Goal: Task Accomplishment & Management: Manage account settings

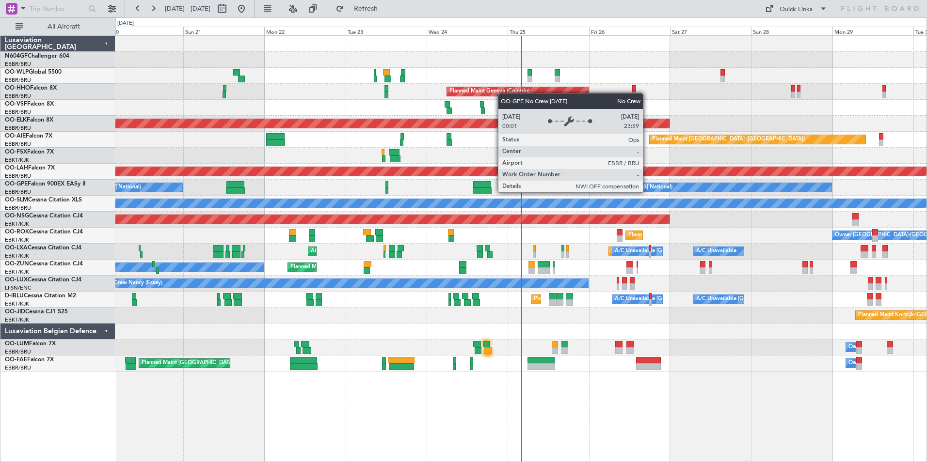
click at [558, 199] on div "Planned Maint Liege Planned Maint Milan ([GEOGRAPHIC_DATA]) Planned Maint Genev…" at bounding box center [520, 204] width 811 height 336
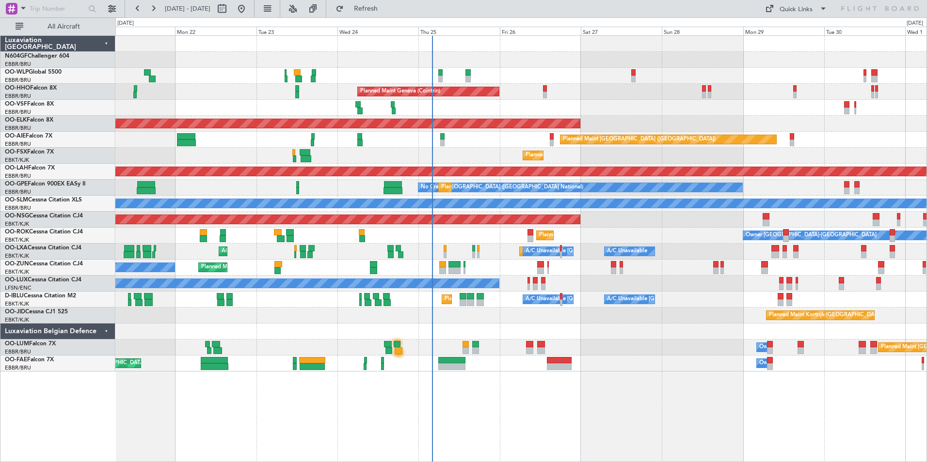
click at [714, 303] on div "A/C Unavailable [GEOGRAPHIC_DATA]-[GEOGRAPHIC_DATA] [GEOGRAPHIC_DATA] ([GEOGRAP…" at bounding box center [520, 300] width 811 height 16
click at [386, 5] on span "Refresh" at bounding box center [366, 8] width 41 height 7
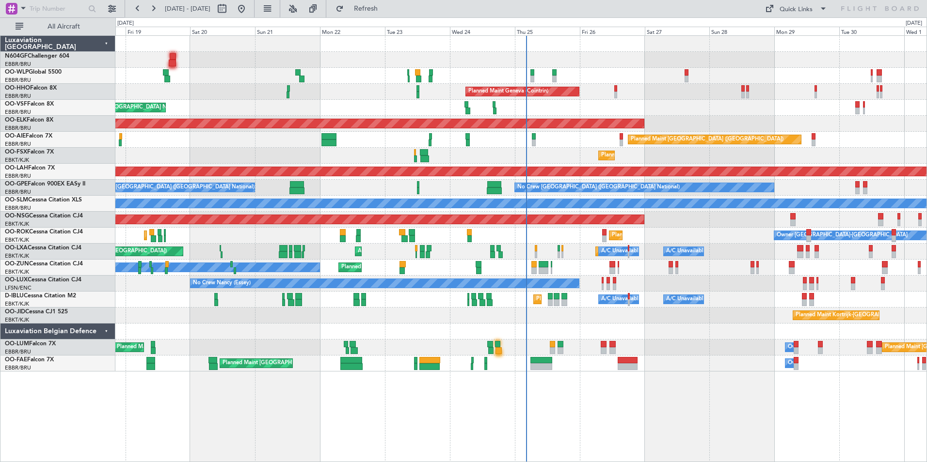
click at [674, 262] on div "Planned Maint Kortrijk-[GEOGRAPHIC_DATA] Owner Unplanned Maint [GEOGRAPHIC_DATA…" at bounding box center [520, 268] width 811 height 16
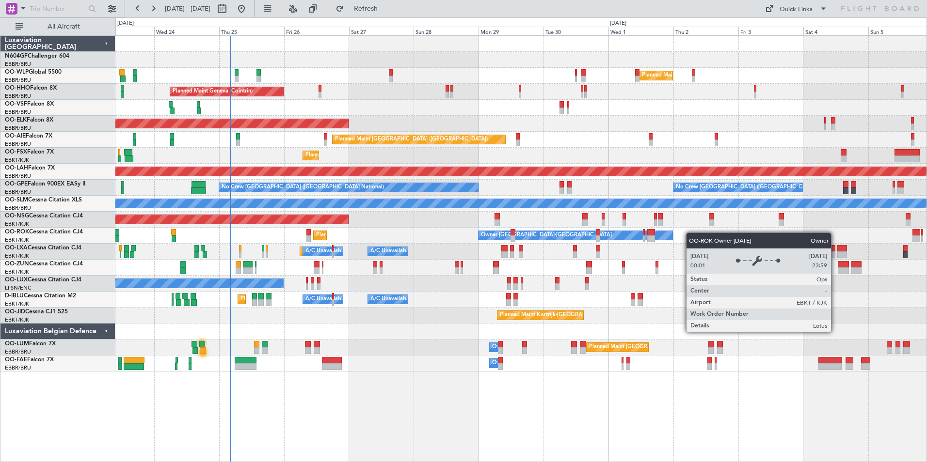
click at [529, 252] on div "Planned Maint Milan (Linate) Planned Maint Geneva ([GEOGRAPHIC_DATA]) Planned M…" at bounding box center [520, 204] width 811 height 336
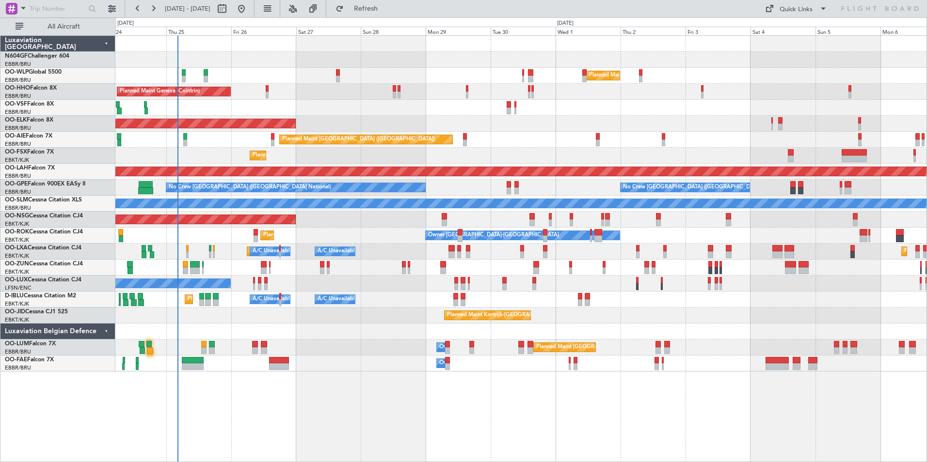
click at [826, 278] on div "Planned Maint Milan (Linate) Planned Maint Geneva ([GEOGRAPHIC_DATA]) Planned M…" at bounding box center [520, 204] width 811 height 336
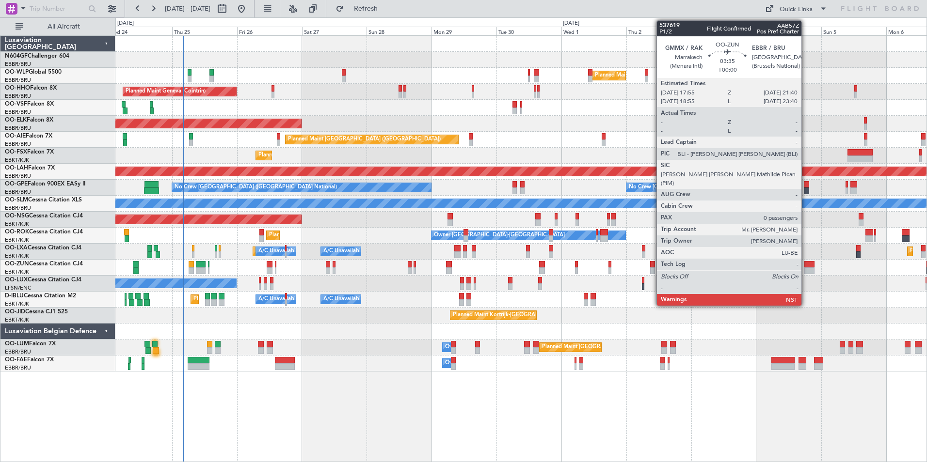
click at [810, 273] on div at bounding box center [809, 271] width 10 height 7
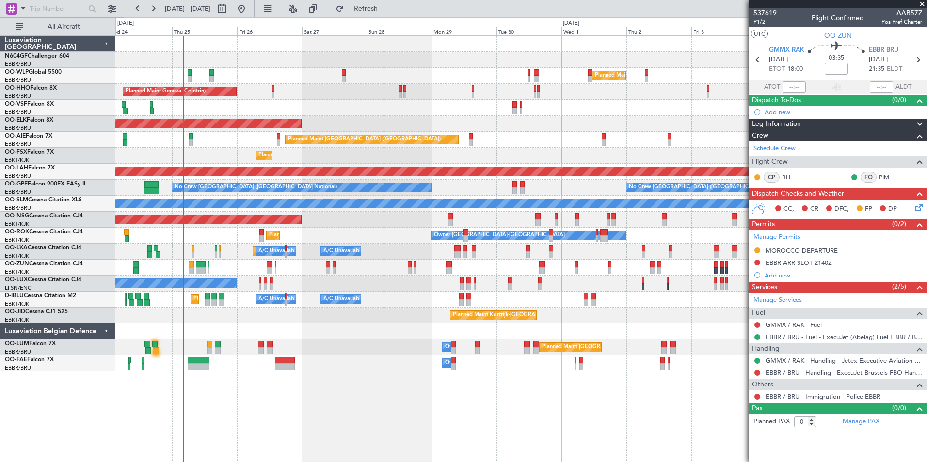
click at [728, 339] on div at bounding box center [520, 332] width 811 height 16
click at [922, 4] on span at bounding box center [922, 4] width 10 height 9
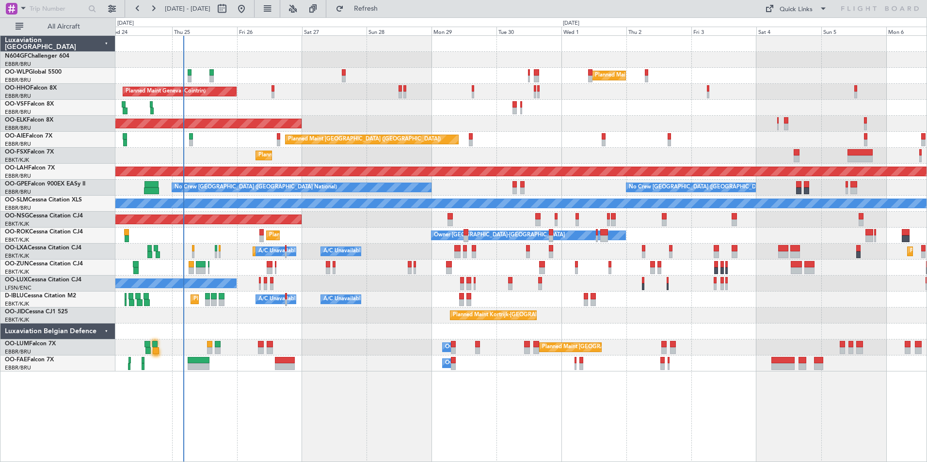
click at [805, 322] on div "Planned Maint Kortrijk-[GEOGRAPHIC_DATA]" at bounding box center [520, 316] width 811 height 16
click at [815, 235] on div "Planned Maint Kortrijk-[GEOGRAPHIC_DATA] Owner [GEOGRAPHIC_DATA]-[GEOGRAPHIC_DA…" at bounding box center [520, 236] width 811 height 16
click at [389, 14] on button "Refresh" at bounding box center [360, 9] width 58 height 16
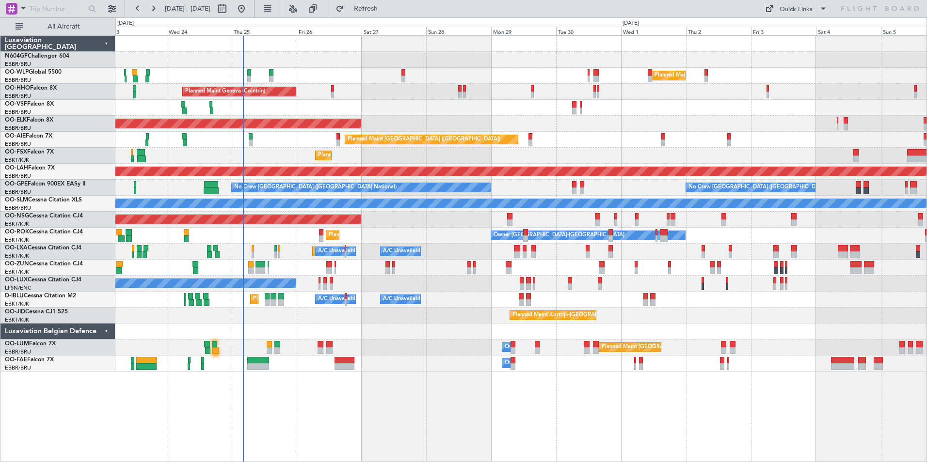
click at [540, 116] on div "Planned Maint Milan (Linate) Planned Maint Geneva (Cointrin) Planned Maint Kort…" at bounding box center [520, 204] width 811 height 336
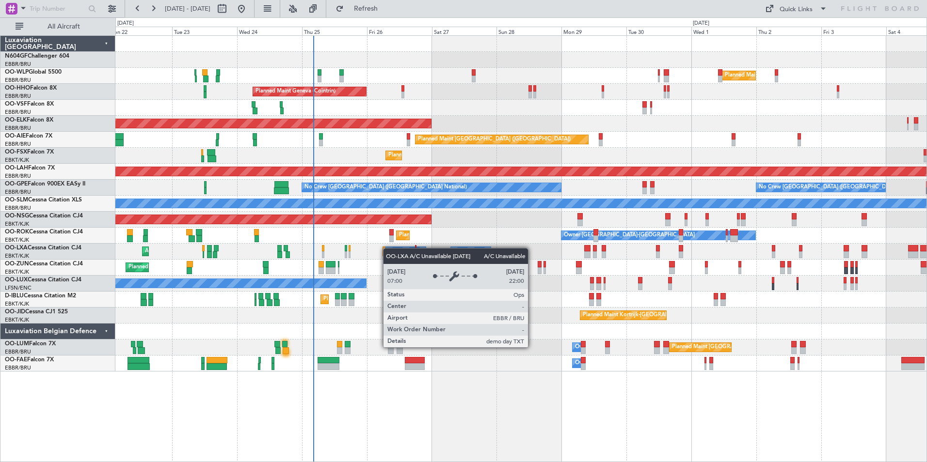
click at [412, 258] on div "Planned Maint Kortrijk-Wevelgem A/C Unavailable Brussels (Brussels National) A/…" at bounding box center [520, 252] width 811 height 16
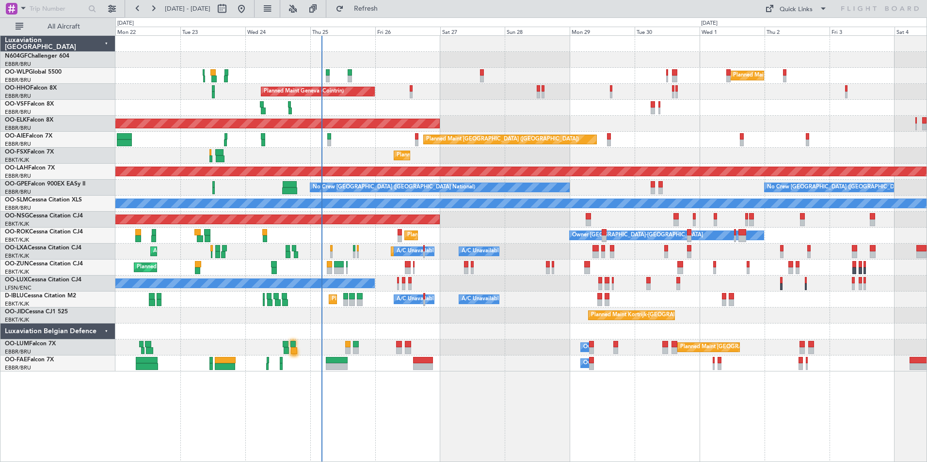
click at [539, 338] on div at bounding box center [520, 332] width 811 height 16
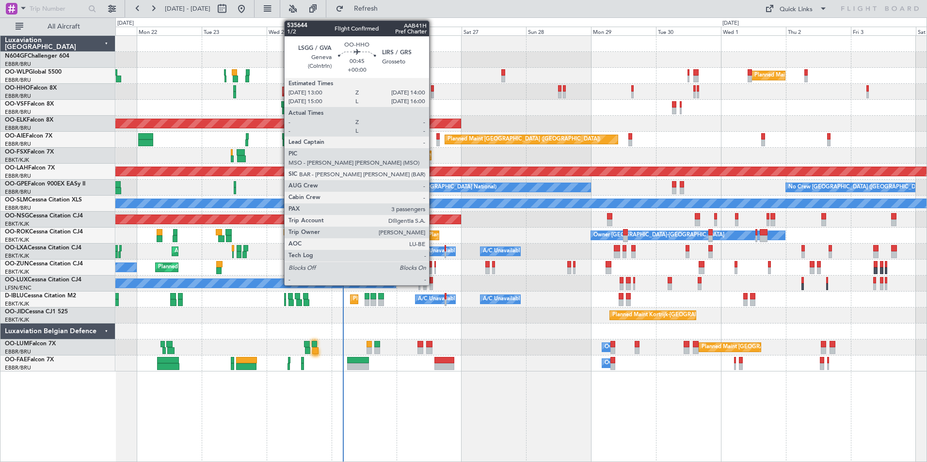
click at [433, 94] on div at bounding box center [432, 95] width 3 height 7
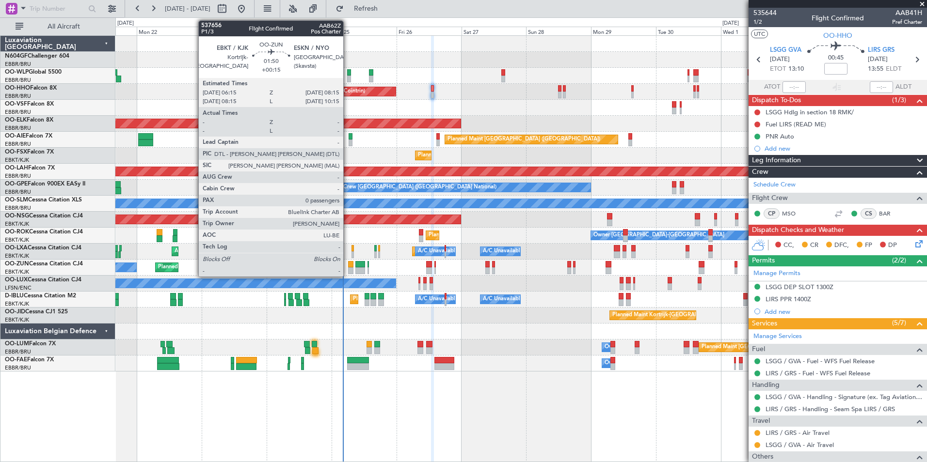
click at [349, 269] on div at bounding box center [351, 271] width 6 height 7
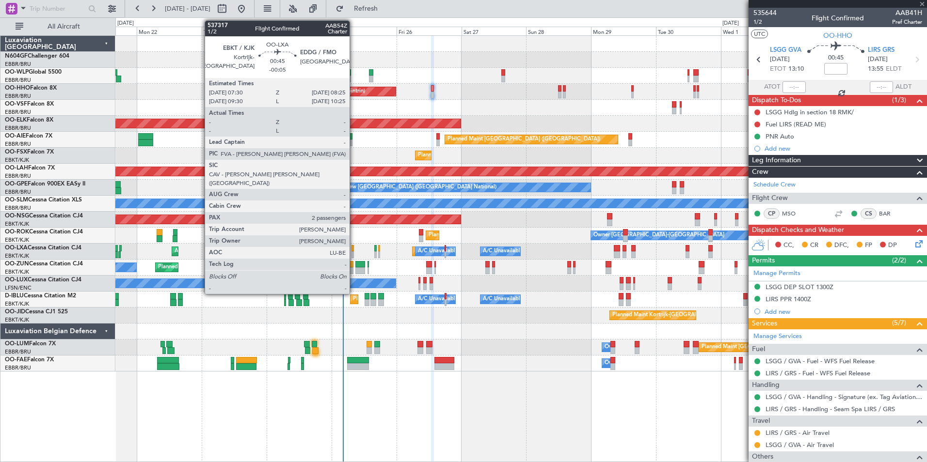
type input "+00:15"
type input "0"
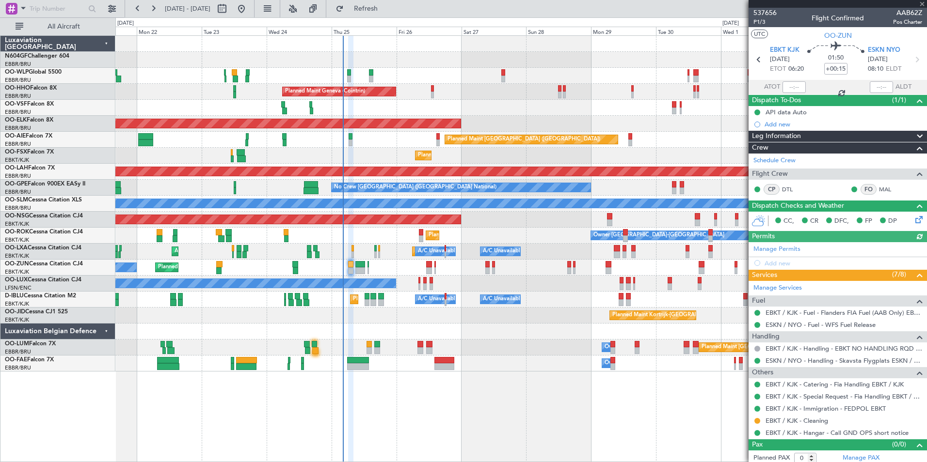
scroll to position [4, 0]
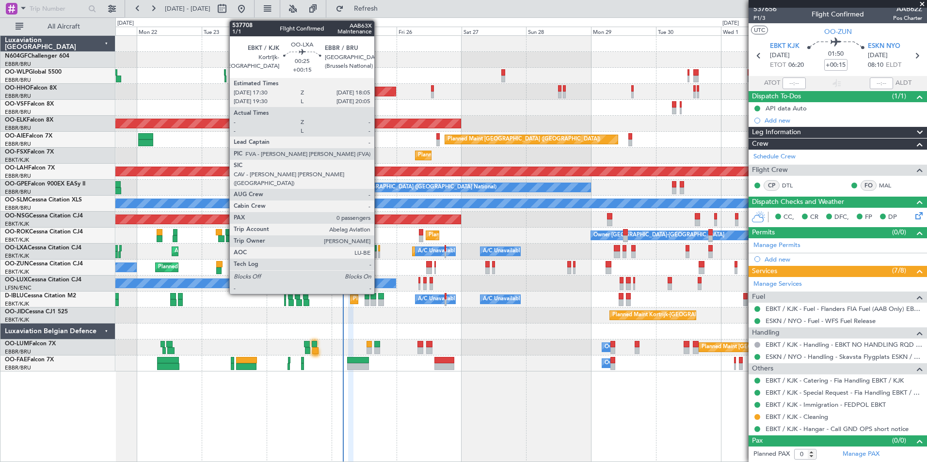
click at [379, 252] on div at bounding box center [379, 255] width 2 height 7
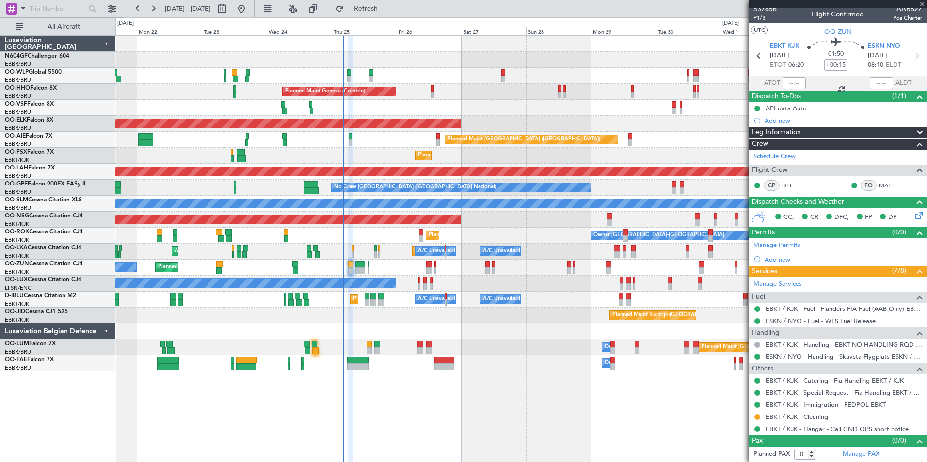
scroll to position [0, 0]
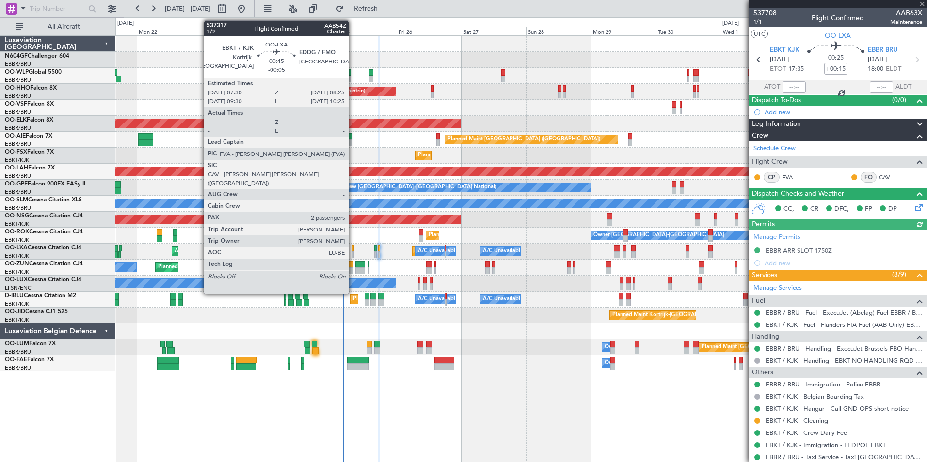
click at [353, 256] on div at bounding box center [352, 255] width 3 height 7
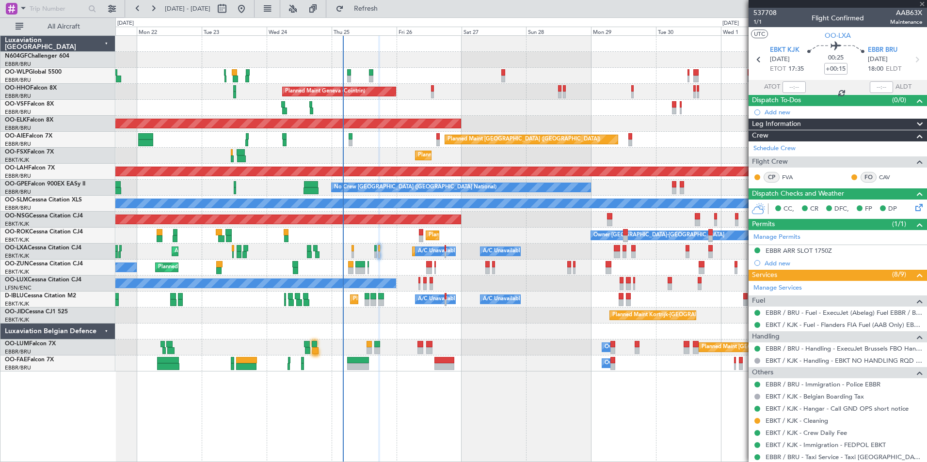
type input "-00:05"
type input "2"
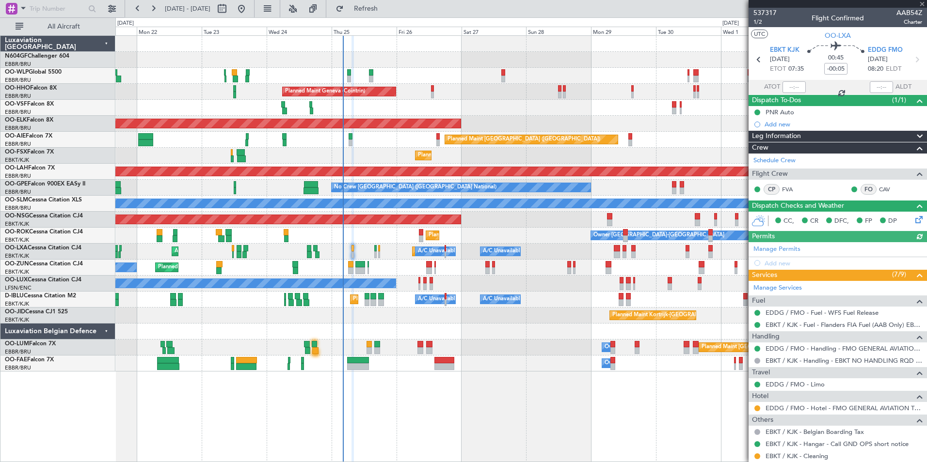
scroll to position [95, 0]
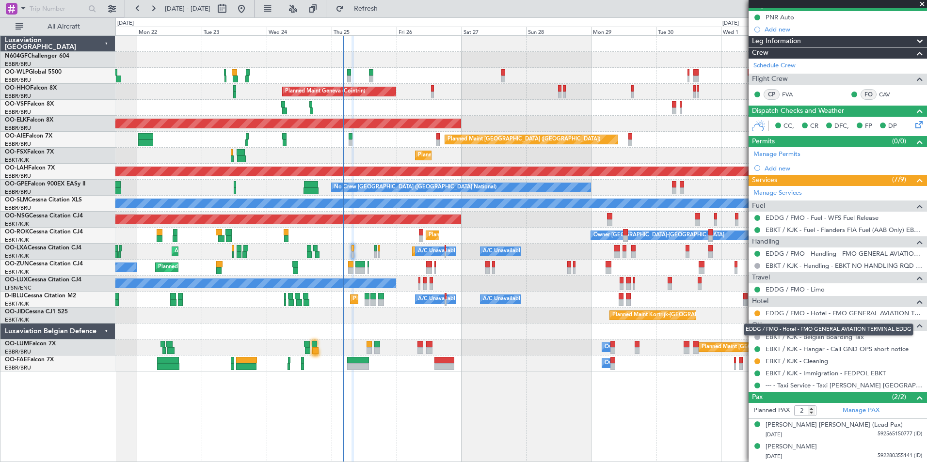
click at [801, 314] on link "EDDG / FMO - Hotel - FMO GENERAL AVIATION TERMINAL EDDG" at bounding box center [843, 313] width 157 height 8
click at [377, 6] on span "Refresh" at bounding box center [366, 8] width 41 height 7
click at [844, 314] on link "EDDG / FMO - Hotel - FMO GENERAL AVIATION TERMINAL EDDG" at bounding box center [843, 313] width 157 height 8
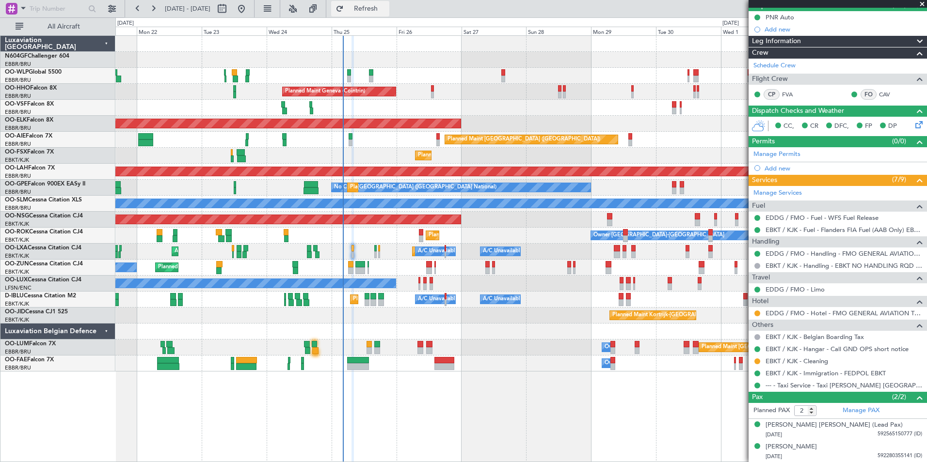
click at [389, 3] on button "Refresh" at bounding box center [360, 9] width 58 height 16
click at [756, 311] on button at bounding box center [757, 314] width 6 height 6
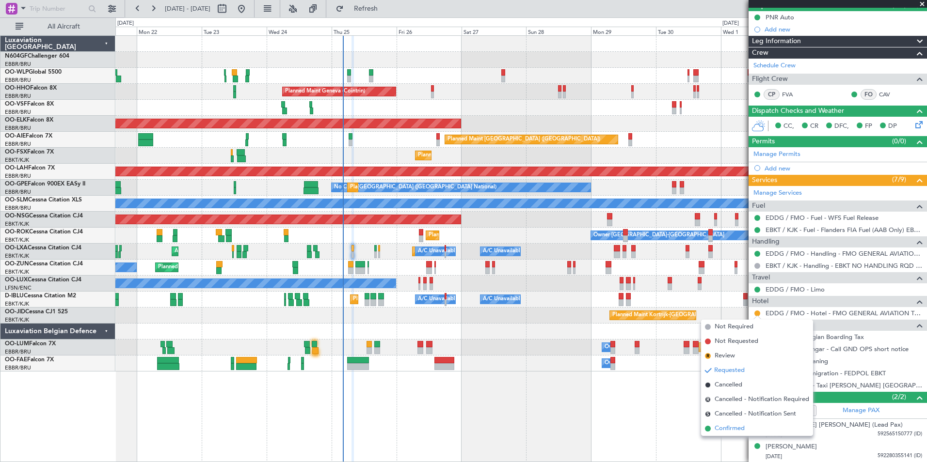
click at [745, 426] on li "Confirmed" at bounding box center [757, 429] width 112 height 15
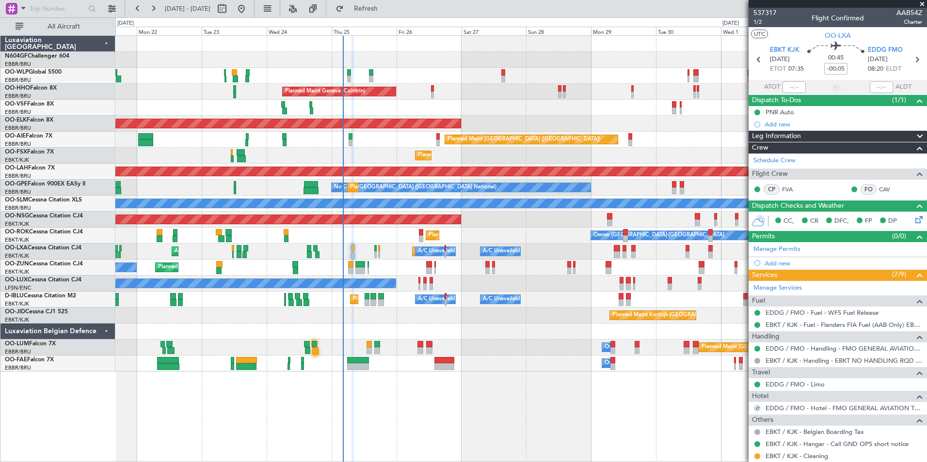
scroll to position [0, 0]
click at [386, 7] on span "Refresh" at bounding box center [366, 8] width 41 height 7
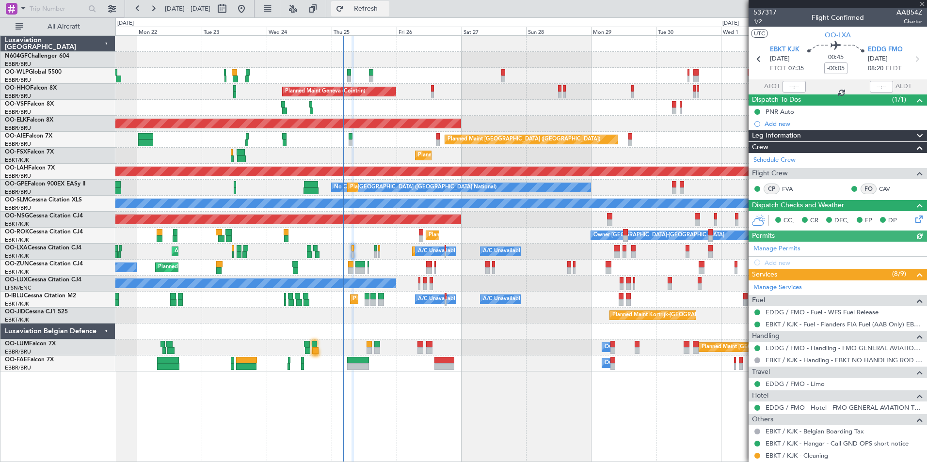
click at [367, 9] on button "Refresh" at bounding box center [360, 9] width 58 height 16
click at [491, 282] on div "No Crew Nancy (Essey)" at bounding box center [520, 284] width 811 height 16
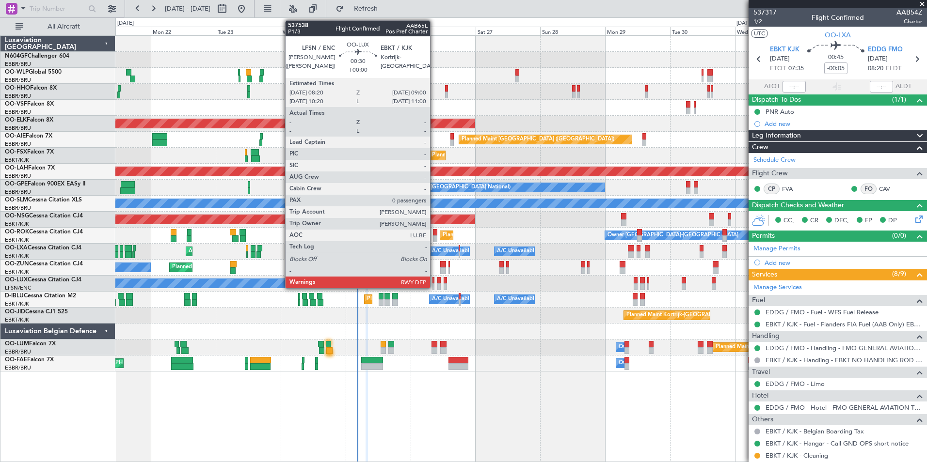
click at [434, 287] on div at bounding box center [433, 287] width 2 height 7
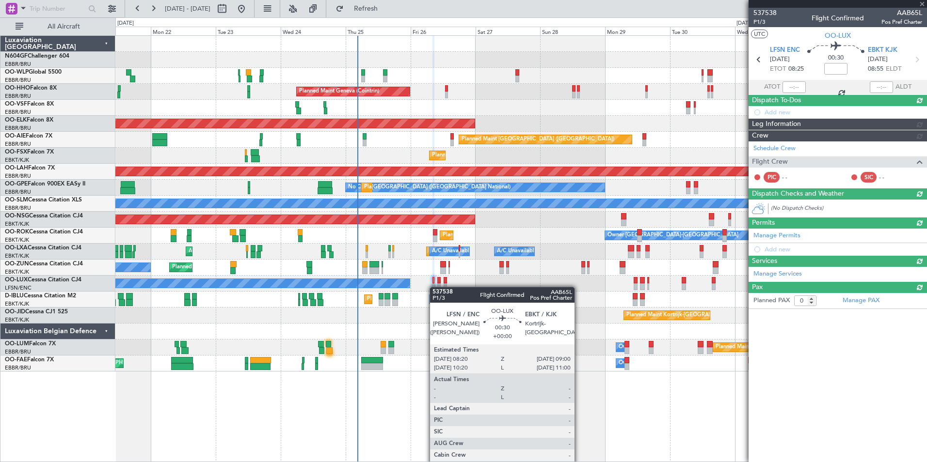
scroll to position [0, 0]
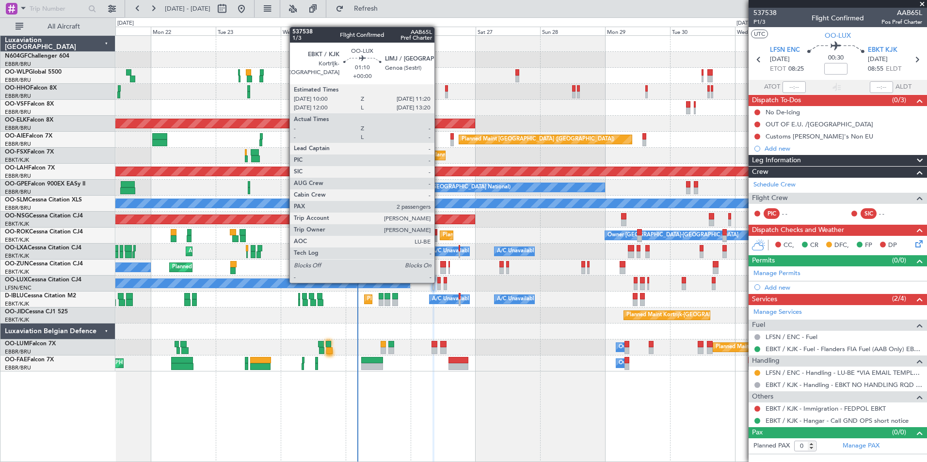
click at [439, 282] on div at bounding box center [439, 280] width 4 height 7
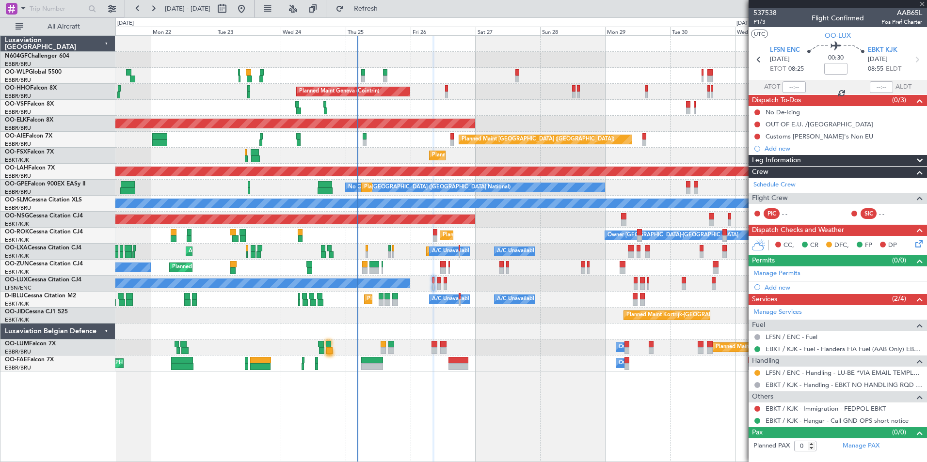
type input "2"
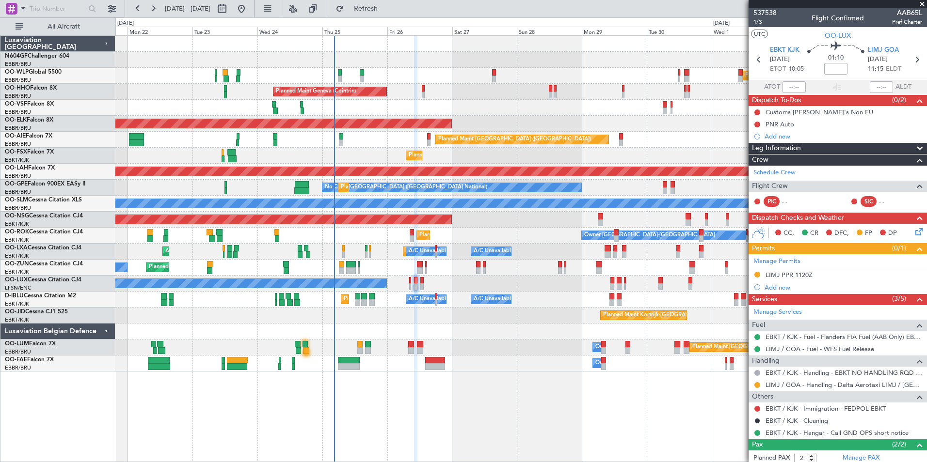
click at [702, 383] on div "Planned Maint Milan (Linate) Planned Maint Geneva (Cointrin) AOG Maint Brussels…" at bounding box center [520, 248] width 811 height 427
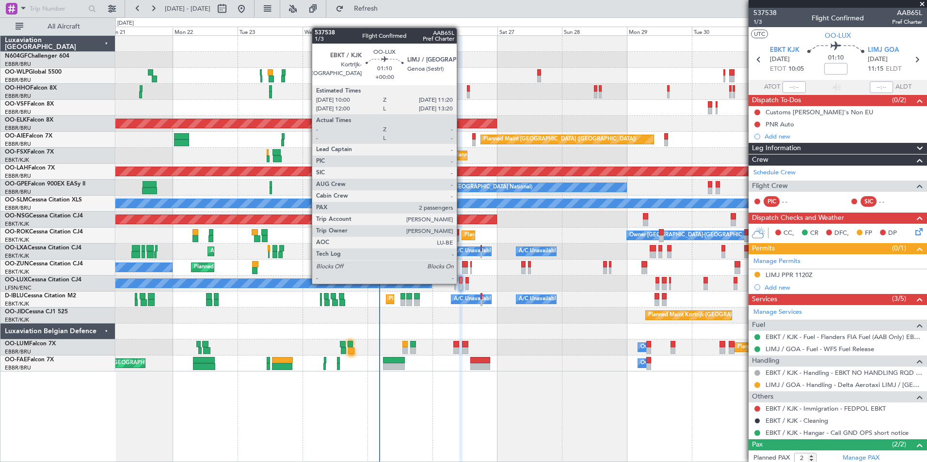
click at [461, 283] on div at bounding box center [461, 280] width 4 height 7
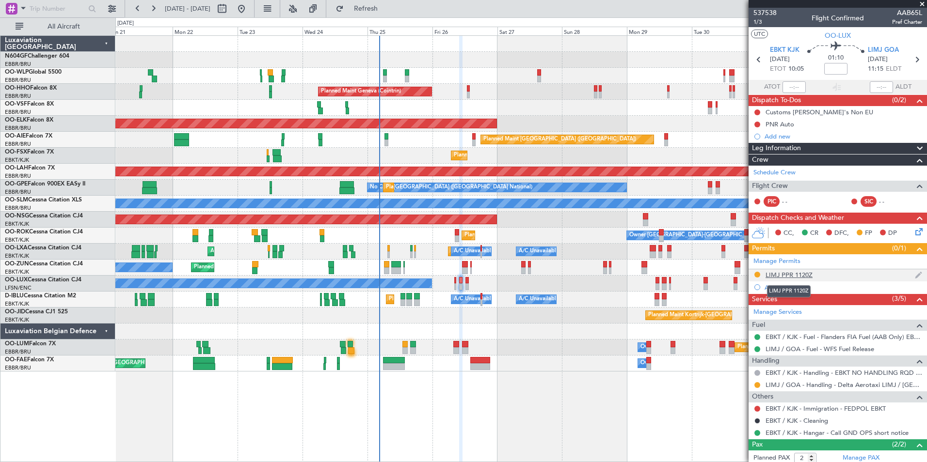
click at [793, 272] on div "LIMJ PPR 1120Z" at bounding box center [788, 275] width 47 height 8
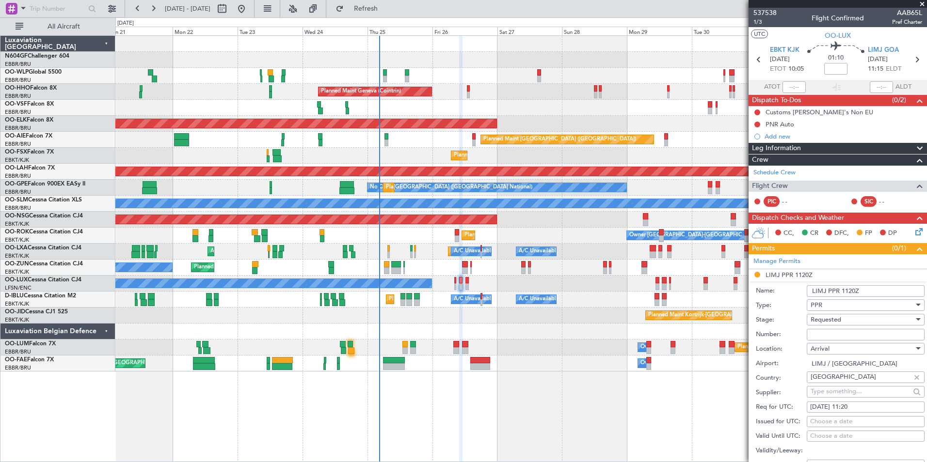
click at [835, 320] on span "Requested" at bounding box center [825, 320] width 31 height 9
click at [846, 393] on span "Received OK" at bounding box center [862, 393] width 102 height 15
click at [838, 333] on input "Number:" at bounding box center [866, 335] width 118 height 12
paste input "2817/25"
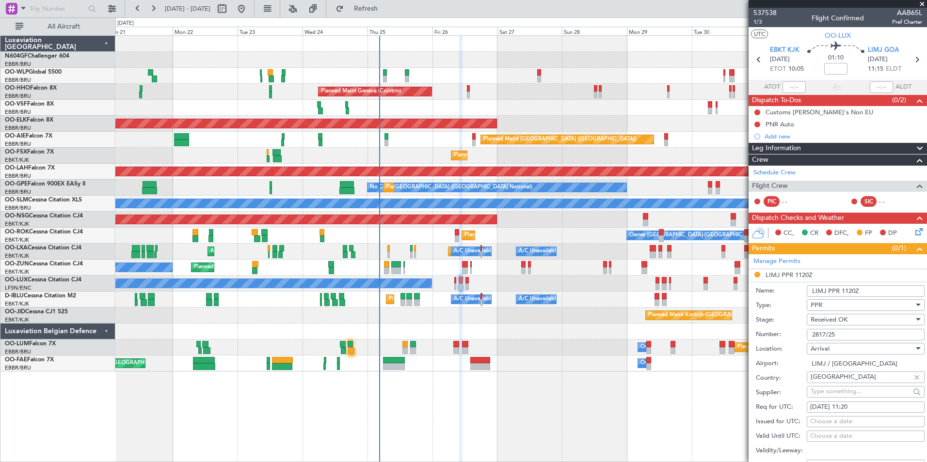
type input "2817/25"
click at [775, 339] on div "Number: 2817/25" at bounding box center [840, 335] width 169 height 15
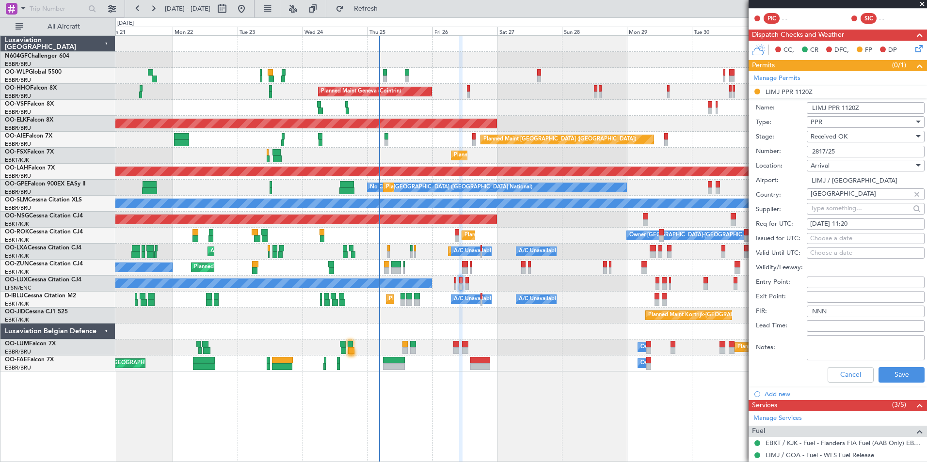
scroll to position [184, 0]
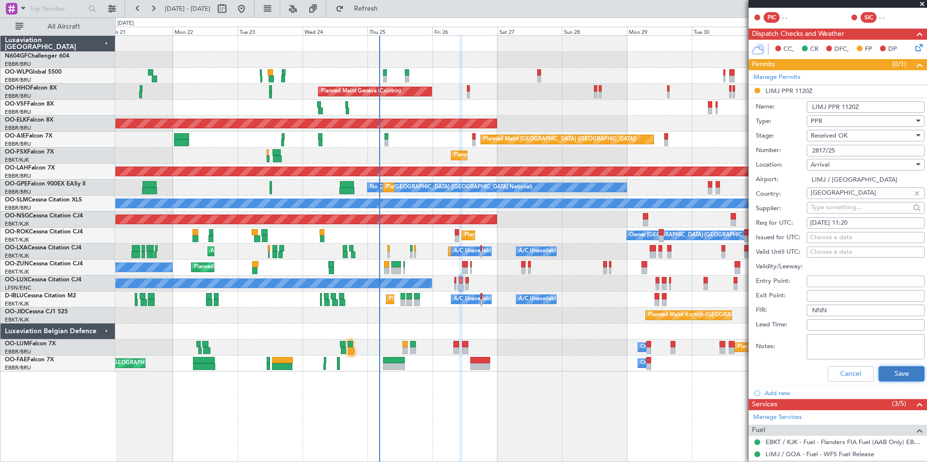
click at [902, 372] on button "Save" at bounding box center [901, 374] width 46 height 16
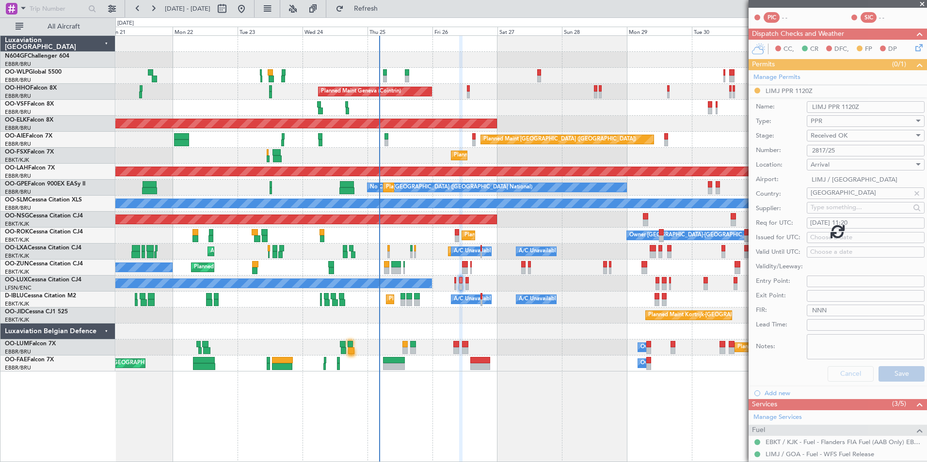
scroll to position [48, 0]
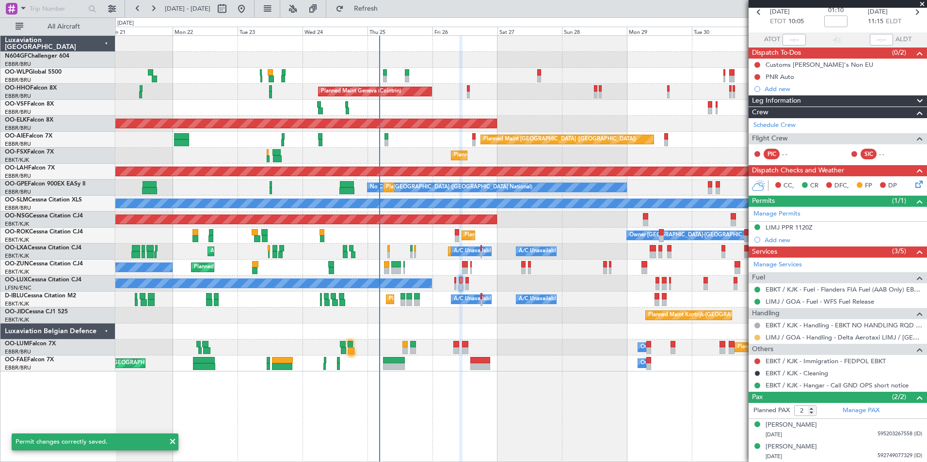
click at [757, 337] on button at bounding box center [757, 338] width 6 height 6
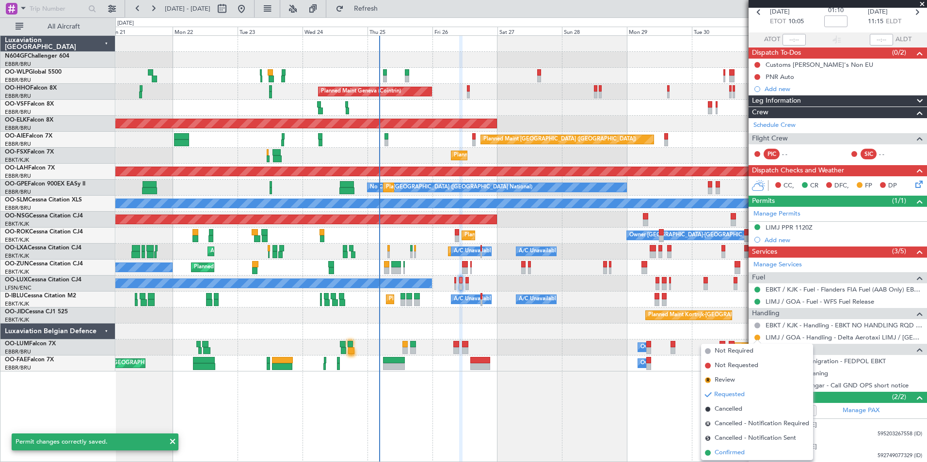
click at [757, 451] on li "Confirmed" at bounding box center [757, 453] width 112 height 15
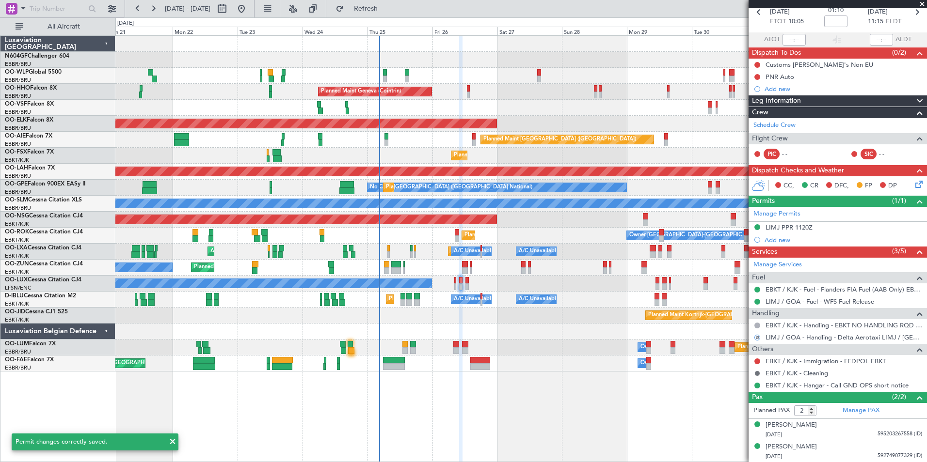
click at [757, 374] on button at bounding box center [757, 374] width 6 height 6
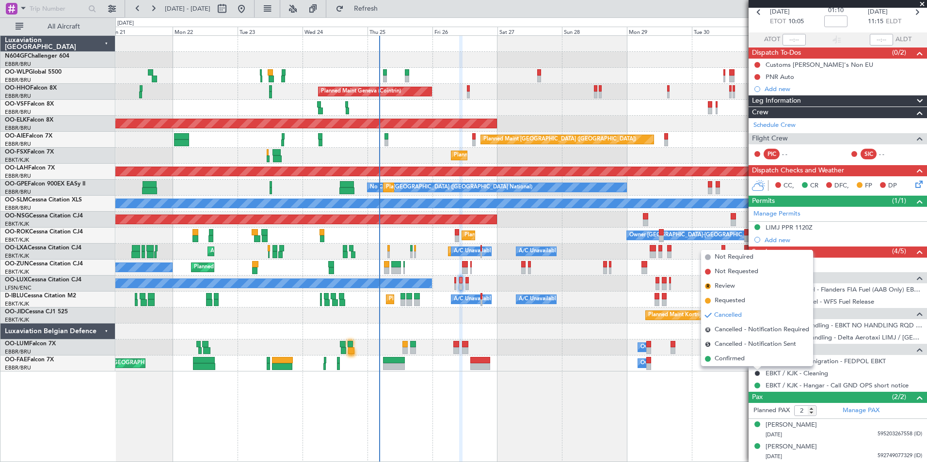
click at [730, 413] on div "Planned Maint Milan (Linate) Planned Maint Liege Planned Maint Geneva (Cointrin…" at bounding box center [520, 248] width 811 height 427
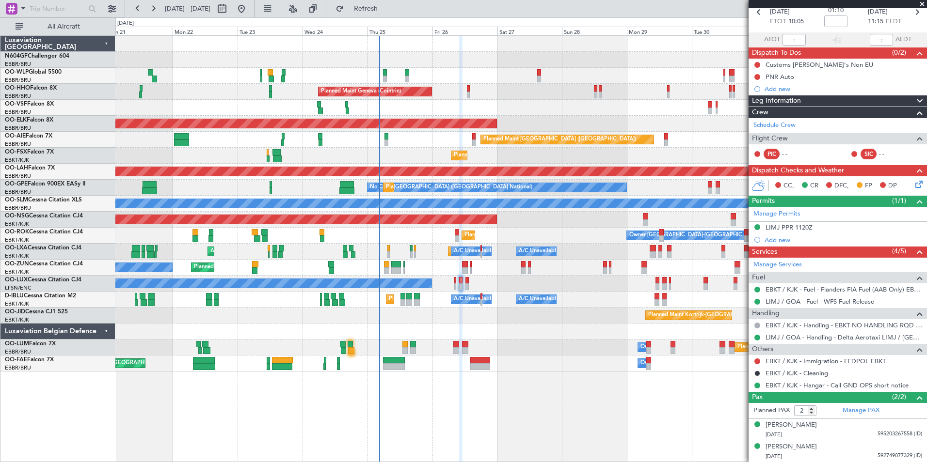
scroll to position [0, 0]
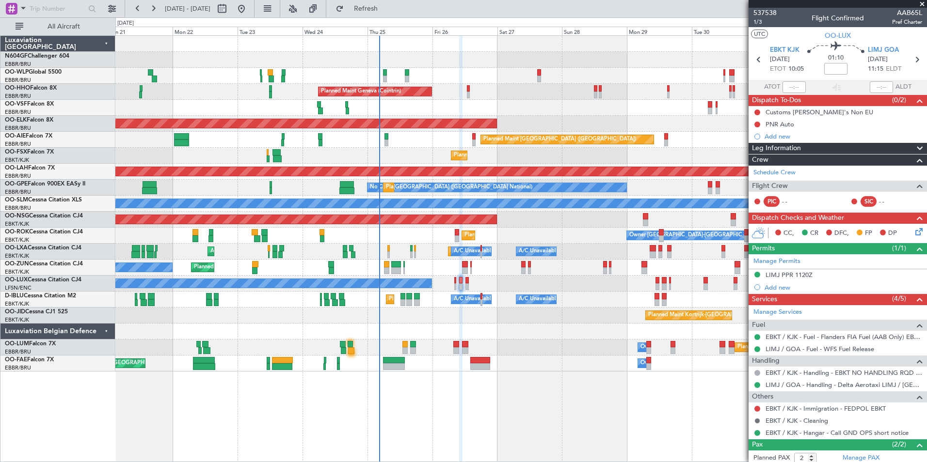
click at [758, 421] on button at bounding box center [757, 421] width 6 height 6
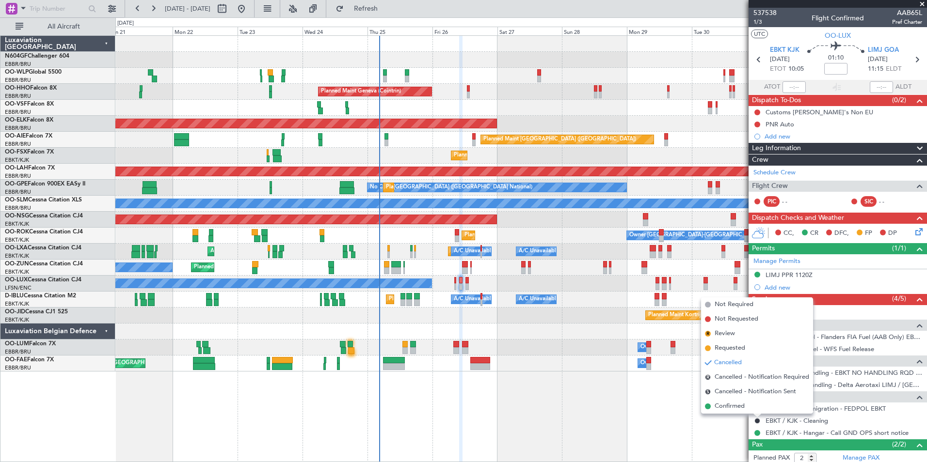
click at [726, 435] on div "Planned Maint Milan (Linate) Planned Maint Liege Planned Maint Geneva (Cointrin…" at bounding box center [520, 248] width 811 height 427
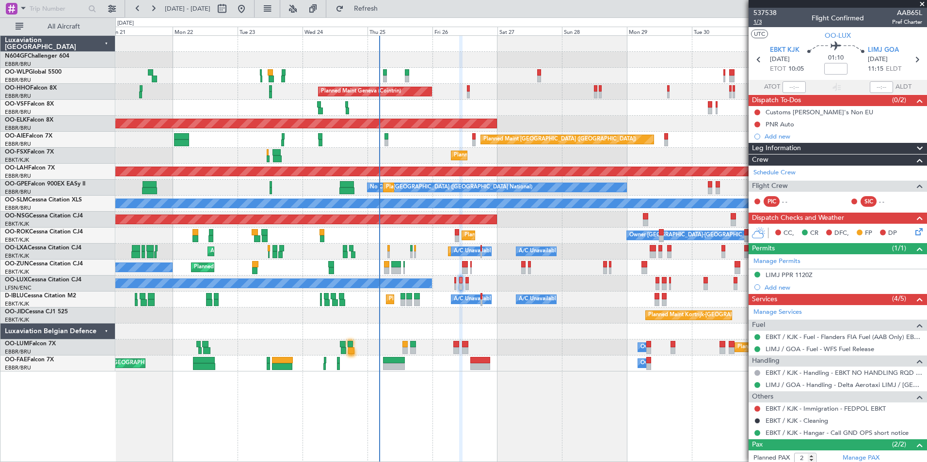
click at [755, 21] on span "1/3" at bounding box center [764, 22] width 23 height 8
click at [386, 11] on span "Refresh" at bounding box center [366, 8] width 41 height 7
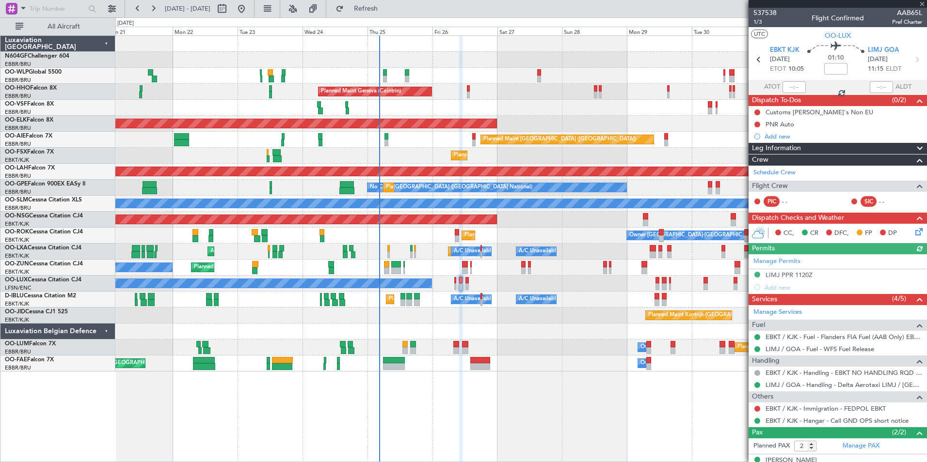
scroll to position [35, 0]
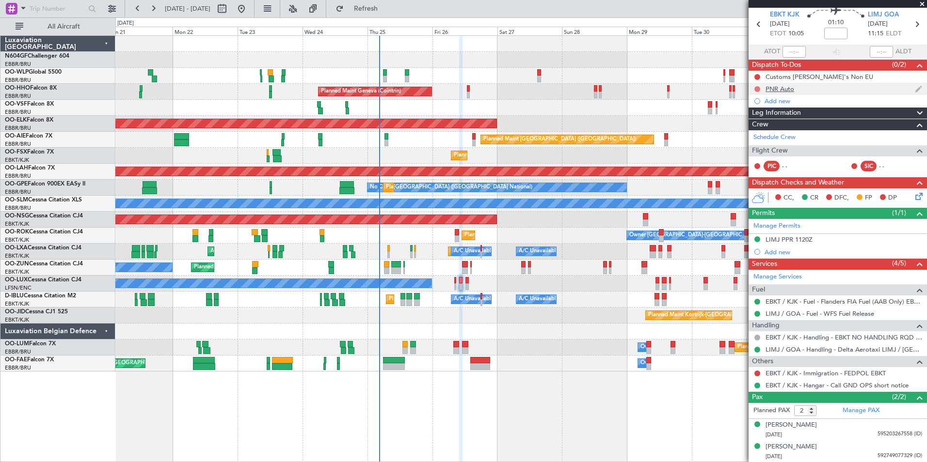
click at [756, 87] on button at bounding box center [757, 89] width 6 height 6
click at [759, 132] on span "Completed" at bounding box center [761, 132] width 32 height 10
click at [758, 76] on button at bounding box center [757, 77] width 6 height 6
click at [762, 135] on span "Cancelled" at bounding box center [759, 134] width 28 height 10
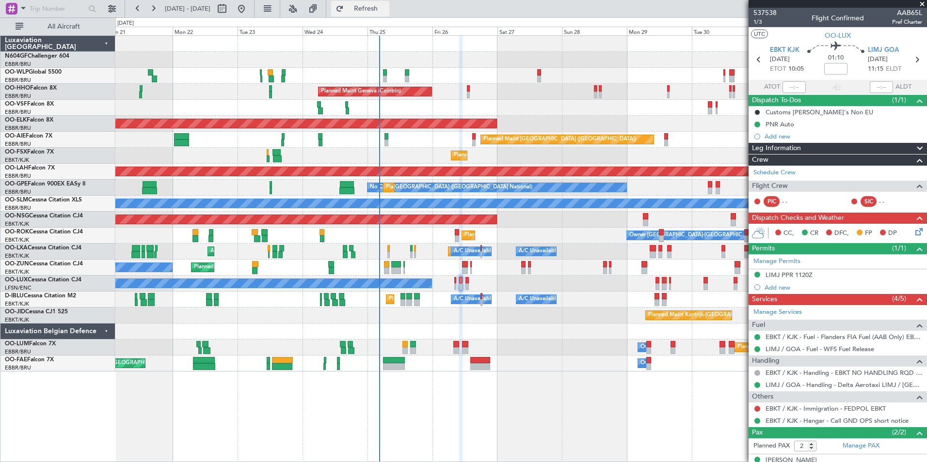
click at [386, 12] on span "Refresh" at bounding box center [366, 8] width 41 height 7
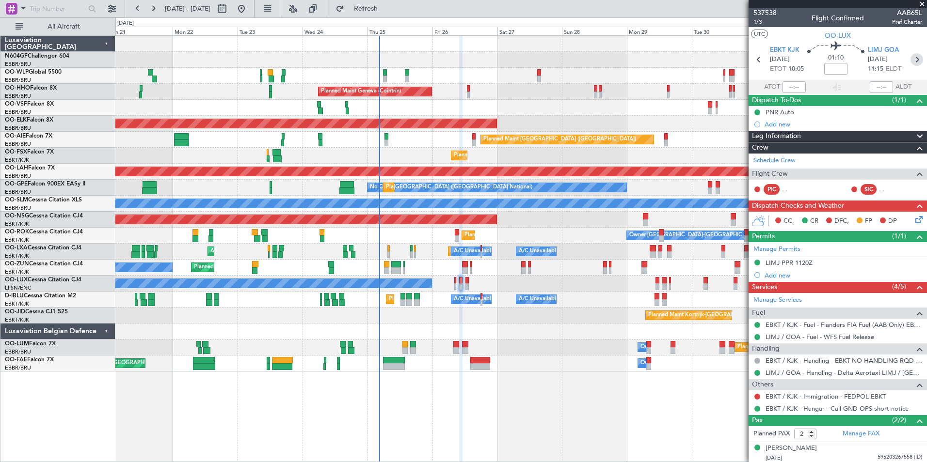
click at [910, 64] on icon at bounding box center [916, 59] width 13 height 13
type input "0"
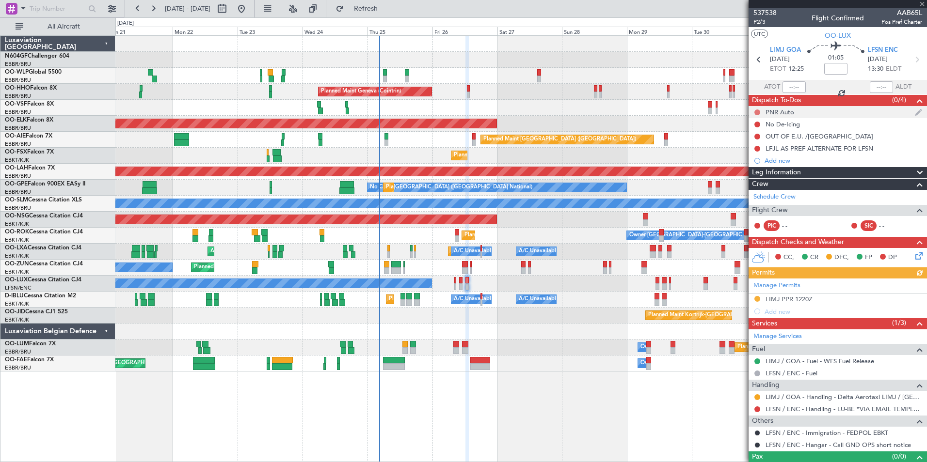
click at [754, 112] on button at bounding box center [757, 113] width 6 height 6
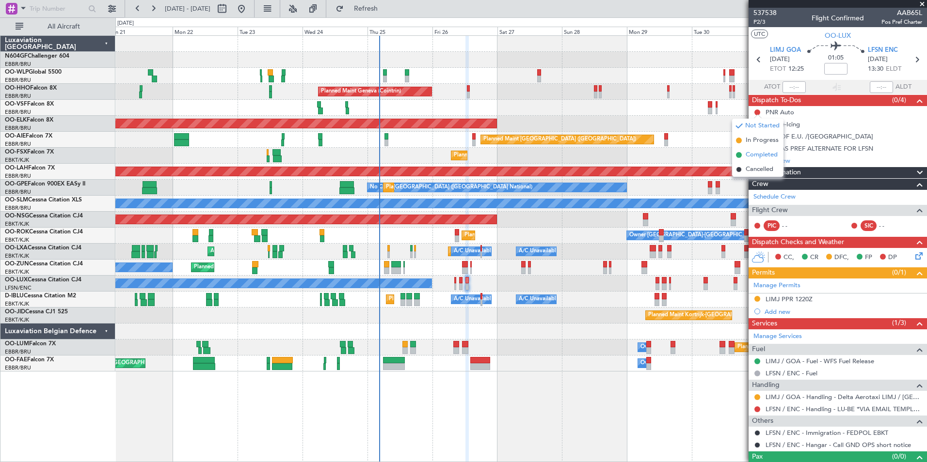
click at [761, 153] on span "Completed" at bounding box center [761, 155] width 32 height 10
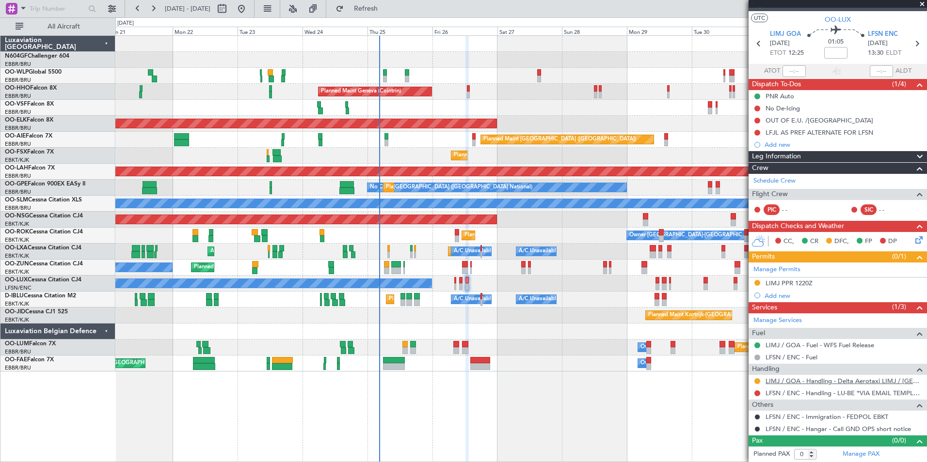
click at [786, 383] on link "LIMJ / GOA - Handling - Delta Aerotaxi LIMJ / GOA" at bounding box center [843, 381] width 157 height 8
click at [802, 282] on div "LIMJ PPR 1220Z" at bounding box center [788, 283] width 47 height 8
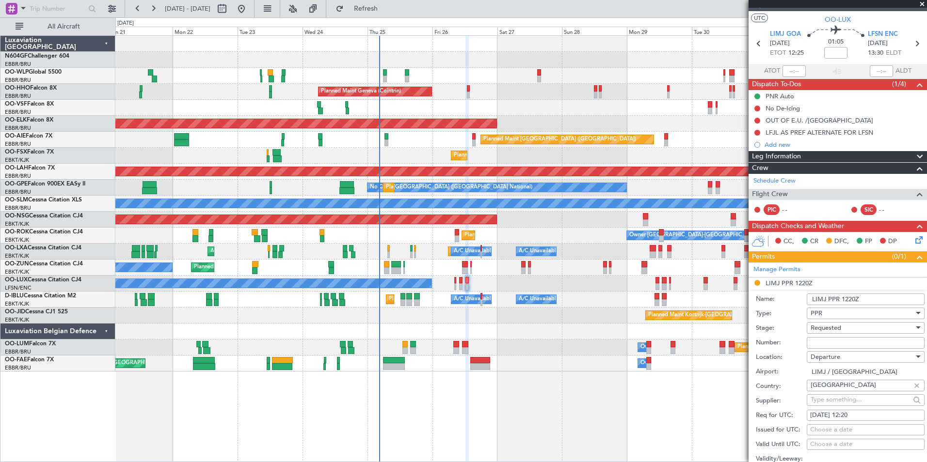
click at [854, 342] on input "Number:" at bounding box center [866, 343] width 118 height 12
paste input "2817/25"
type input "2817/25"
click at [791, 368] on label "Airport:" at bounding box center [781, 372] width 51 height 10
click at [807, 368] on input "LIMJ / [GEOGRAPHIC_DATA]" at bounding box center [866, 372] width 118 height 12
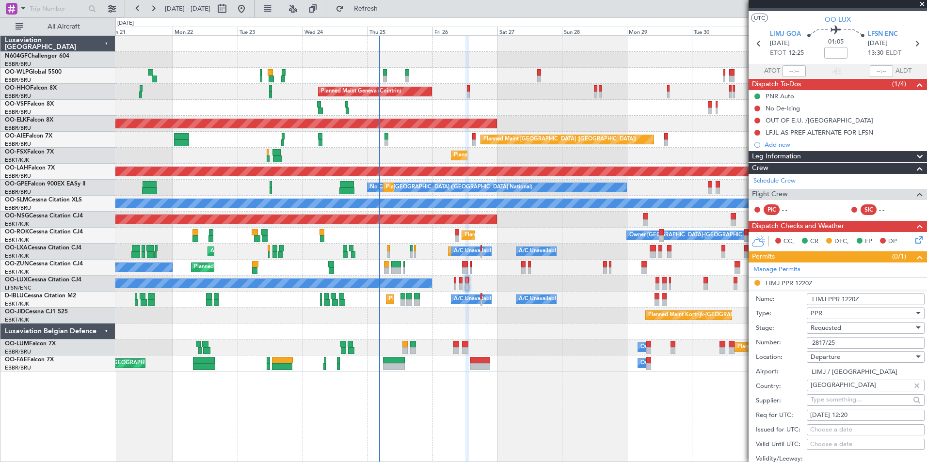
click at [831, 331] on span "Requested" at bounding box center [825, 328] width 31 height 9
click at [843, 399] on span "Received OK" at bounding box center [862, 401] width 102 height 15
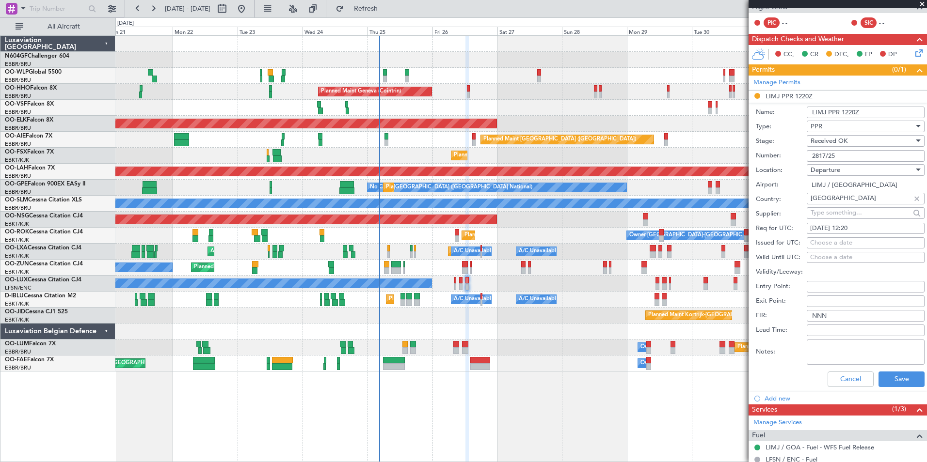
scroll to position [206, 0]
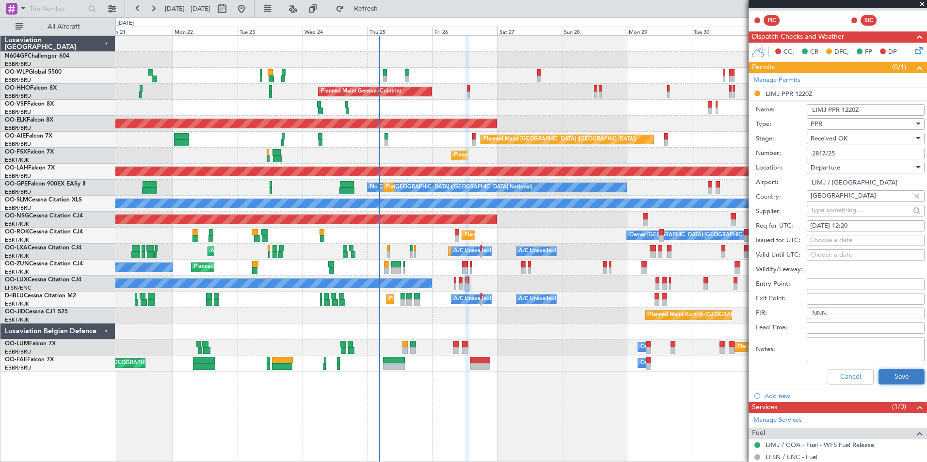
click at [902, 380] on button "Save" at bounding box center [901, 377] width 46 height 16
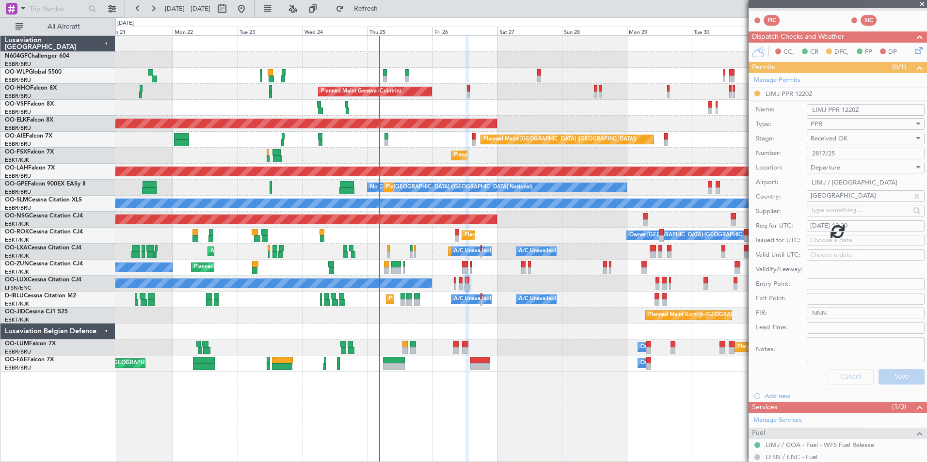
scroll to position [16, 0]
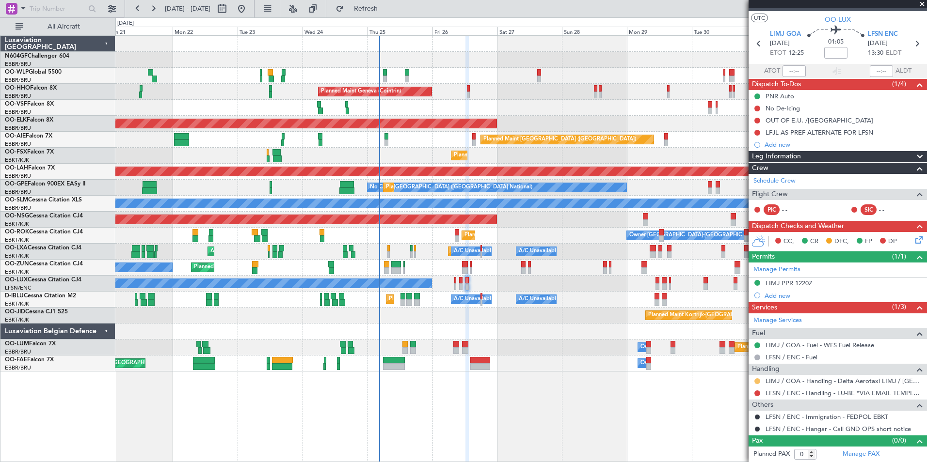
click at [755, 382] on button at bounding box center [757, 382] width 6 height 6
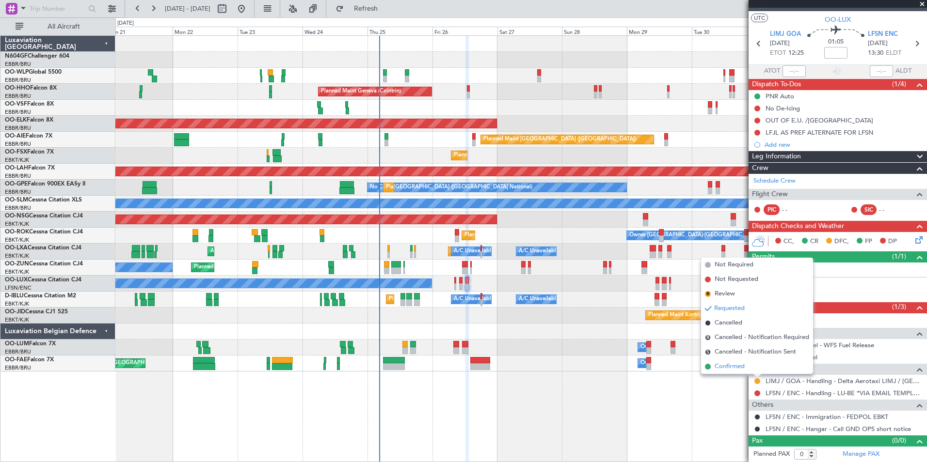
click at [747, 368] on li "Confirmed" at bounding box center [757, 367] width 112 height 15
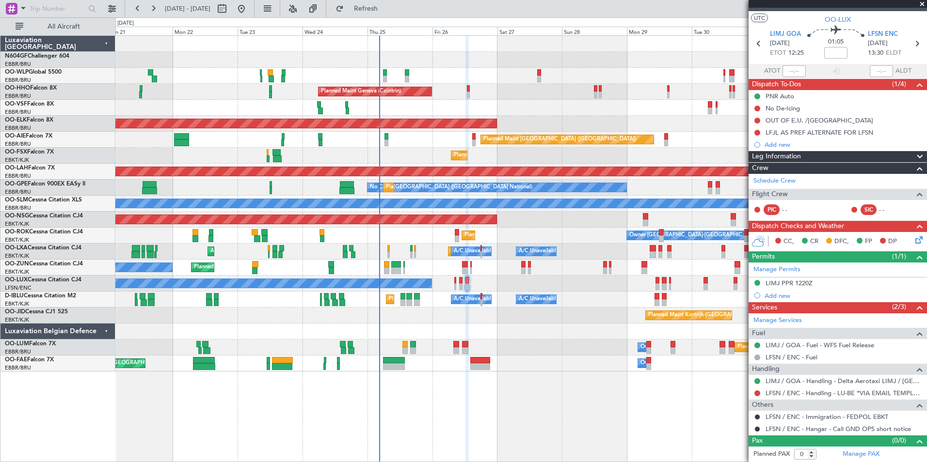
click at [586, 349] on div "Planned Maint Brussels (Brussels National) Owner Melsbroek Air Base Planned Mai…" at bounding box center [520, 348] width 811 height 16
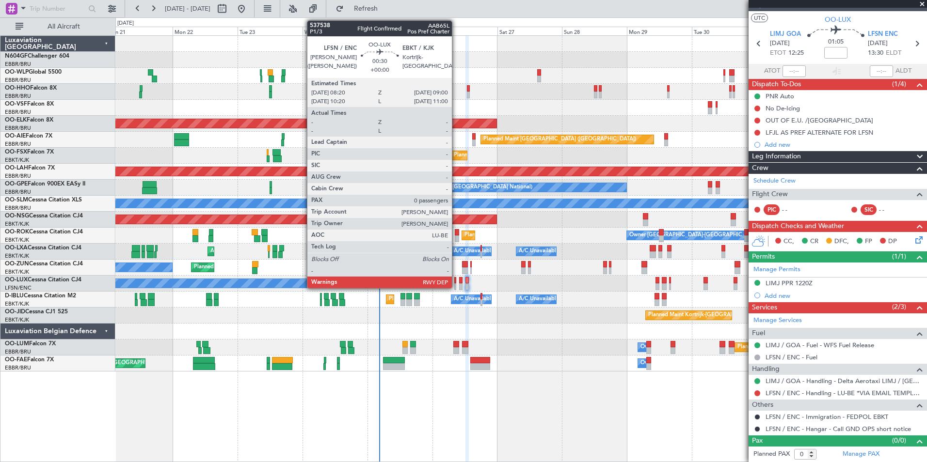
click at [456, 283] on div at bounding box center [455, 280] width 2 height 7
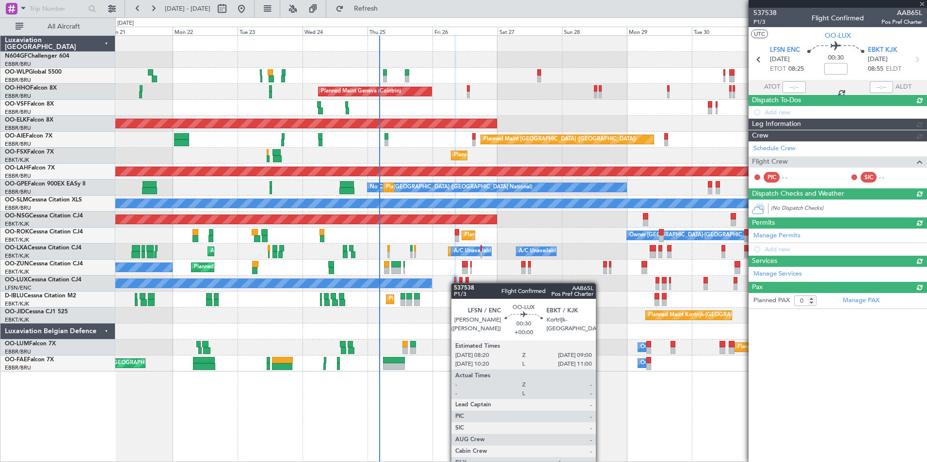
scroll to position [0, 0]
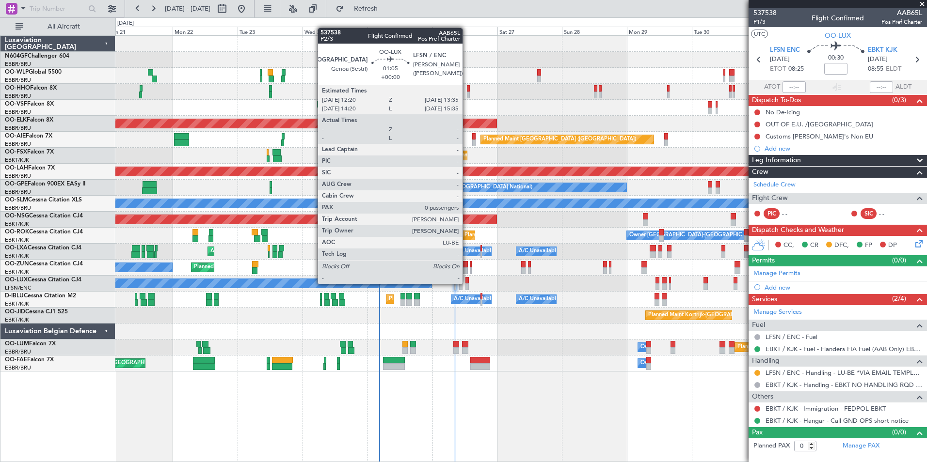
click at [466, 283] on div at bounding box center [466, 280] width 3 height 7
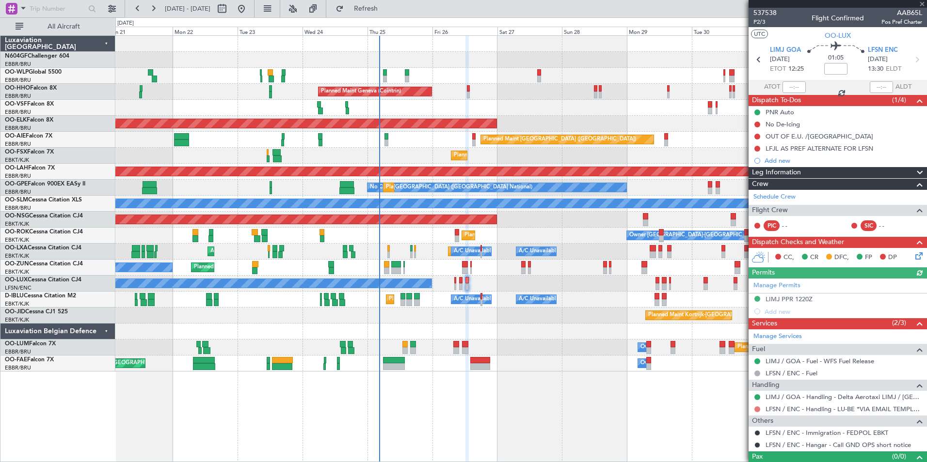
click at [757, 409] on button at bounding box center [757, 410] width 6 height 6
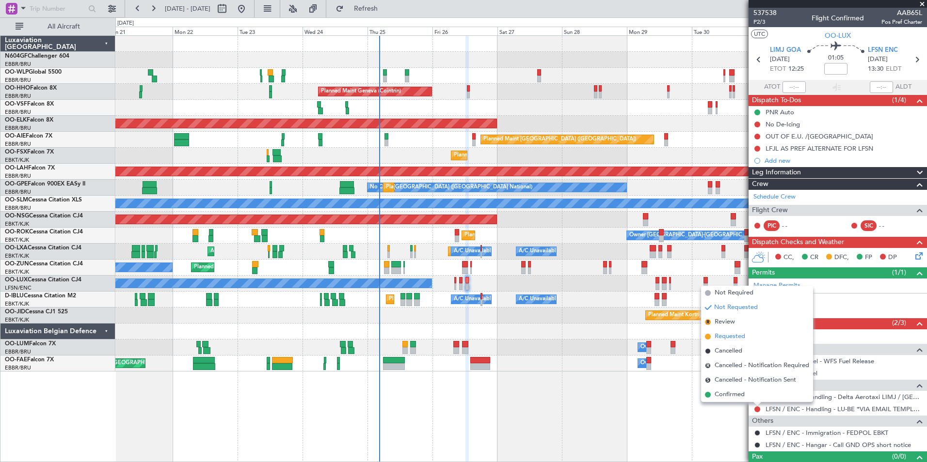
click at [727, 334] on span "Requested" at bounding box center [729, 337] width 31 height 10
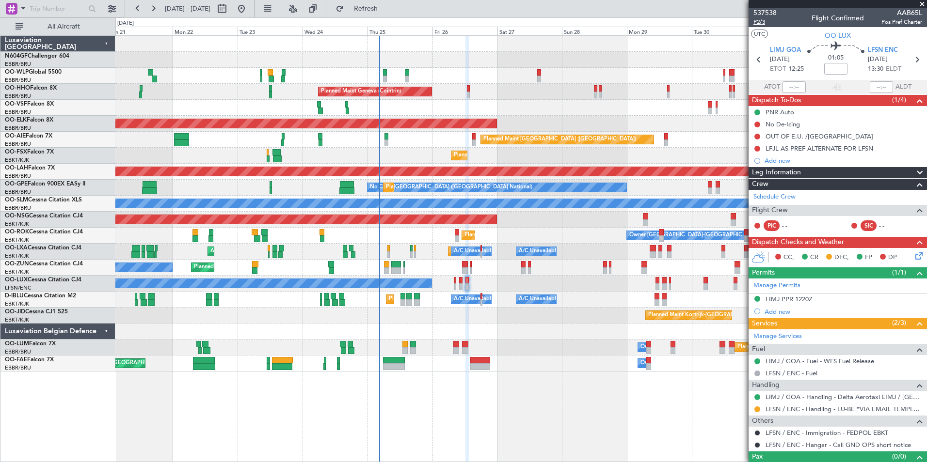
click at [761, 22] on span "P2/3" at bounding box center [764, 22] width 23 height 8
click at [372, 4] on button "Refresh" at bounding box center [360, 9] width 58 height 16
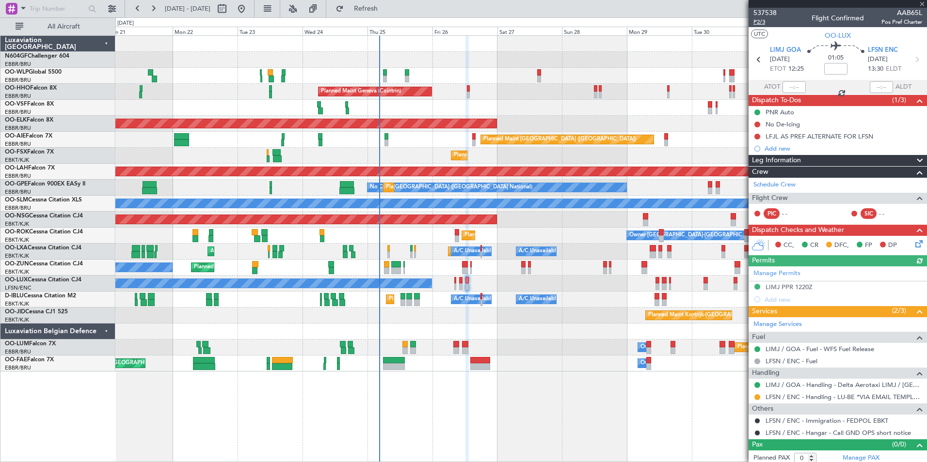
click at [762, 22] on span "P2/3" at bounding box center [764, 22] width 23 height 8
click at [386, 7] on span "Refresh" at bounding box center [366, 8] width 41 height 7
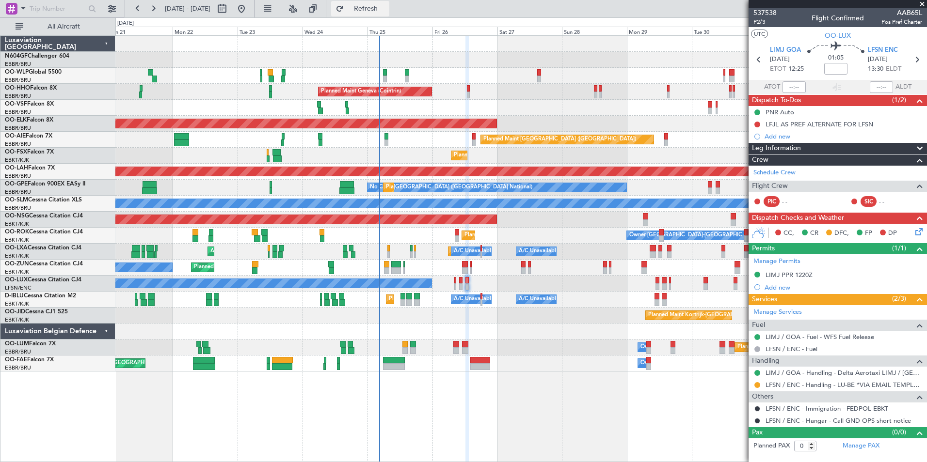
click at [389, 15] on button "Refresh" at bounding box center [360, 9] width 58 height 16
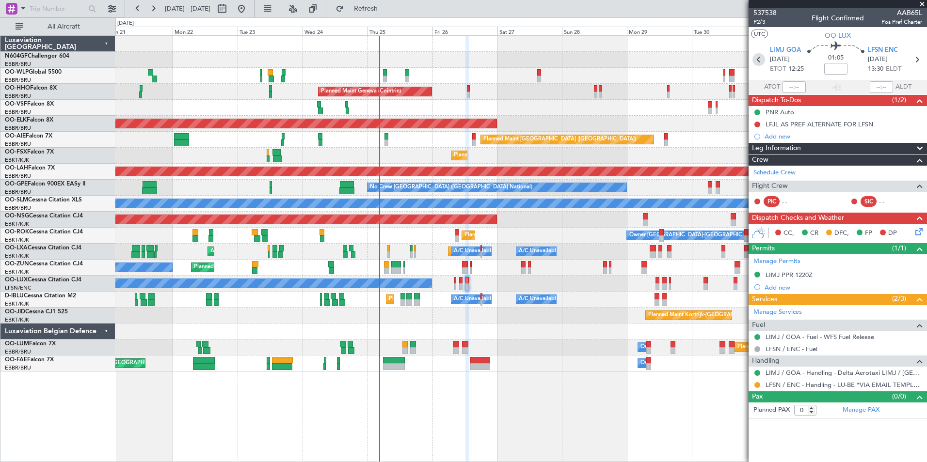
click at [760, 57] on icon at bounding box center [758, 59] width 13 height 13
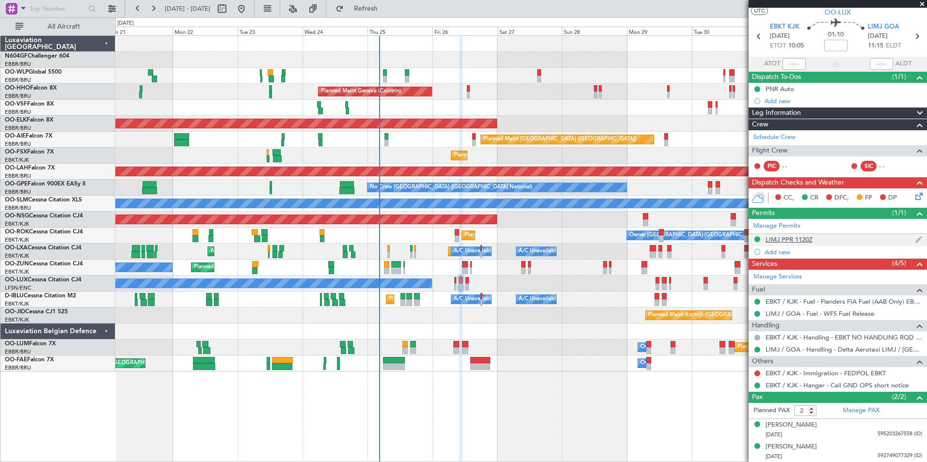
scroll to position [23, 0]
click at [755, 34] on icon at bounding box center [758, 36] width 13 height 13
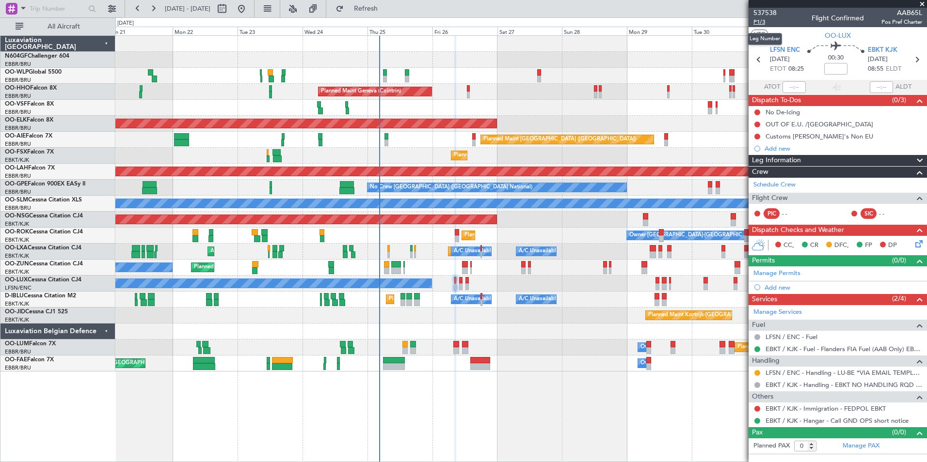
click at [766, 21] on span "P1/3" at bounding box center [764, 22] width 23 height 8
click at [386, 11] on span "Refresh" at bounding box center [366, 8] width 41 height 7
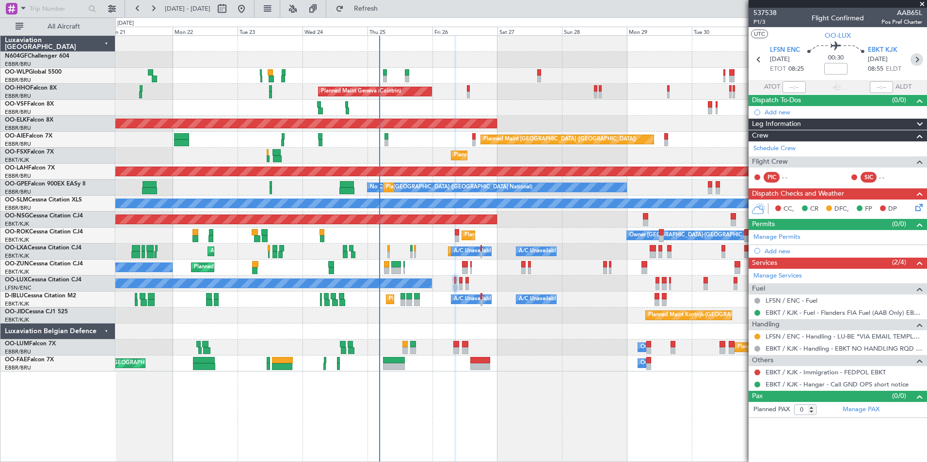
click at [915, 53] on icon at bounding box center [916, 59] width 13 height 13
type input "2"
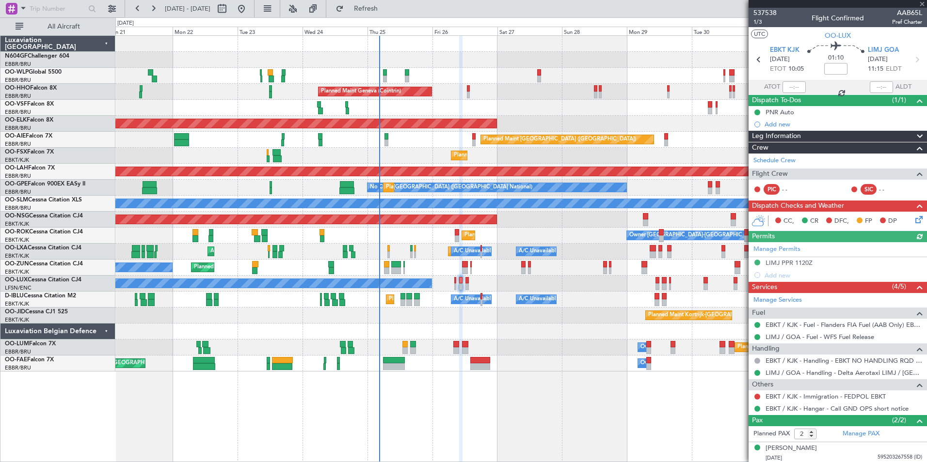
scroll to position [23, 0]
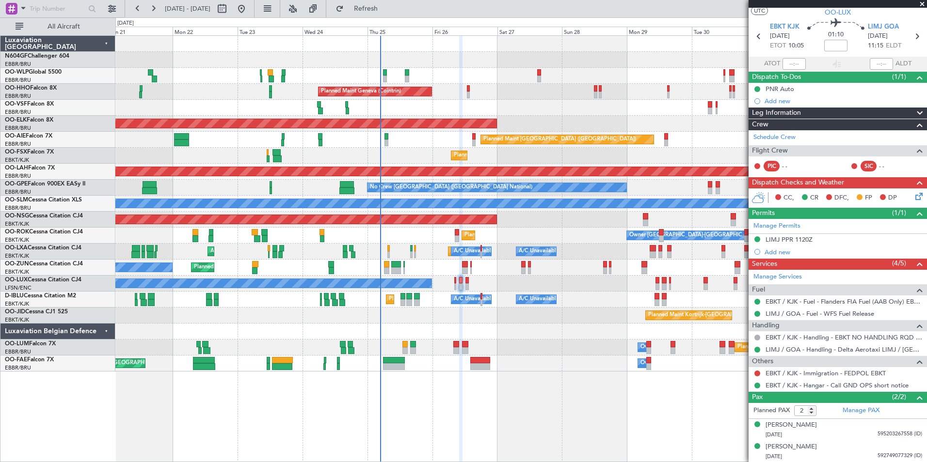
click at [348, 341] on div "Planned Maint Milan (Linate) Planned Maint Liege Planned Maint Geneva (Cointrin…" at bounding box center [520, 204] width 811 height 336
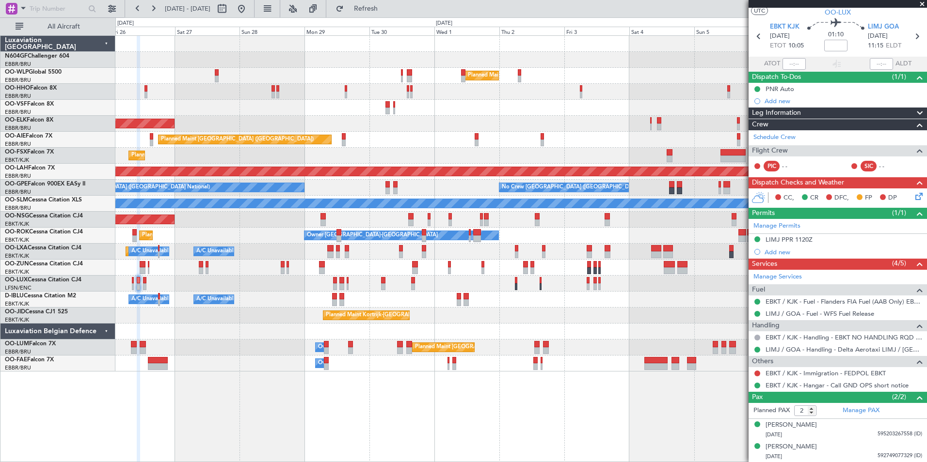
click at [433, 328] on div "Planned Maint Milan (Linate) Planned Maint Geneva (Cointrin) Planned Maint Kort…" at bounding box center [520, 204] width 811 height 336
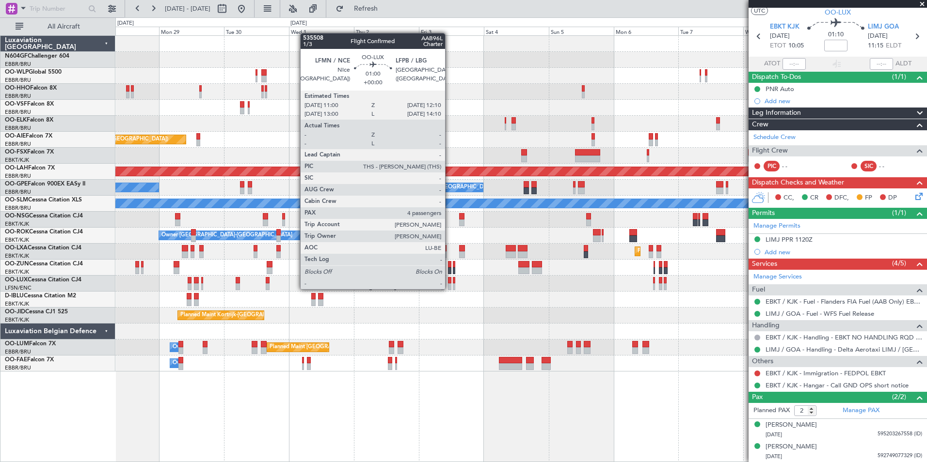
click at [613, 291] on div "No Crew Nancy (Essey)" at bounding box center [520, 284] width 811 height 16
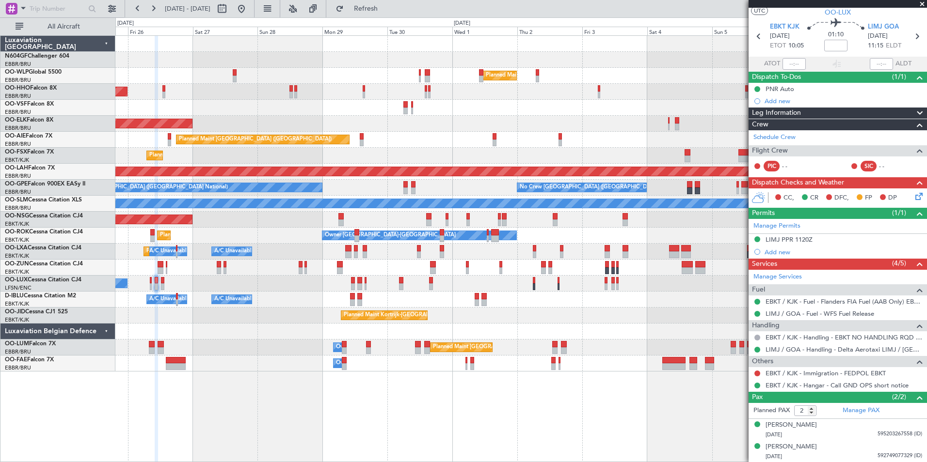
click at [434, 329] on div at bounding box center [520, 332] width 811 height 16
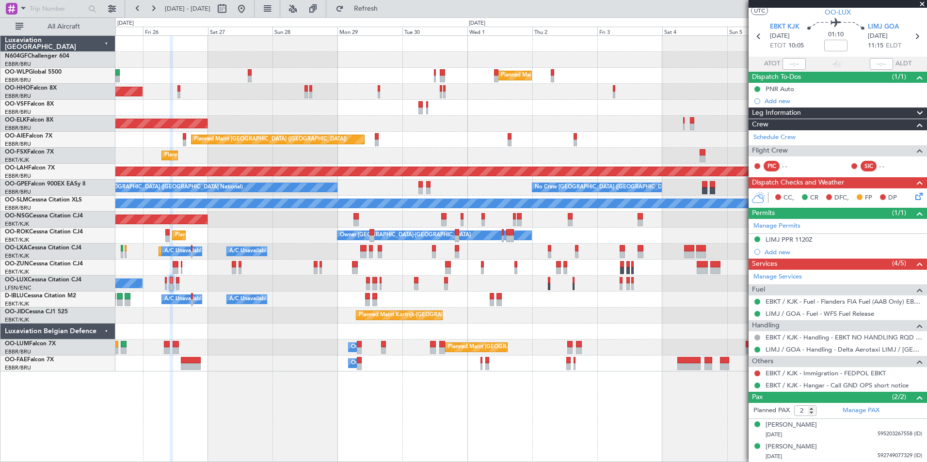
click at [262, 371] on div "Owner Melsbroek Air Base" at bounding box center [520, 364] width 811 height 16
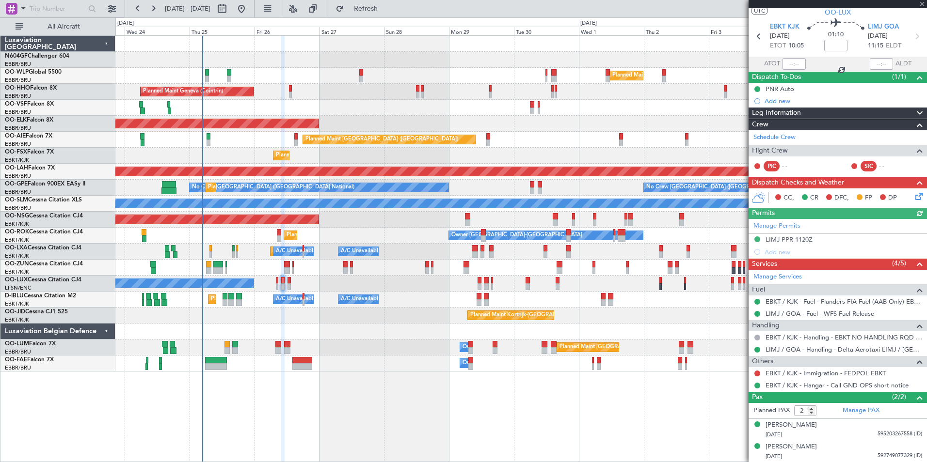
click at [566, 336] on div "Planned Maint Milan (Linate) Planned Maint Geneva (Cointrin) Planned Maint Kort…" at bounding box center [520, 204] width 811 height 336
click at [407, 357] on div "Planned Maint Milan (Linate) Planned Maint Geneva (Cointrin) Planned Maint Kort…" at bounding box center [520, 204] width 811 height 336
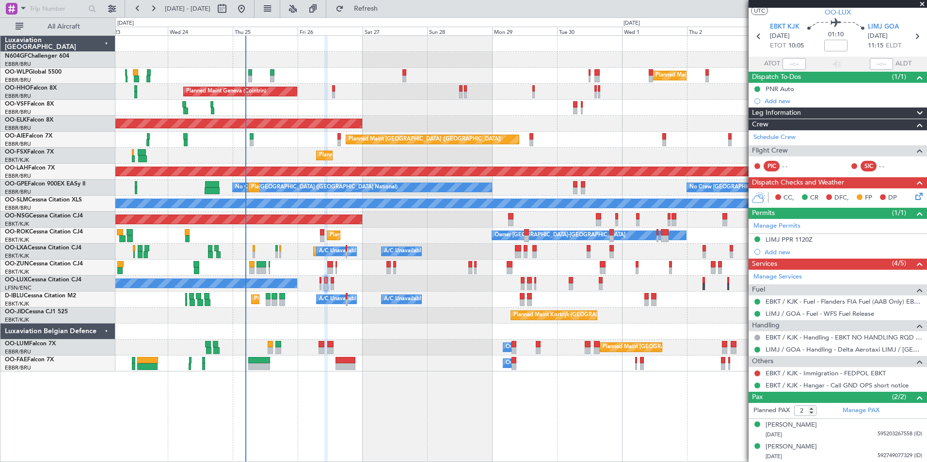
click at [463, 312] on div "Planned Maint Kortrijk-[GEOGRAPHIC_DATA]" at bounding box center [520, 316] width 811 height 16
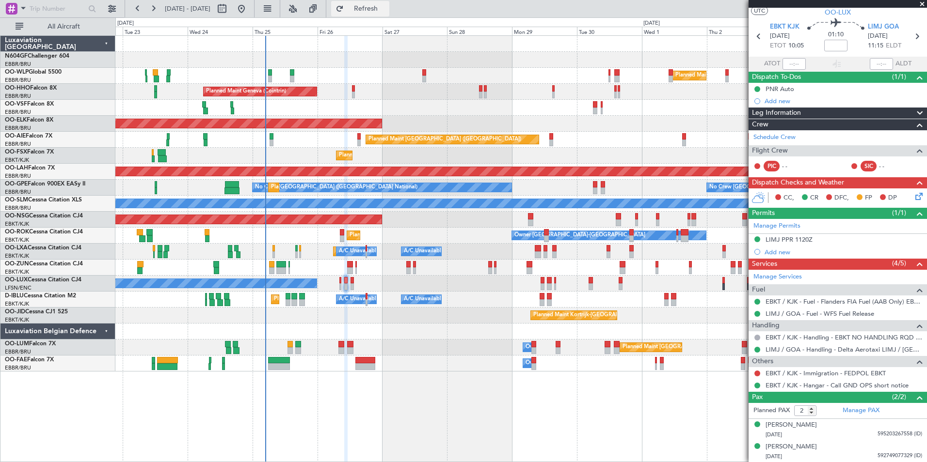
click at [386, 5] on span "Refresh" at bounding box center [366, 8] width 41 height 7
click at [375, 12] on button "Refresh" at bounding box center [360, 9] width 58 height 16
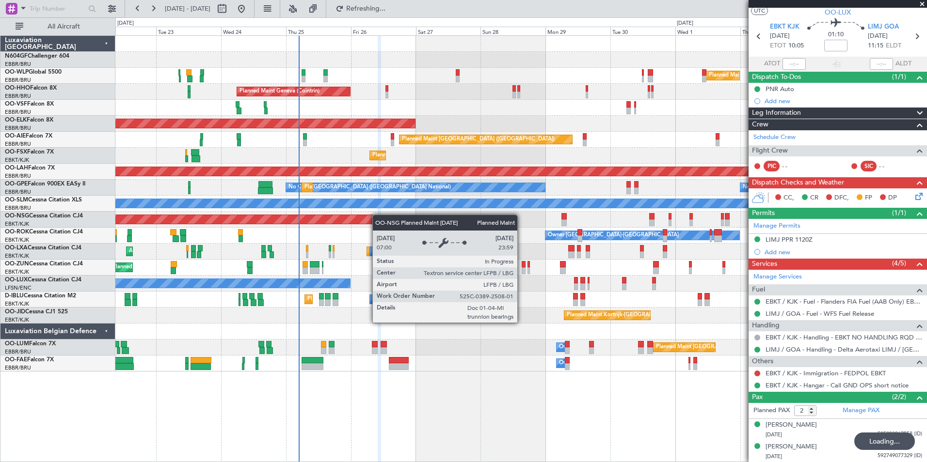
click at [386, 216] on div "Planned Maint Milan (Linate) Planned Maint Geneva (Cointrin) AOG Maint Brussels…" at bounding box center [520, 204] width 811 height 336
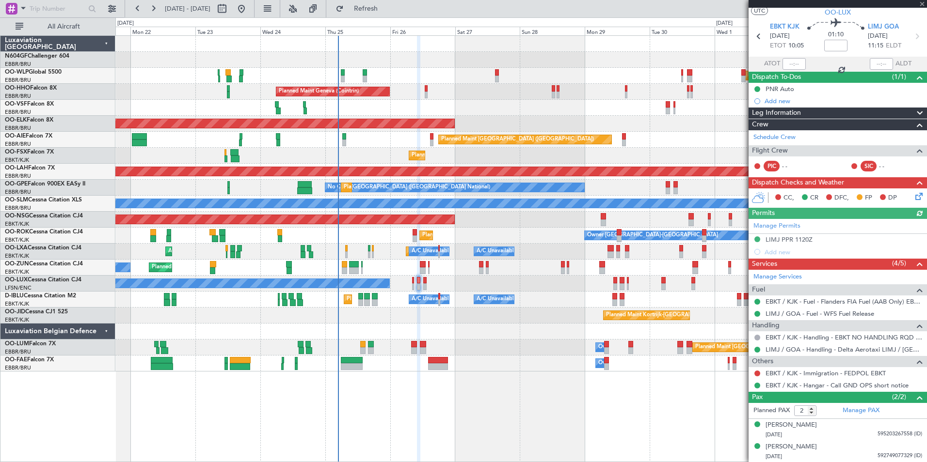
click at [456, 313] on div "Planned Maint Kortrijk-[GEOGRAPHIC_DATA]" at bounding box center [520, 316] width 811 height 16
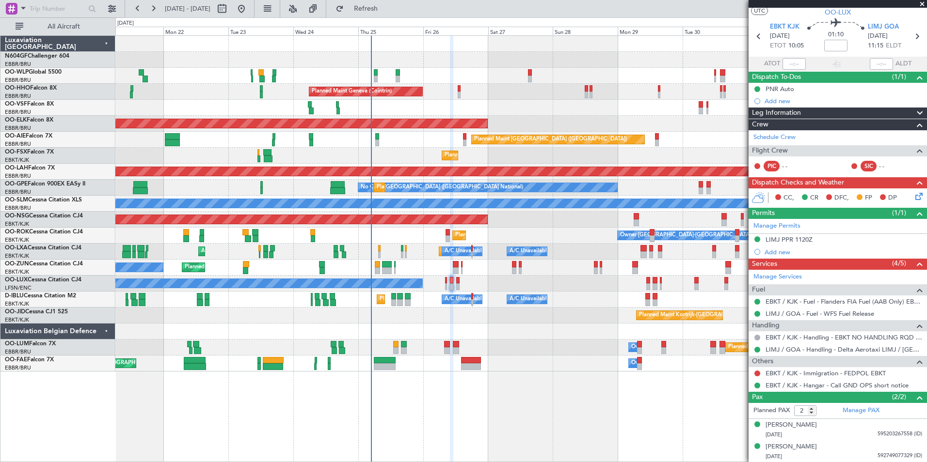
click at [532, 331] on div "Planned Maint Milan (Linate) Planned Maint Liege Planned Maint Geneva (Cointrin…" at bounding box center [520, 204] width 811 height 336
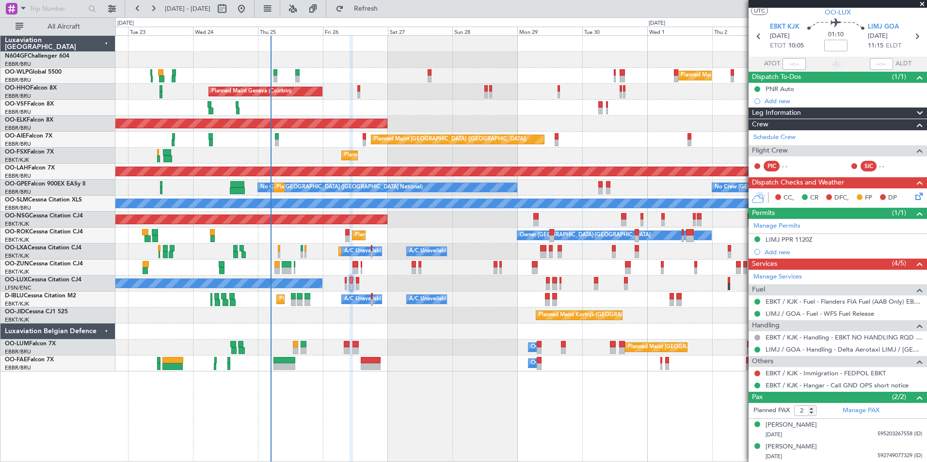
click at [501, 342] on div "Planned Maint Brussels (Brussels National) Owner Melsbroek Air Base" at bounding box center [520, 348] width 811 height 16
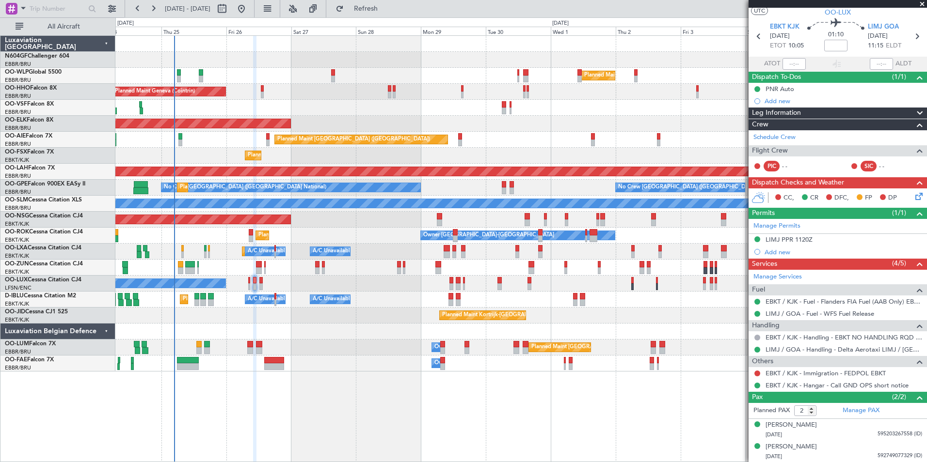
click at [449, 283] on div "No Crew Nancy (Essey)" at bounding box center [520, 284] width 811 height 16
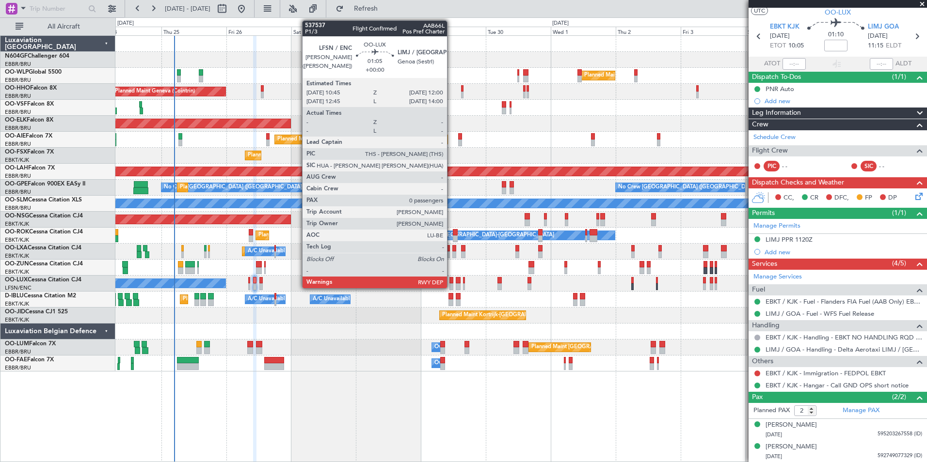
click at [451, 284] on div at bounding box center [450, 287] width 3 height 7
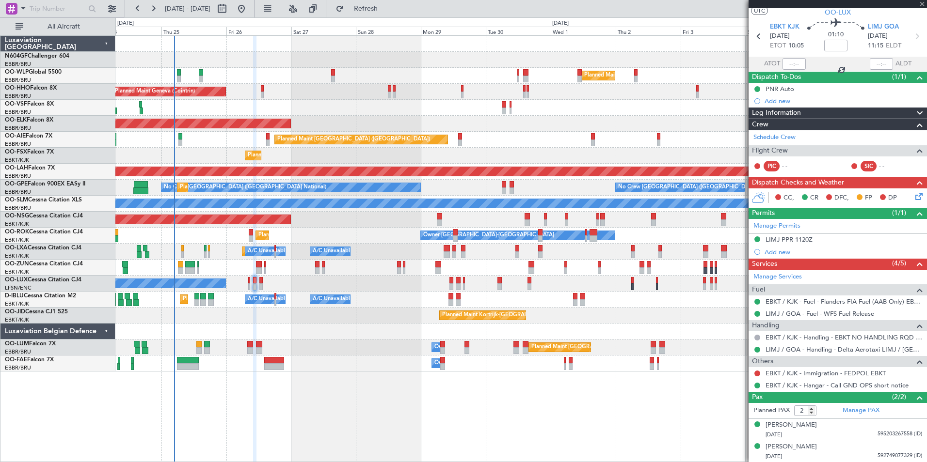
type input "0"
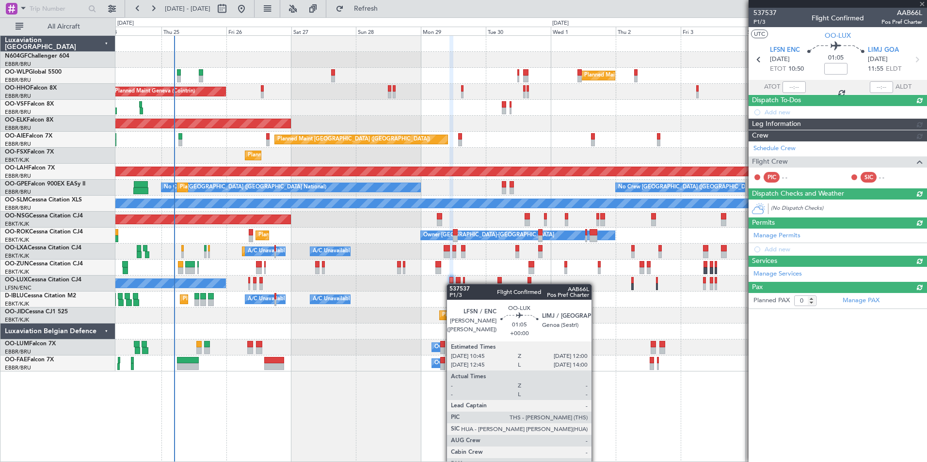
scroll to position [0, 0]
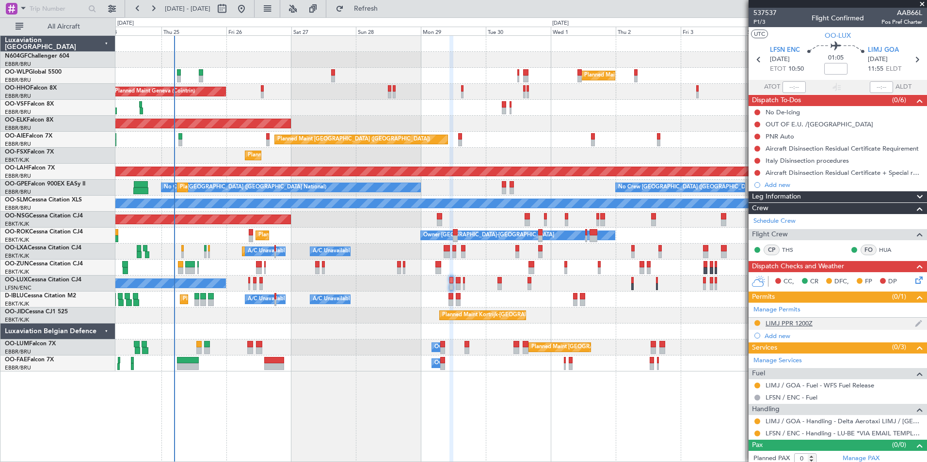
click at [801, 322] on div "LIMJ PPR 1200Z" at bounding box center [788, 323] width 47 height 8
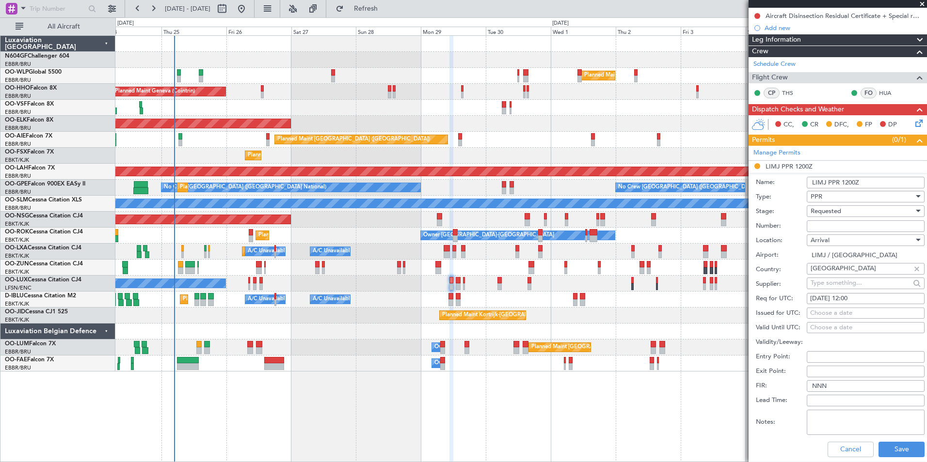
scroll to position [158, 0]
click at [825, 229] on input "Number:" at bounding box center [866, 226] width 118 height 12
paste input "2818/25"
type input "2818/25"
click at [860, 210] on div "Requested" at bounding box center [861, 211] width 103 height 15
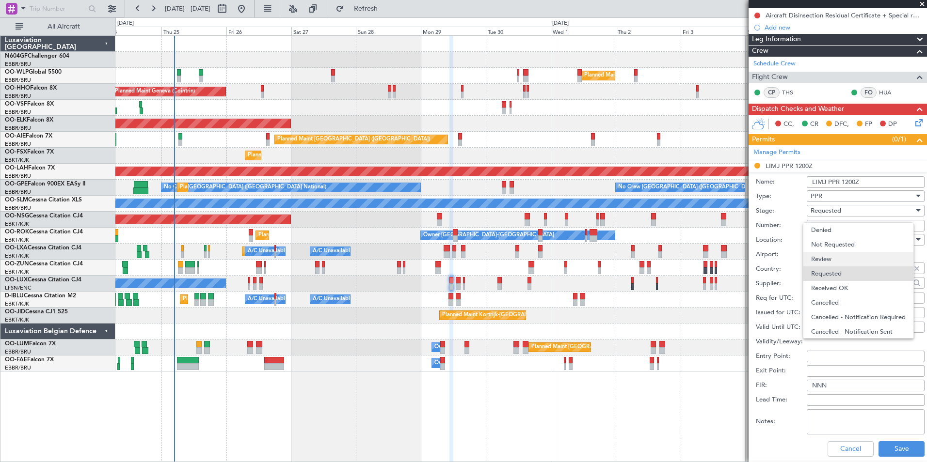
scroll to position [4, 0]
click at [855, 281] on span "Received OK" at bounding box center [862, 284] width 102 height 15
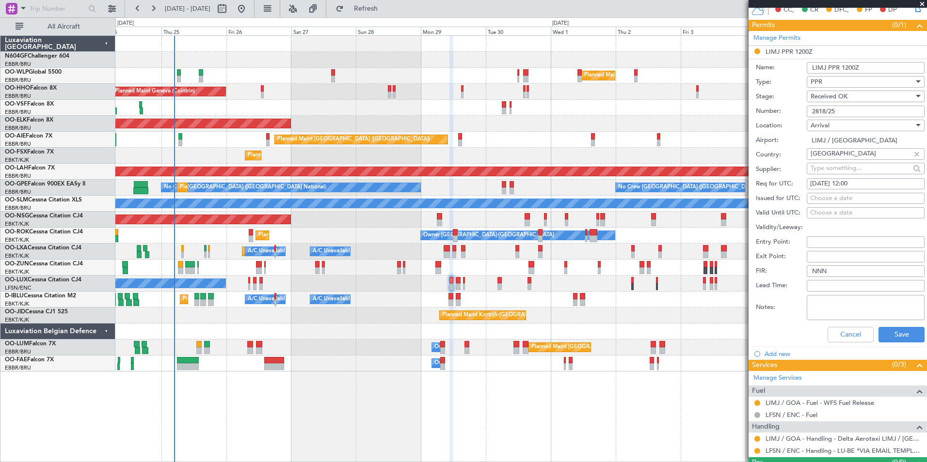
scroll to position [290, 0]
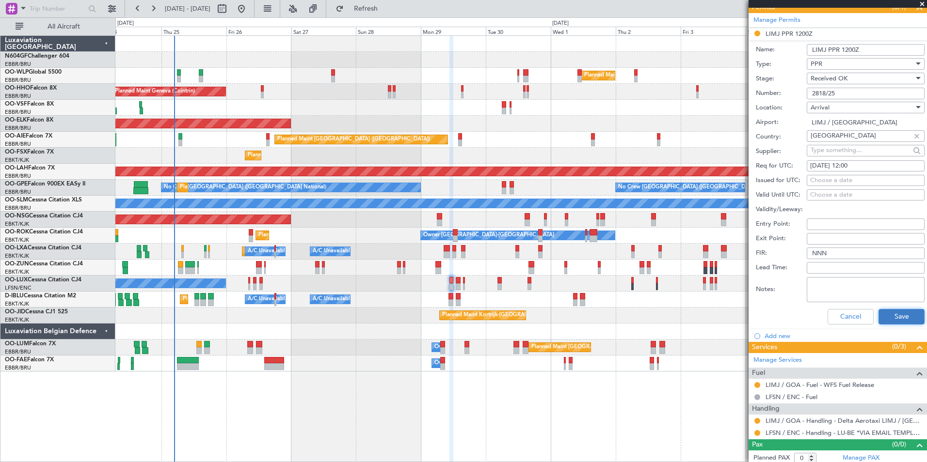
click at [892, 321] on button "Save" at bounding box center [901, 317] width 46 height 16
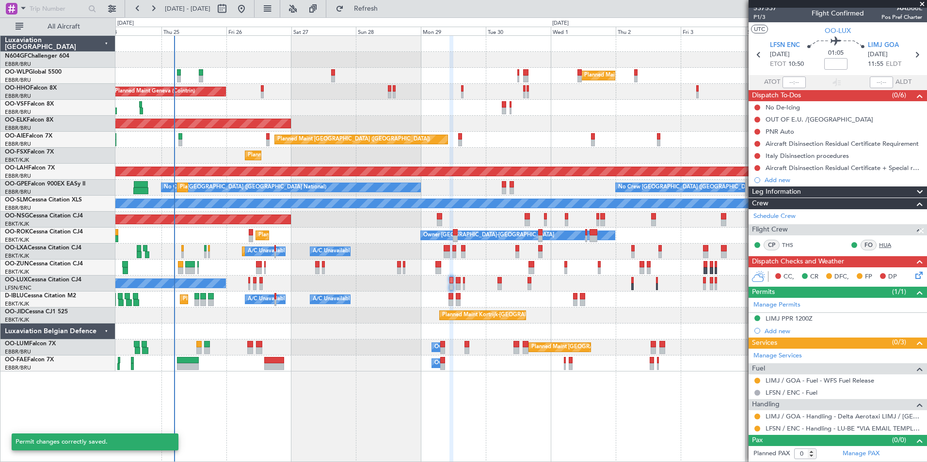
scroll to position [4, 0]
click at [760, 416] on button at bounding box center [757, 417] width 6 height 6
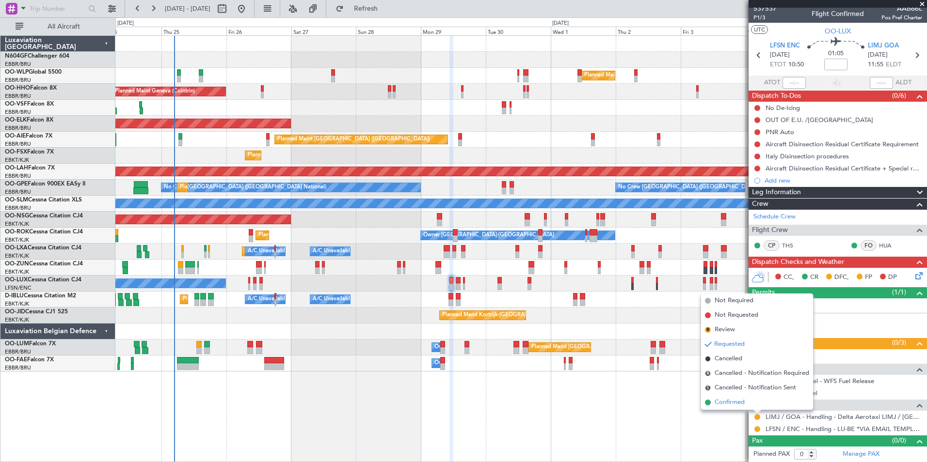
click at [746, 401] on li "Confirmed" at bounding box center [757, 403] width 112 height 15
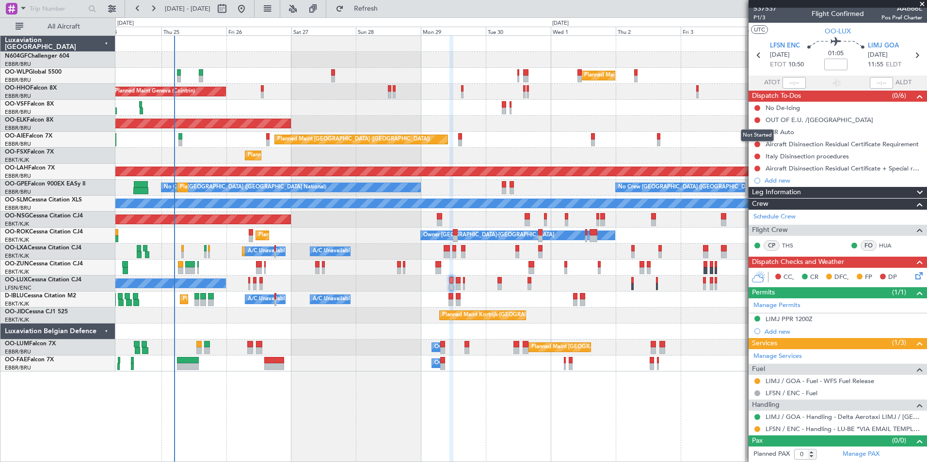
click at [756, 134] on div "Not Started" at bounding box center [757, 135] width 33 height 12
click at [758, 132] on button at bounding box center [757, 132] width 6 height 6
click at [760, 174] on span "Completed" at bounding box center [761, 175] width 32 height 10
click at [910, 54] on icon at bounding box center [916, 55] width 13 height 13
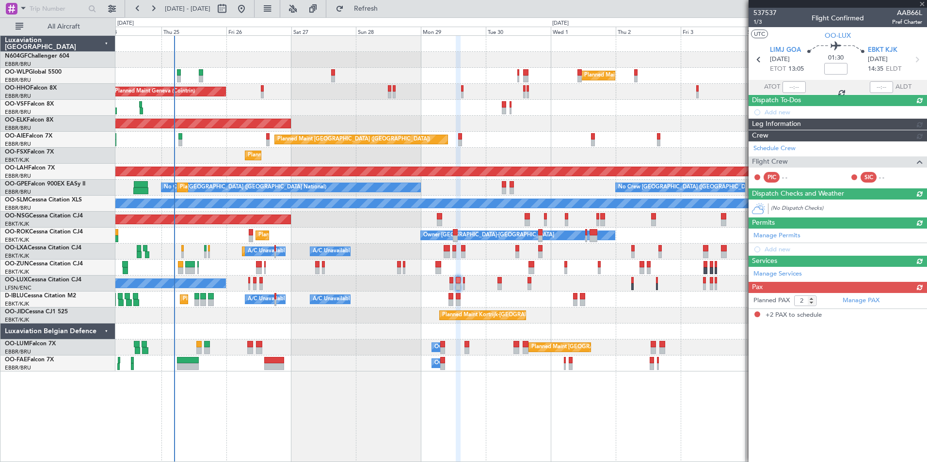
scroll to position [0, 0]
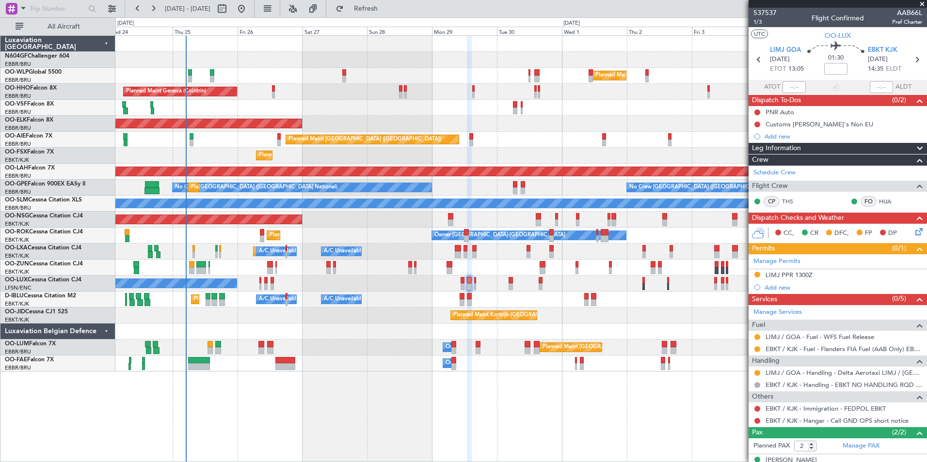
click at [368, 127] on div "Planned Maint Kortrijk-[GEOGRAPHIC_DATA]" at bounding box center [520, 124] width 811 height 16
click at [757, 111] on button at bounding box center [757, 113] width 6 height 6
click at [765, 152] on span "Completed" at bounding box center [761, 155] width 32 height 10
click at [761, 61] on icon at bounding box center [758, 59] width 13 height 13
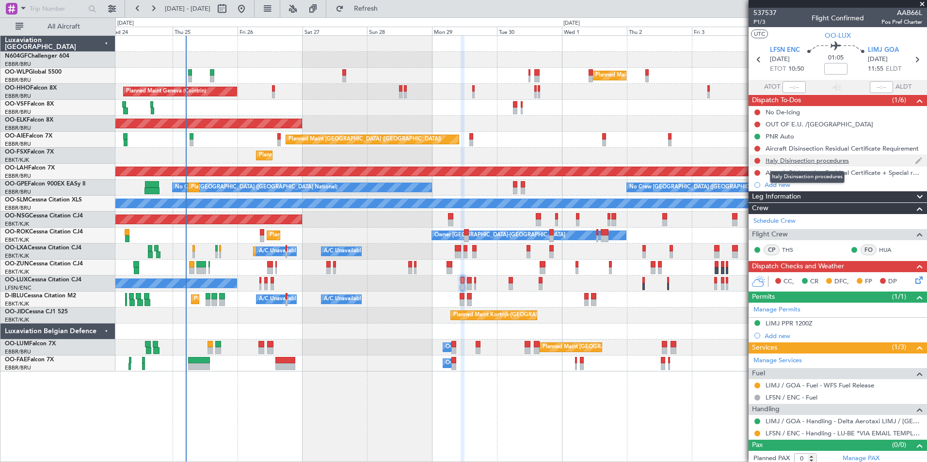
click at [793, 162] on div "Italy Disinsection procedures" at bounding box center [806, 161] width 83 height 8
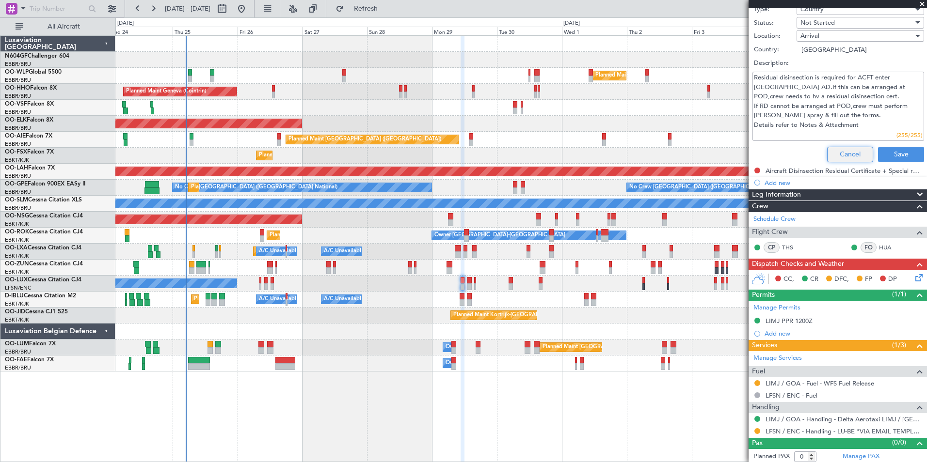
click at [839, 155] on button "Cancel" at bounding box center [850, 155] width 46 height 16
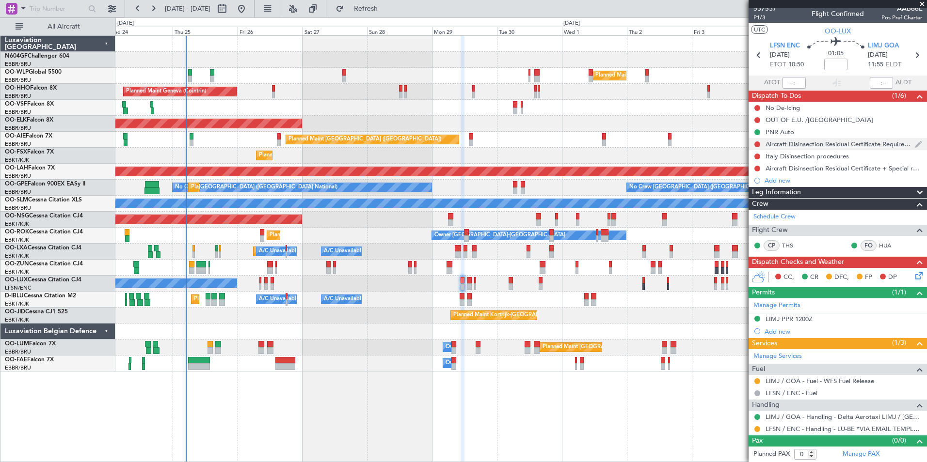
click at [816, 143] on div "Aircraft Disinsection Residual Certificate Requirement" at bounding box center [839, 144] width 149 height 8
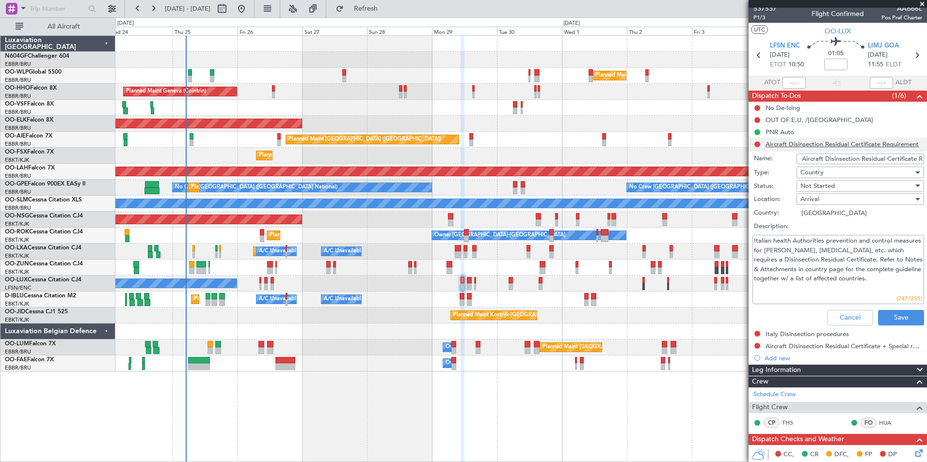
scroll to position [182, 0]
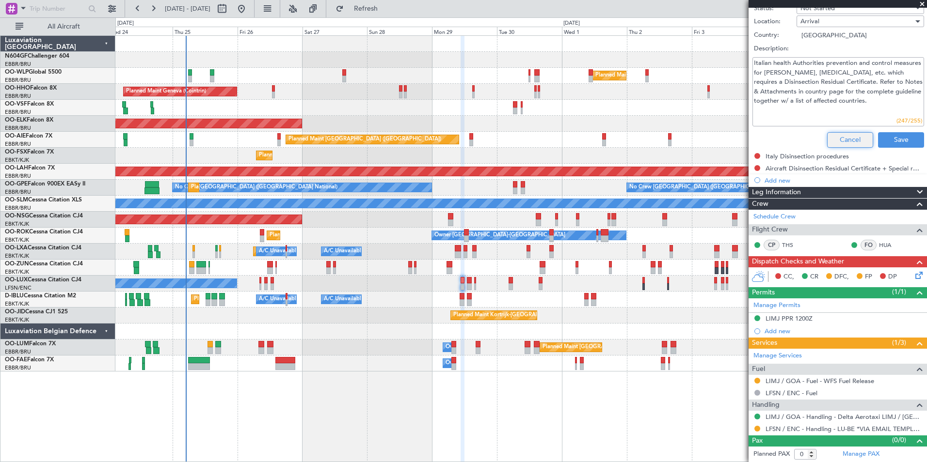
click at [835, 136] on button "Cancel" at bounding box center [850, 140] width 46 height 16
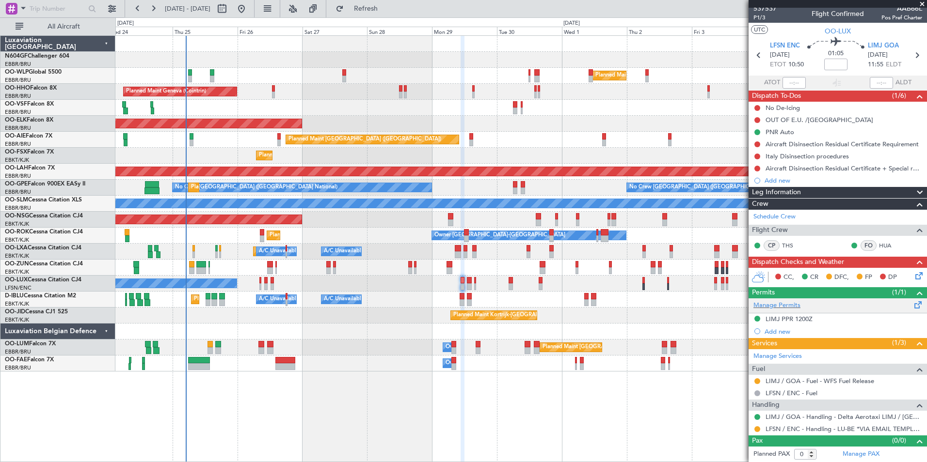
scroll to position [0, 0]
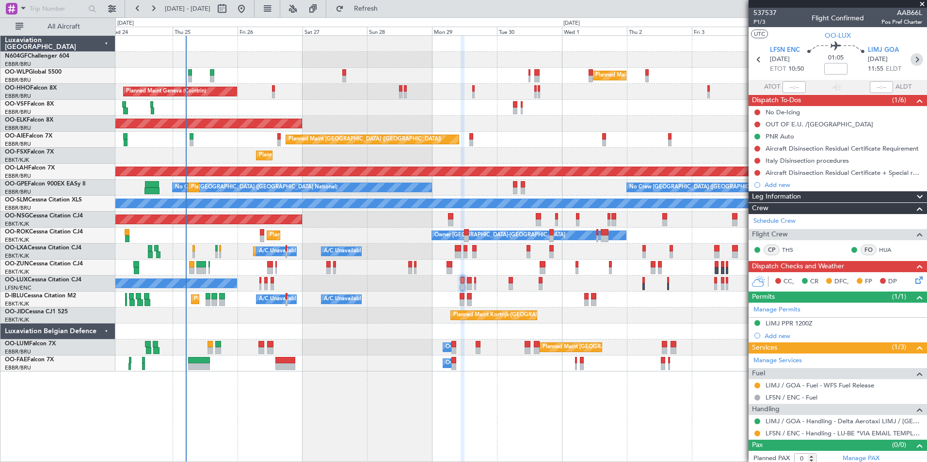
click at [910, 55] on icon at bounding box center [916, 59] width 13 height 13
type input "2"
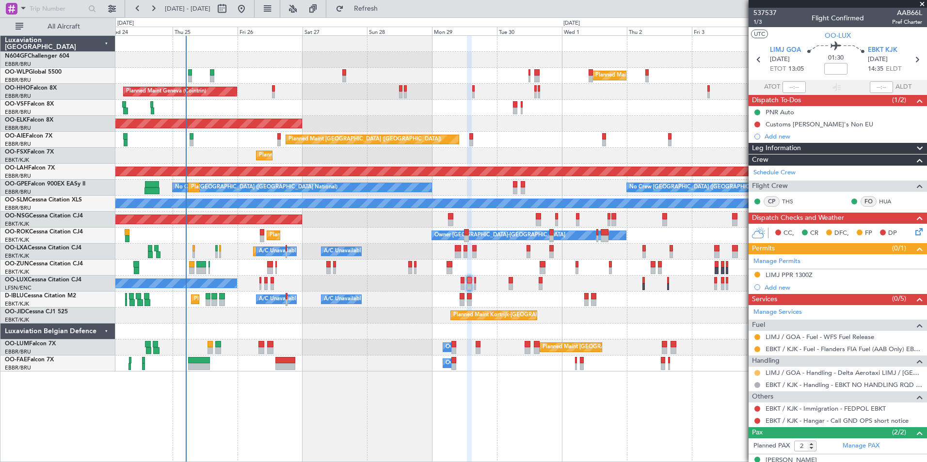
click at [757, 371] on button at bounding box center [757, 373] width 6 height 6
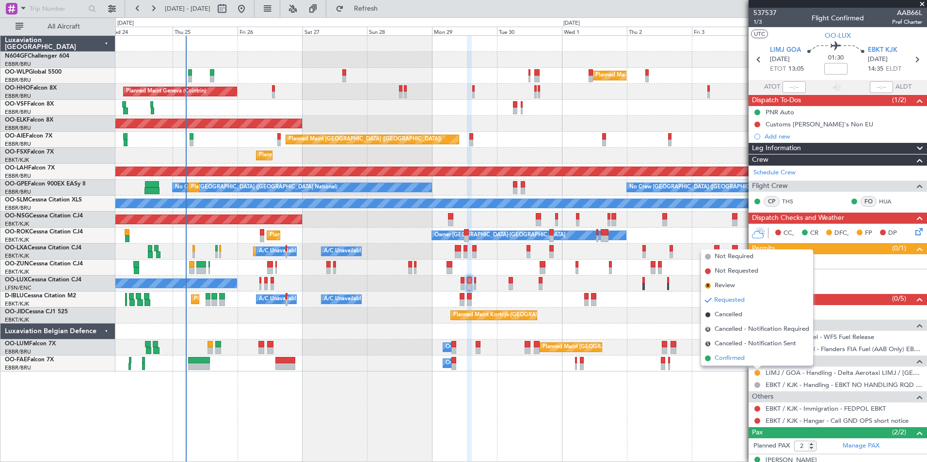
click at [754, 357] on li "Confirmed" at bounding box center [757, 358] width 112 height 15
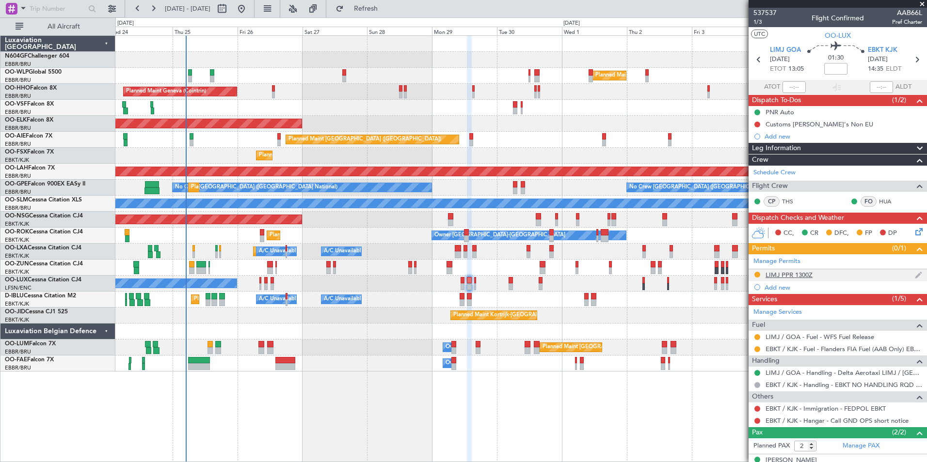
click at [804, 277] on div "LIMJ PPR 1300Z" at bounding box center [788, 275] width 47 height 8
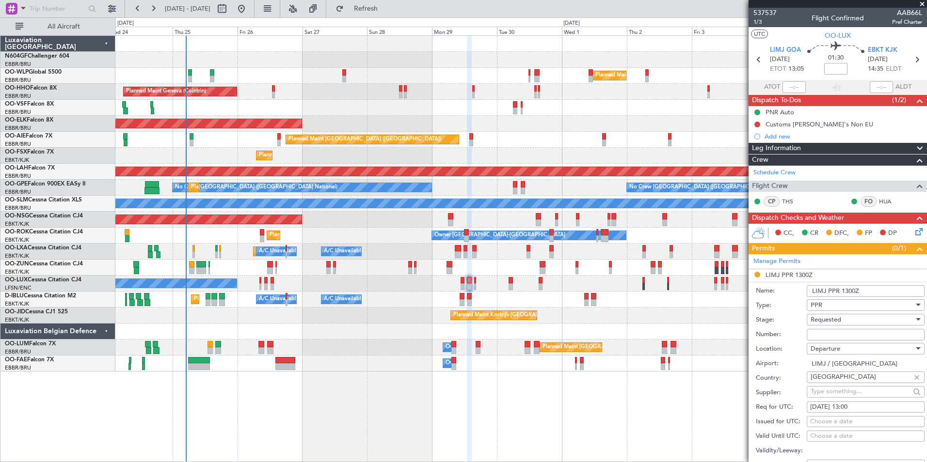
click at [853, 333] on input "Number:" at bounding box center [866, 335] width 118 height 12
paste input "2818/25"
type input "2818/25"
click at [832, 323] on span "Requested" at bounding box center [825, 320] width 31 height 9
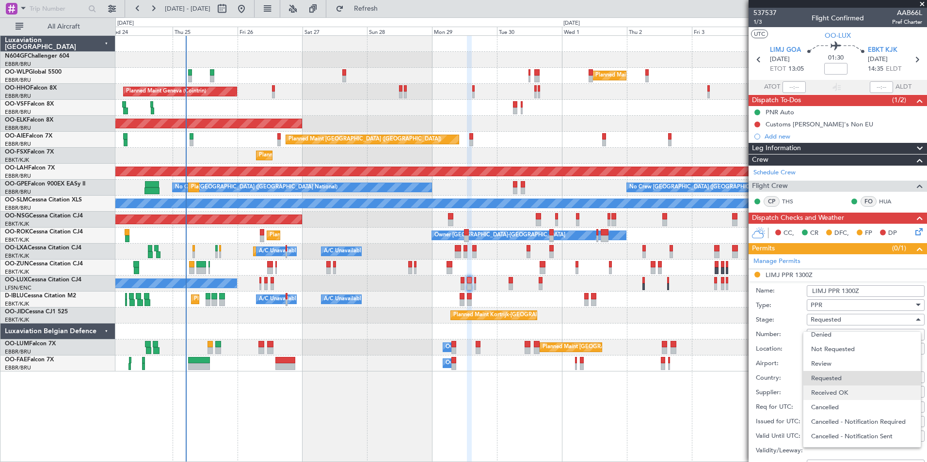
click at [837, 397] on span "Received OK" at bounding box center [862, 393] width 102 height 15
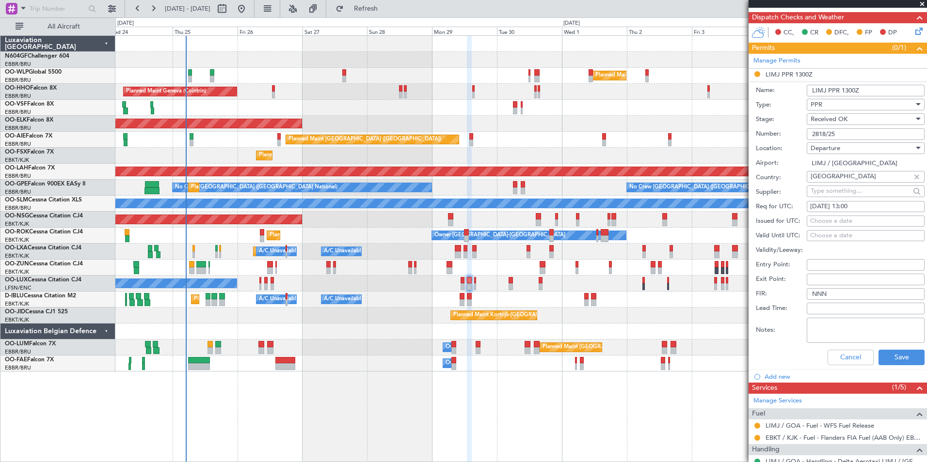
scroll to position [201, 0]
click at [891, 361] on button "Save" at bounding box center [901, 357] width 46 height 16
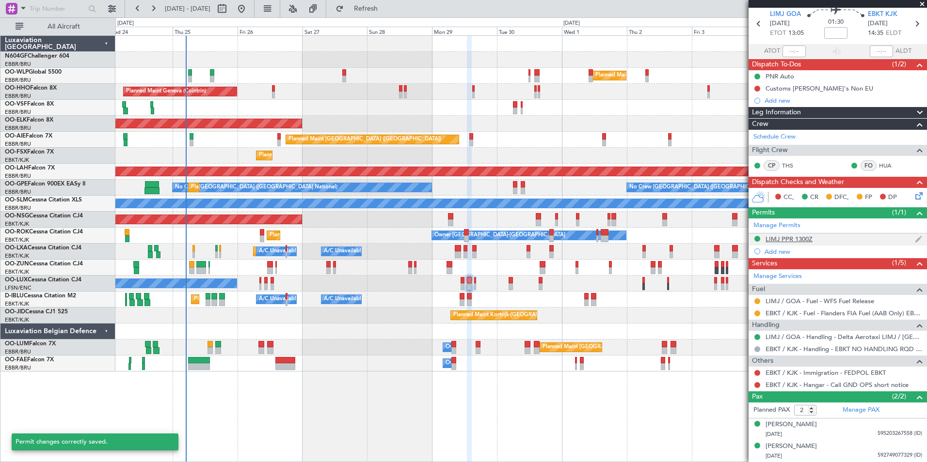
scroll to position [35, 0]
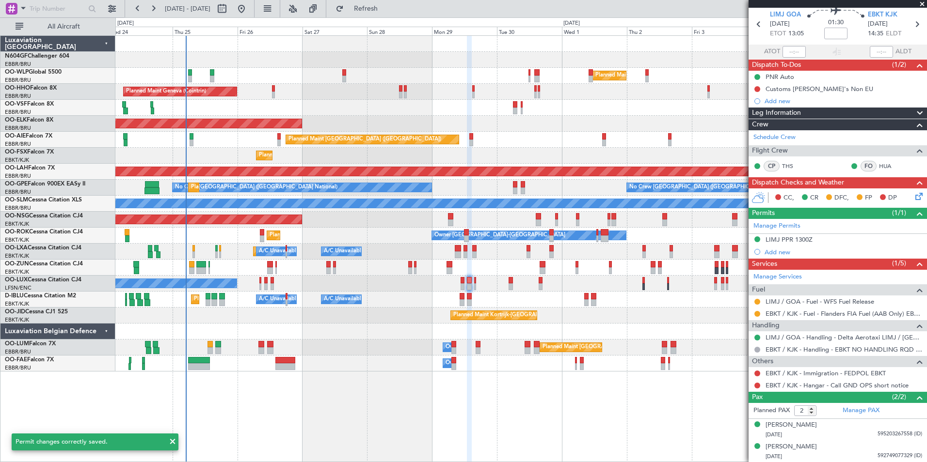
click at [754, 386] on div at bounding box center [757, 386] width 8 height 8
click at [758, 386] on button at bounding box center [757, 386] width 6 height 6
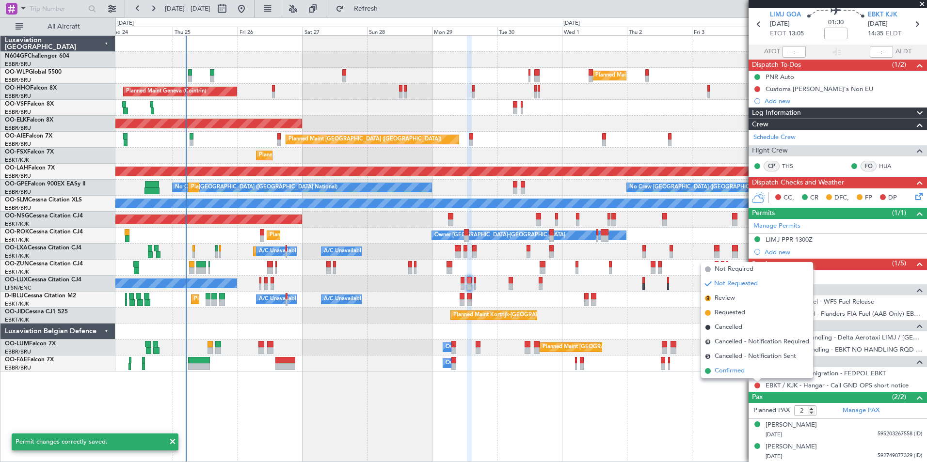
click at [737, 371] on span "Confirmed" at bounding box center [729, 371] width 30 height 10
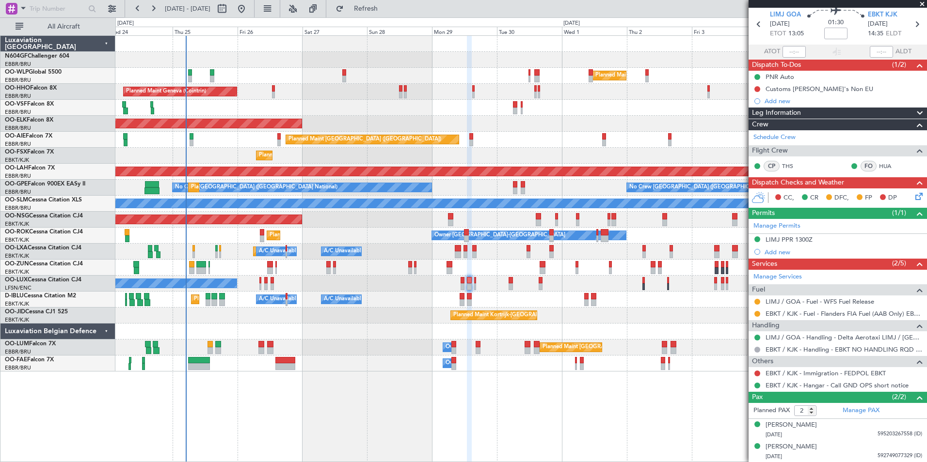
click at [399, 326] on div at bounding box center [520, 332] width 811 height 16
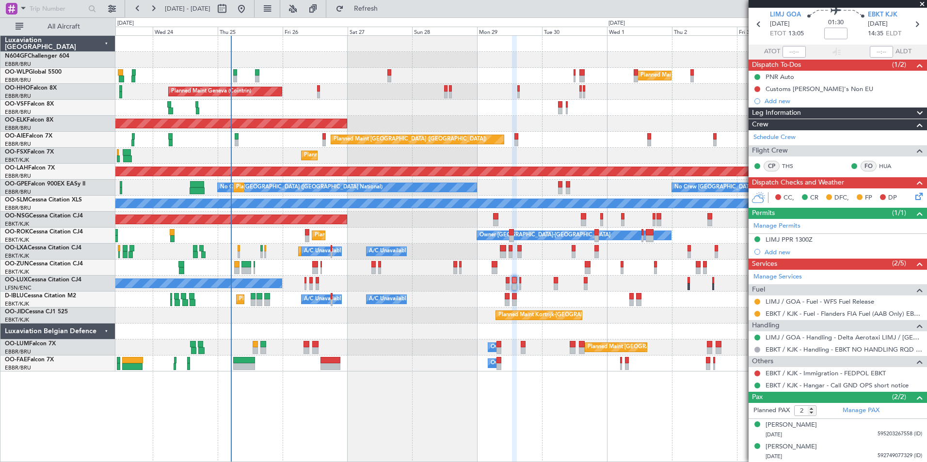
click at [380, 317] on div "Planned Maint Kortrijk-[GEOGRAPHIC_DATA]" at bounding box center [520, 316] width 811 height 16
click at [307, 284] on div "No Crew Nancy (Essey)" at bounding box center [520, 284] width 811 height 16
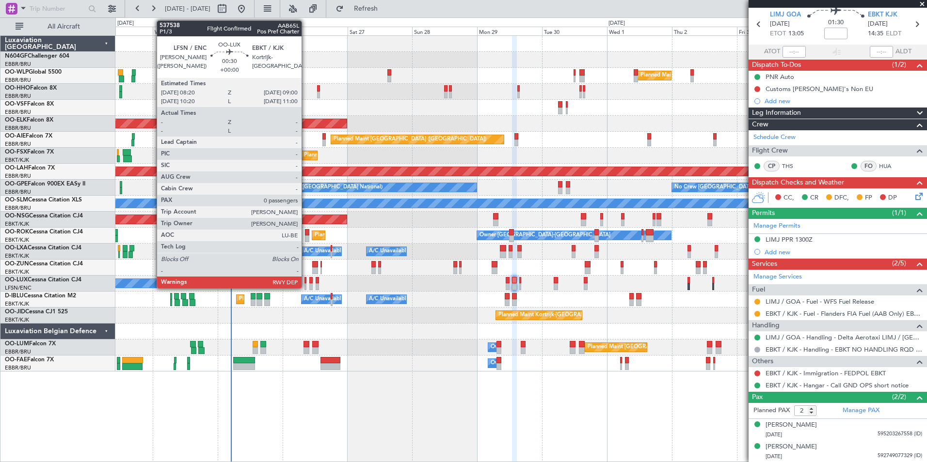
click at [306, 284] on div at bounding box center [305, 287] width 2 height 7
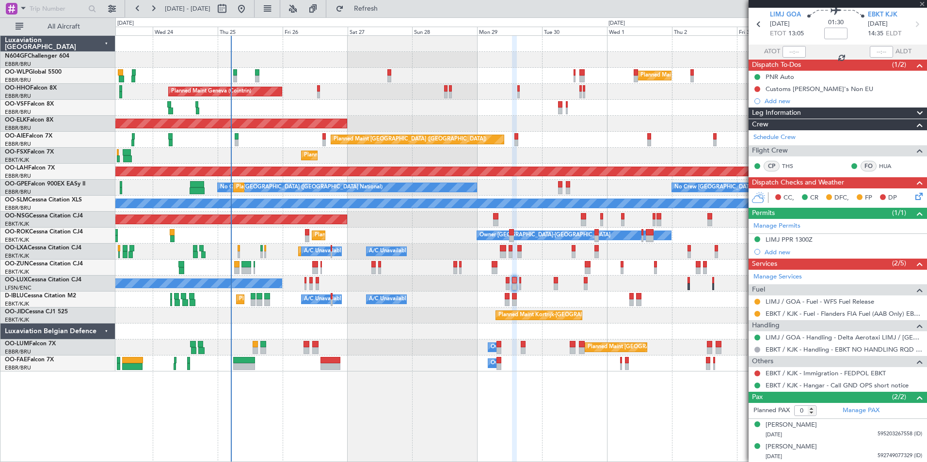
scroll to position [0, 0]
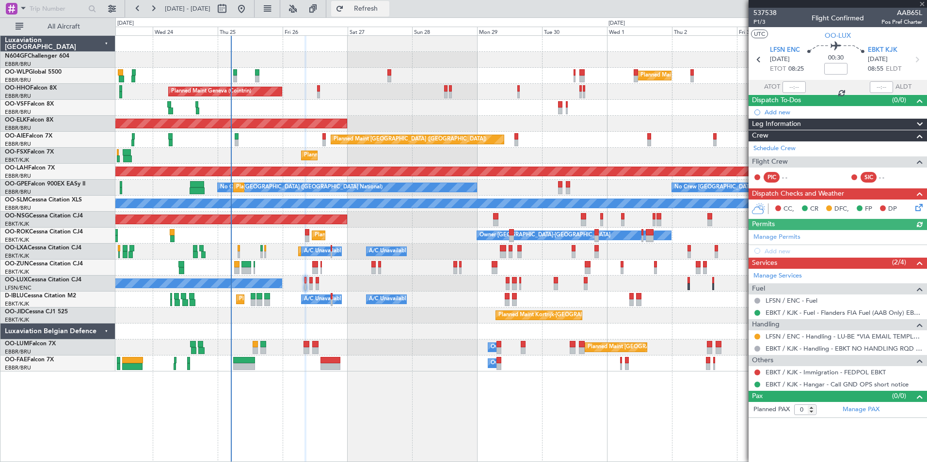
click at [386, 5] on span "Refresh" at bounding box center [366, 8] width 41 height 7
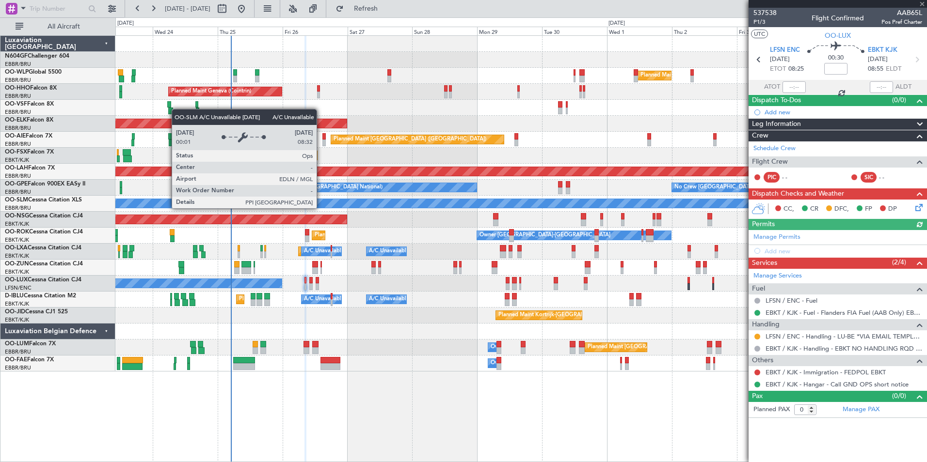
click at [428, 233] on div "Planned Maint Milan (Linate) Planned Maint Geneva (Cointrin) Planned Maint Kort…" at bounding box center [520, 204] width 811 height 336
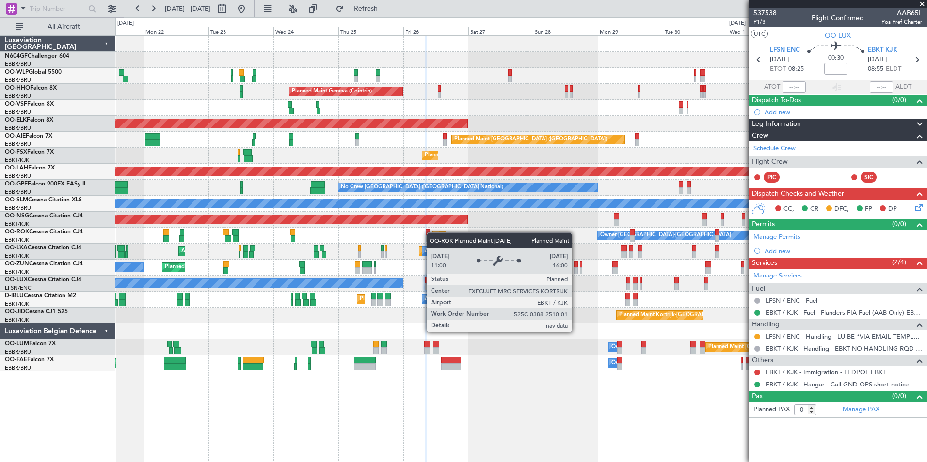
click at [437, 237] on div "Planned Maint Milan (Linate) Planned Maint Geneva (Cointrin) AOG Maint Brussels…" at bounding box center [520, 204] width 811 height 336
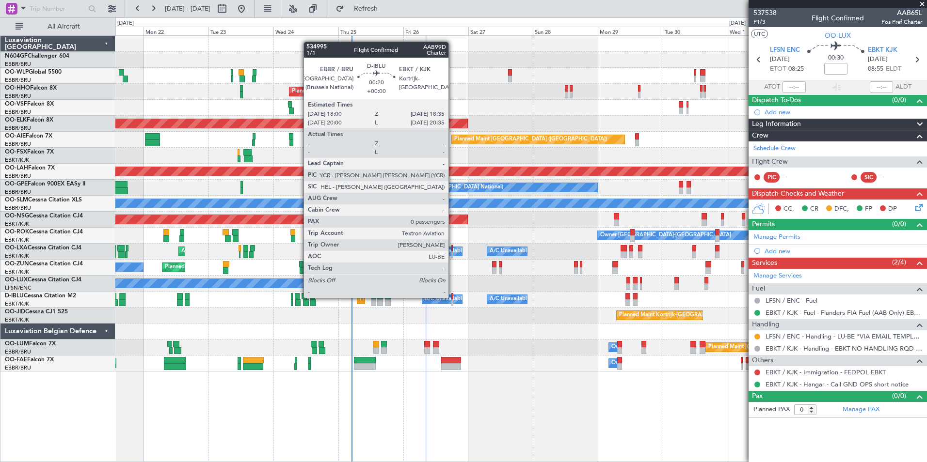
click at [453, 298] on div at bounding box center [452, 296] width 2 height 7
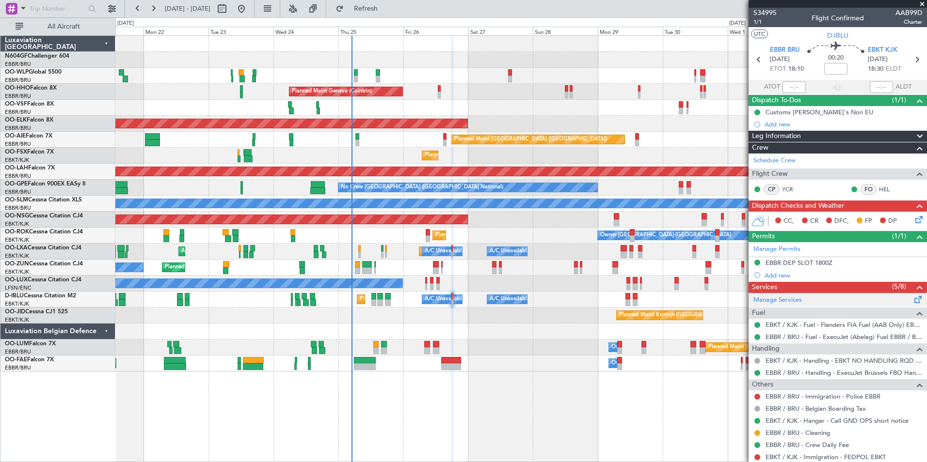
scroll to position [28, 0]
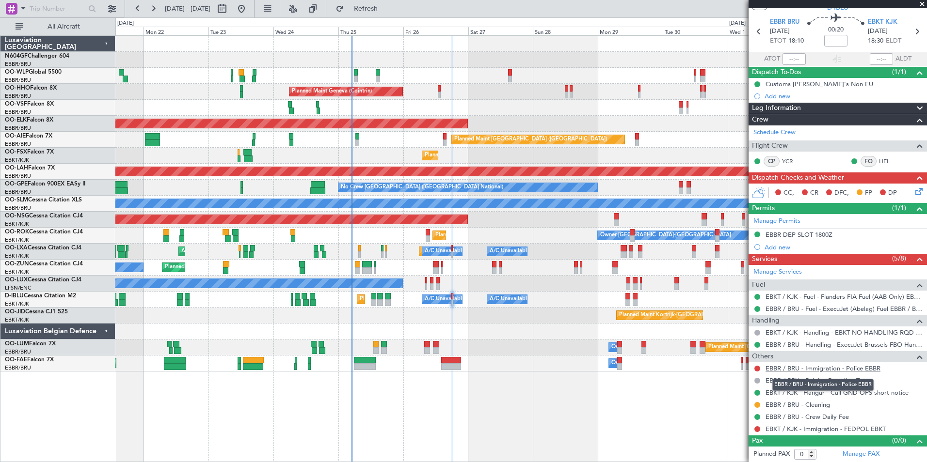
click at [782, 368] on link "EBBR / BRU - Immigration - Police EBBR" at bounding box center [822, 369] width 115 height 8
click at [817, 428] on mat-tooltip-component "Complete" at bounding box center [834, 423] width 42 height 26
click at [769, 428] on link "EBKT / KJK - Immigration - FEDPOL EBKT" at bounding box center [825, 429] width 120 height 8
click at [375, 10] on button "Refresh" at bounding box center [360, 9] width 58 height 16
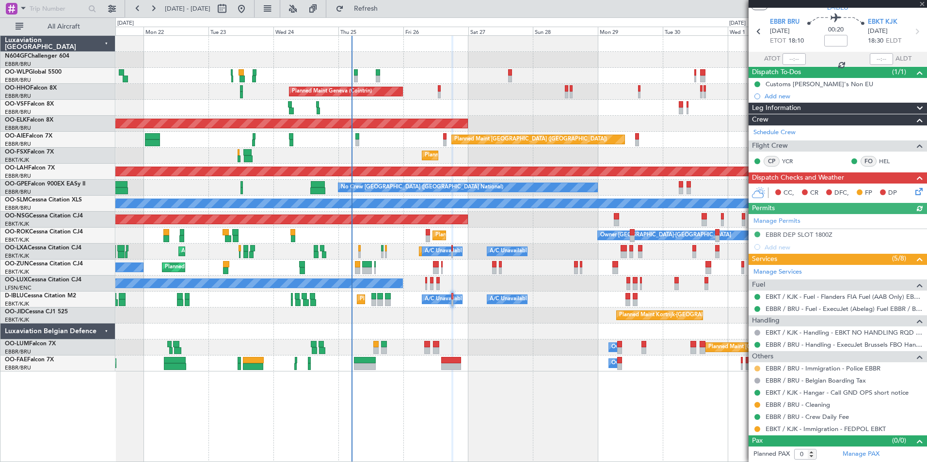
click at [758, 369] on button at bounding box center [757, 369] width 6 height 6
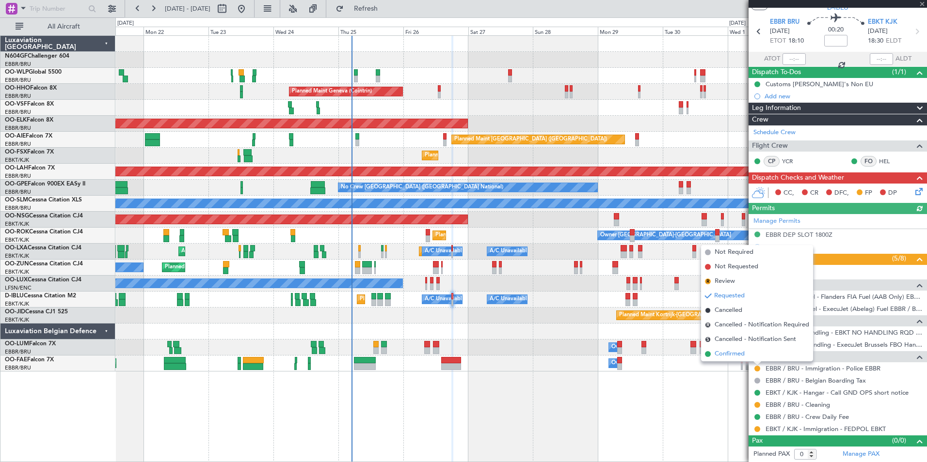
click at [745, 356] on li "Confirmed" at bounding box center [757, 354] width 112 height 15
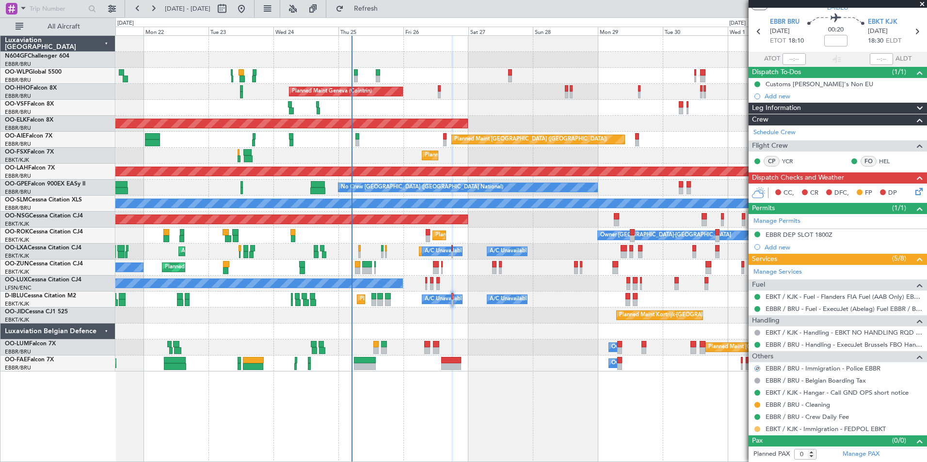
click at [757, 429] on button at bounding box center [757, 430] width 6 height 6
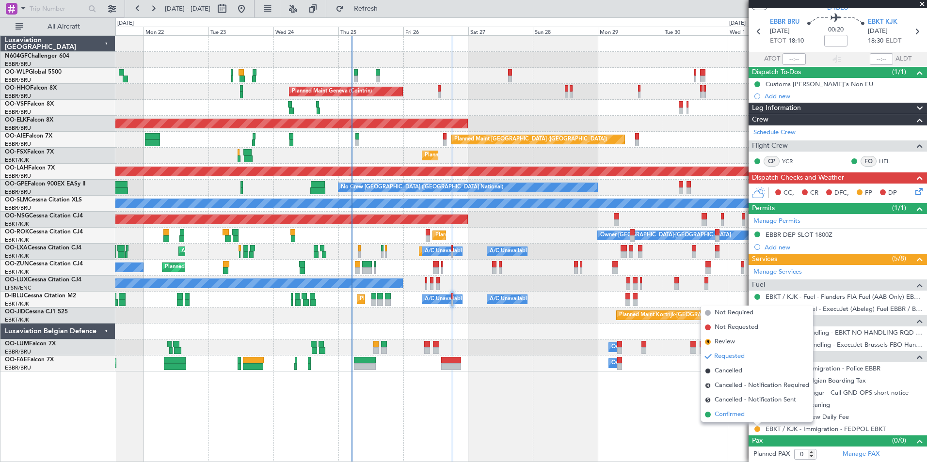
click at [730, 415] on span "Confirmed" at bounding box center [729, 415] width 30 height 10
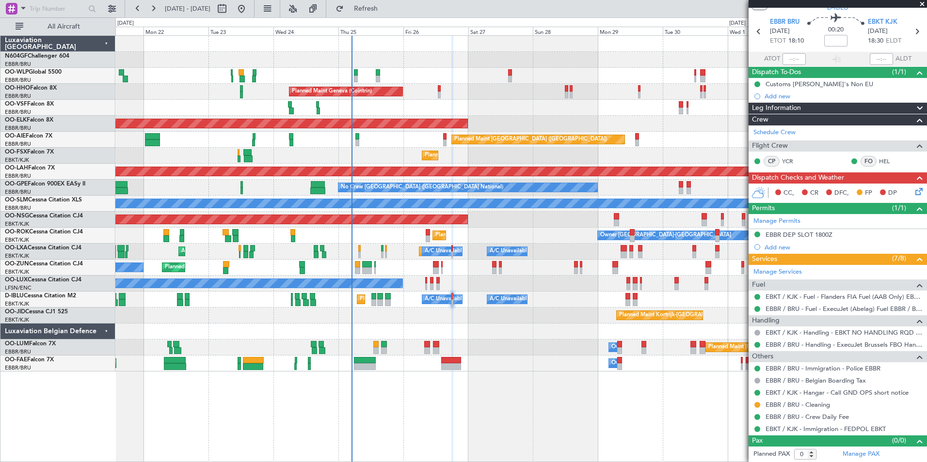
scroll to position [0, 0]
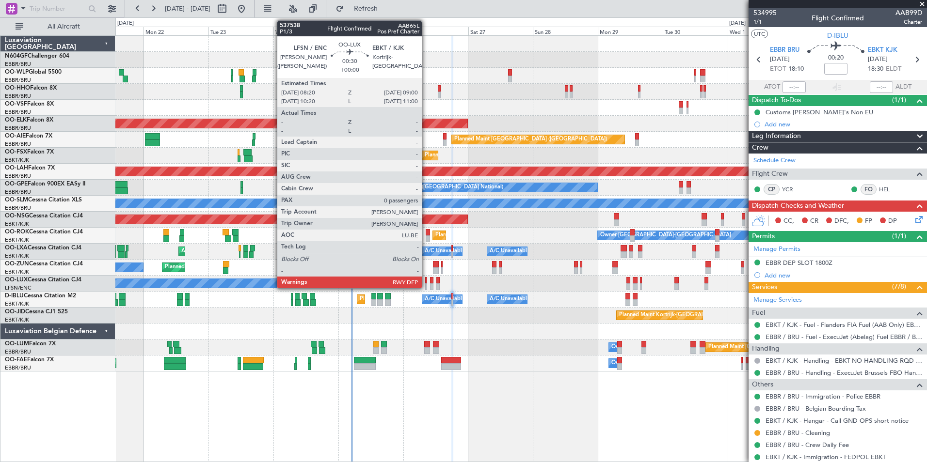
click at [426, 283] on div at bounding box center [426, 280] width 2 height 7
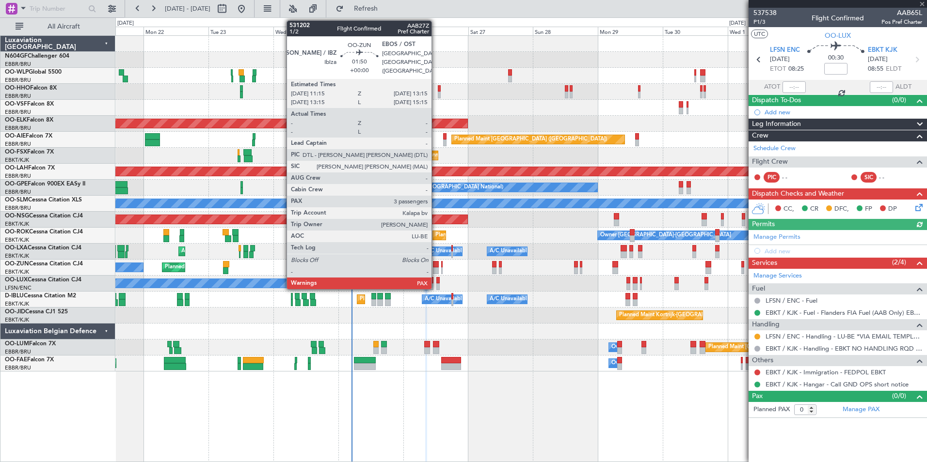
click at [436, 268] on div at bounding box center [436, 271] width 6 height 7
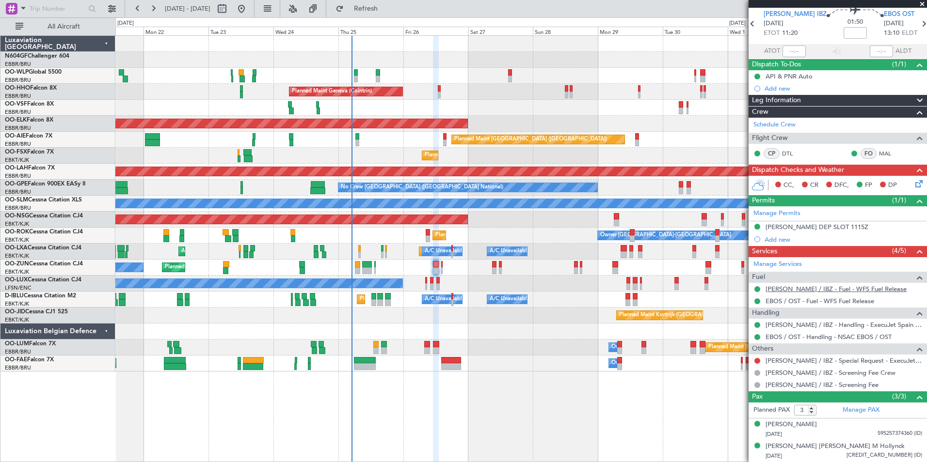
scroll to position [57, 0]
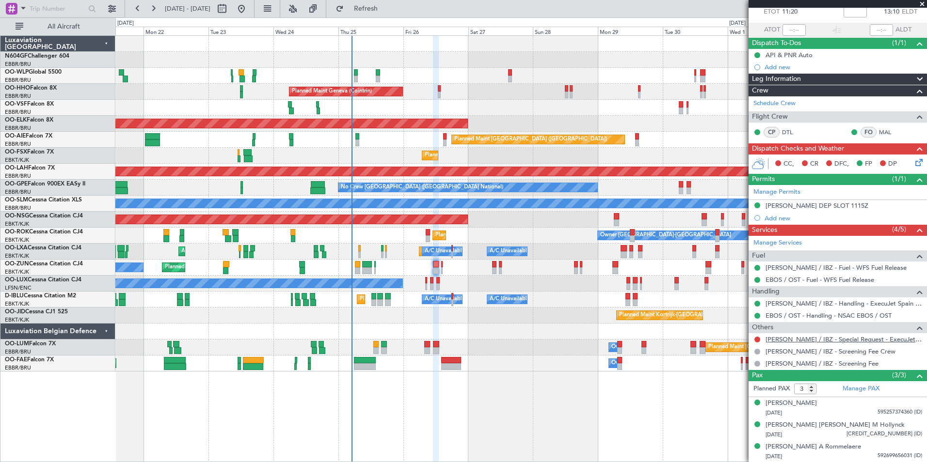
click at [785, 339] on link "LEIB / IBZ - Special Request - ExecuJet Spain LEIB / IBZ" at bounding box center [843, 339] width 157 height 8
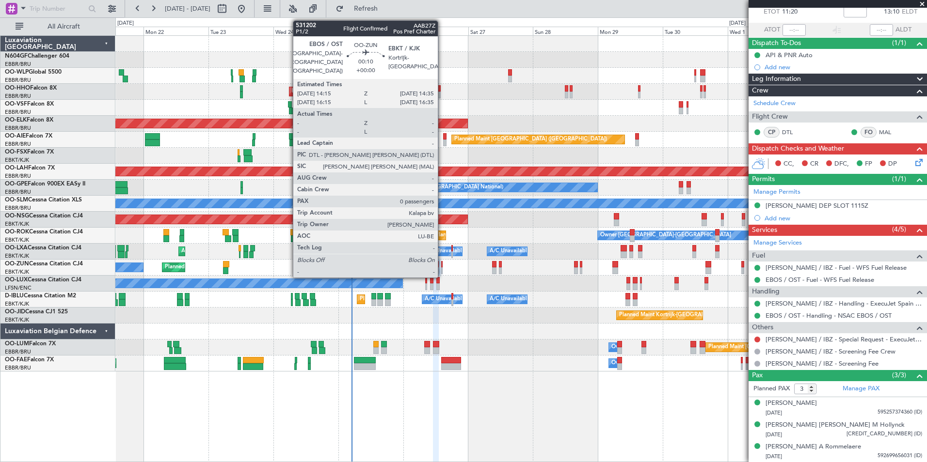
click at [442, 267] on div at bounding box center [441, 264] width 1 height 7
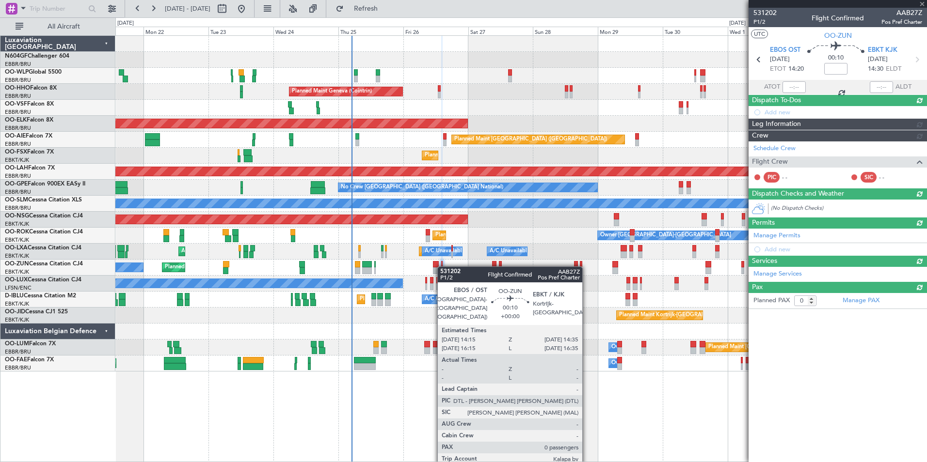
scroll to position [0, 0]
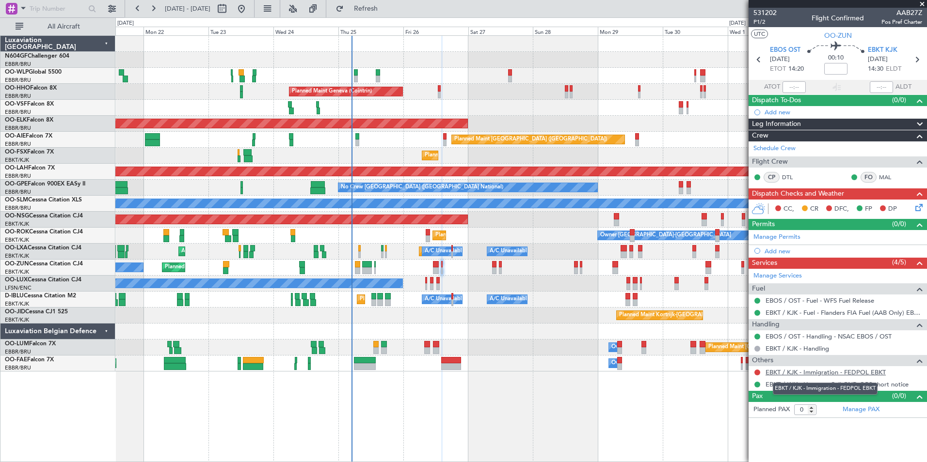
click at [805, 374] on link "EBKT / KJK - Immigration - FEDPOL EBKT" at bounding box center [825, 372] width 120 height 8
click at [389, 16] on button "Refresh" at bounding box center [360, 9] width 58 height 16
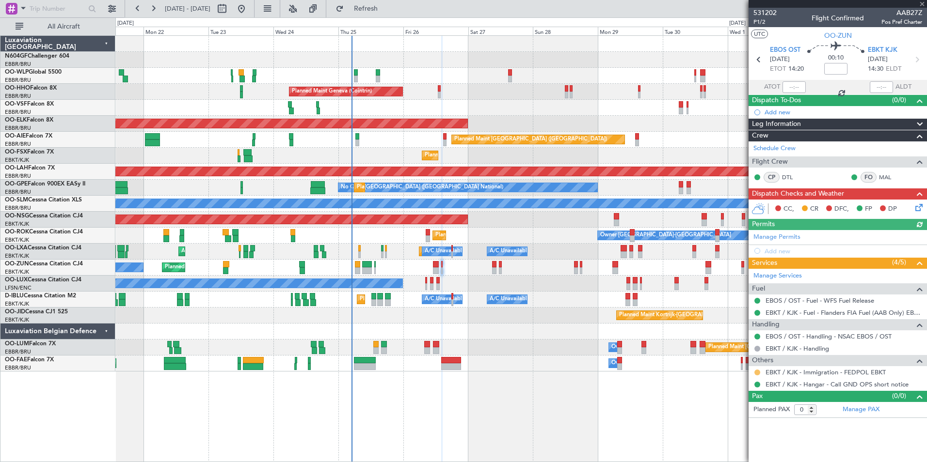
click at [759, 371] on button at bounding box center [757, 373] width 6 height 6
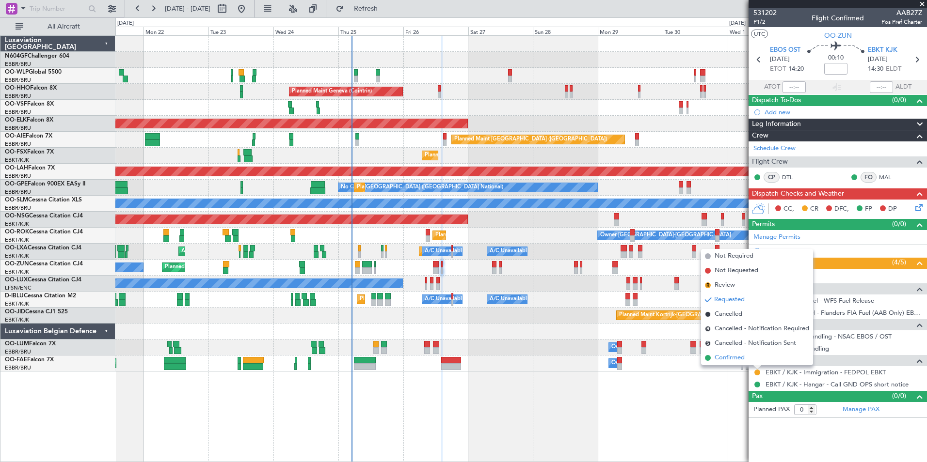
click at [738, 357] on span "Confirmed" at bounding box center [729, 358] width 30 height 10
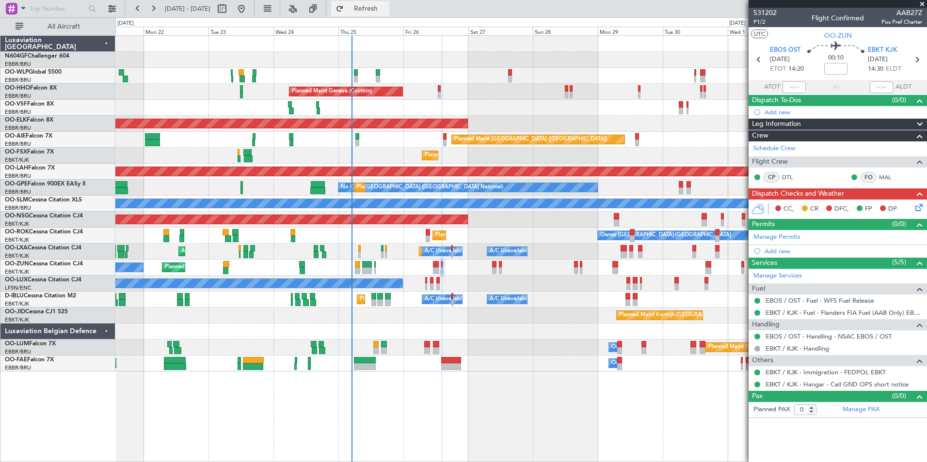
click at [386, 5] on span "Refresh" at bounding box center [366, 8] width 41 height 7
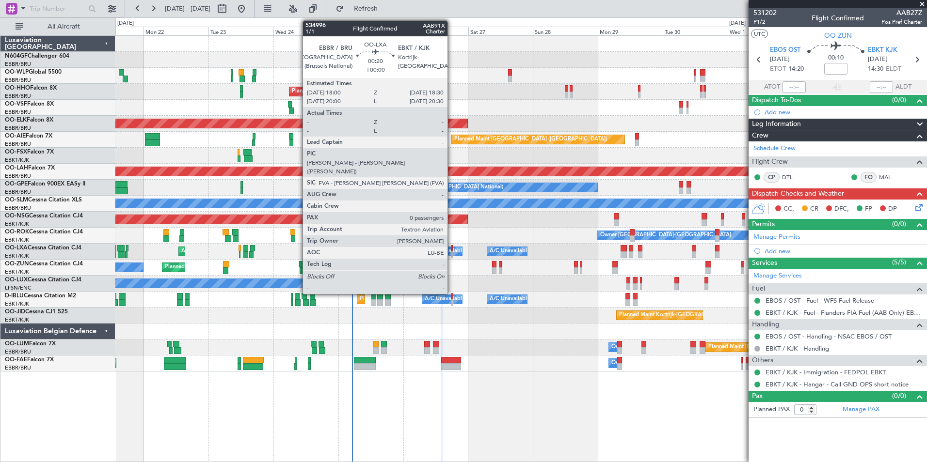
click at [452, 251] on div at bounding box center [451, 248] width 1 height 7
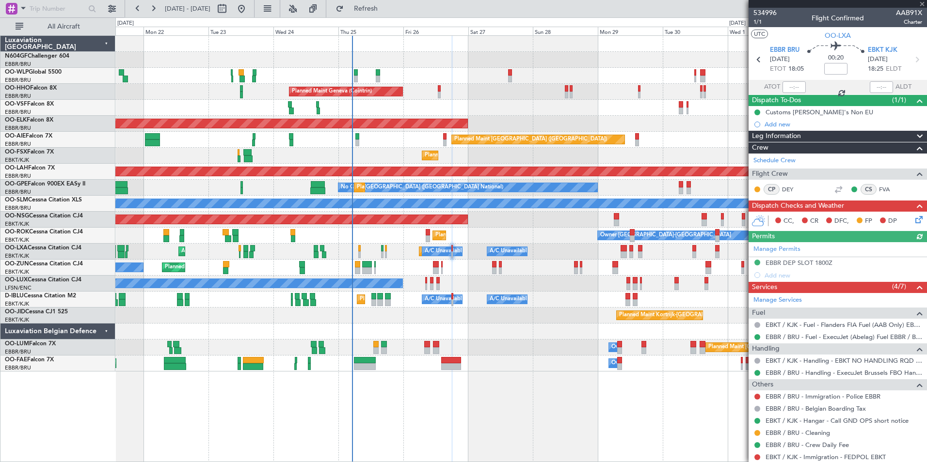
scroll to position [28, 0]
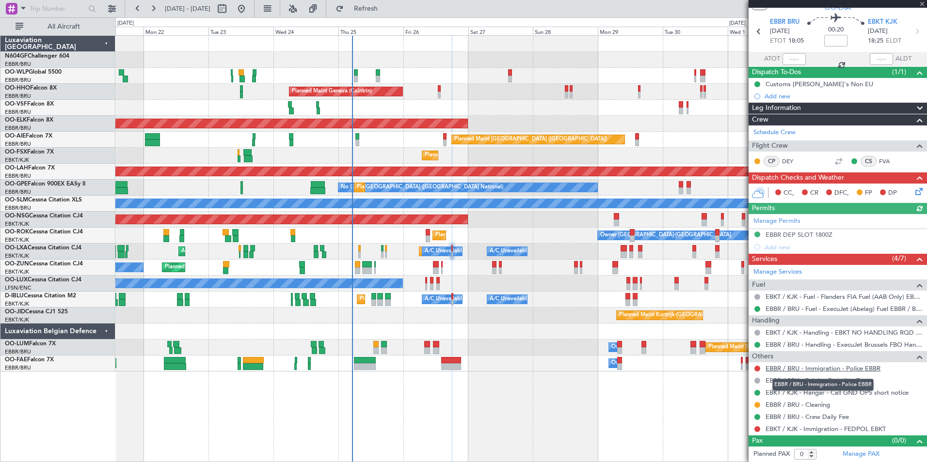
click at [836, 370] on link "EBBR / BRU - Immigration - Police EBBR" at bounding box center [822, 369] width 115 height 8
click at [838, 429] on link "EBKT / KJK - Immigration - FEDPOL EBKT" at bounding box center [825, 429] width 120 height 8
click at [389, 15] on button "Refresh" at bounding box center [360, 9] width 58 height 16
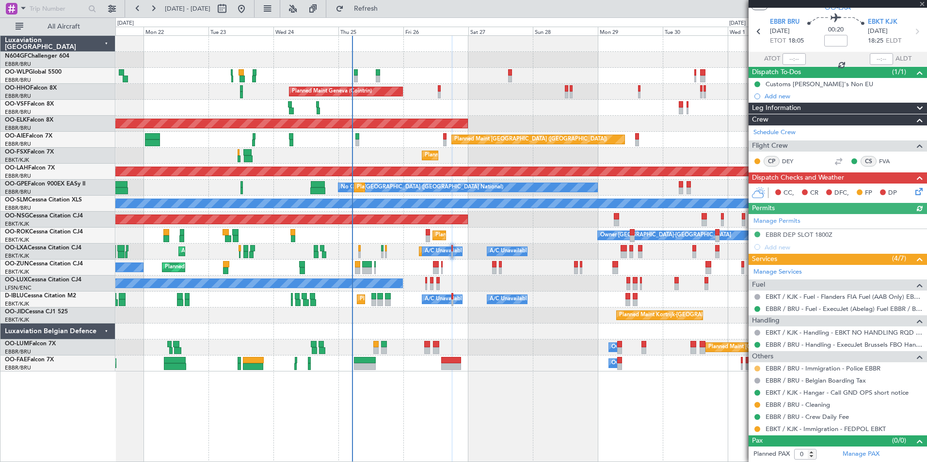
click at [757, 369] on button at bounding box center [757, 369] width 6 height 6
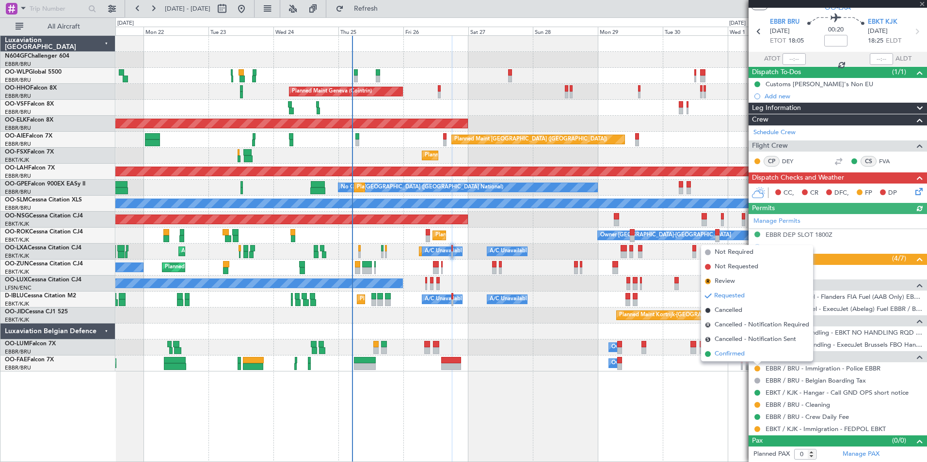
click at [745, 353] on span "Confirmed" at bounding box center [729, 354] width 30 height 10
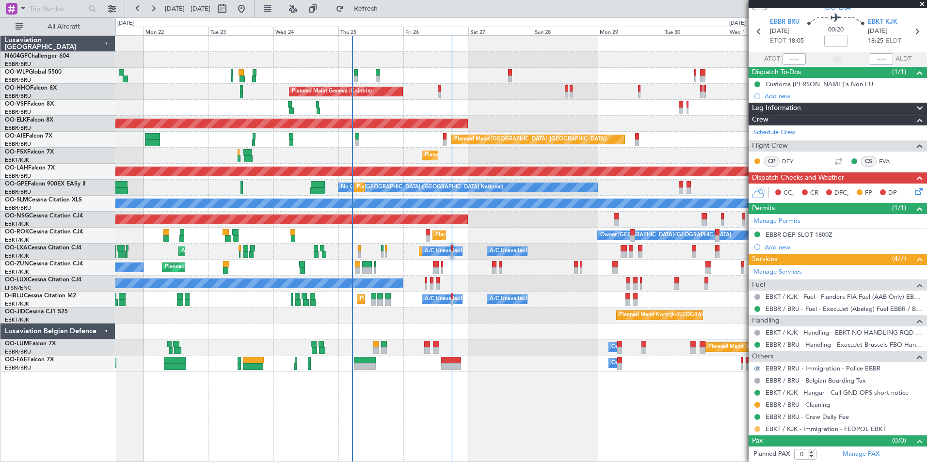
click at [757, 427] on button at bounding box center [757, 430] width 6 height 6
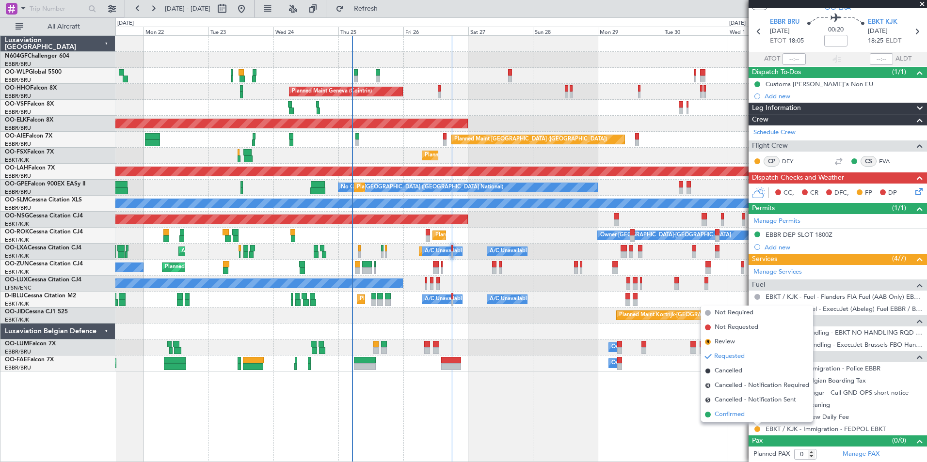
click at [729, 409] on li "Confirmed" at bounding box center [757, 415] width 112 height 15
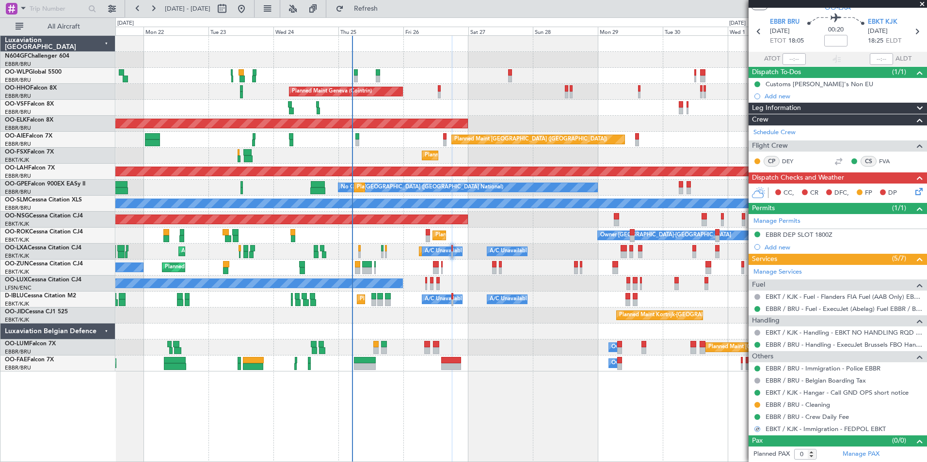
scroll to position [0, 0]
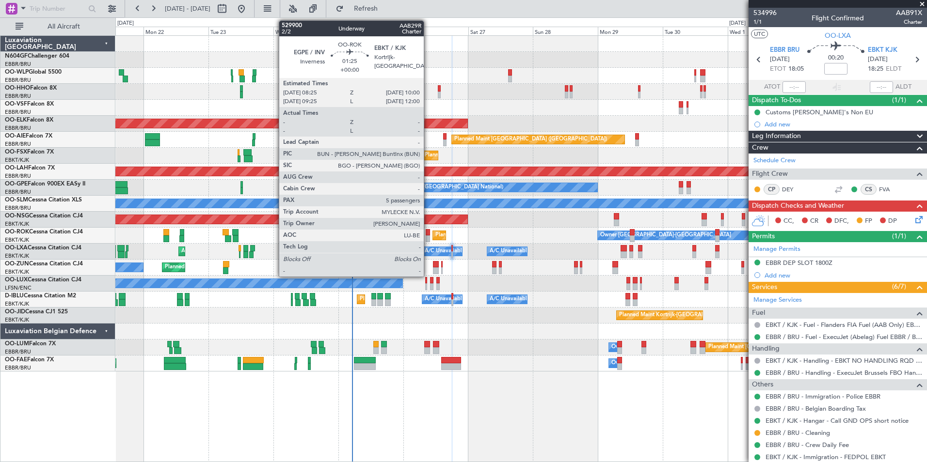
click at [428, 235] on div at bounding box center [428, 232] width 4 height 7
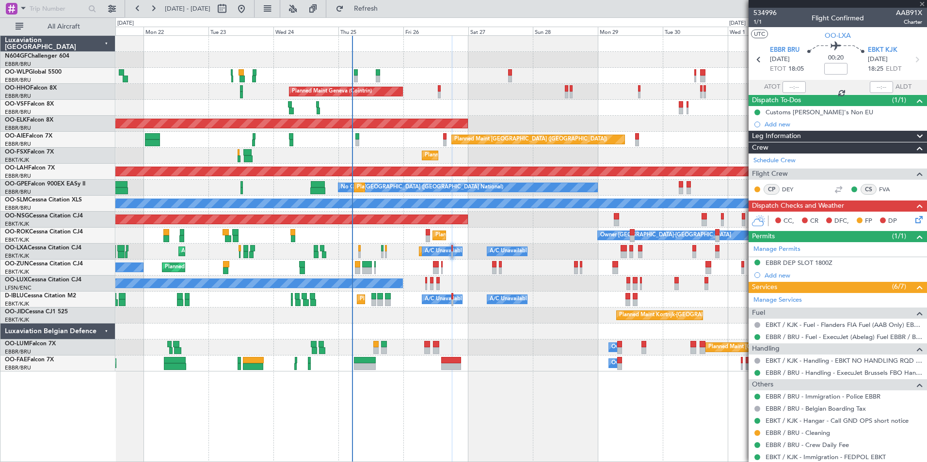
type input "5"
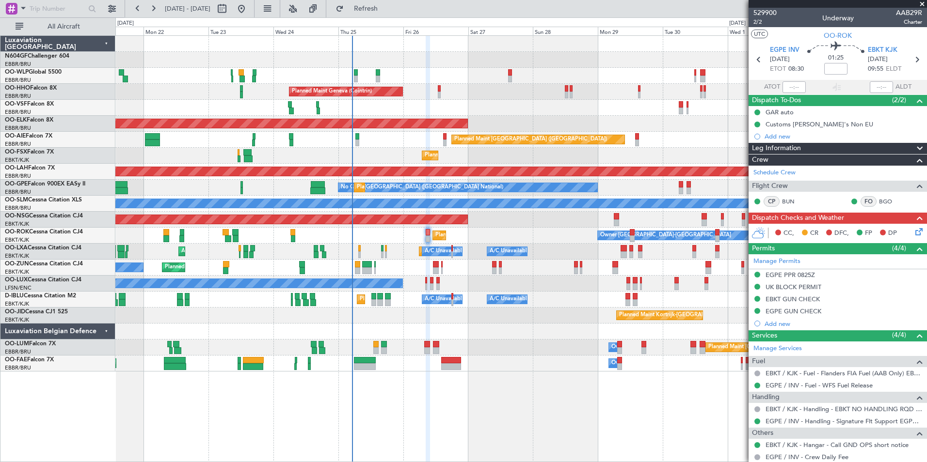
scroll to position [100, 0]
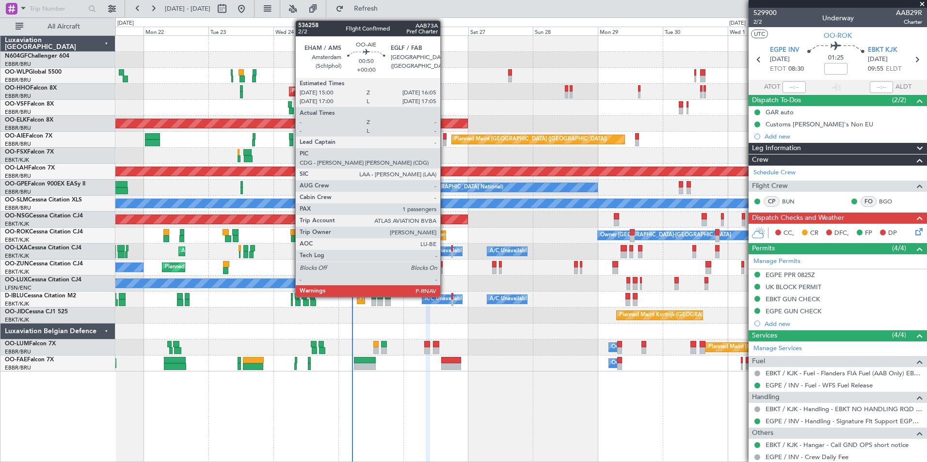
click at [444, 144] on div at bounding box center [444, 143] width 3 height 7
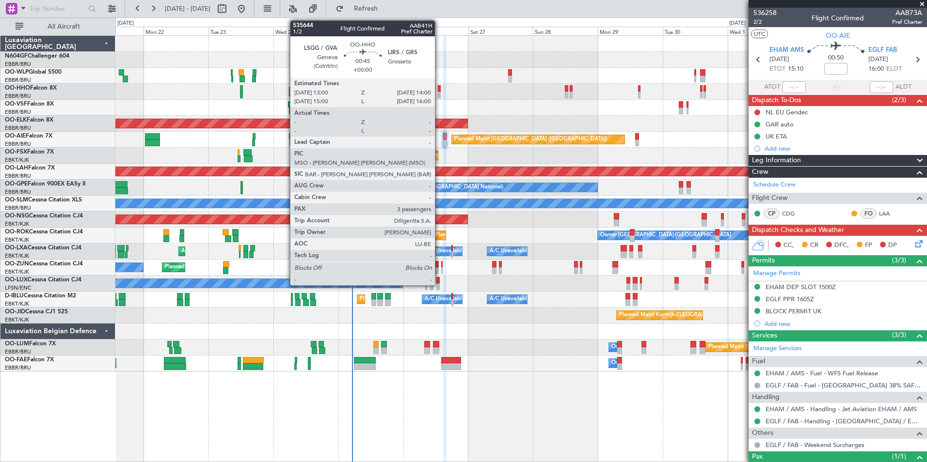
click at [439, 94] on div at bounding box center [439, 95] width 3 height 7
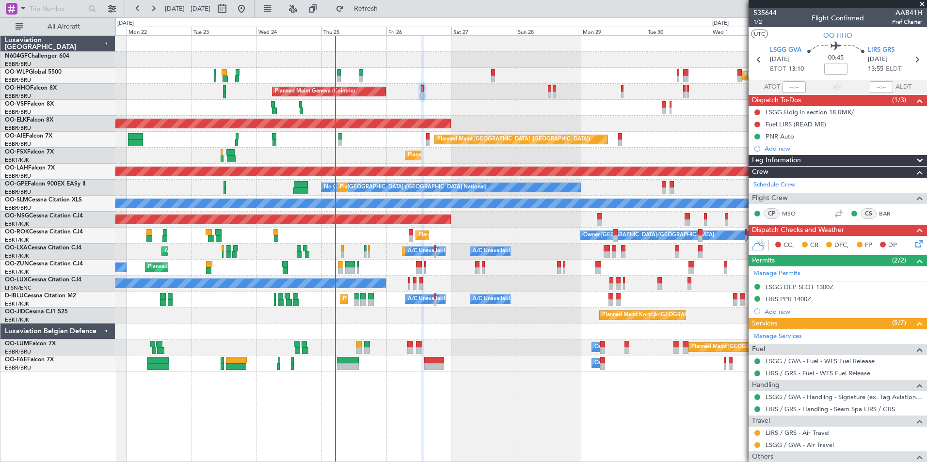
click at [498, 228] on div "Owner [GEOGRAPHIC_DATA]-[GEOGRAPHIC_DATA] Planned Maint [GEOGRAPHIC_DATA]-[GEOG…" at bounding box center [520, 236] width 811 height 16
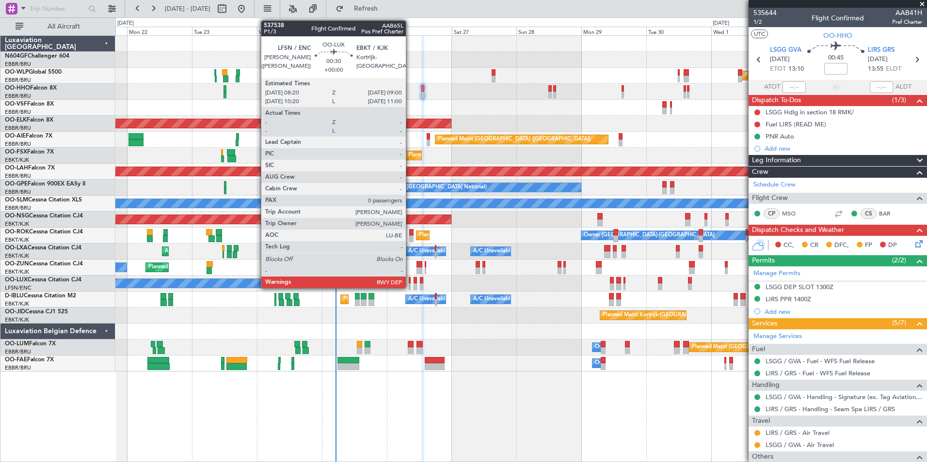
click at [410, 282] on div at bounding box center [410, 280] width 2 height 7
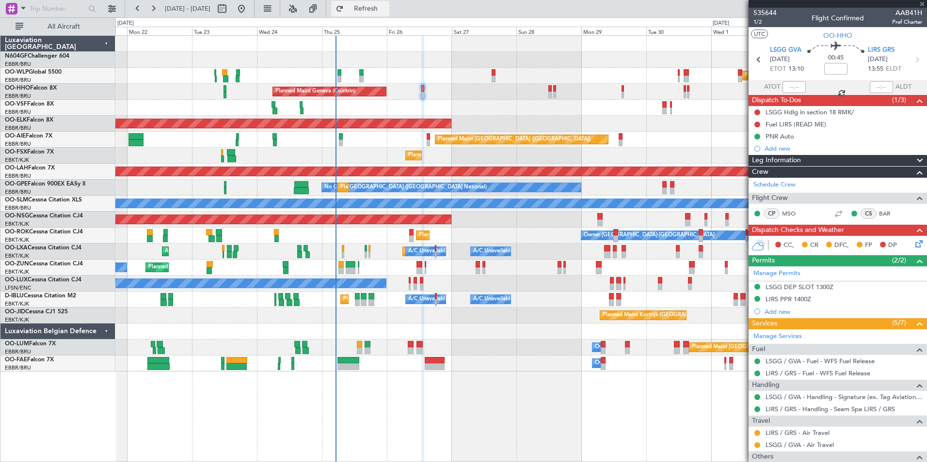
click at [385, 10] on span "Refresh" at bounding box center [366, 8] width 41 height 7
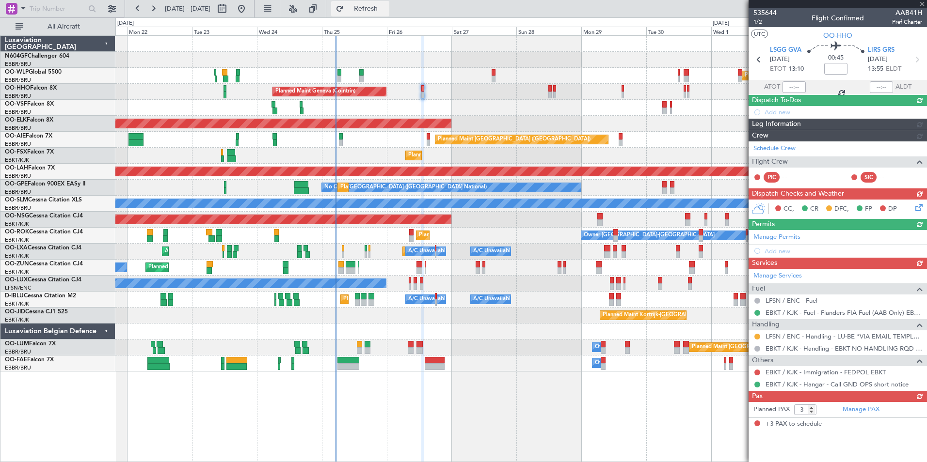
click at [385, 10] on span "Refresh" at bounding box center [366, 8] width 41 height 7
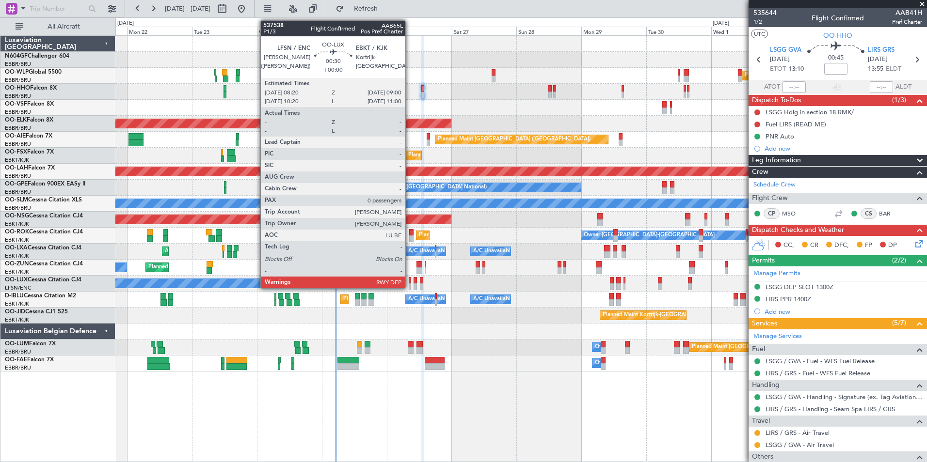
click at [409, 285] on div at bounding box center [410, 287] width 2 height 7
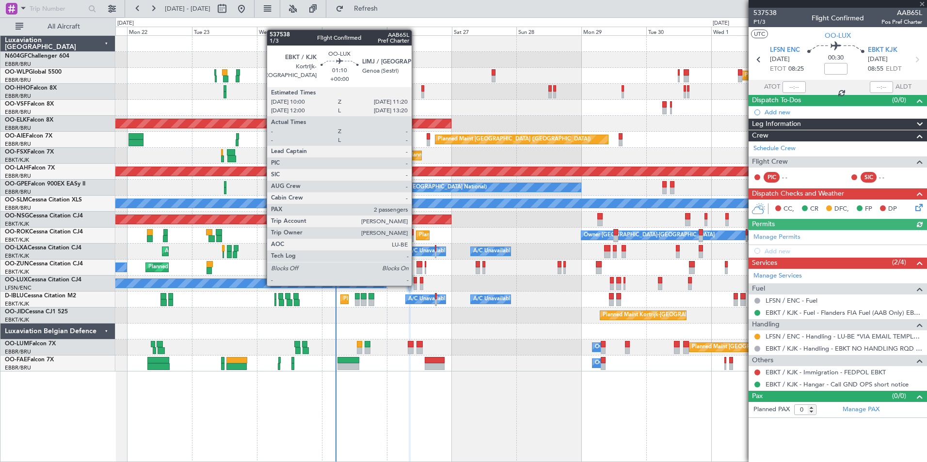
click at [416, 285] on div at bounding box center [415, 287] width 4 height 7
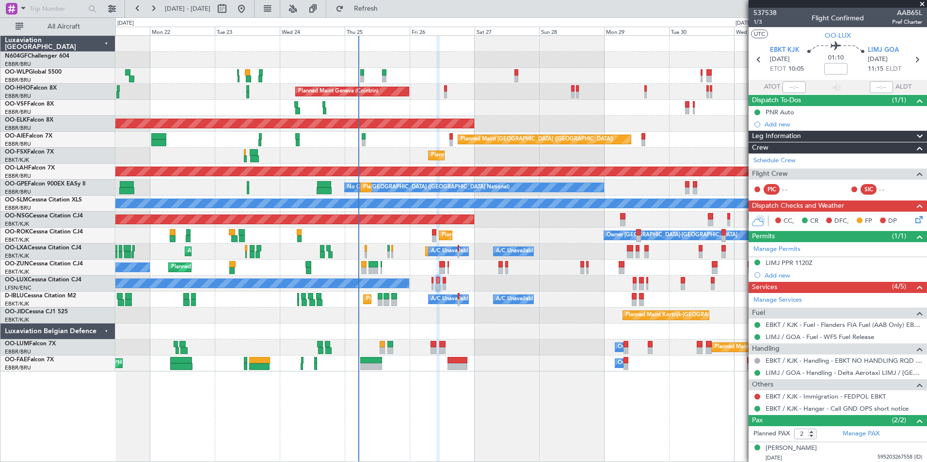
click at [554, 115] on div "AOG Maint [GEOGRAPHIC_DATA] ([GEOGRAPHIC_DATA] National)" at bounding box center [520, 108] width 811 height 16
click at [377, 6] on span "Refresh" at bounding box center [366, 8] width 41 height 7
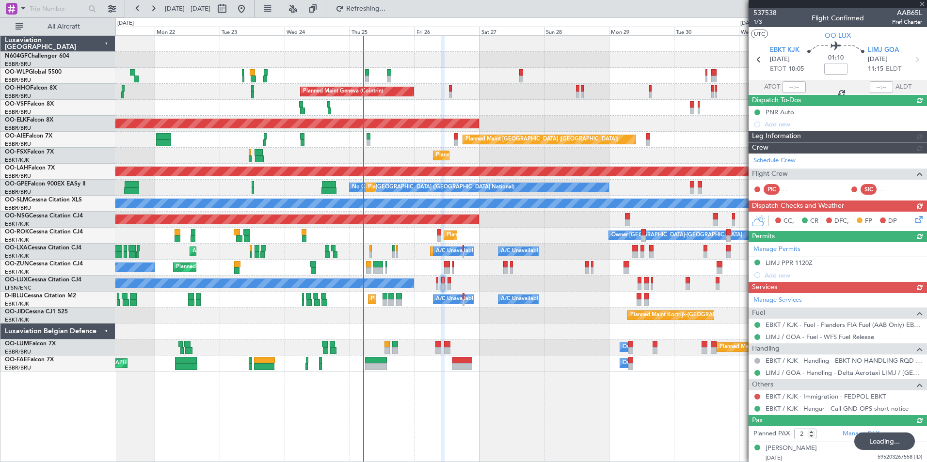
click at [566, 132] on div "Planned Maint Milan (Linate) Planned Maint Liege Planned Maint Geneva ([GEOGRAP…" at bounding box center [520, 204] width 811 height 336
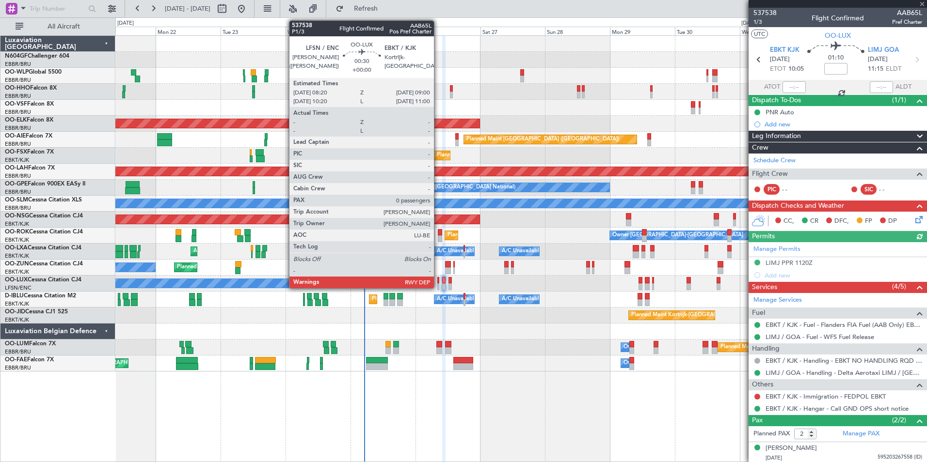
click at [438, 286] on div at bounding box center [438, 287] width 2 height 7
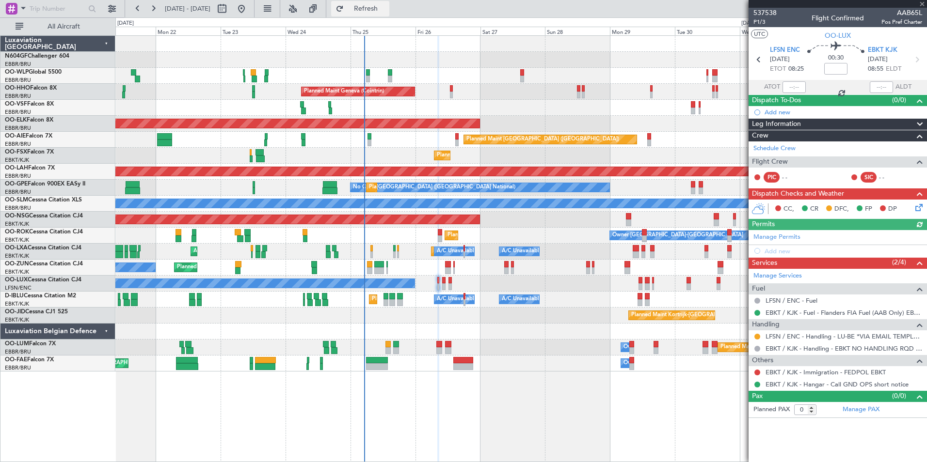
click at [386, 10] on span "Refresh" at bounding box center [366, 8] width 41 height 7
click at [457, 88] on div "Planned Maint Geneva (Cointrin)" at bounding box center [520, 92] width 811 height 16
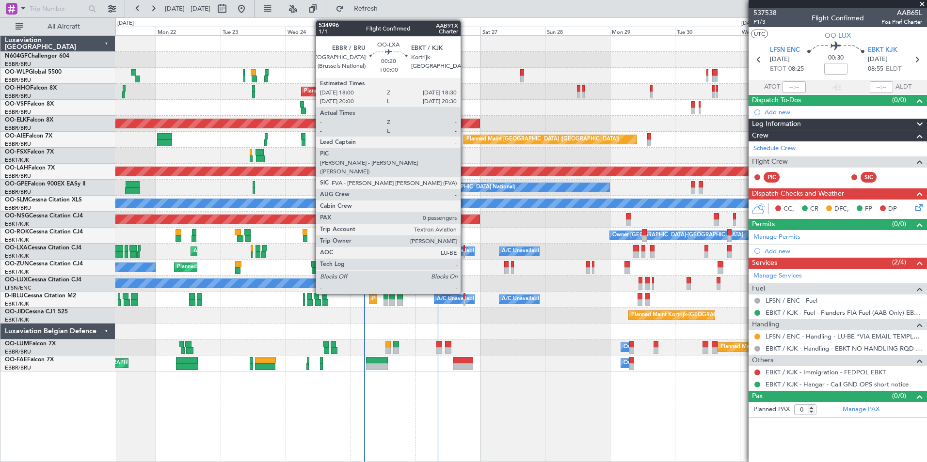
click at [465, 251] on div at bounding box center [463, 248] width 1 height 7
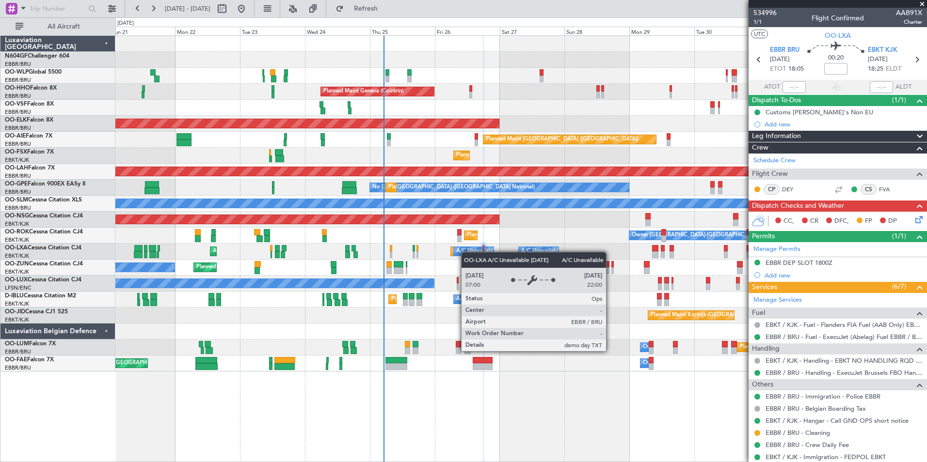
click at [484, 254] on div at bounding box center [483, 255] width 1 height 7
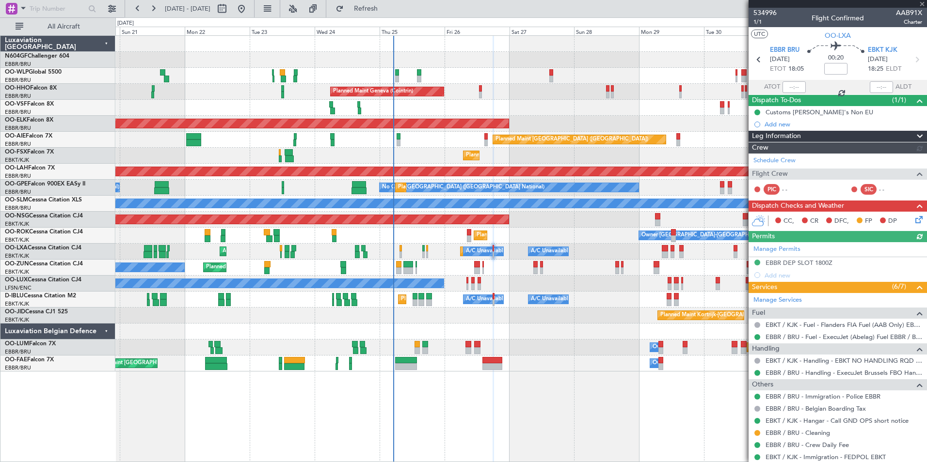
click at [505, 256] on div "A/C Unavailable AOG Maint Kortrijk-Wevelgem Planned Maint Kortrijk-Wevelgem A/C…" at bounding box center [520, 252] width 811 height 16
click at [514, 256] on div "A/C Unavailable AOG Maint Kortrijk-Wevelgem Planned Maint Kortrijk-Wevelgem A/C…" at bounding box center [520, 252] width 811 height 16
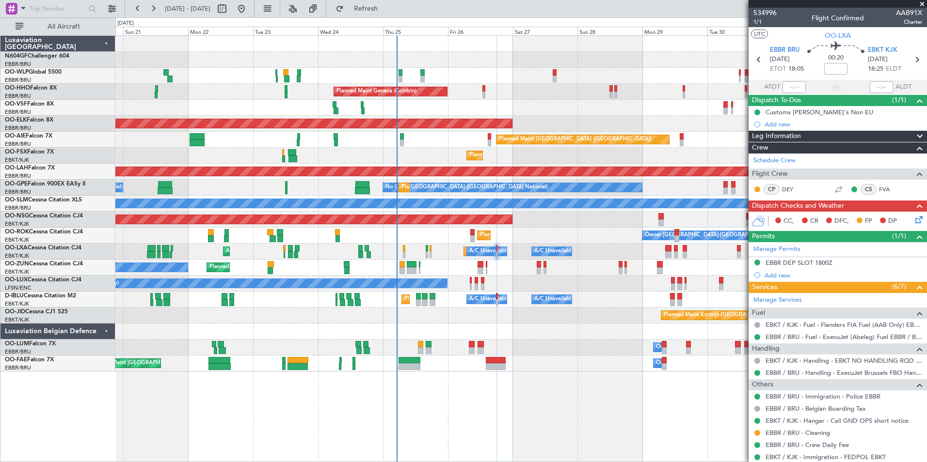
click at [486, 92] on div "Planned Maint Geneva (Cointrin)" at bounding box center [520, 92] width 811 height 16
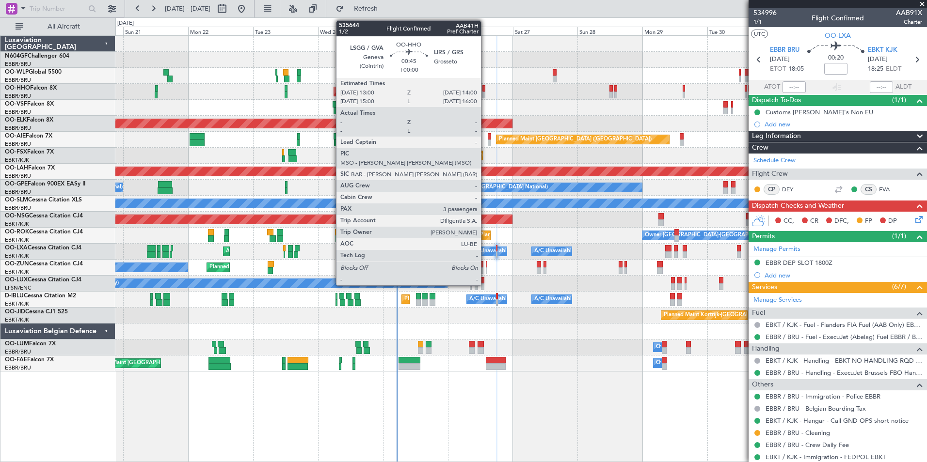
click at [483, 92] on div at bounding box center [483, 95] width 3 height 7
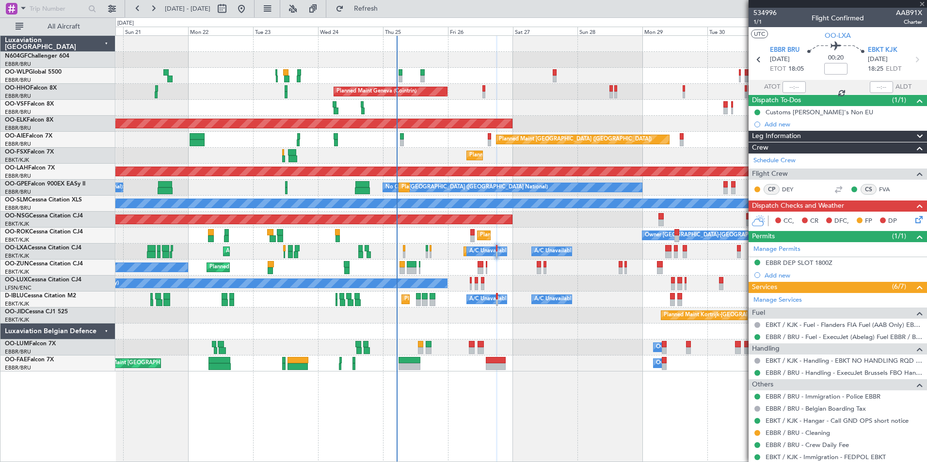
type input "3"
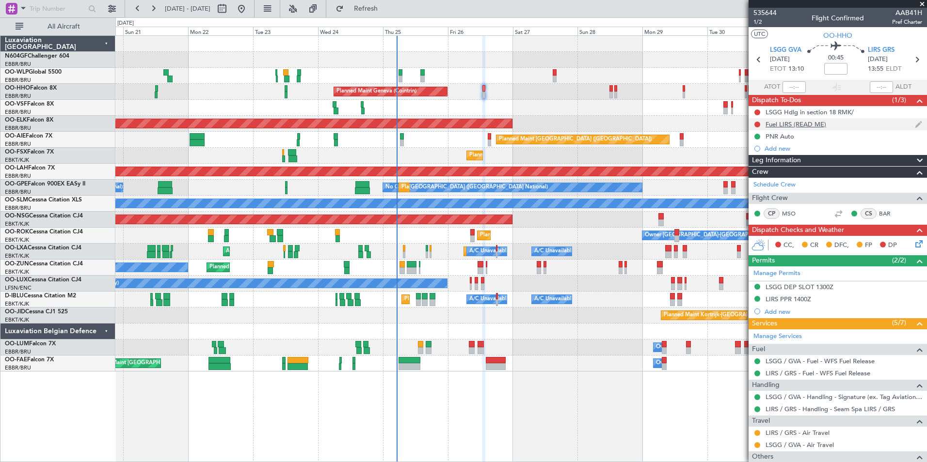
click at [810, 125] on div "Fuel LIRS (READ ME)" at bounding box center [795, 124] width 61 height 8
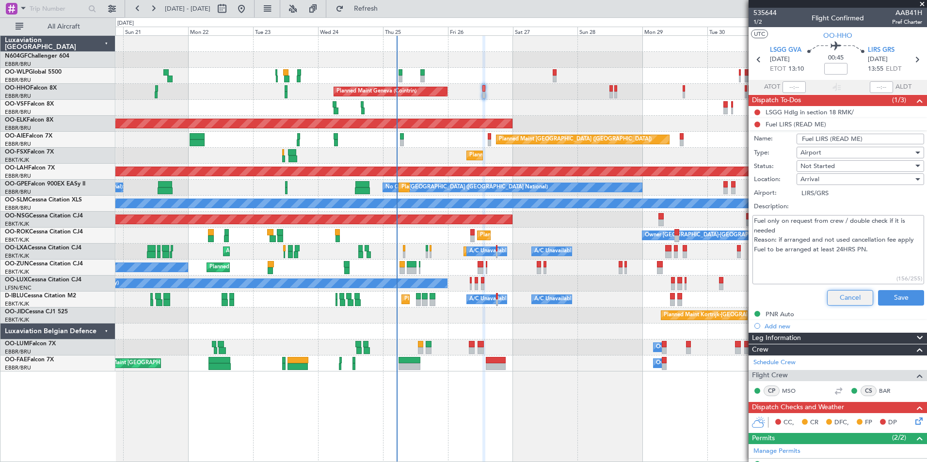
click at [844, 295] on button "Cancel" at bounding box center [850, 298] width 46 height 16
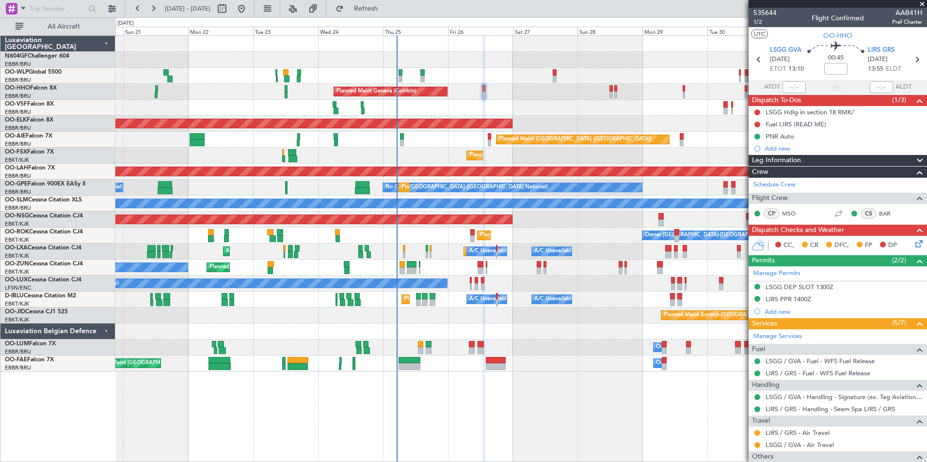
scroll to position [105, 0]
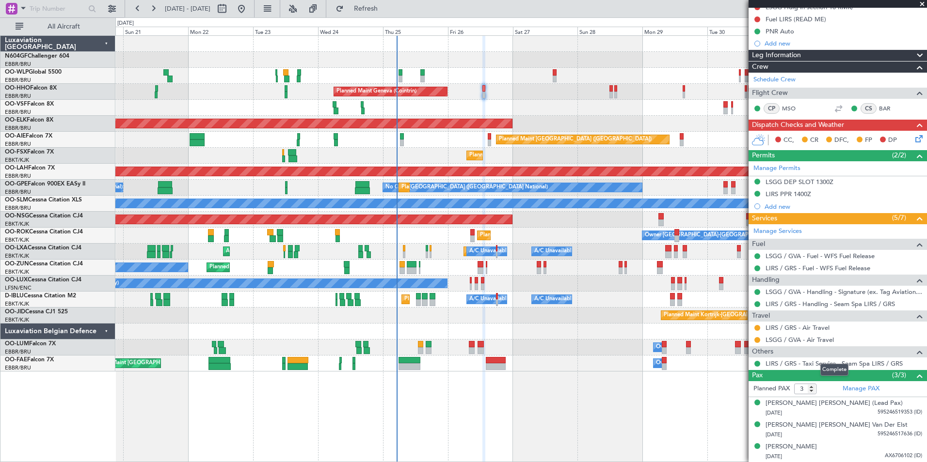
click at [834, 361] on mat-tooltip-component "Complete" at bounding box center [834, 370] width 42 height 26
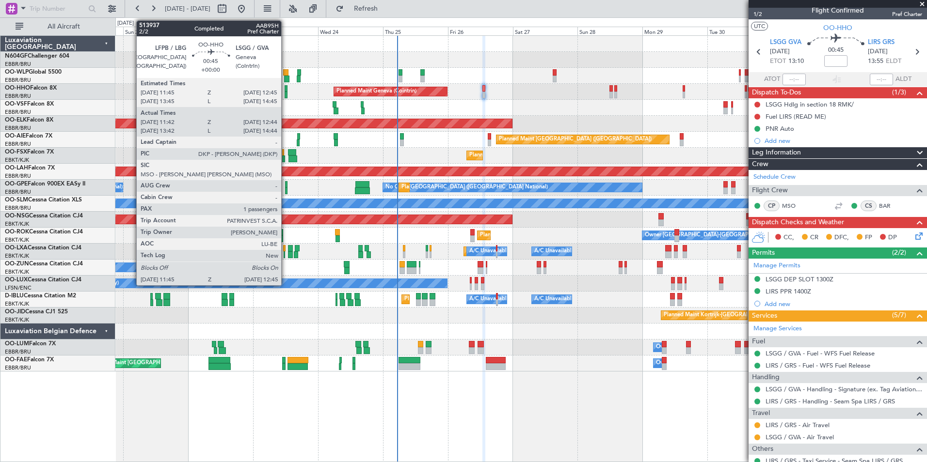
click at [285, 90] on div at bounding box center [286, 88] width 3 height 7
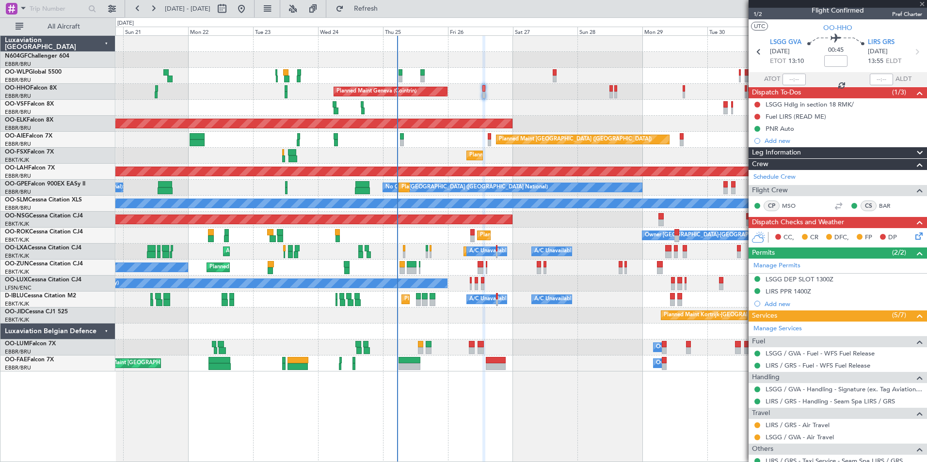
type input "11:52"
type input "12:39"
type input "1"
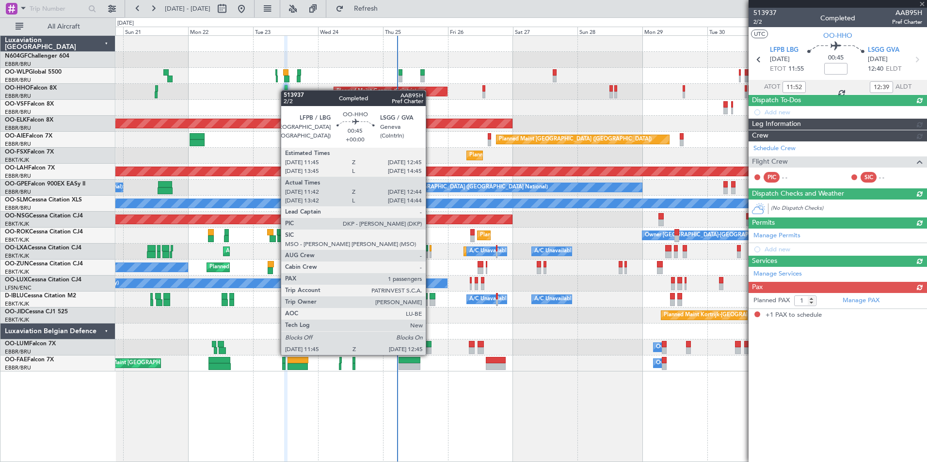
scroll to position [0, 0]
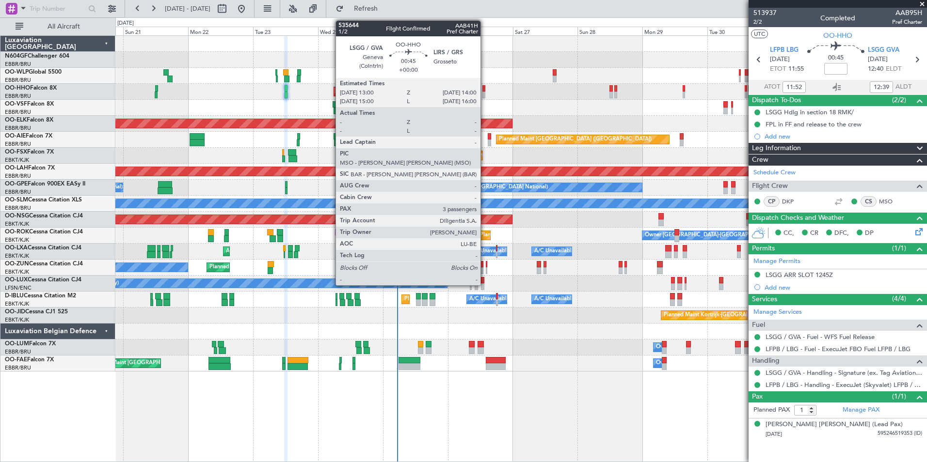
click at [485, 93] on div at bounding box center [483, 95] width 3 height 7
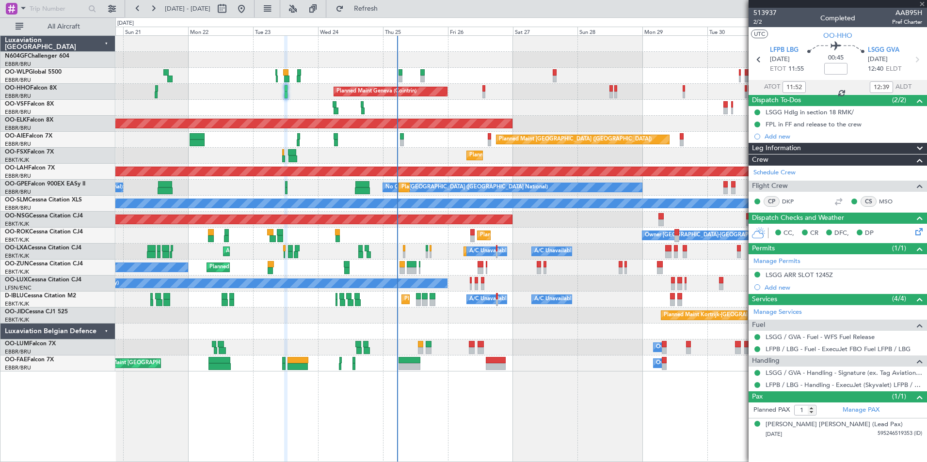
type input "3"
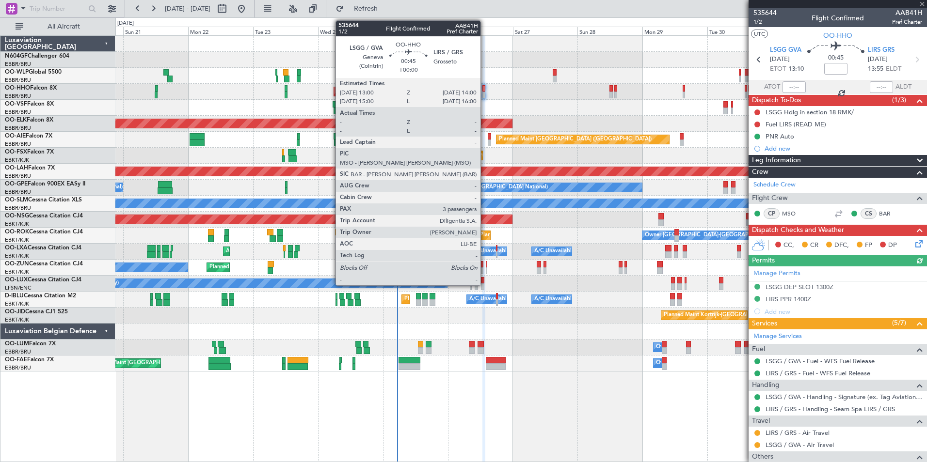
type input "11:52"
type input "12:39"
type input "1"
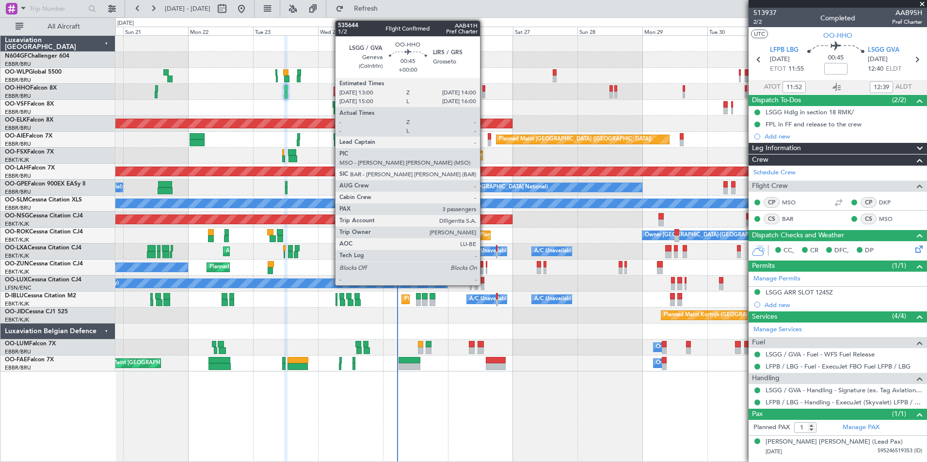
click at [484, 91] on div at bounding box center [483, 88] width 3 height 7
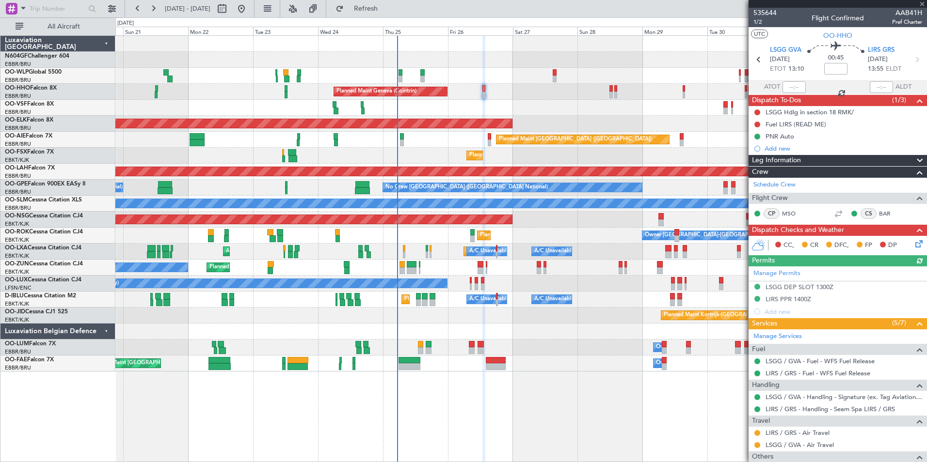
scroll to position [105, 0]
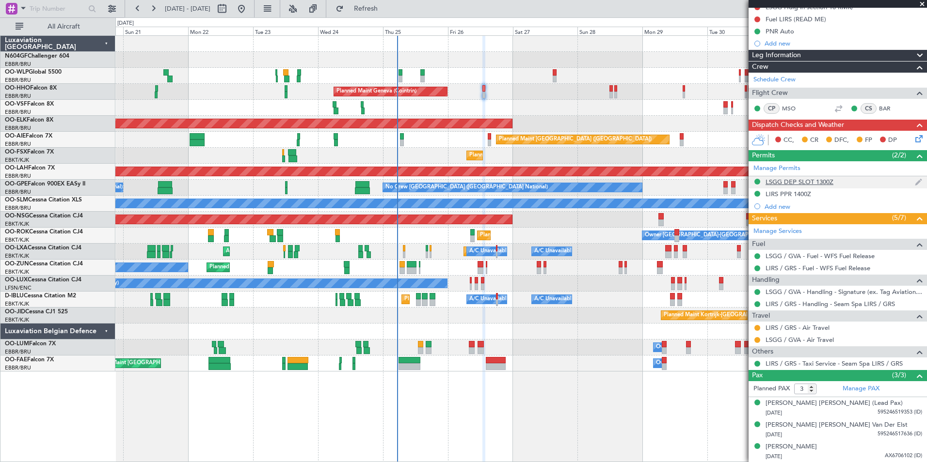
click at [803, 182] on div "LSGG DEP SLOT 1300Z" at bounding box center [799, 182] width 68 height 8
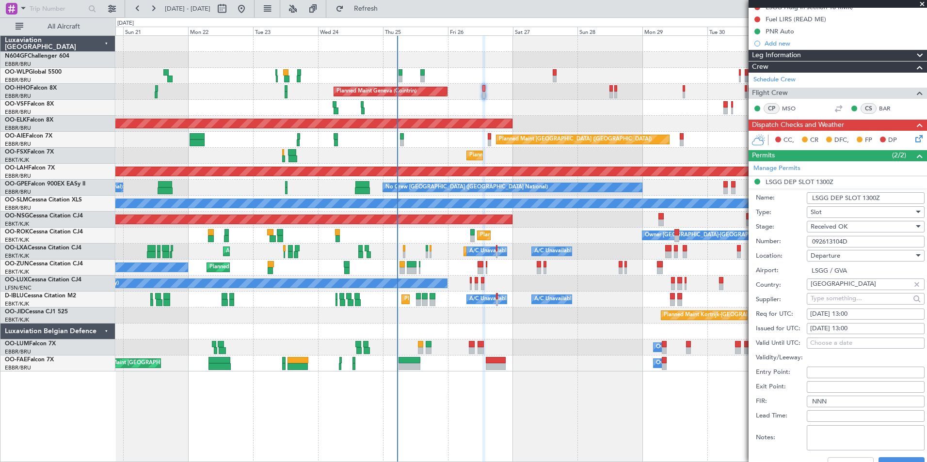
click at [855, 245] on input "092613104D" at bounding box center [866, 242] width 118 height 12
click at [855, 240] on input "092613104D" at bounding box center [866, 242] width 118 height 12
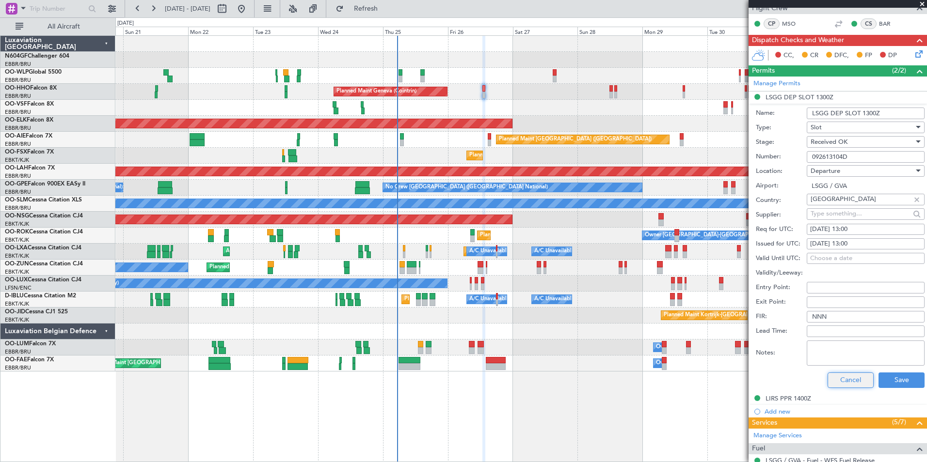
click at [842, 376] on button "Cancel" at bounding box center [850, 381] width 46 height 16
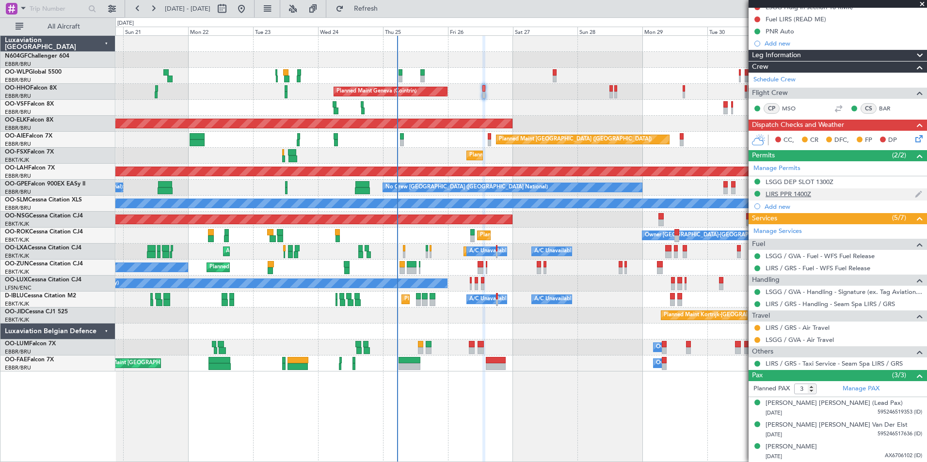
click at [817, 189] on div "LIRS PPR 1400Z" at bounding box center [837, 195] width 178 height 12
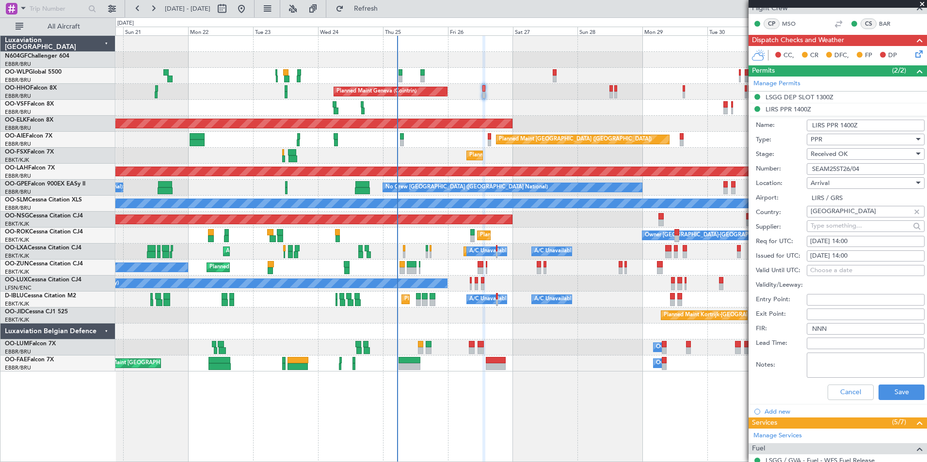
click at [888, 168] on input "SEAM25ST26/04" at bounding box center [866, 169] width 118 height 12
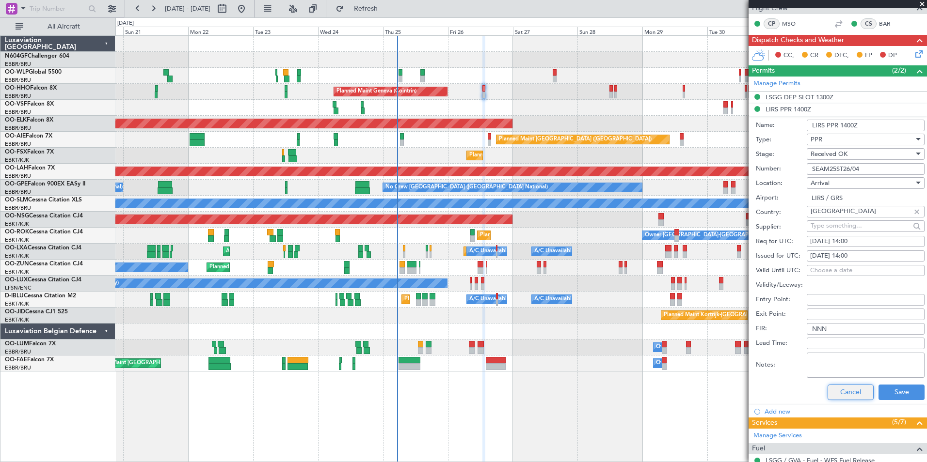
click at [841, 398] on button "Cancel" at bounding box center [850, 393] width 46 height 16
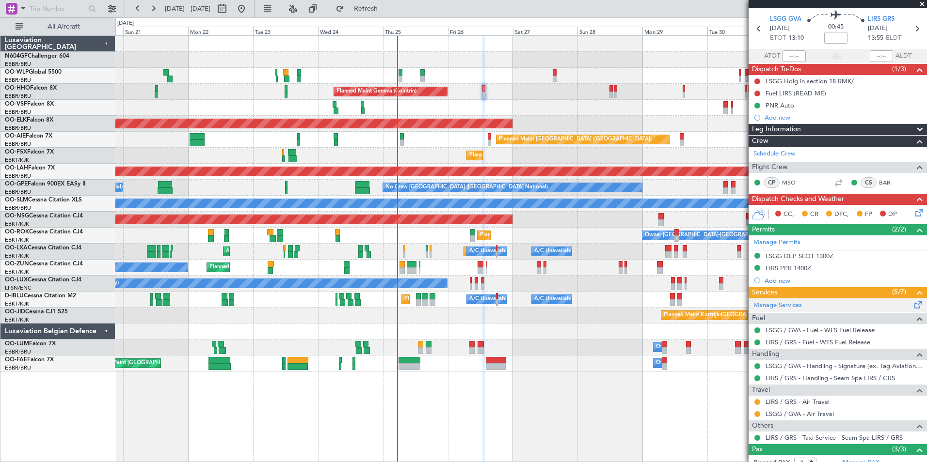
scroll to position [31, 0]
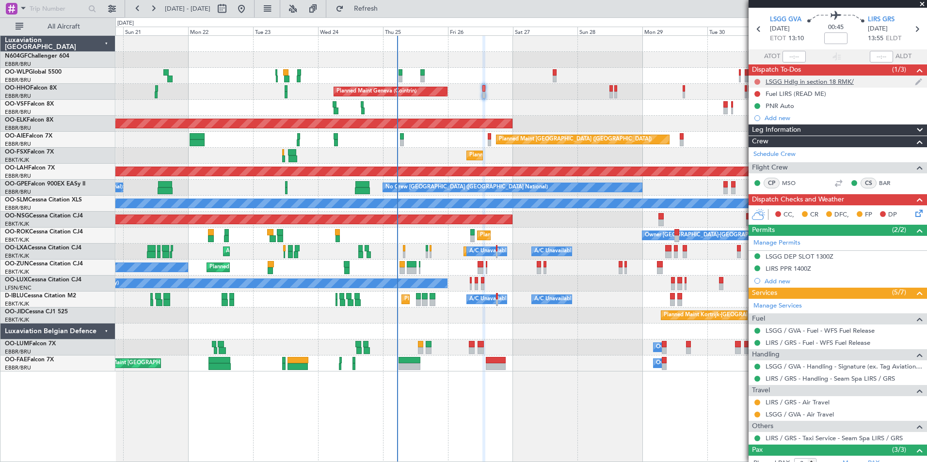
click at [759, 82] on button at bounding box center [757, 82] width 6 height 6
click at [757, 123] on span "Completed" at bounding box center [761, 125] width 32 height 10
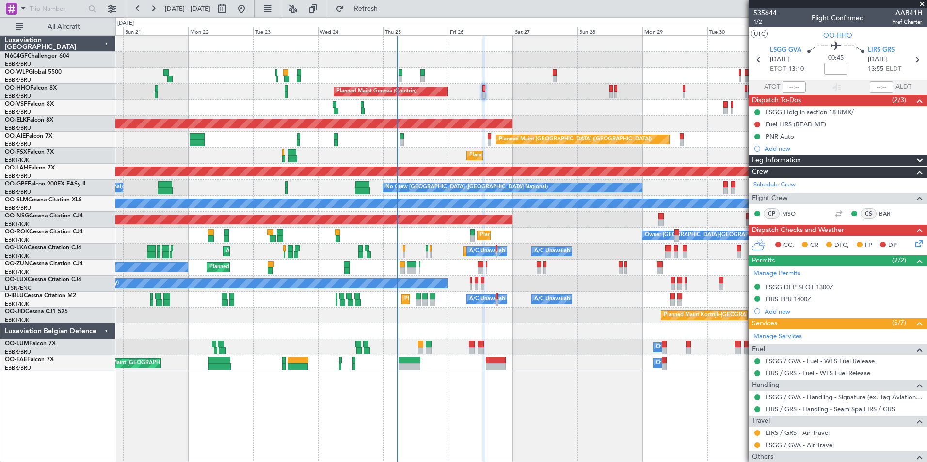
click at [913, 246] on icon at bounding box center [917, 242] width 8 height 8
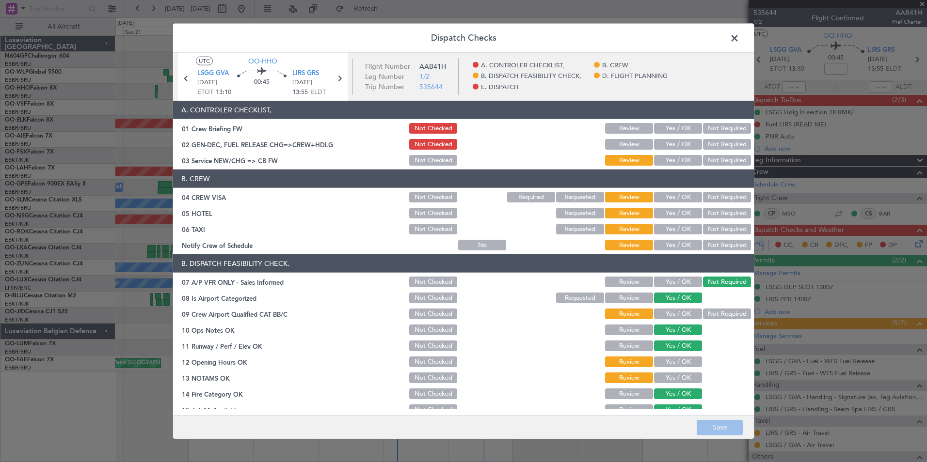
click at [682, 247] on button "Yes / OK" at bounding box center [678, 245] width 48 height 11
click at [656, 232] on button "Yes / OK" at bounding box center [678, 229] width 48 height 11
click at [678, 215] on button "Yes / OK" at bounding box center [678, 213] width 48 height 11
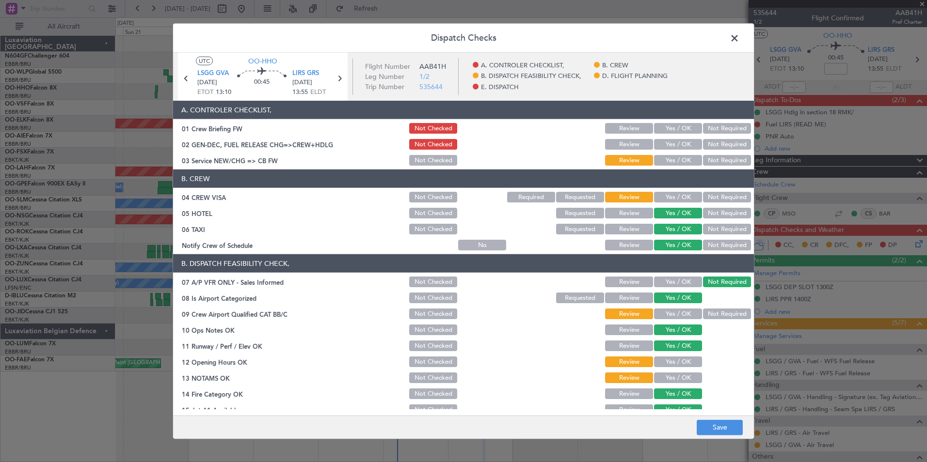
click at [711, 194] on button "Not Required" at bounding box center [727, 197] width 48 height 11
click at [664, 165] on button "Yes / OK" at bounding box center [678, 160] width 48 height 11
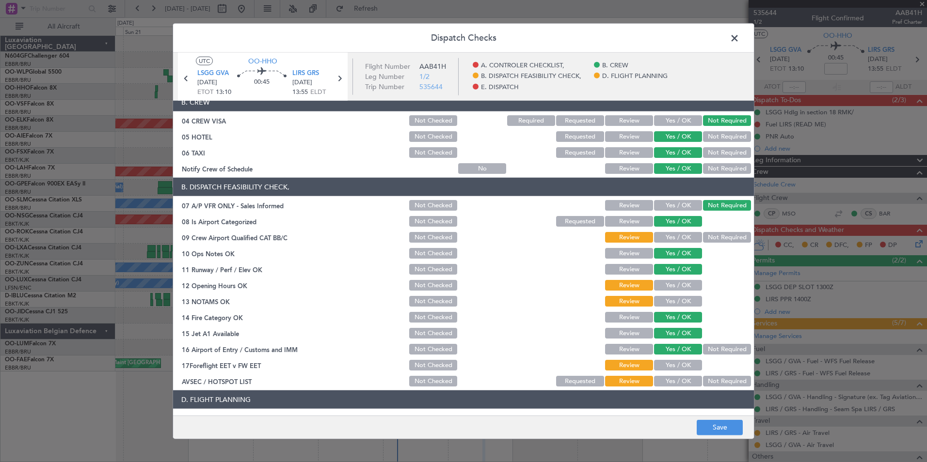
scroll to position [78, 0]
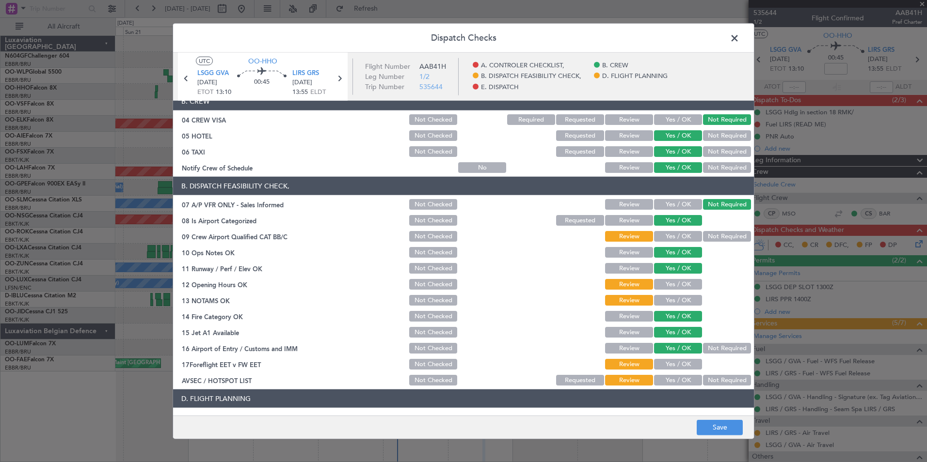
click at [705, 239] on button "Not Required" at bounding box center [727, 236] width 48 height 11
click at [670, 281] on button "Yes / OK" at bounding box center [678, 284] width 48 height 11
click at [672, 295] on div "Yes / OK" at bounding box center [676, 301] width 49 height 14
click at [675, 299] on button "Yes / OK" at bounding box center [678, 300] width 48 height 11
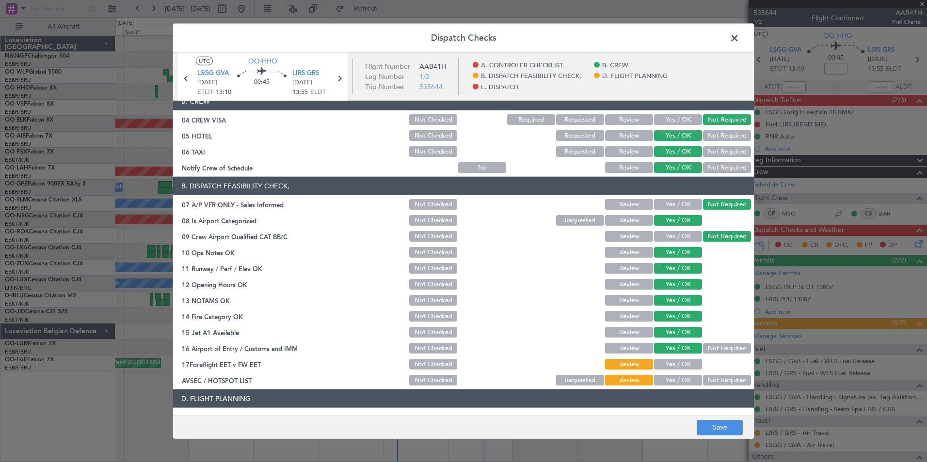
click at [673, 377] on button "Yes / OK" at bounding box center [678, 380] width 48 height 11
click at [675, 363] on button "Yes / OK" at bounding box center [678, 364] width 48 height 11
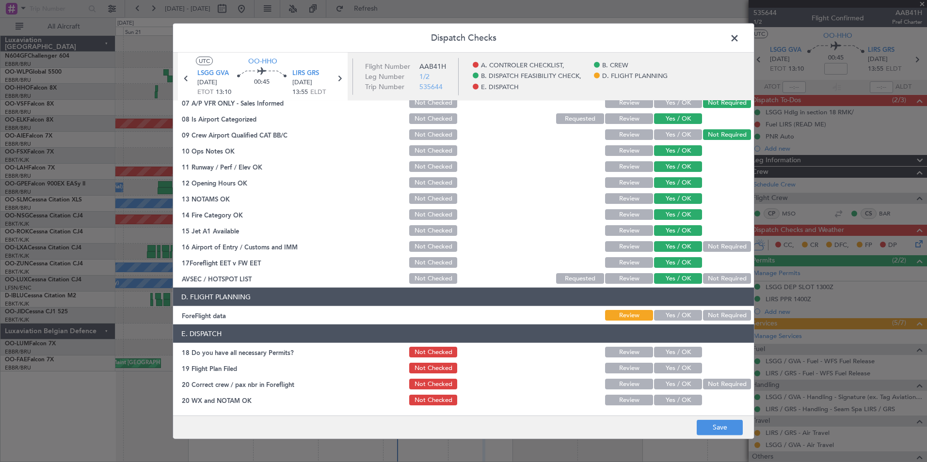
click at [680, 320] on button "Yes / OK" at bounding box center [678, 315] width 48 height 11
click at [670, 346] on div "Yes / OK" at bounding box center [676, 353] width 49 height 14
click at [673, 350] on button "Yes / OK" at bounding box center [678, 352] width 48 height 11
click at [679, 362] on div "Yes / OK" at bounding box center [676, 369] width 49 height 14
click at [681, 365] on button "Yes / OK" at bounding box center [678, 368] width 48 height 11
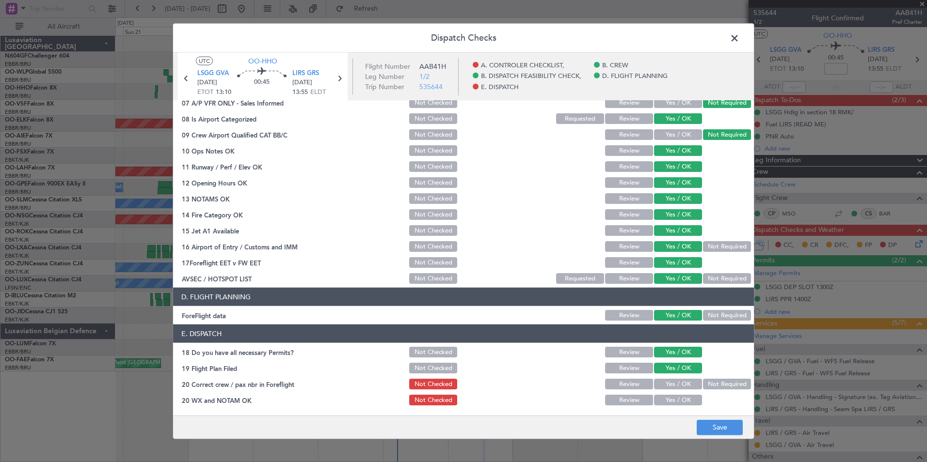
click at [681, 383] on button "Yes / OK" at bounding box center [678, 384] width 48 height 11
click at [681, 396] on button "Yes / OK" at bounding box center [678, 400] width 48 height 11
click at [732, 429] on button "Save" at bounding box center [720, 428] width 46 height 16
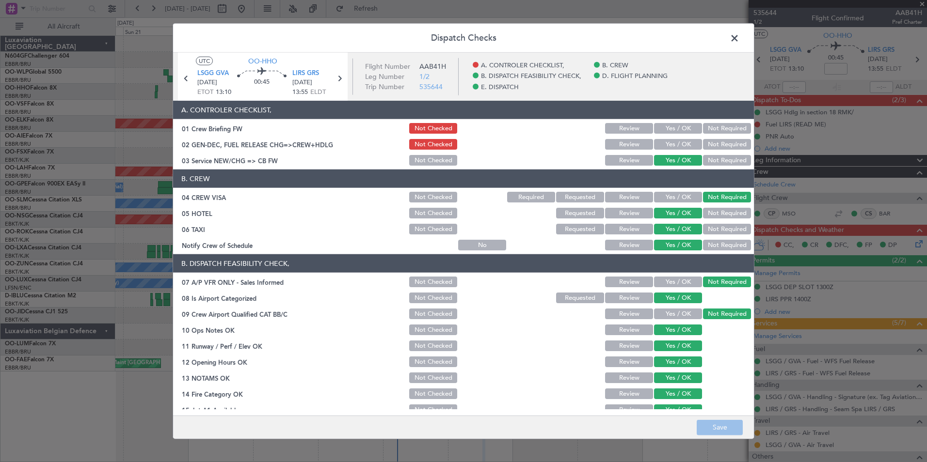
click at [739, 43] on span at bounding box center [739, 40] width 0 height 19
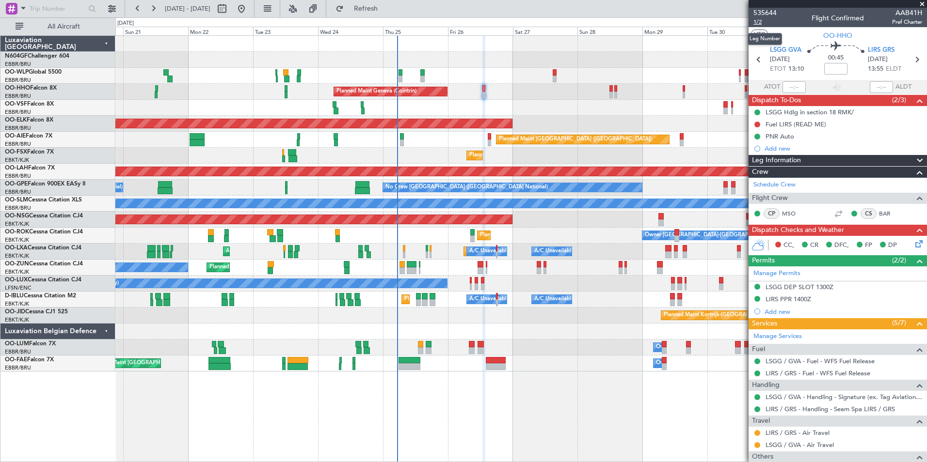
click at [755, 19] on span "1/2" at bounding box center [764, 22] width 23 height 8
click at [776, 126] on div "Fuel LIRS (READ ME)" at bounding box center [795, 124] width 61 height 8
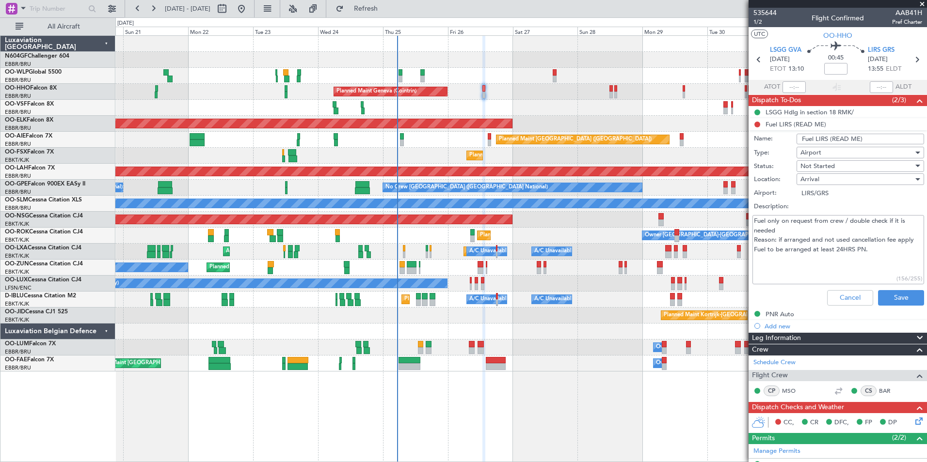
click at [840, 285] on div "Fuel only on request from crew / double check if it is needed Reason: if arrang…" at bounding box center [838, 249] width 188 height 73
click at [842, 291] on button "Cancel" at bounding box center [850, 298] width 46 height 16
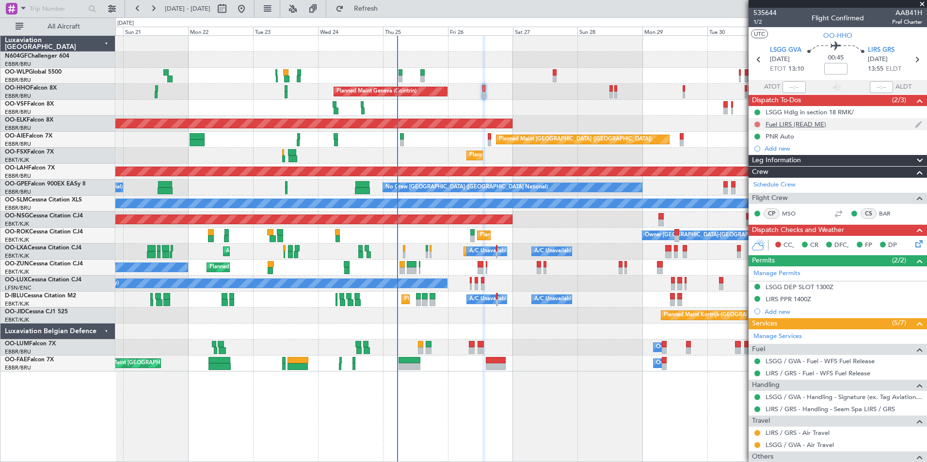
click at [757, 124] on button at bounding box center [757, 125] width 6 height 6
click at [752, 155] on span "In Progress" at bounding box center [761, 153] width 33 height 10
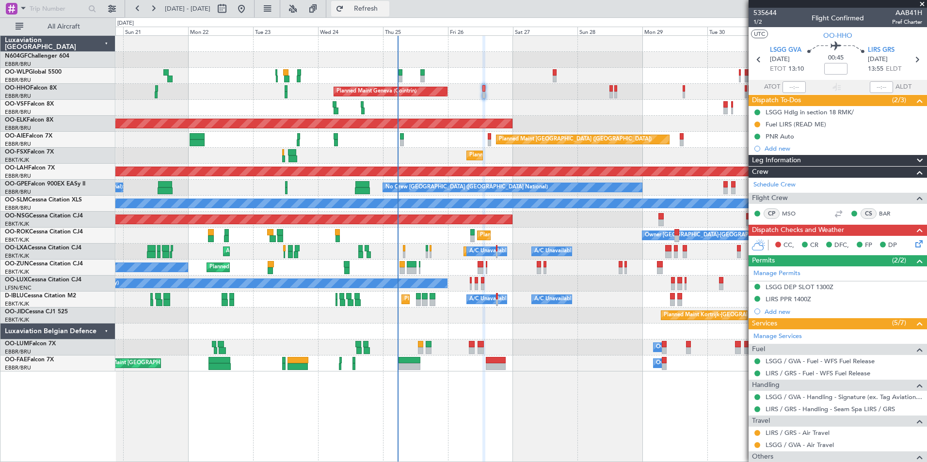
click at [384, 8] on span "Refresh" at bounding box center [366, 8] width 41 height 7
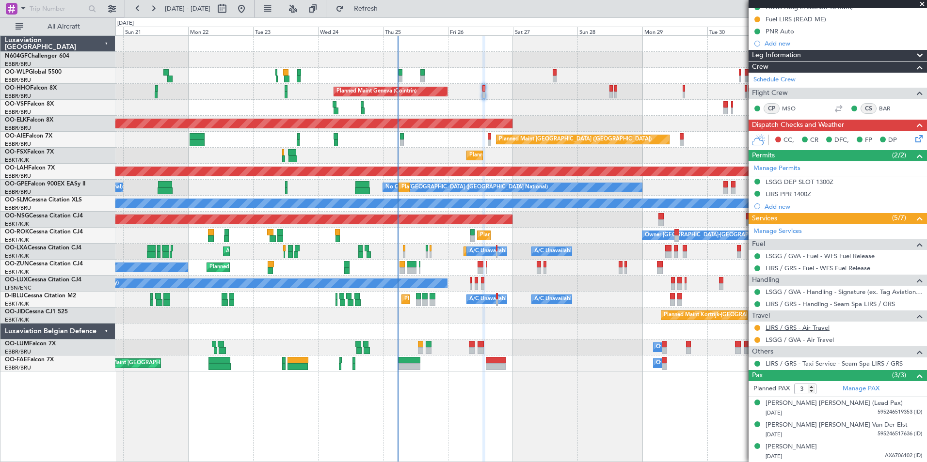
click at [800, 331] on link "LIRS / GRS - Air Travel" at bounding box center [797, 328] width 64 height 8
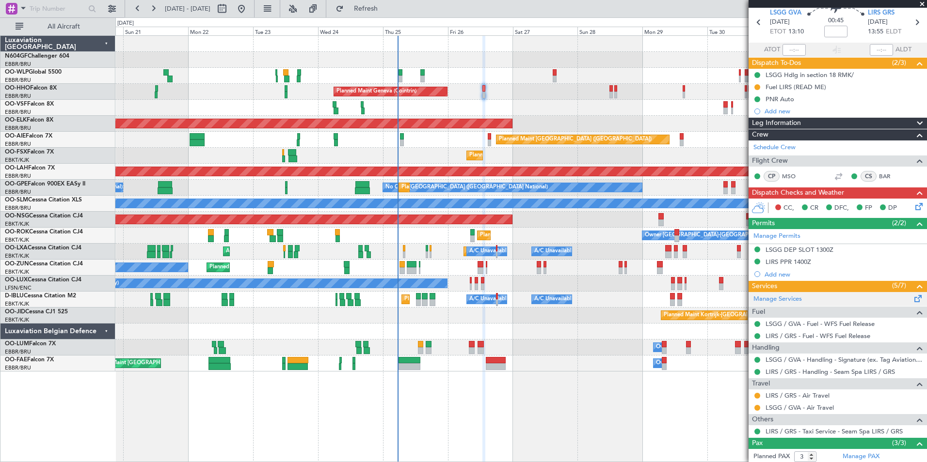
scroll to position [33, 0]
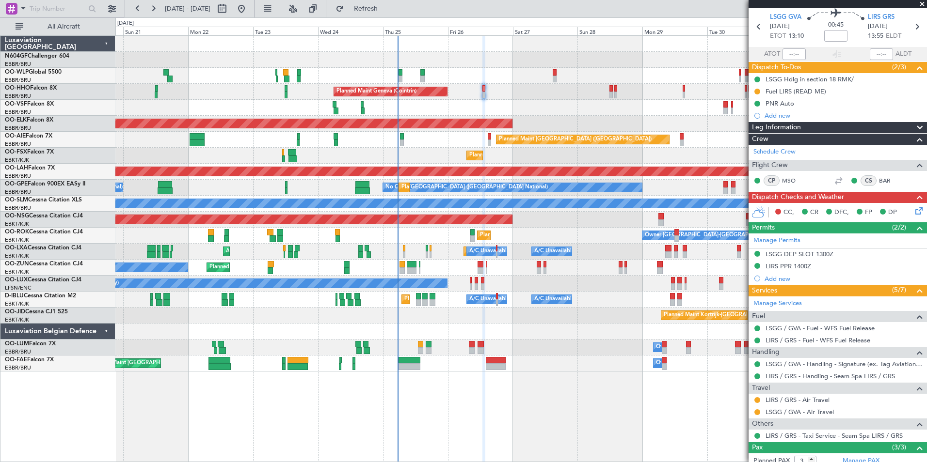
click at [913, 212] on icon at bounding box center [917, 210] width 8 height 8
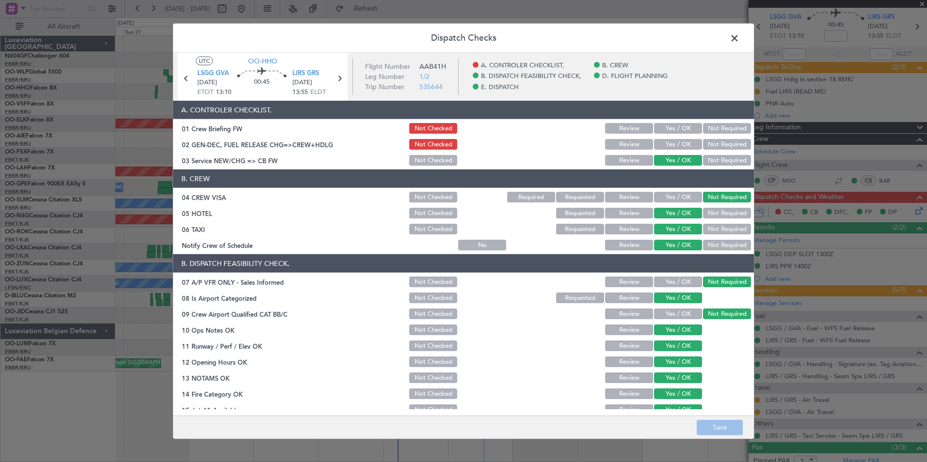
click at [672, 129] on button "Yes / OK" at bounding box center [678, 128] width 48 height 11
click at [717, 418] on footer "Save" at bounding box center [463, 426] width 581 height 23
click at [720, 425] on button "Save" at bounding box center [720, 428] width 46 height 16
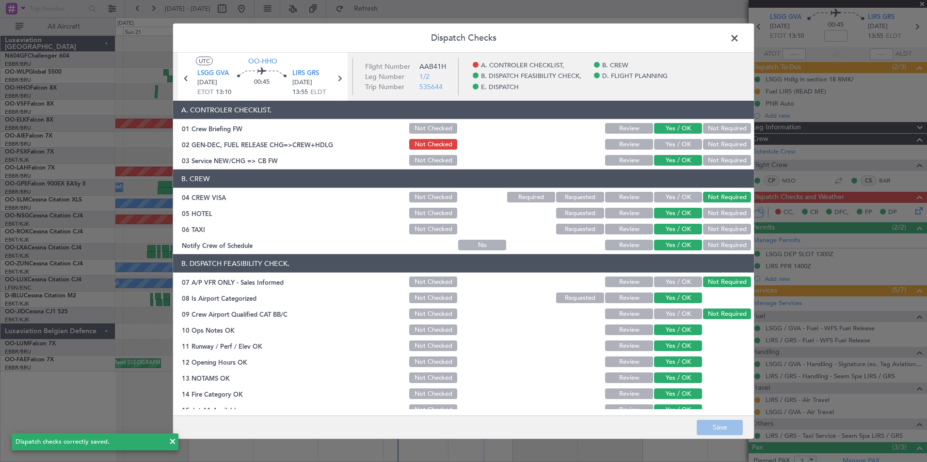
click at [739, 41] on span at bounding box center [739, 40] width 0 height 19
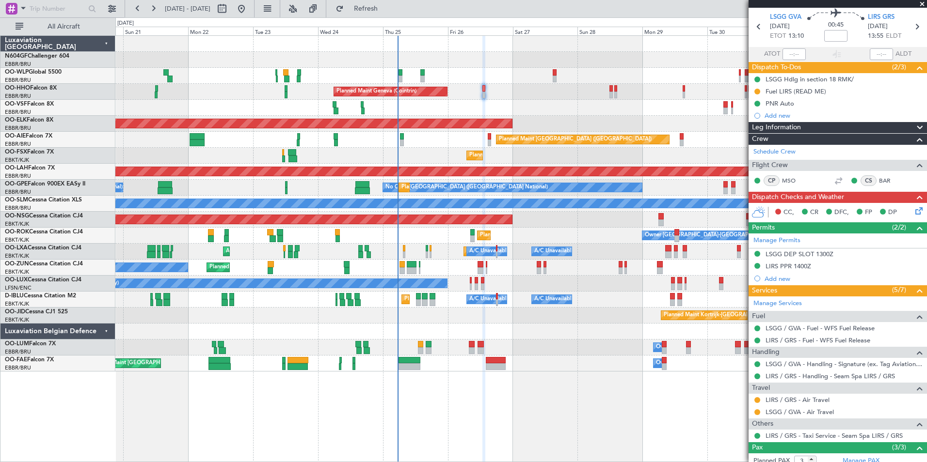
scroll to position [0, 0]
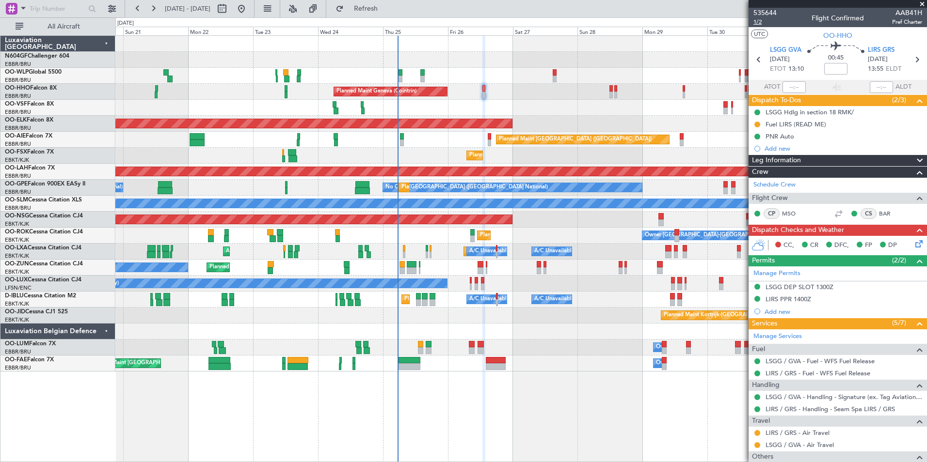
click at [758, 22] on span "1/2" at bounding box center [764, 22] width 23 height 8
click at [913, 246] on icon at bounding box center [917, 242] width 8 height 8
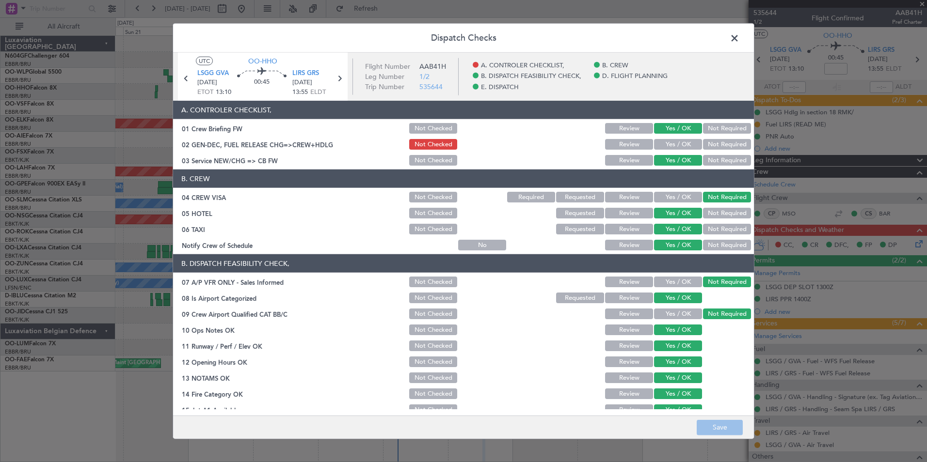
click at [667, 144] on button "Yes / OK" at bounding box center [678, 144] width 48 height 11
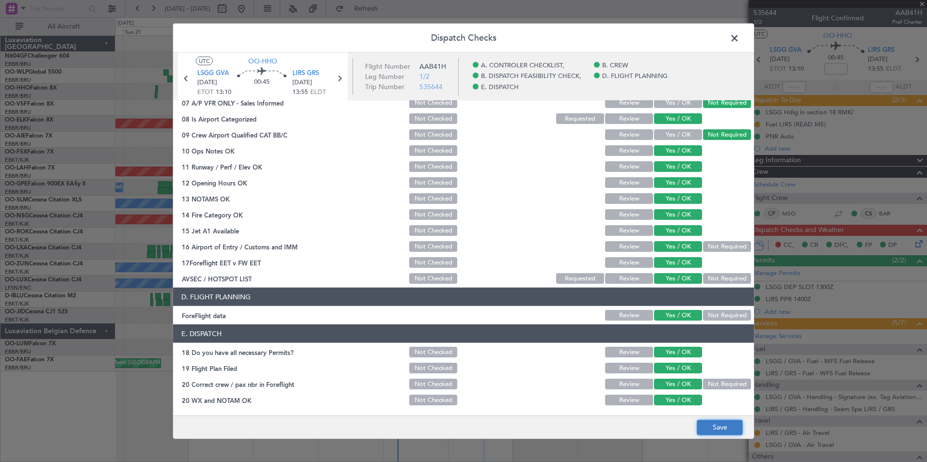
click at [712, 428] on button "Save" at bounding box center [720, 428] width 46 height 16
click at [739, 43] on span at bounding box center [739, 40] width 0 height 19
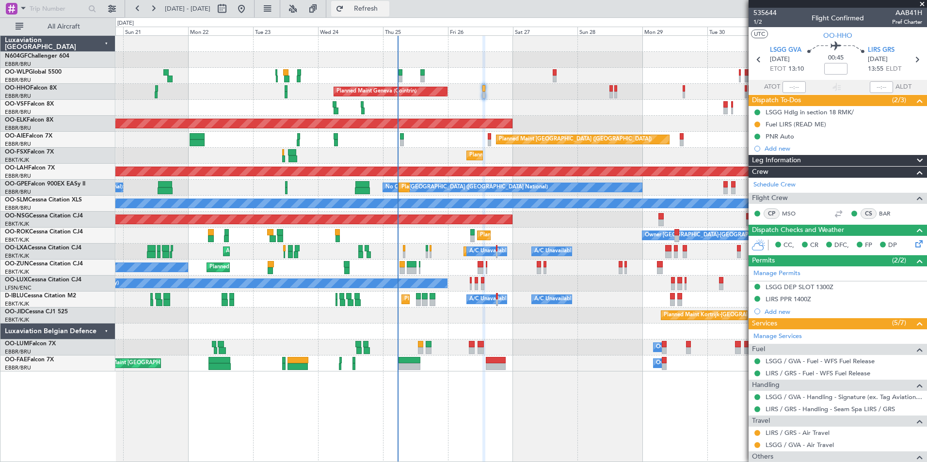
click at [386, 8] on span "Refresh" at bounding box center [366, 8] width 41 height 7
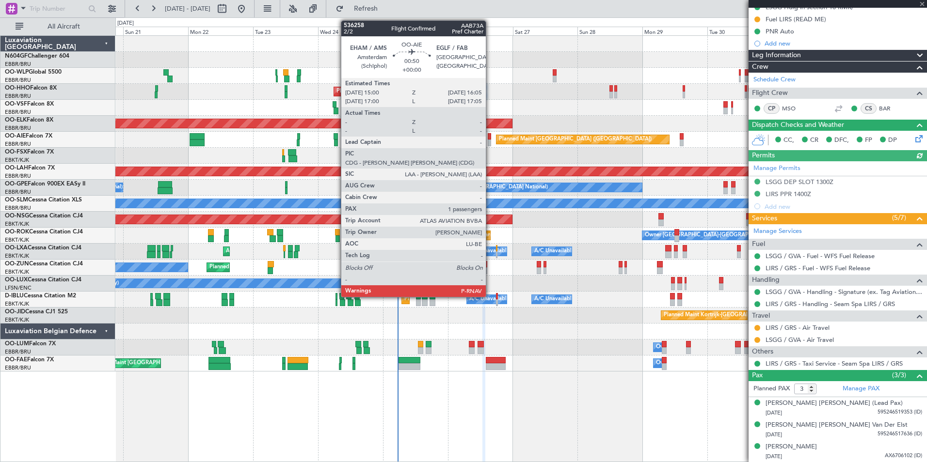
click at [490, 136] on div at bounding box center [489, 136] width 3 height 7
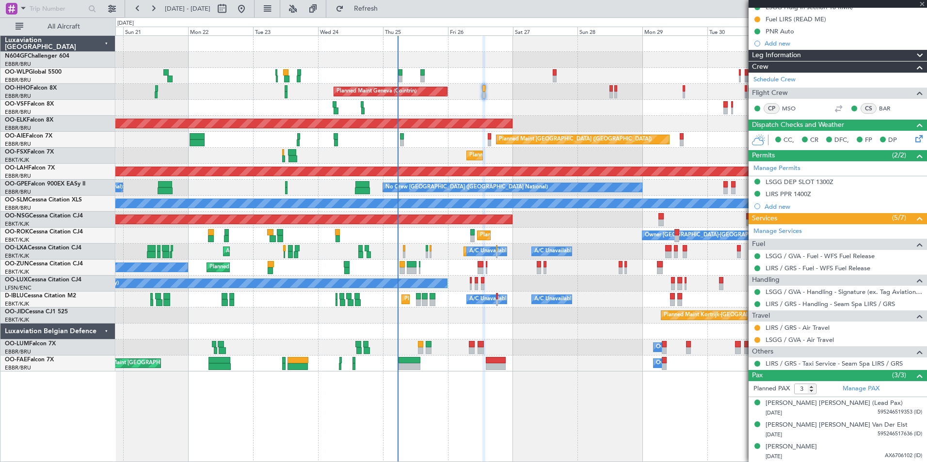
type input "1"
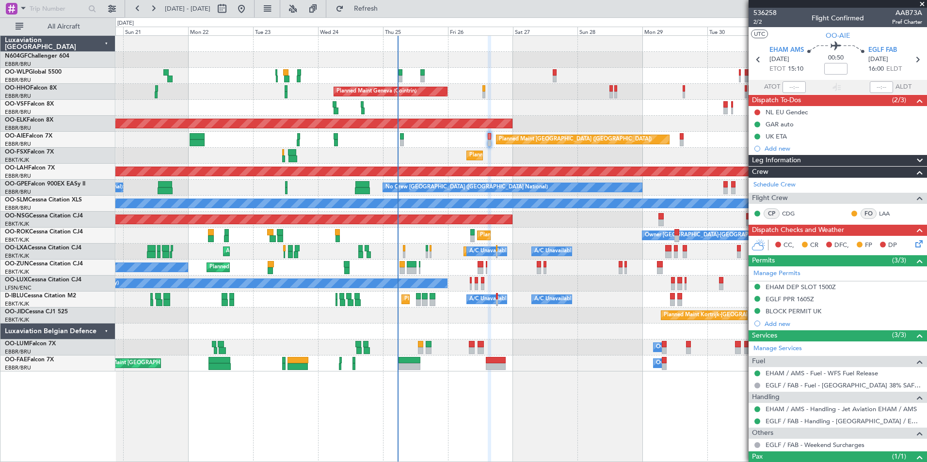
click at [577, 100] on div "AOG Maint [GEOGRAPHIC_DATA] ([GEOGRAPHIC_DATA] National)" at bounding box center [520, 108] width 811 height 16
click at [491, 142] on div "Planned Maint [GEOGRAPHIC_DATA] ([GEOGRAPHIC_DATA])" at bounding box center [520, 140] width 811 height 16
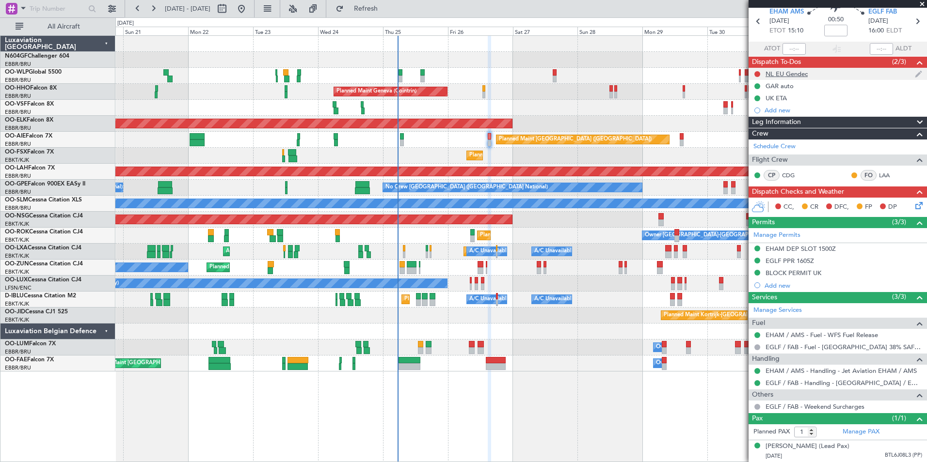
click at [806, 70] on div "NL EU Gendec" at bounding box center [786, 74] width 42 height 8
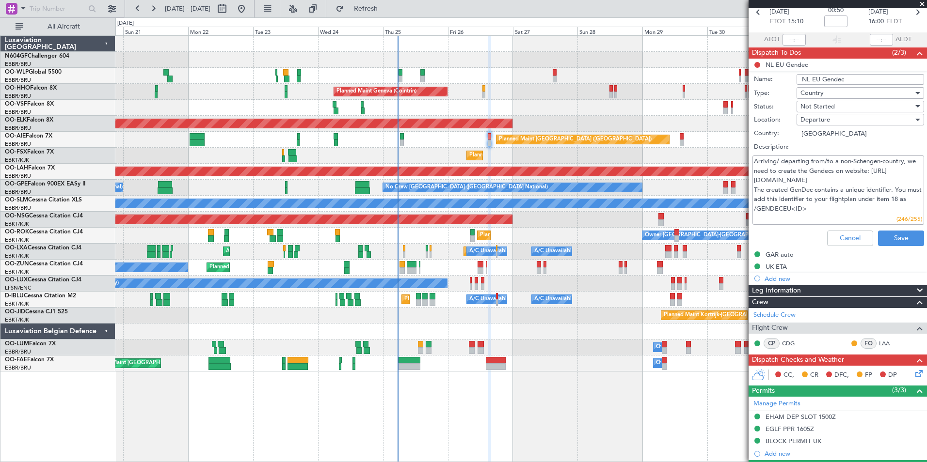
click at [837, 202] on textarea "Arriving/ departing from/to a non-Schengen-country, we need to create the Gende…" at bounding box center [838, 190] width 172 height 69
click at [835, 209] on textarea "Arriving/ departing from/to a non-Schengen-country, we need to create the Gende…" at bounding box center [838, 190] width 172 height 69
click at [851, 216] on textarea "Arriving/ departing from/to a non-Schengen-country, we need to create the Gende…" at bounding box center [838, 190] width 172 height 69
paste textarea "GENDECEU37255"
click at [815, 209] on textarea "Arriving/ departing from/to a non-Schengen-country, we need to create the Gende…" at bounding box center [838, 190] width 172 height 69
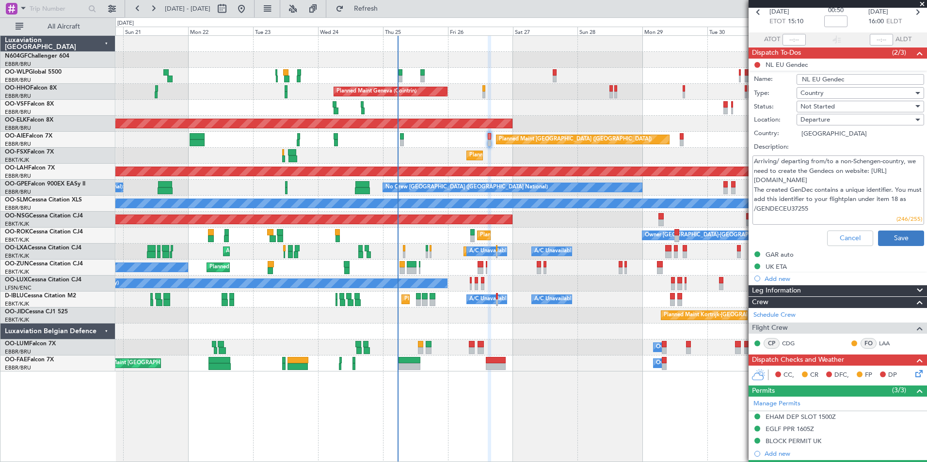
type textarea "Arriving/ departing from/to a non-Schengen-country, we need to create the Gende…"
click at [887, 237] on button "Save" at bounding box center [901, 239] width 46 height 16
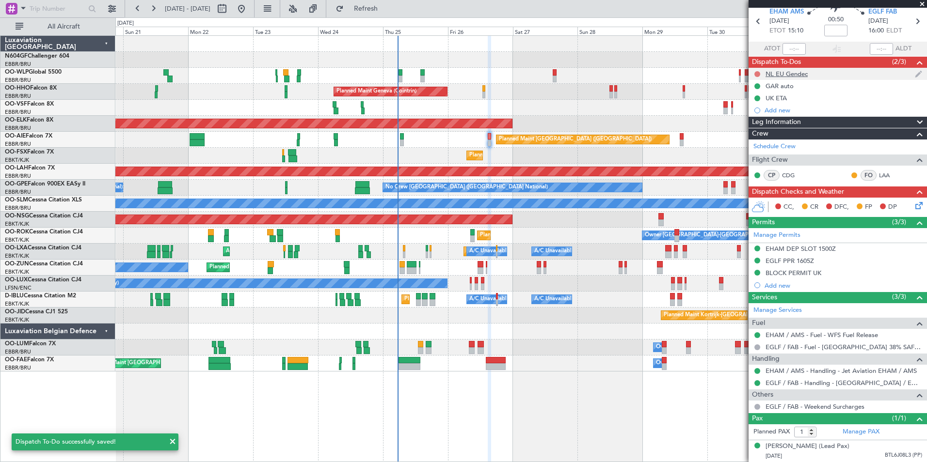
click at [758, 71] on button at bounding box center [757, 74] width 6 height 6
click at [774, 109] on span "Completed" at bounding box center [761, 108] width 32 height 10
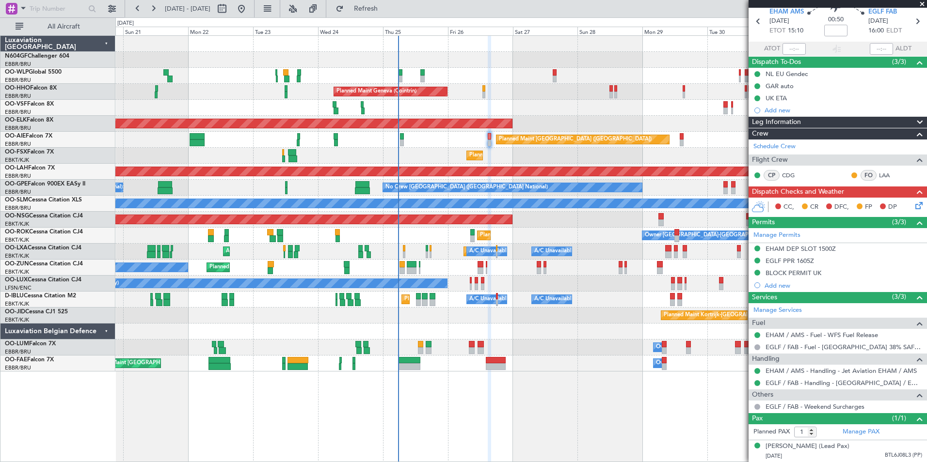
scroll to position [0, 0]
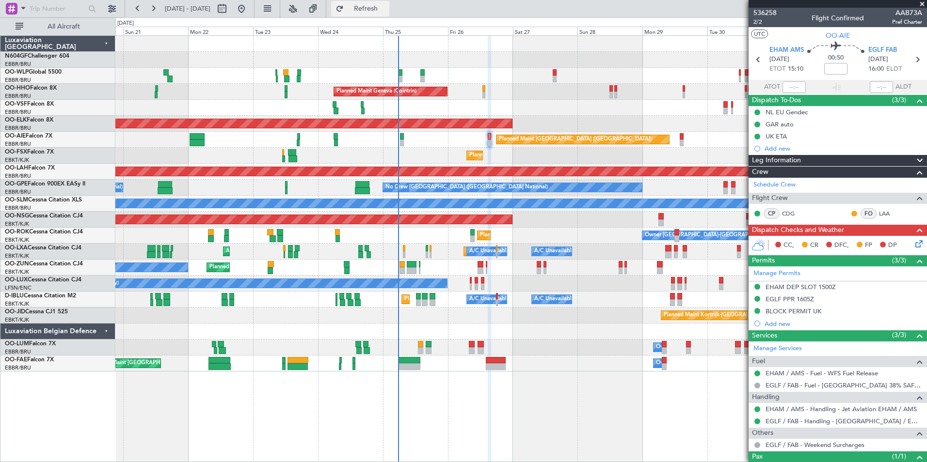
click at [386, 5] on span "Refresh" at bounding box center [366, 8] width 41 height 7
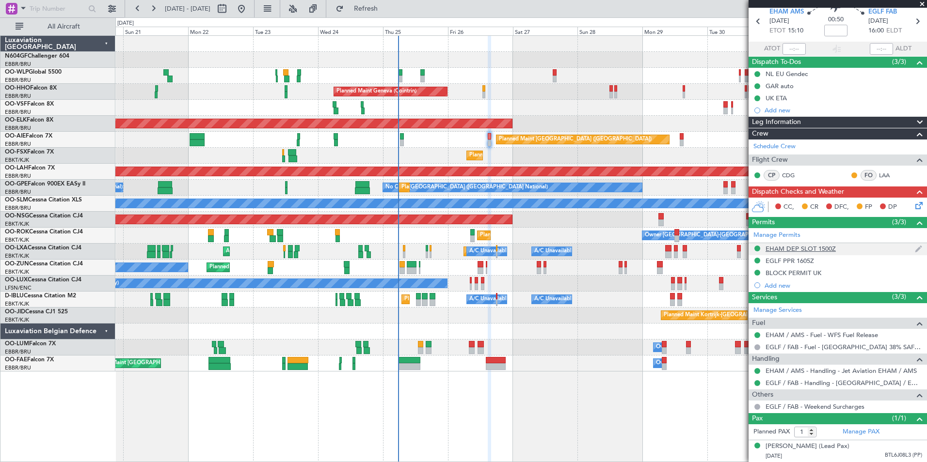
click at [813, 245] on div "EHAM DEP SLOT 1500Z" at bounding box center [800, 249] width 70 height 8
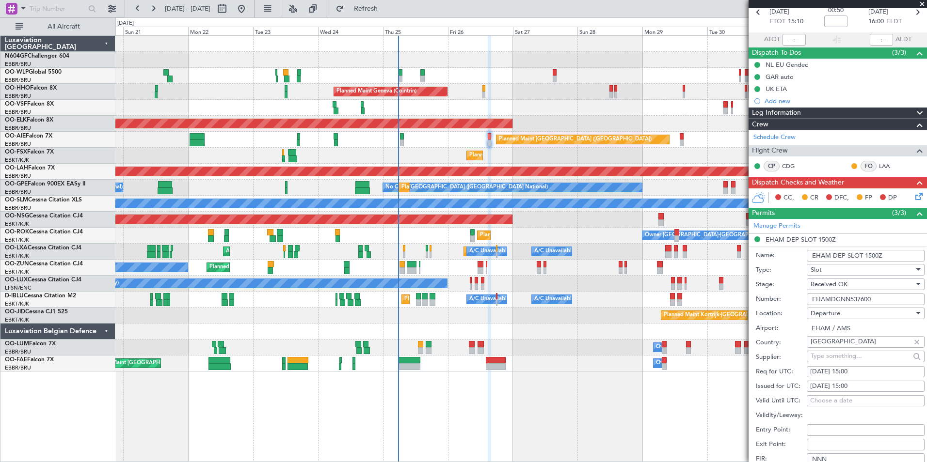
click at [882, 295] on input "EHAMDGNN537600" at bounding box center [866, 300] width 118 height 12
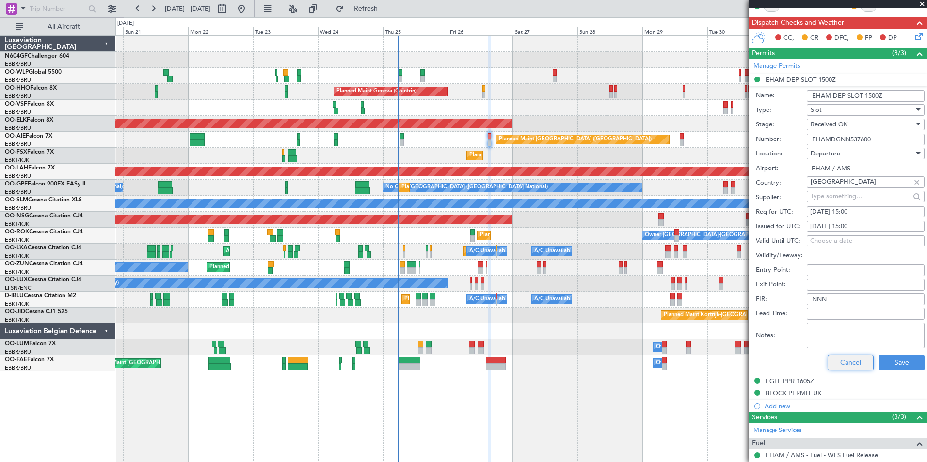
click at [840, 361] on button "Cancel" at bounding box center [850, 363] width 46 height 16
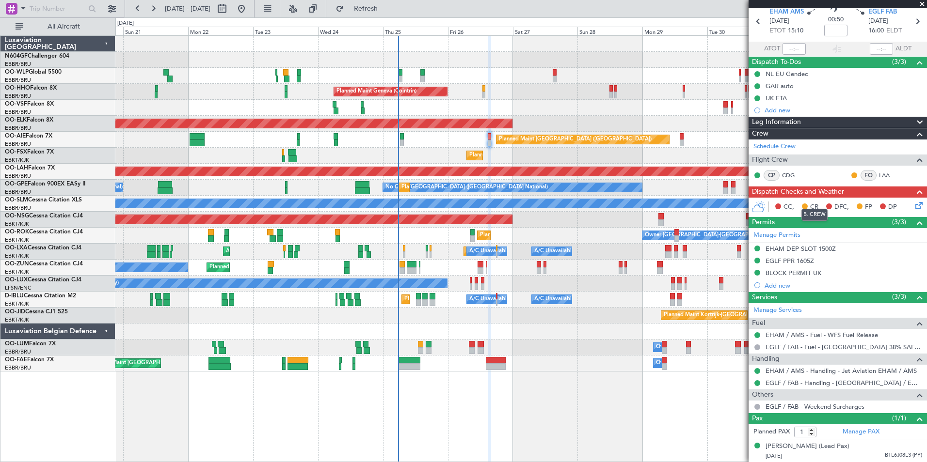
scroll to position [0, 0]
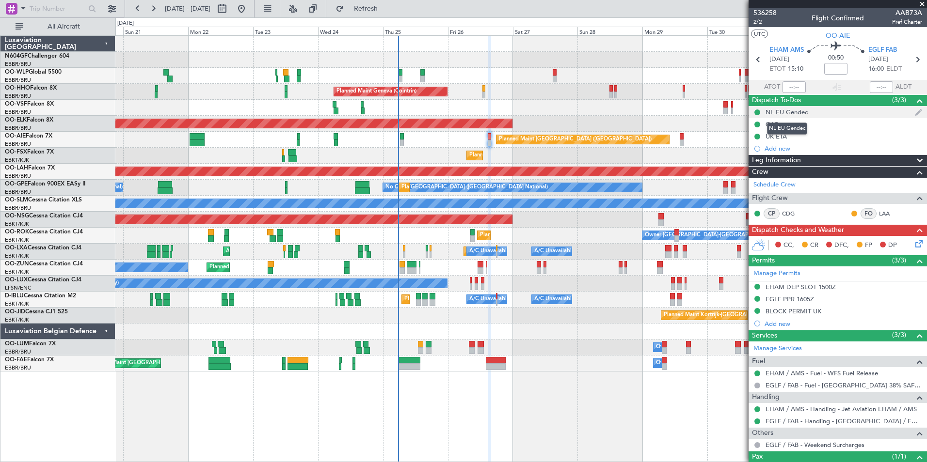
click at [792, 113] on div "NL EU Gendec" at bounding box center [786, 112] width 42 height 8
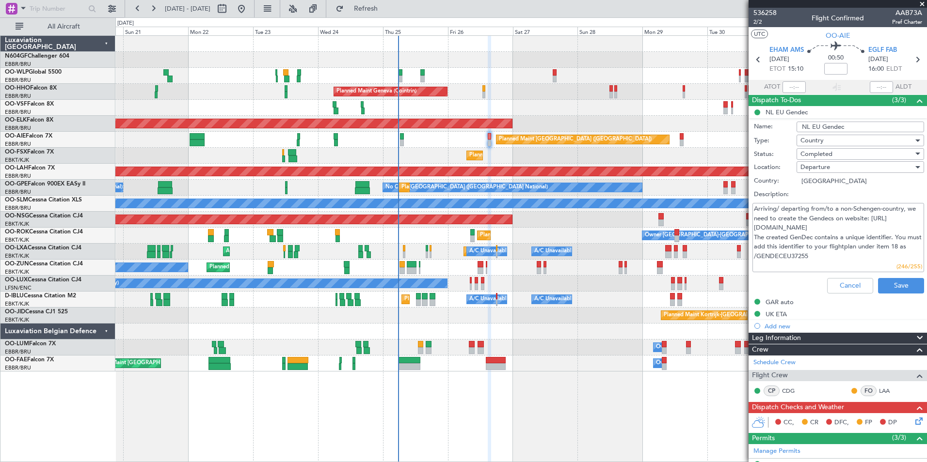
drag, startPoint x: 814, startPoint y: 262, endPoint x: 763, endPoint y: 261, distance: 50.4
click at [763, 261] on textarea "Arriving/ departing from/to a non-Schengen-country, we need to create the Gende…" at bounding box center [838, 237] width 172 height 69
click at [836, 288] on button "Cancel" at bounding box center [850, 286] width 46 height 16
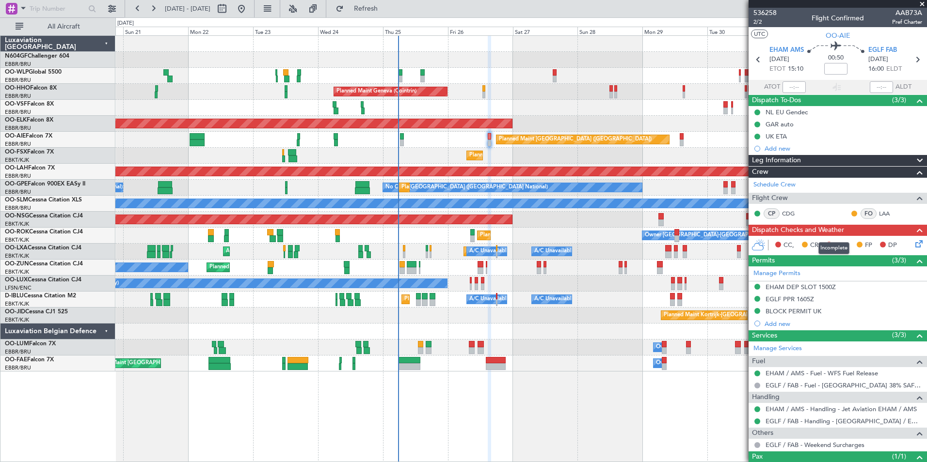
scroll to position [48, 0]
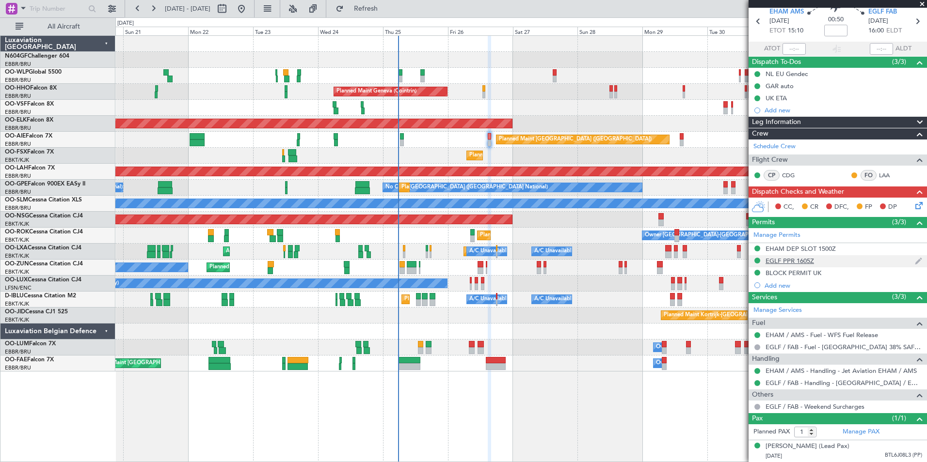
click at [779, 257] on div "EGLF PPR 1605Z" at bounding box center [789, 261] width 48 height 8
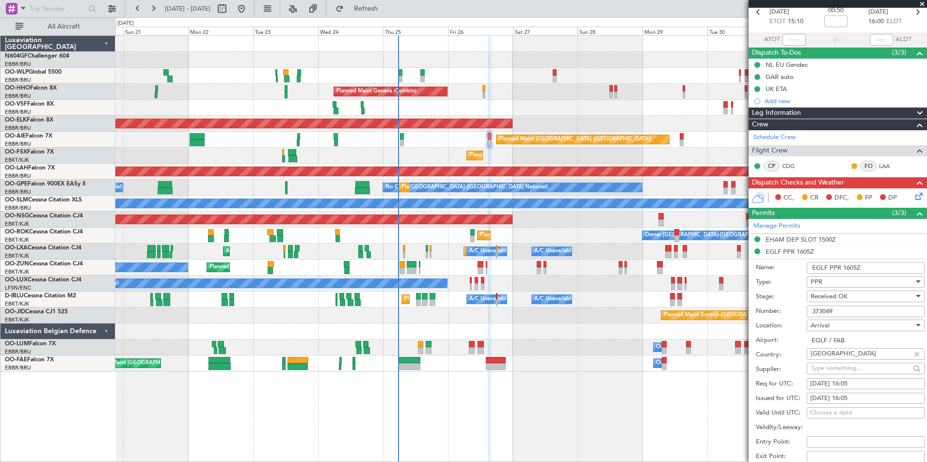
click at [859, 312] on input "373049" at bounding box center [866, 312] width 118 height 12
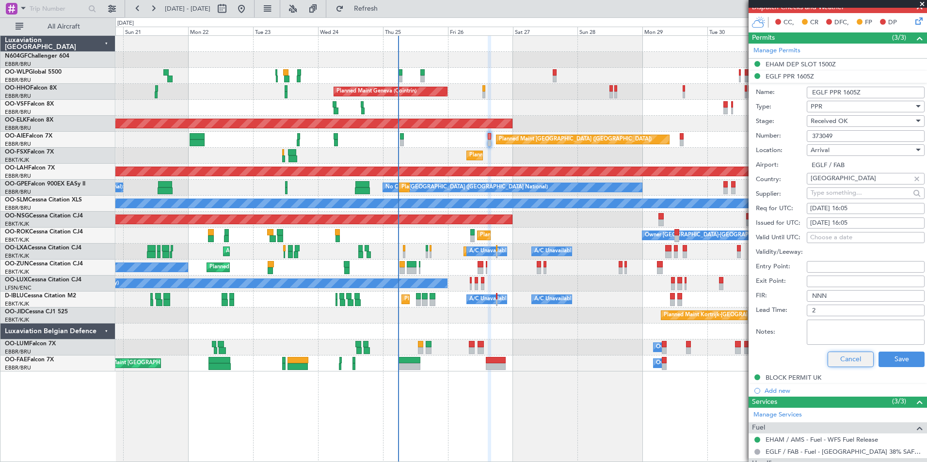
click at [850, 360] on button "Cancel" at bounding box center [850, 360] width 46 height 16
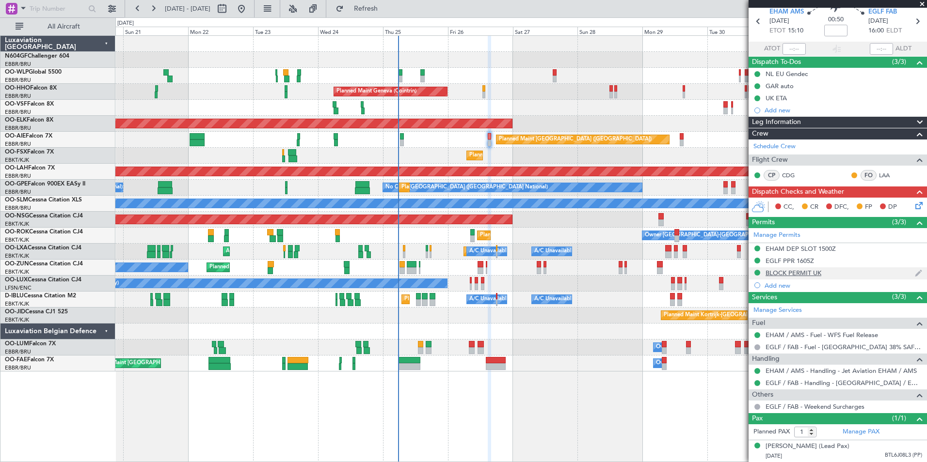
click at [798, 269] on div "BLOCK PERMIT UK" at bounding box center [793, 273] width 56 height 8
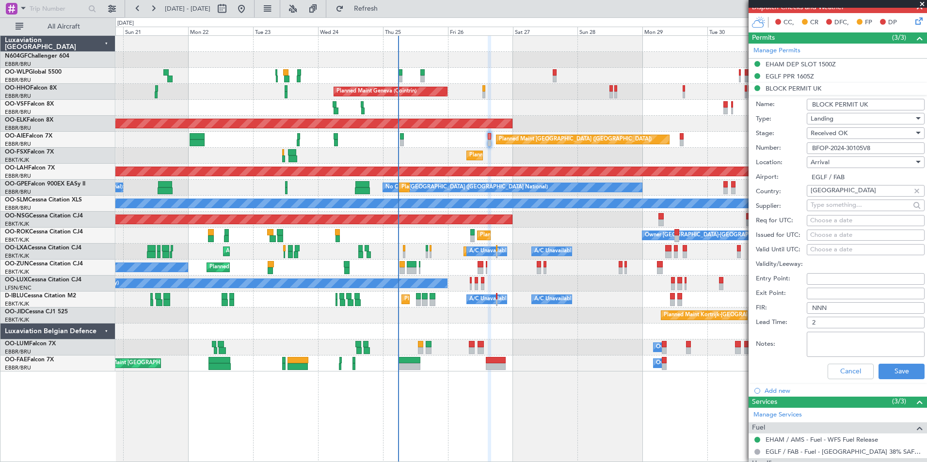
click at [877, 147] on input "BFOP-2024-30105V8" at bounding box center [866, 149] width 118 height 12
click at [846, 372] on button "Cancel" at bounding box center [850, 372] width 46 height 16
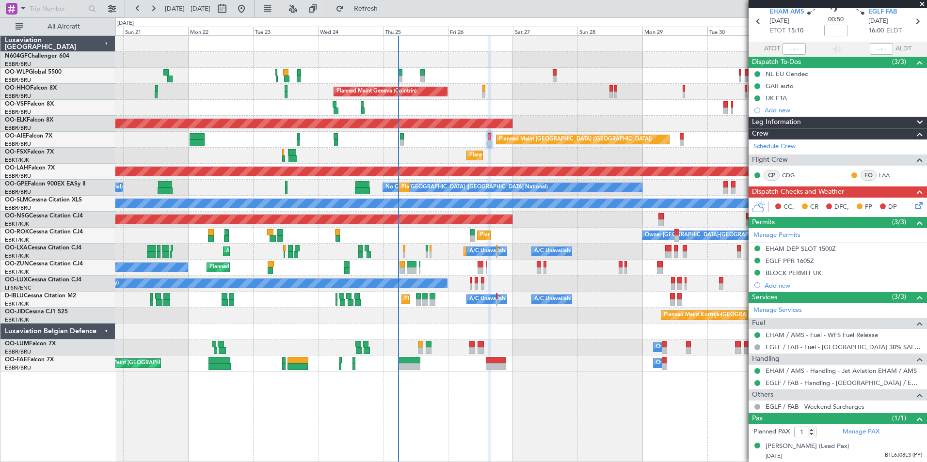
scroll to position [48, 0]
click at [464, 129] on div "Planned Maint Kortrijk-[GEOGRAPHIC_DATA]" at bounding box center [520, 124] width 811 height 16
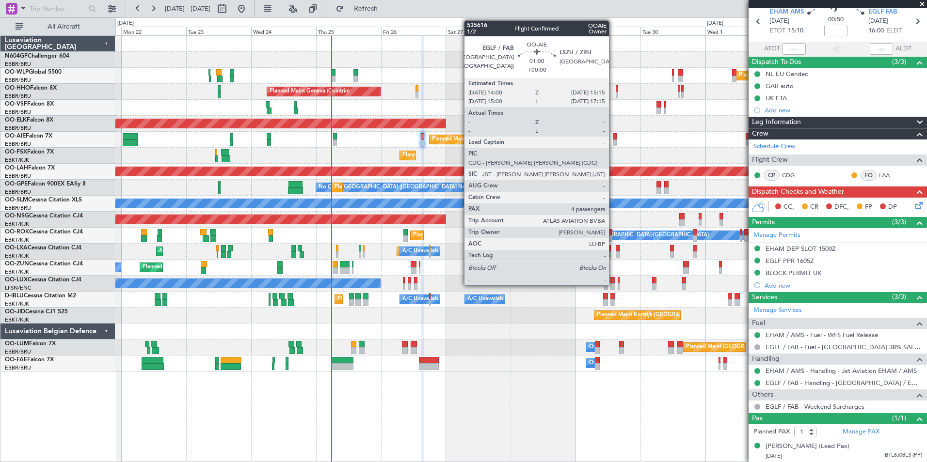
click at [613, 139] on div at bounding box center [614, 136] width 3 height 7
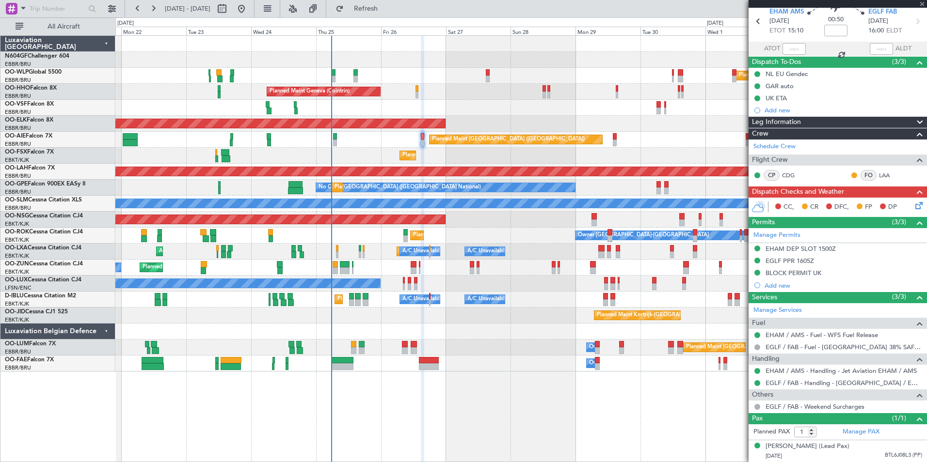
type input "4"
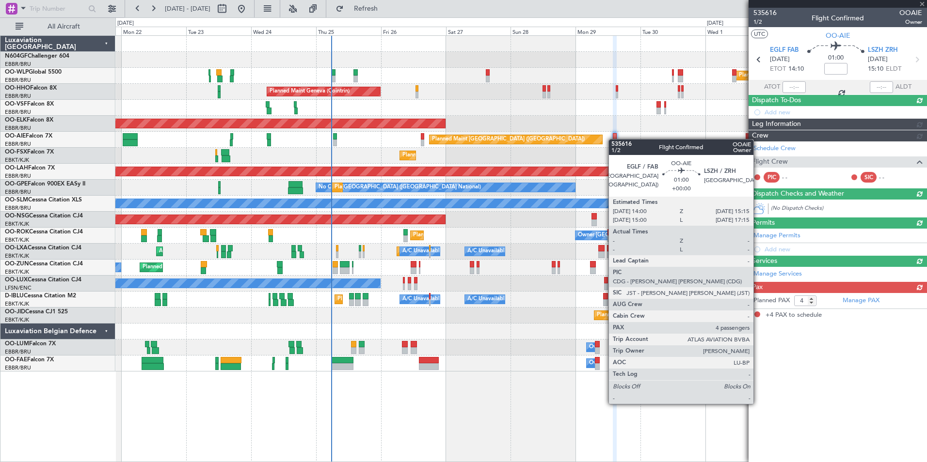
scroll to position [0, 0]
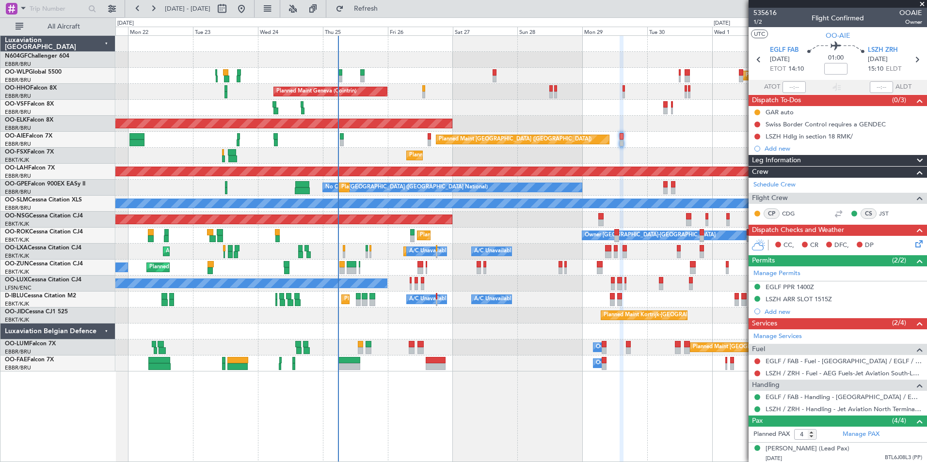
click at [618, 160] on div "Planned Maint Kortrijk-[GEOGRAPHIC_DATA]" at bounding box center [520, 156] width 811 height 16
click at [431, 137] on div "Planned Maint [GEOGRAPHIC_DATA] ([GEOGRAPHIC_DATA])" at bounding box center [520, 140] width 811 height 16
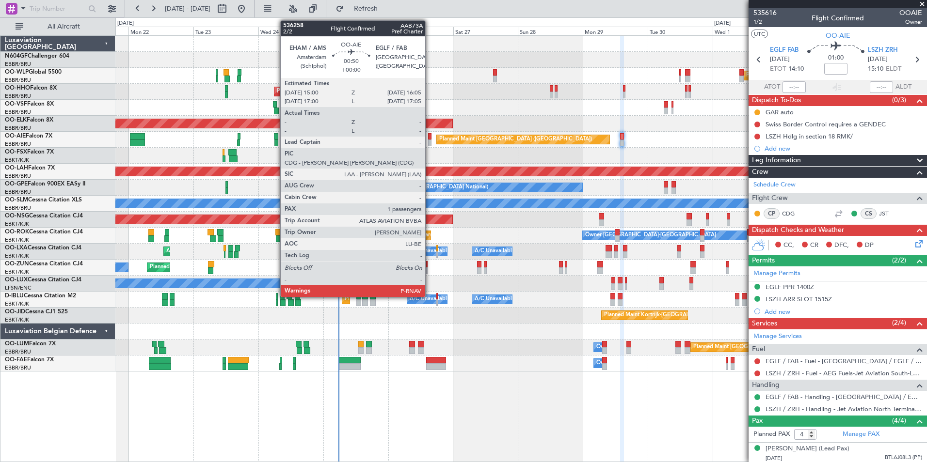
click at [429, 140] on div at bounding box center [429, 143] width 3 height 7
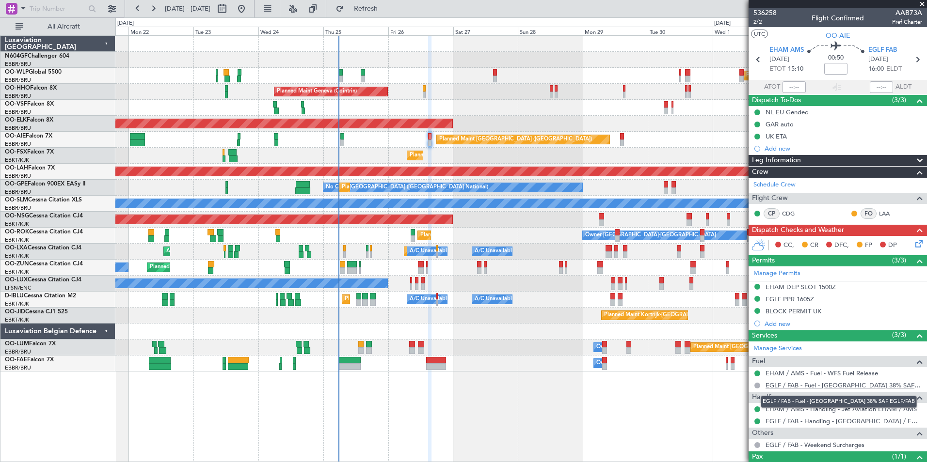
click at [775, 382] on link "EGLF / FAB - Fuel - Farnborough Airport 38% SAF EGLF/FAB" at bounding box center [843, 385] width 157 height 8
click at [386, 6] on span "Refresh" at bounding box center [366, 8] width 41 height 7
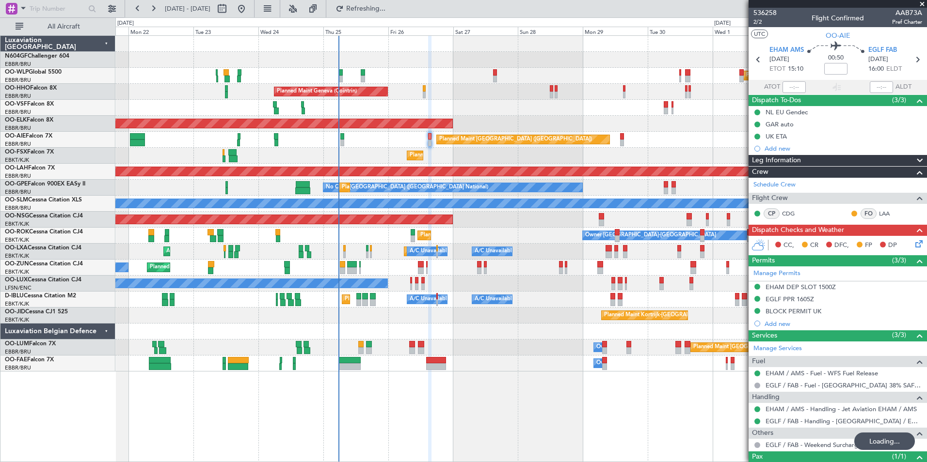
scroll to position [48, 0]
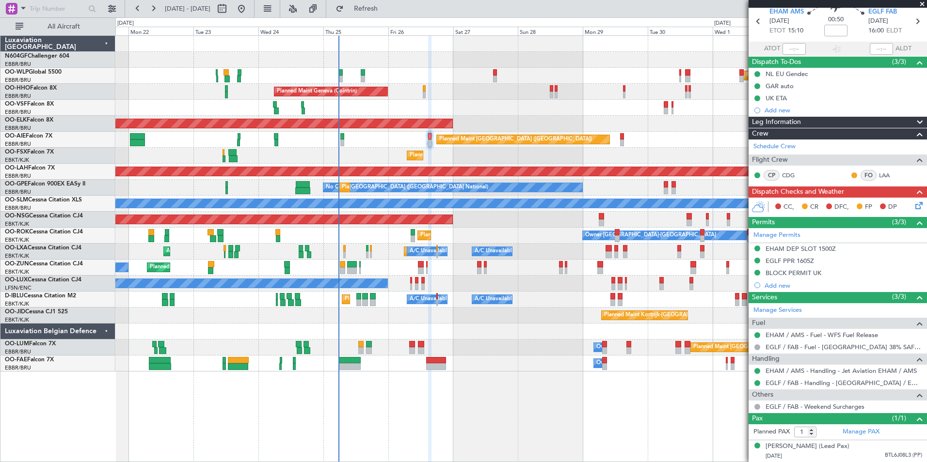
click at [913, 200] on icon at bounding box center [917, 204] width 8 height 8
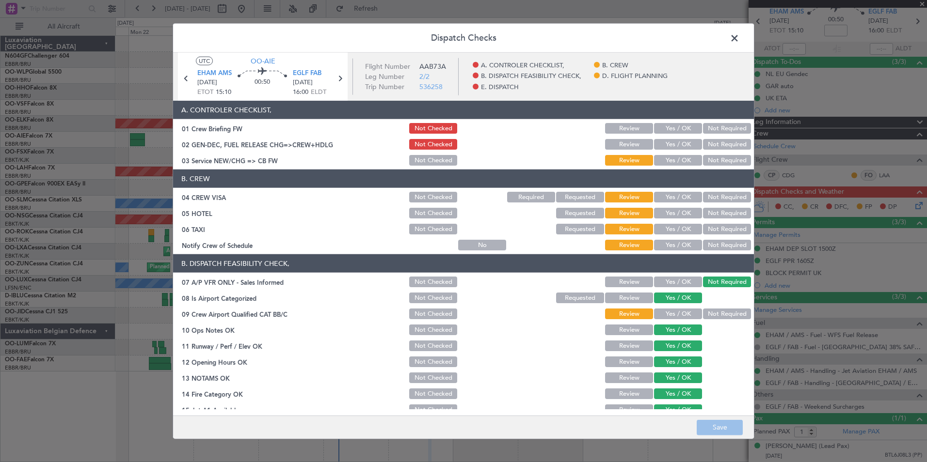
click at [680, 161] on button "Yes / OK" at bounding box center [678, 160] width 48 height 11
click at [716, 200] on button "Not Required" at bounding box center [727, 197] width 48 height 11
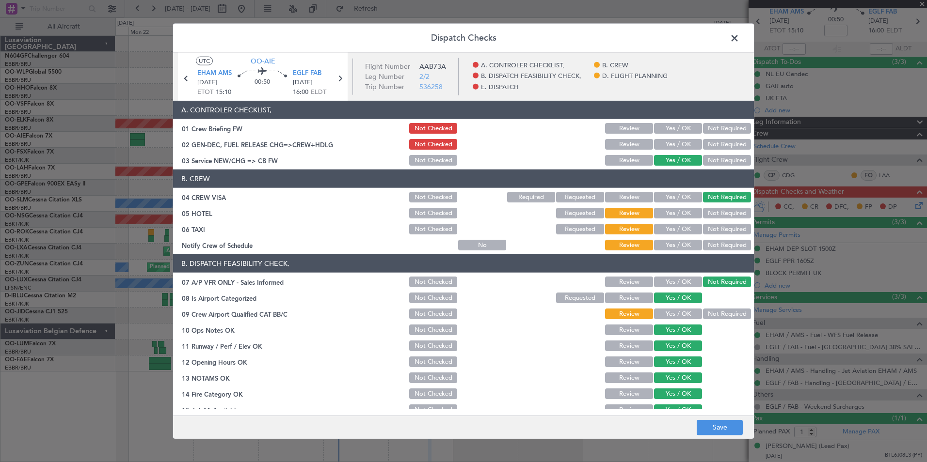
click at [679, 197] on button "Yes / OK" at bounding box center [678, 197] width 48 height 11
click at [705, 211] on button "Not Required" at bounding box center [727, 213] width 48 height 11
click at [674, 214] on button "Yes / OK" at bounding box center [678, 213] width 48 height 11
click at [705, 233] on button "Not Required" at bounding box center [727, 229] width 48 height 11
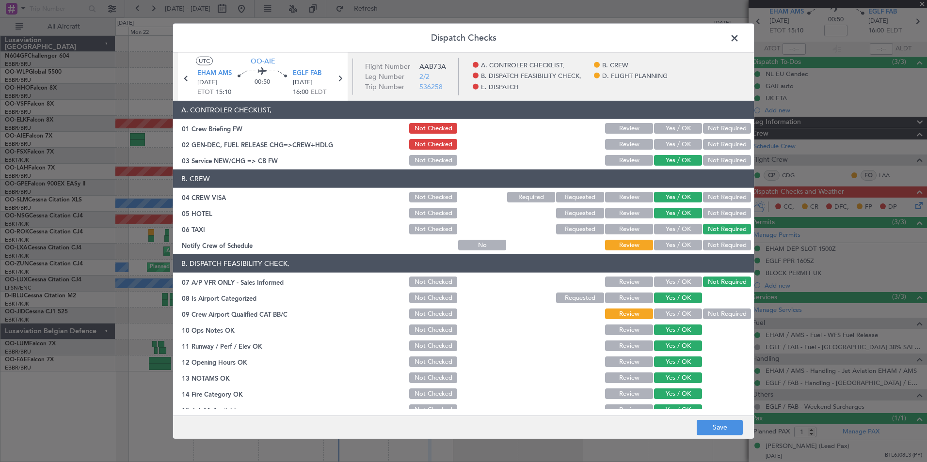
click at [692, 236] on section "B. CREW 04 CREW VISA Not Checked Required Requested Review Yes / OK Not Require…" at bounding box center [463, 211] width 581 height 82
click at [687, 243] on button "Yes / OK" at bounding box center [678, 245] width 48 height 11
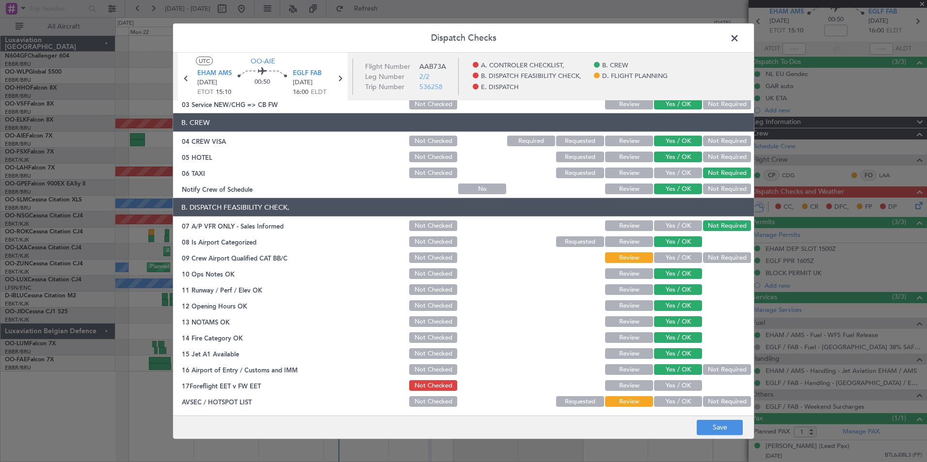
scroll to position [57, 0]
click at [703, 258] on button "Not Required" at bounding box center [727, 257] width 48 height 11
click at [679, 398] on button "Yes / OK" at bounding box center [678, 401] width 48 height 11
click at [666, 385] on button "Yes / OK" at bounding box center [678, 385] width 48 height 11
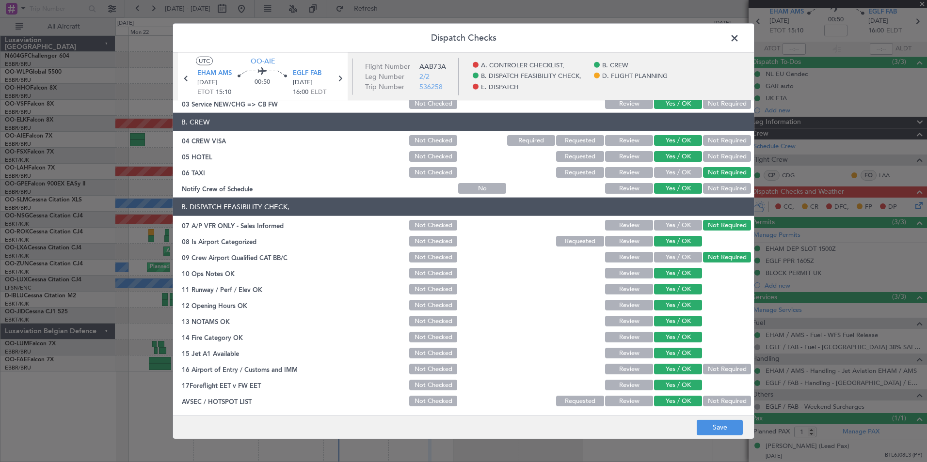
scroll to position [179, 0]
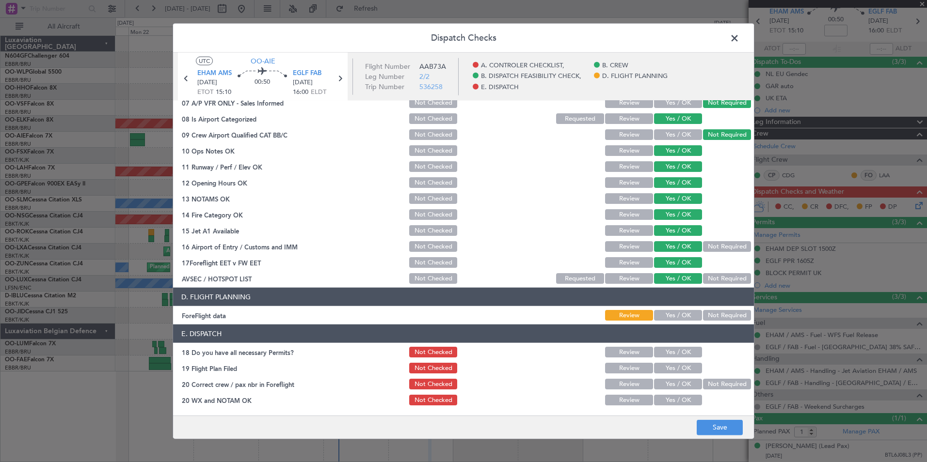
click at [703, 314] on button "Not Required" at bounding box center [727, 315] width 48 height 11
click at [680, 352] on button "Yes / OK" at bounding box center [678, 352] width 48 height 11
click at [682, 371] on button "Yes / OK" at bounding box center [678, 368] width 48 height 11
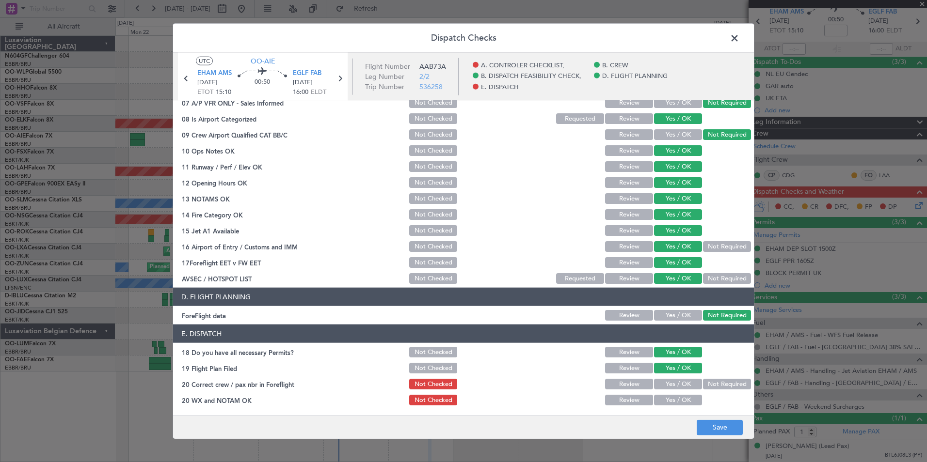
click at [682, 387] on button "Yes / OK" at bounding box center [678, 384] width 48 height 11
click at [682, 397] on button "Yes / OK" at bounding box center [678, 400] width 48 height 11
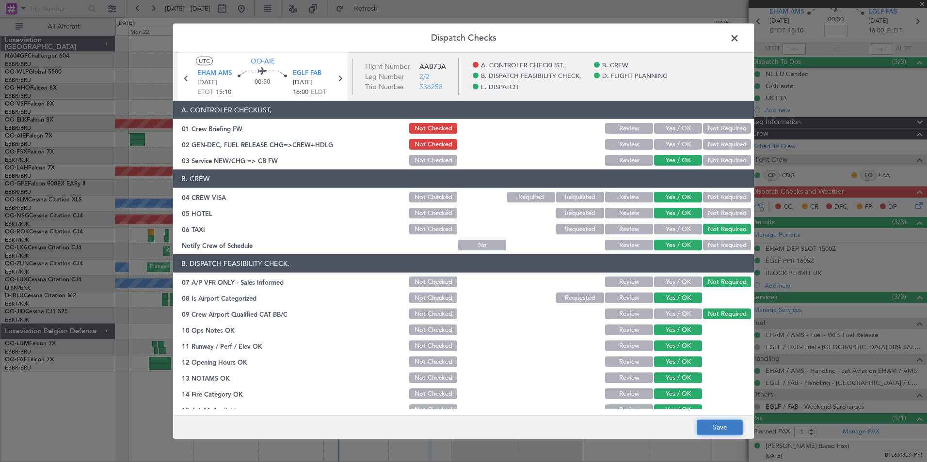
click at [727, 427] on button "Save" at bounding box center [720, 428] width 46 height 16
click at [739, 35] on span at bounding box center [739, 40] width 0 height 19
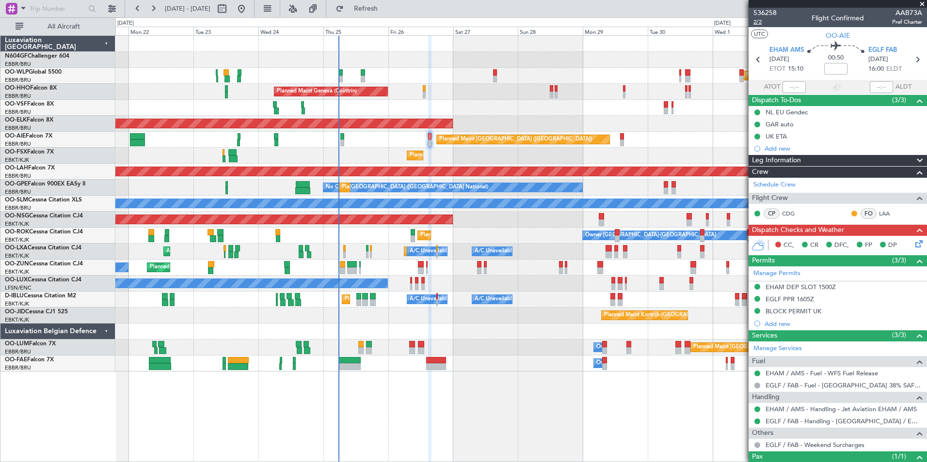
click at [763, 23] on span "2/2" at bounding box center [764, 22] width 23 height 8
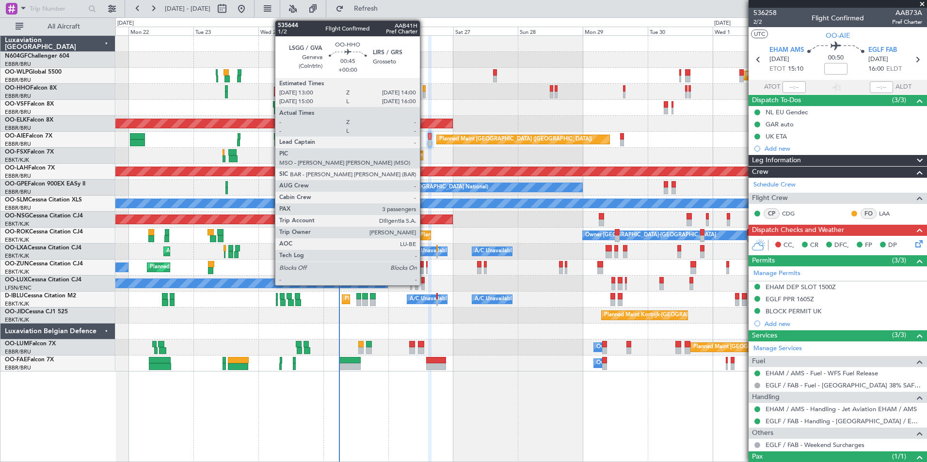
click at [424, 90] on div at bounding box center [424, 88] width 3 height 7
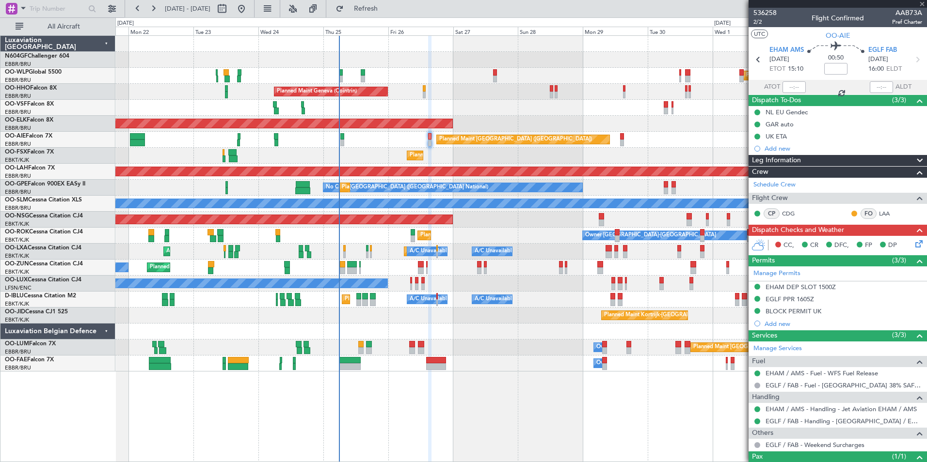
type input "3"
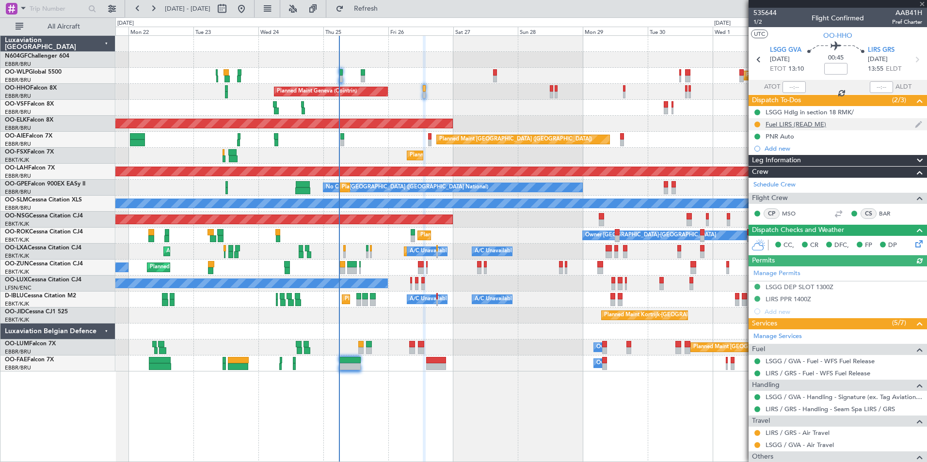
click at [810, 124] on div "Fuel LIRS (READ ME)" at bounding box center [795, 124] width 61 height 8
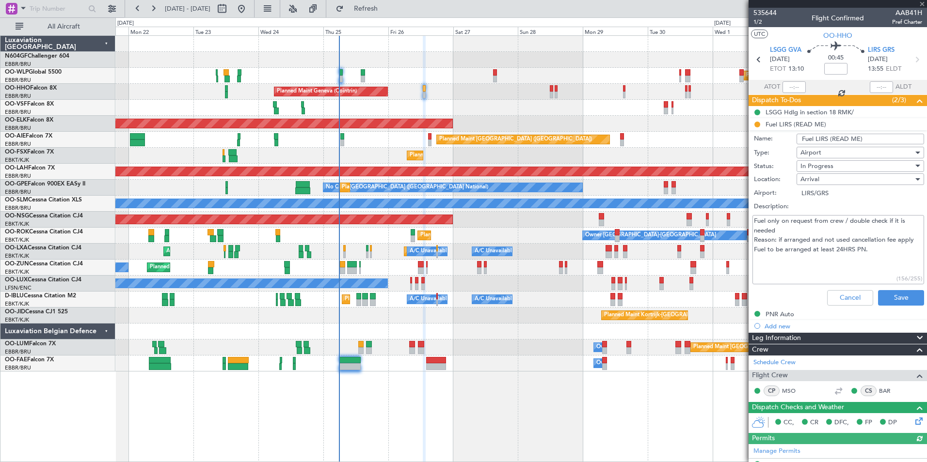
click at [854, 248] on textarea "Fuel only on request from crew / double check if it is needed Reason: if arrang…" at bounding box center [838, 249] width 172 height 69
click at [867, 254] on textarea "Fuel only on request from crew / double check if it is needed Reason: if arrang…" at bounding box center [838, 249] width 172 height 69
type textarea "Fuel only on request from crew / double check if it is needed Reason: if arrang…"
click at [881, 298] on button "Save" at bounding box center [901, 298] width 46 height 16
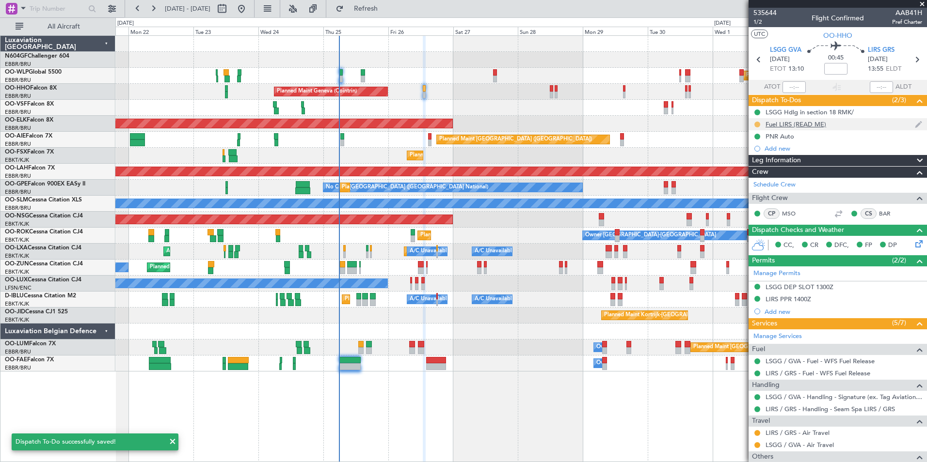
click at [758, 123] on button at bounding box center [757, 125] width 6 height 6
click at [762, 171] on span "Completed" at bounding box center [761, 167] width 32 height 10
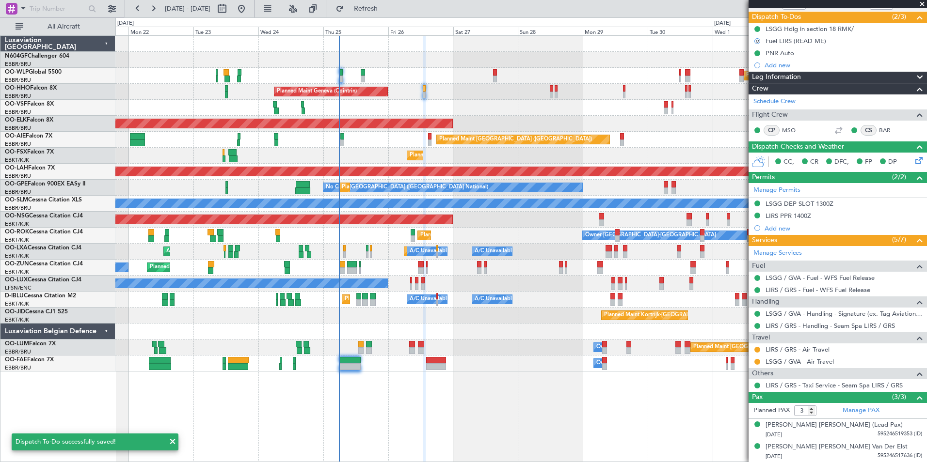
scroll to position [84, 0]
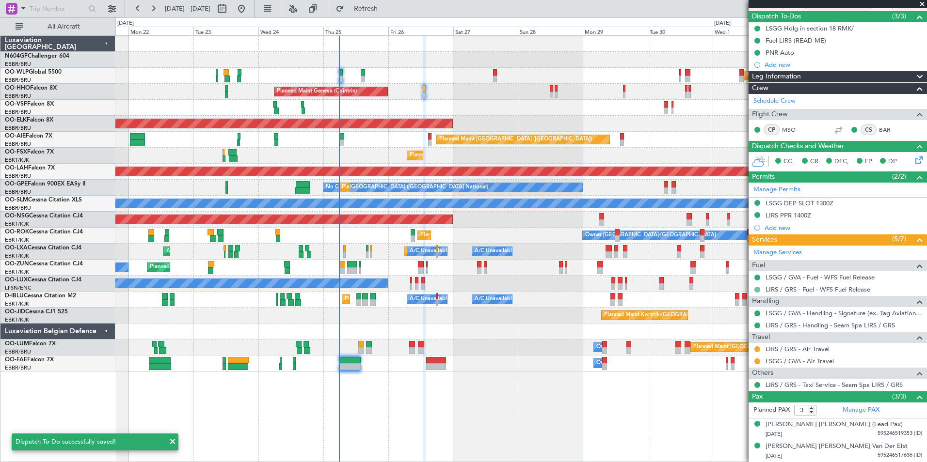
click at [756, 289] on button at bounding box center [757, 290] width 6 height 6
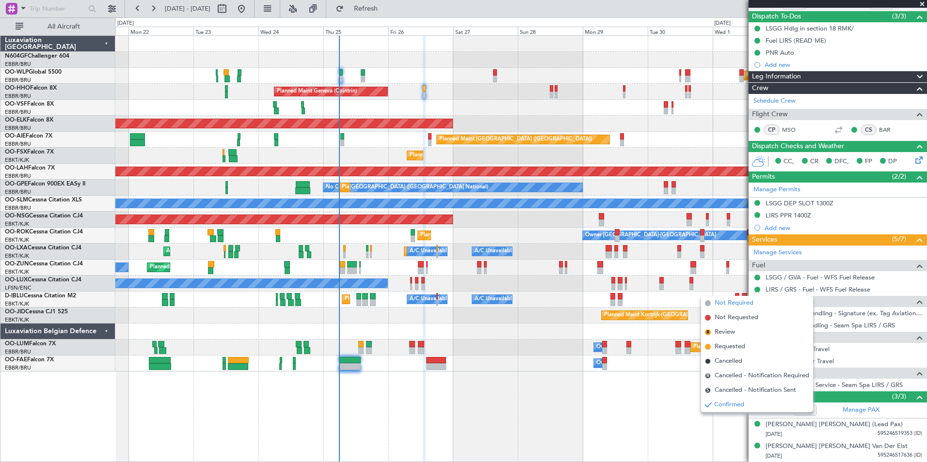
click at [753, 304] on li "Not Required" at bounding box center [757, 303] width 112 height 15
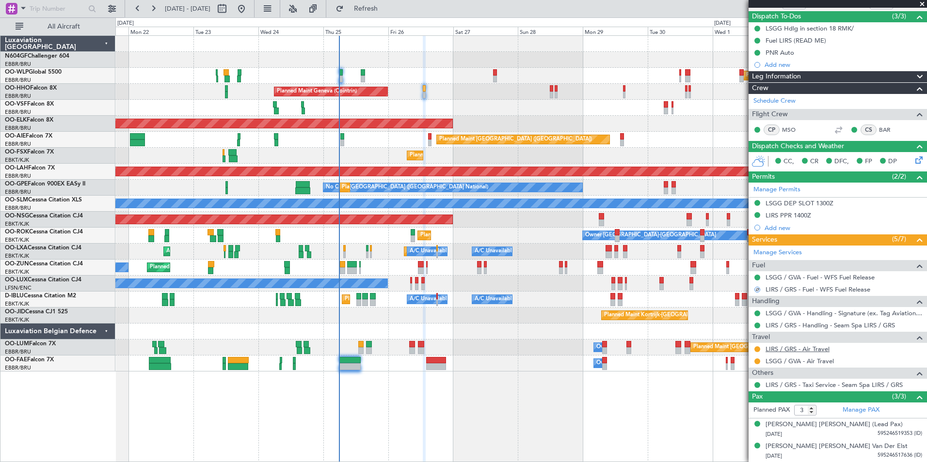
scroll to position [105, 0]
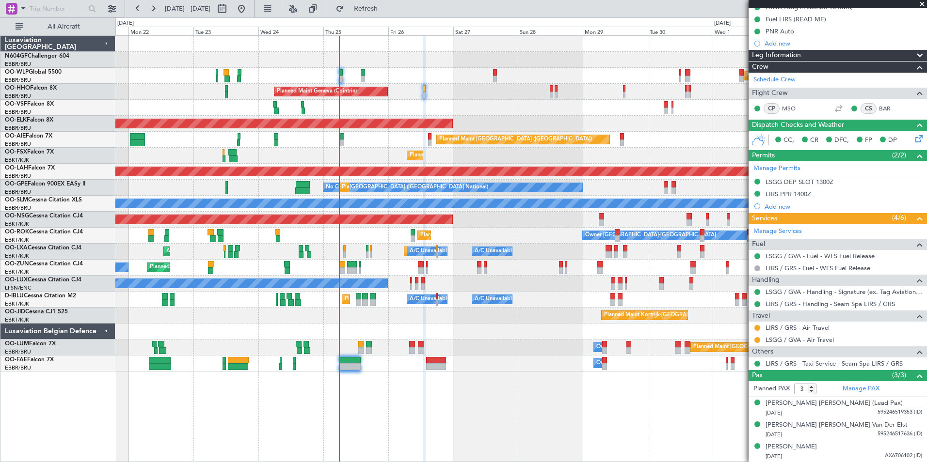
click at [386, 21] on div "0 0 Sun 21 Mon 22 Tue 23 Wed 24 Thu 25 Fri 26 Sat 27 Oct 2025 Sun 28 Mon 29 Tue…" at bounding box center [521, 26] width 810 height 17
click at [386, 12] on span "Refresh" at bounding box center [366, 8] width 41 height 7
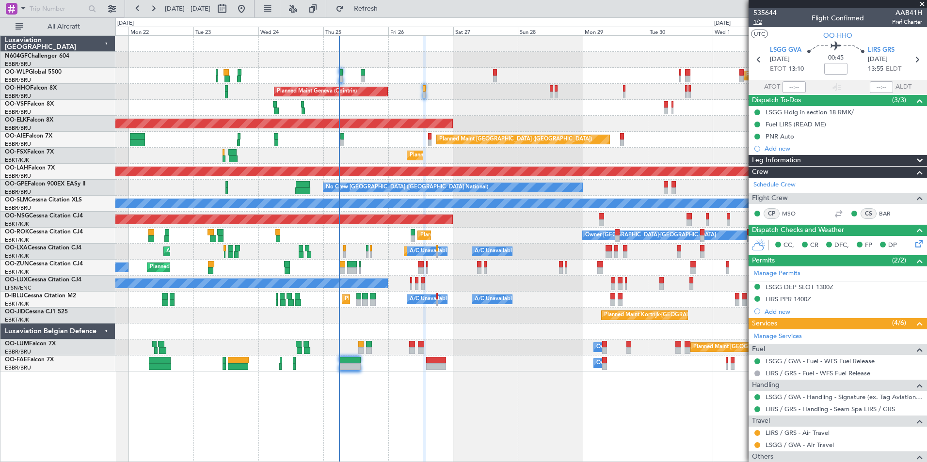
click at [759, 20] on span "1/2" at bounding box center [764, 22] width 23 height 8
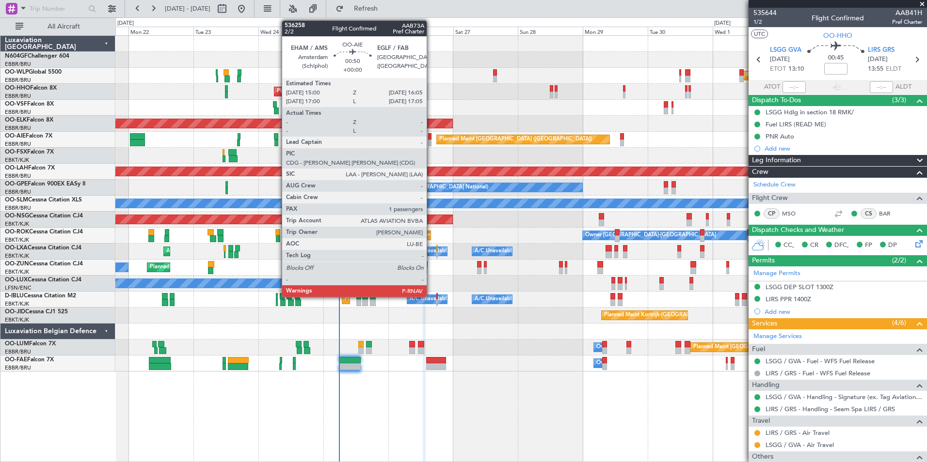
click at [431, 142] on div at bounding box center [429, 143] width 3 height 7
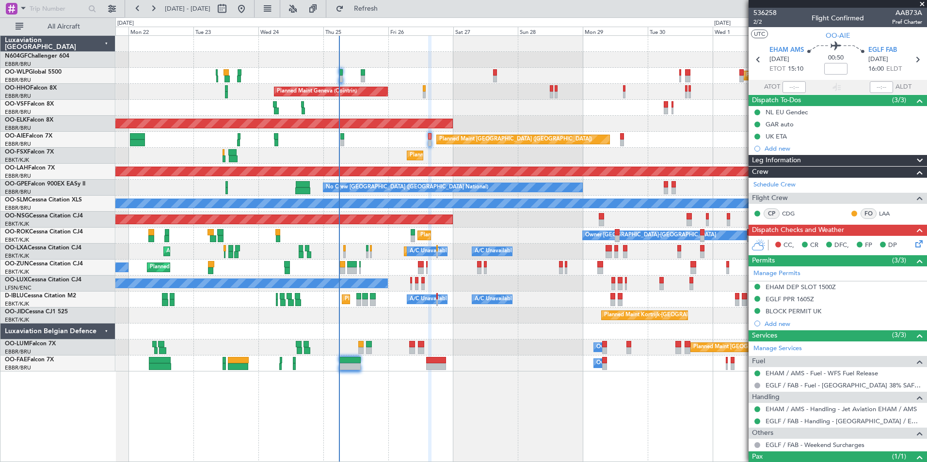
click at [693, 144] on div "Planned Maint [GEOGRAPHIC_DATA] ([GEOGRAPHIC_DATA])" at bounding box center [520, 140] width 811 height 16
click at [913, 241] on icon at bounding box center [917, 242] width 8 height 8
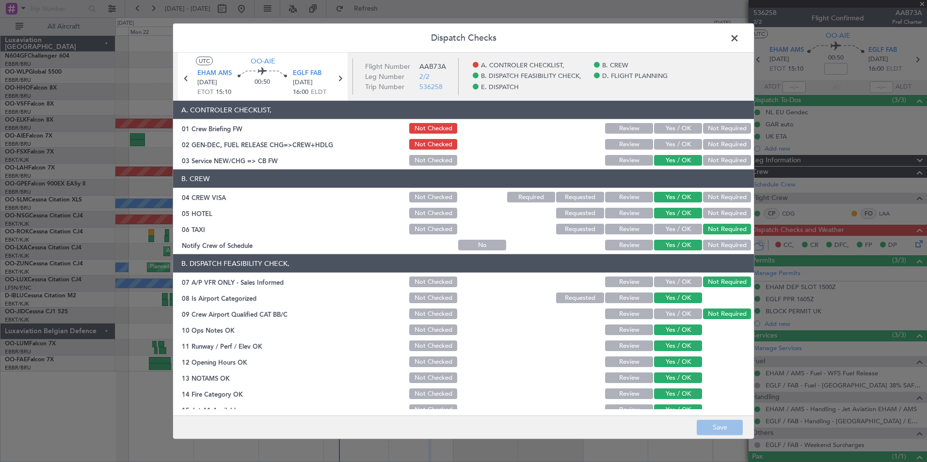
click at [667, 146] on button "Yes / OK" at bounding box center [678, 144] width 48 height 11
click at [670, 128] on button "Yes / OK" at bounding box center [678, 128] width 48 height 11
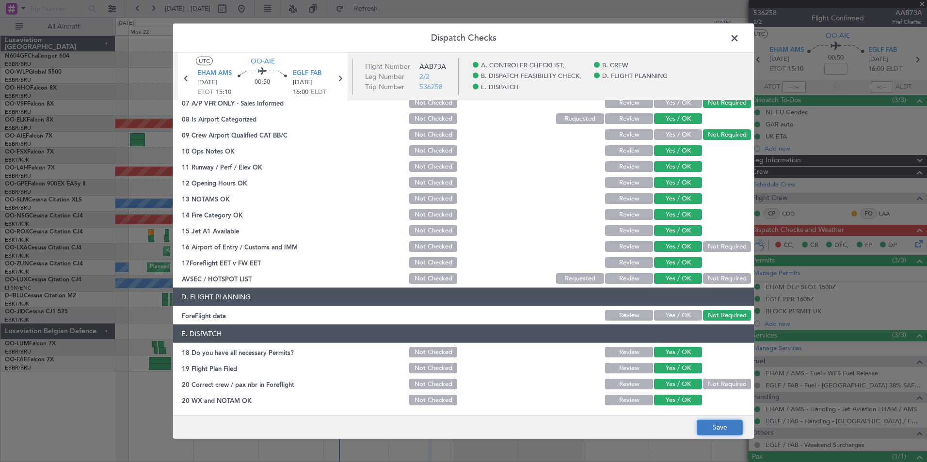
click at [723, 428] on button "Save" at bounding box center [720, 428] width 46 height 16
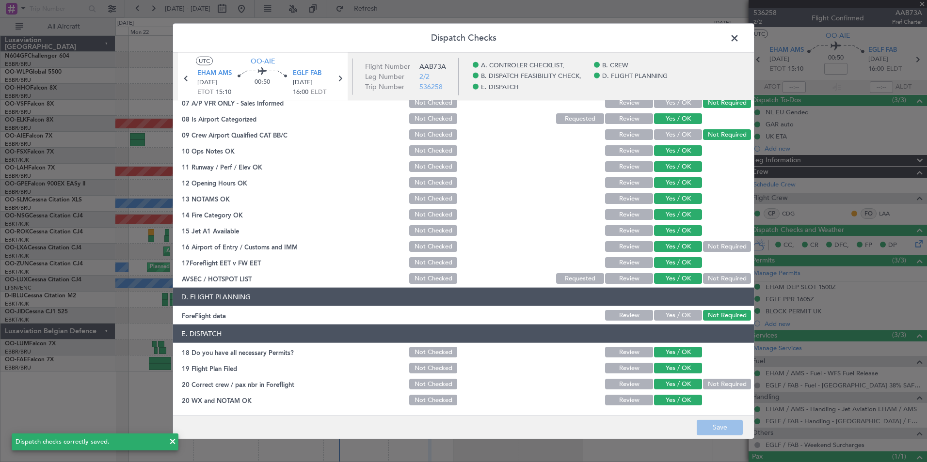
click at [739, 35] on span at bounding box center [739, 40] width 0 height 19
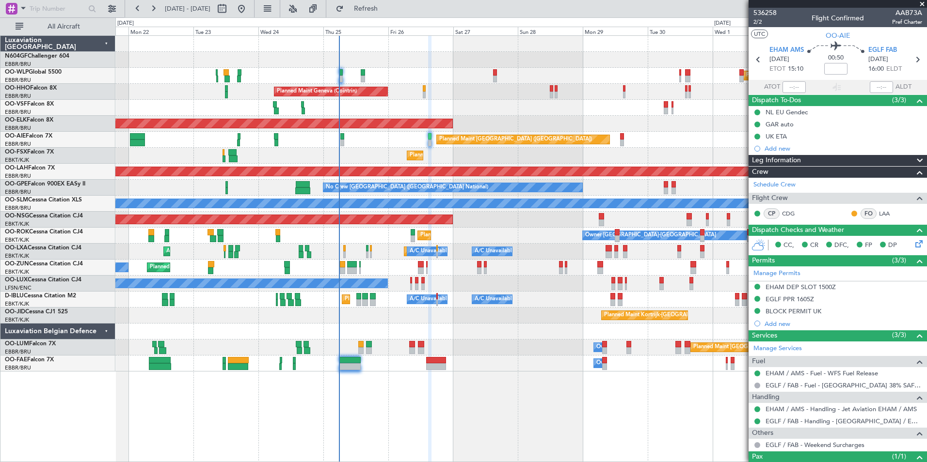
scroll to position [48, 0]
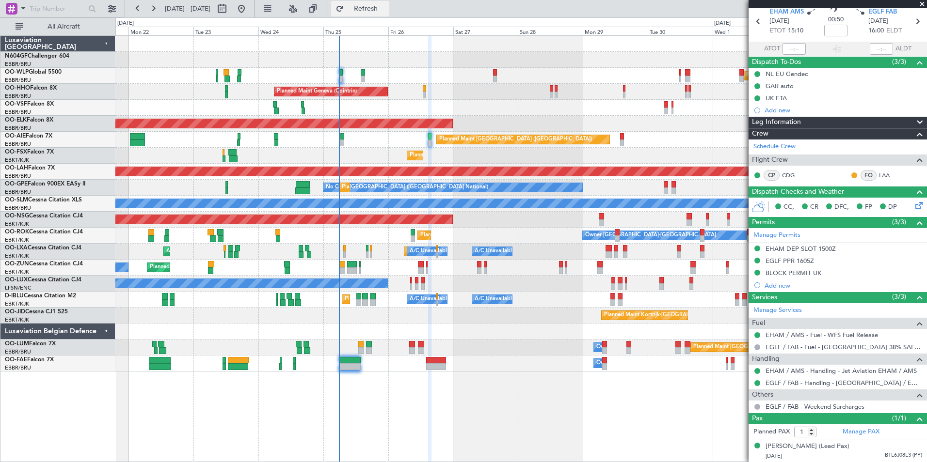
click at [386, 9] on span "Refresh" at bounding box center [366, 8] width 41 height 7
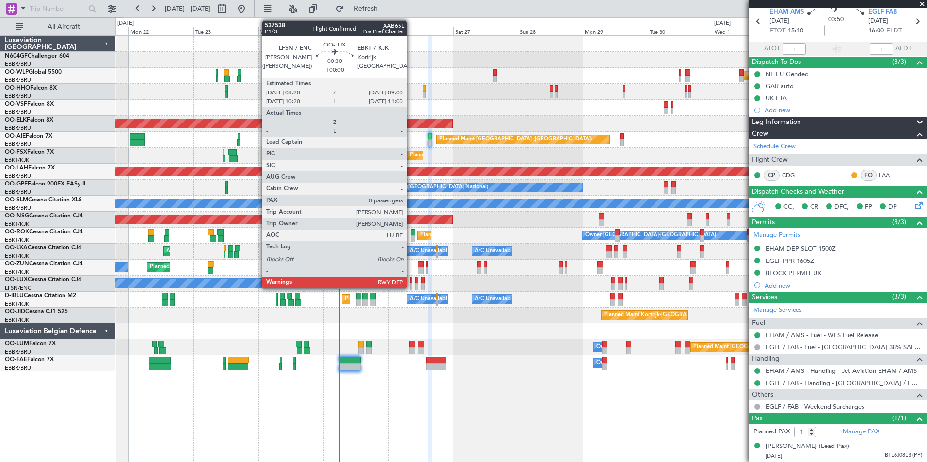
click at [411, 284] on div at bounding box center [411, 287] width 2 height 7
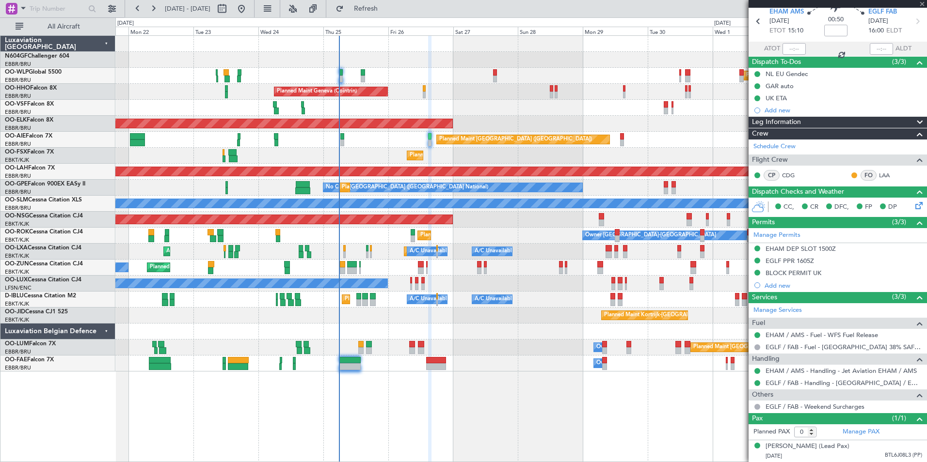
scroll to position [0, 0]
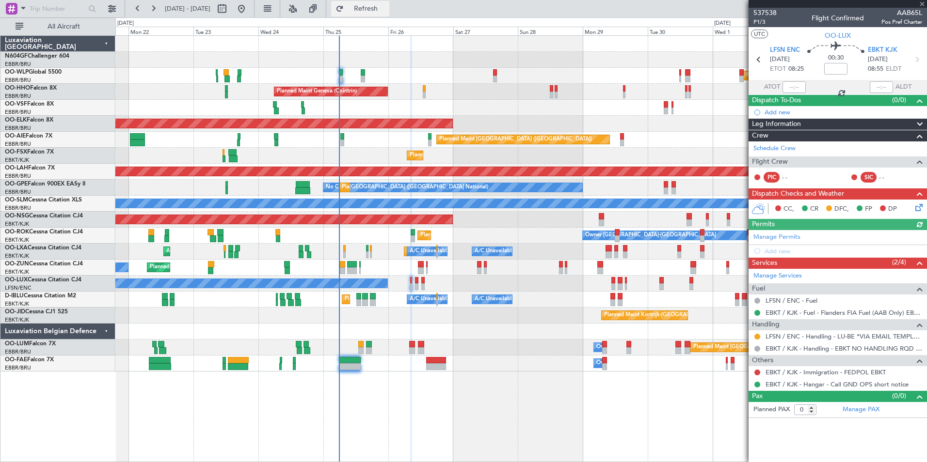
click at [380, 16] on button "Refresh" at bounding box center [360, 9] width 58 height 16
click at [380, 13] on button "Refresh" at bounding box center [360, 9] width 58 height 16
click at [386, 12] on span "Refresh" at bounding box center [366, 8] width 41 height 7
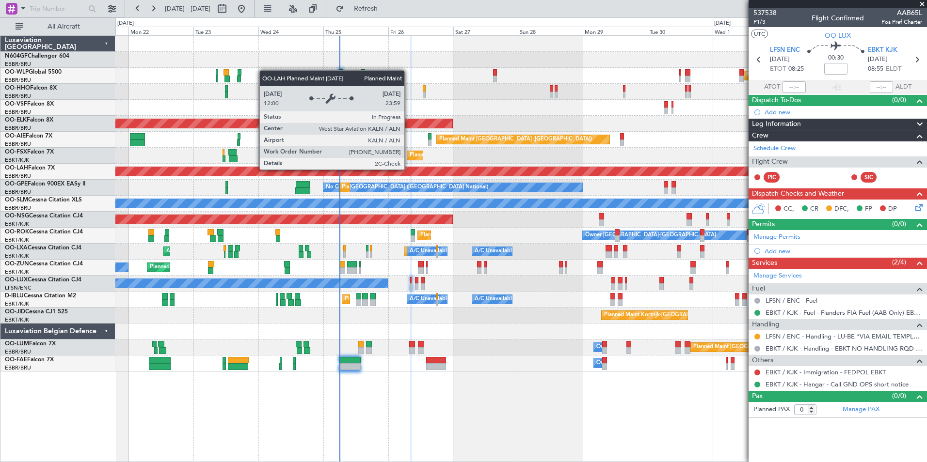
click at [471, 190] on div "Planned Maint Milan (Linate) Planned Maint Geneva (Cointrin) AOG Maint Brussels…" at bounding box center [520, 204] width 811 height 336
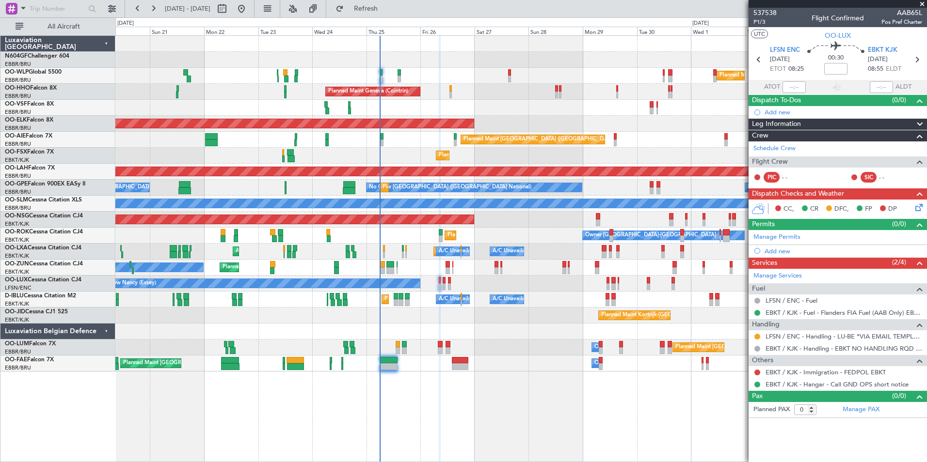
click at [446, 287] on div "No Crew Nancy (Essey)" at bounding box center [520, 284] width 811 height 16
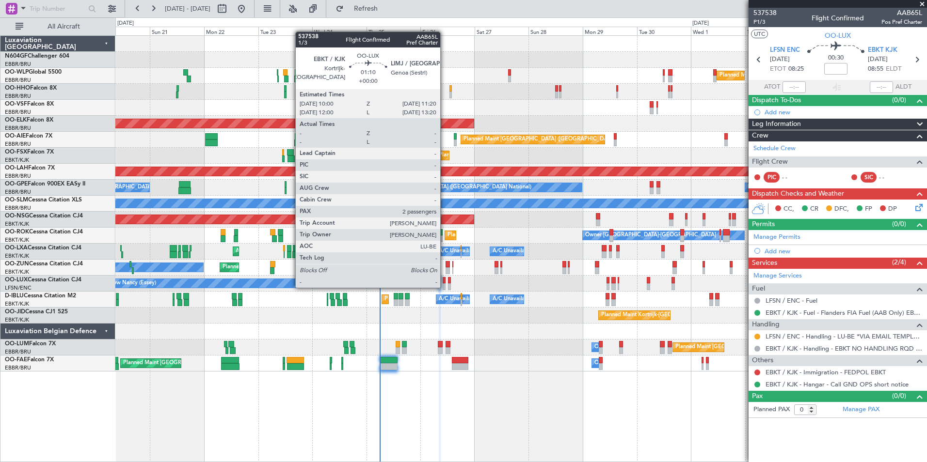
click at [444, 287] on div at bounding box center [444, 287] width 3 height 7
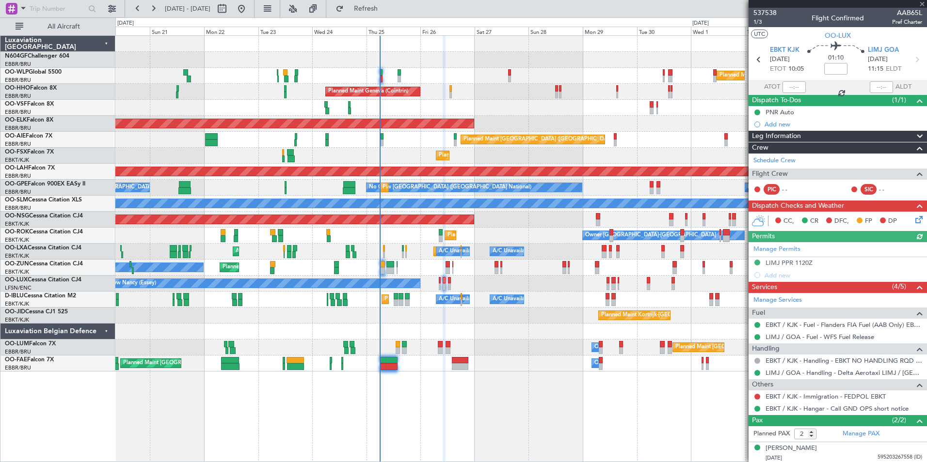
scroll to position [23, 0]
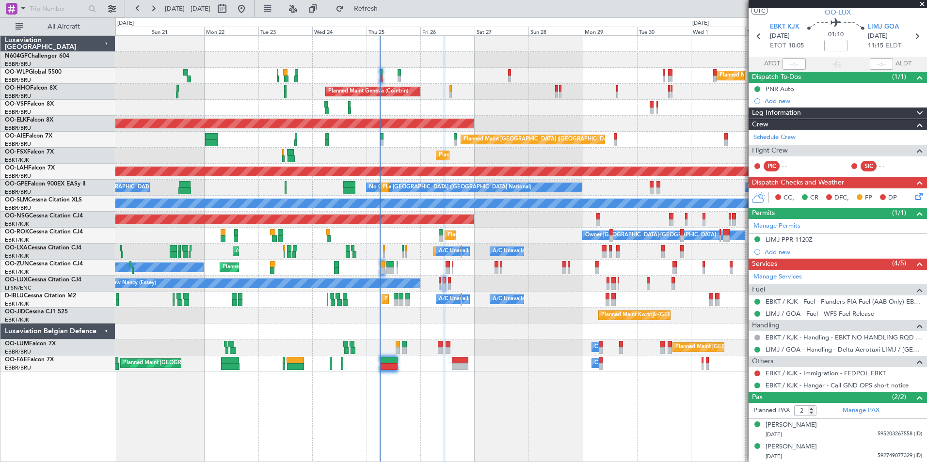
click at [507, 224] on div "Planned Maint [GEOGRAPHIC_DATA] ([GEOGRAPHIC_DATA])" at bounding box center [520, 220] width 811 height 16
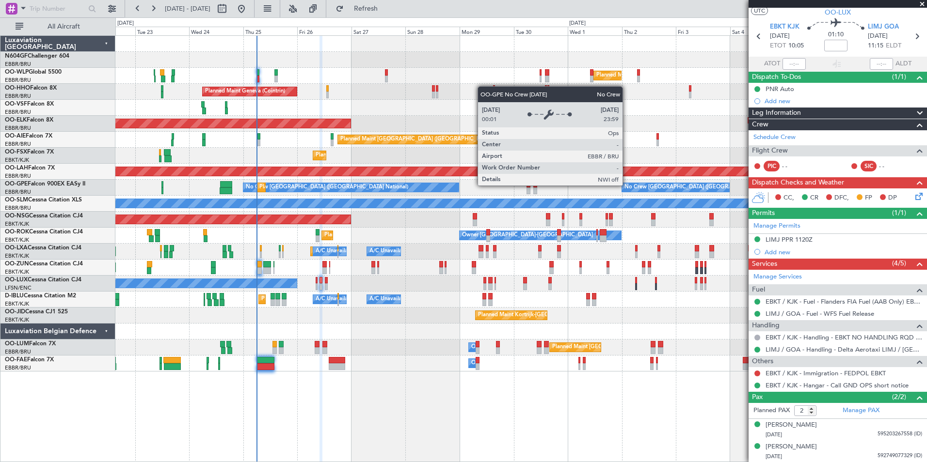
click at [621, 183] on div "No Crew [GEOGRAPHIC_DATA] ([GEOGRAPHIC_DATA] National)" at bounding box center [675, 188] width 108 height 10
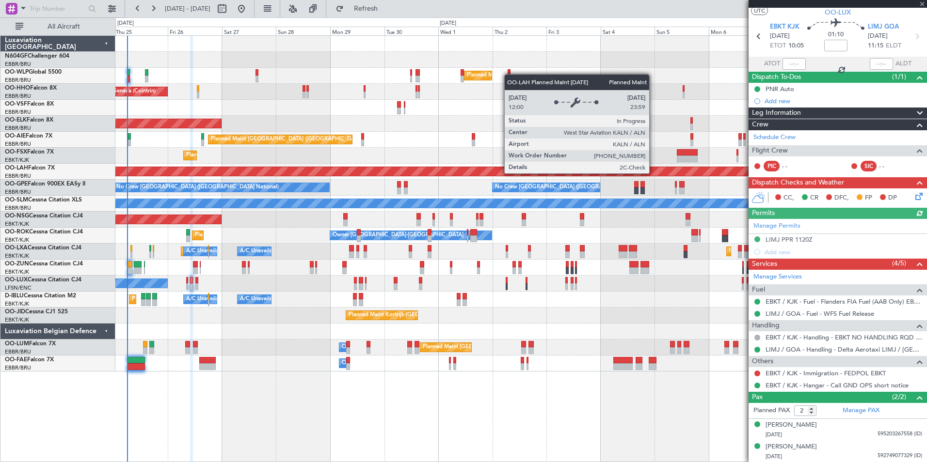
click at [595, 180] on div "Planned Maint Milan (Linate) Planned Maint Geneva (Cointrin) Planned Maint Kort…" at bounding box center [520, 204] width 811 height 336
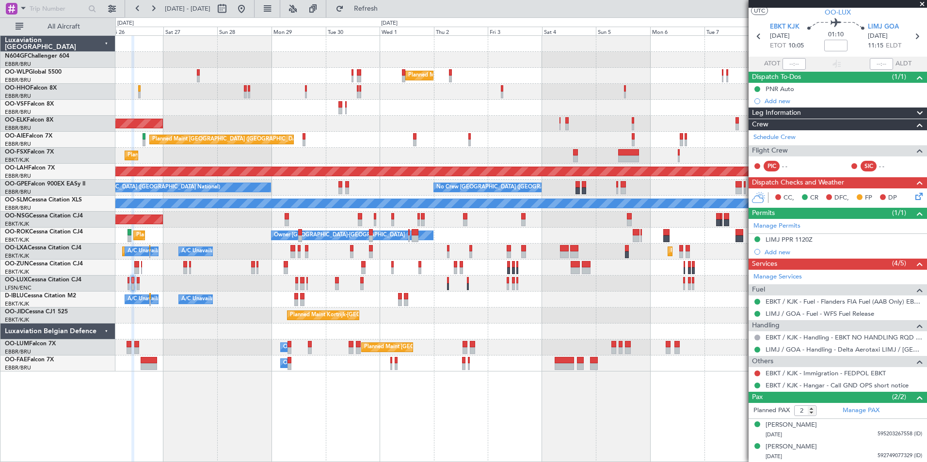
click at [532, 202] on div "Planned Maint Milan (Linate) Planned Maint Geneva (Cointrin) Planned Maint Kort…" at bounding box center [520, 204] width 811 height 336
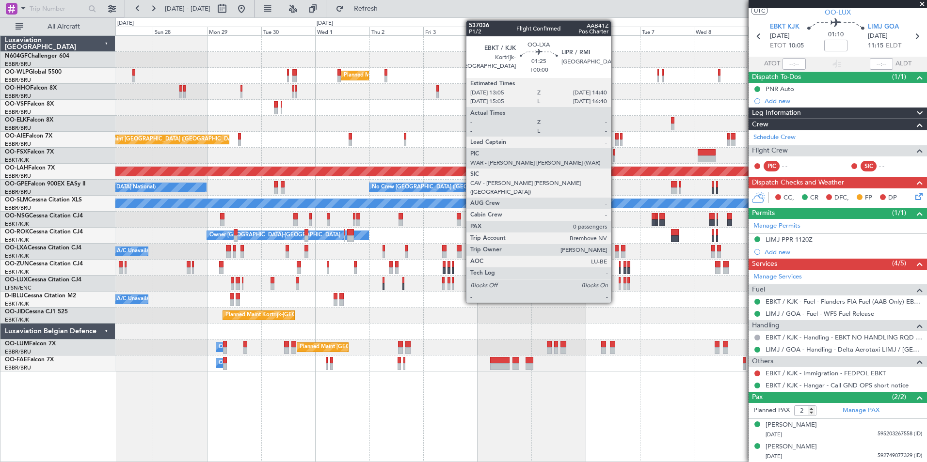
click at [615, 251] on div at bounding box center [617, 248] width 4 height 7
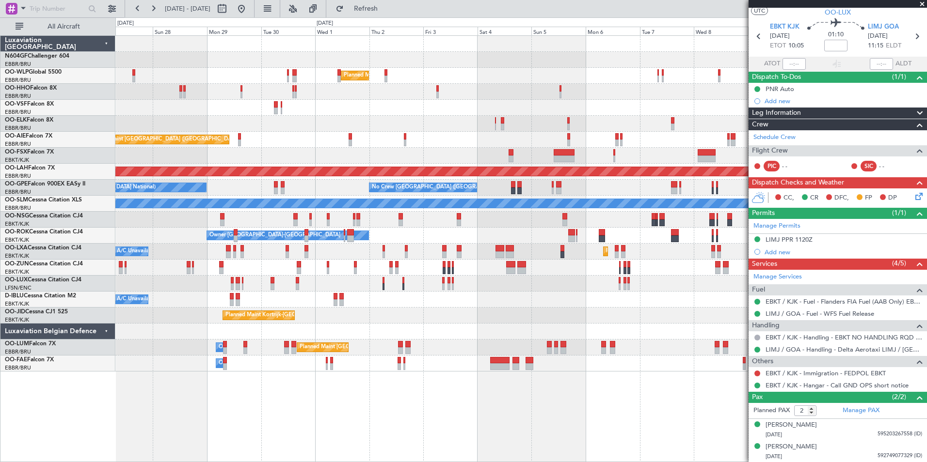
click at [591, 248] on div "Planned Maint Kortrijk-Wevelgem A/C Unavailable A/C Unavailable Brussels (Bruss…" at bounding box center [520, 252] width 811 height 16
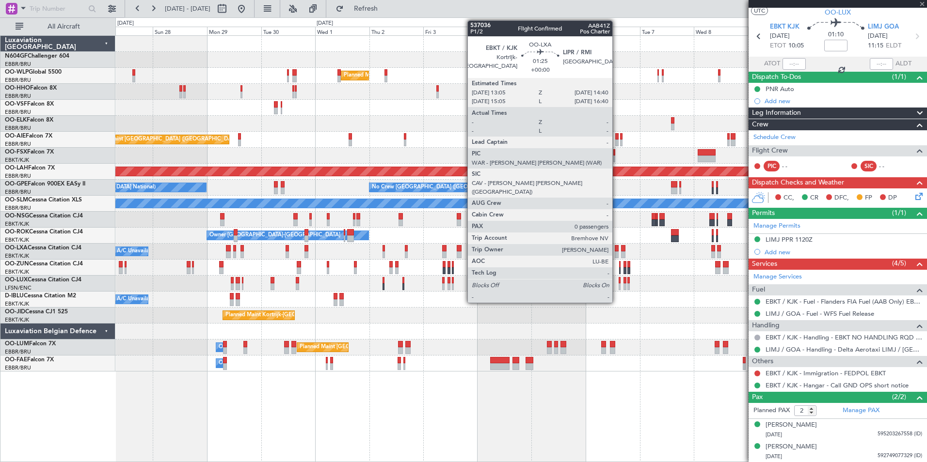
click at [470, 282] on div "Planned Maint Milan (Linate) Planned Maint Geneva (Cointrin) Planned Maint Kort…" at bounding box center [520, 204] width 811 height 336
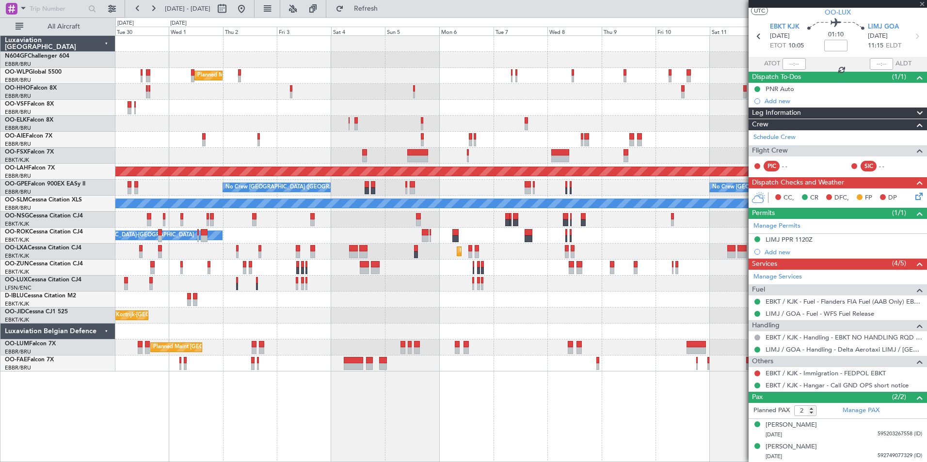
type input "0"
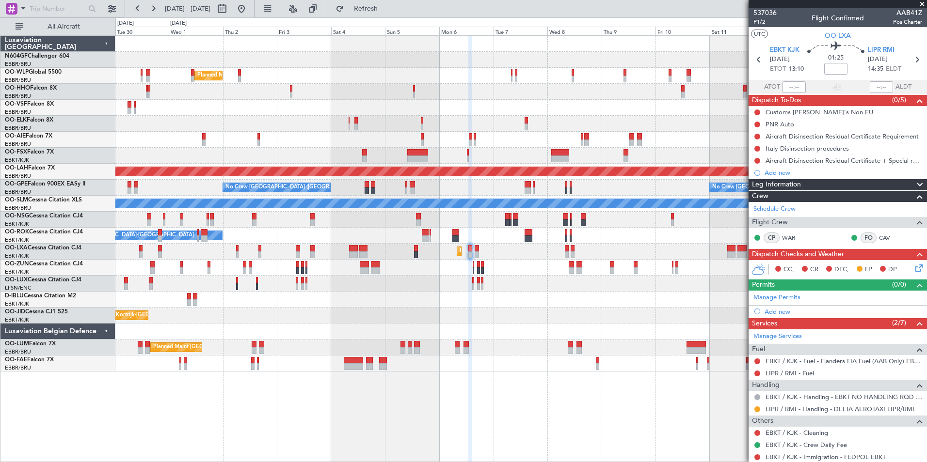
click at [432, 166] on div "Planned Maint Milan (Linate) Planned Maint Kortrijk-Wevelgem Planned Maint Lond…" at bounding box center [520, 204] width 811 height 336
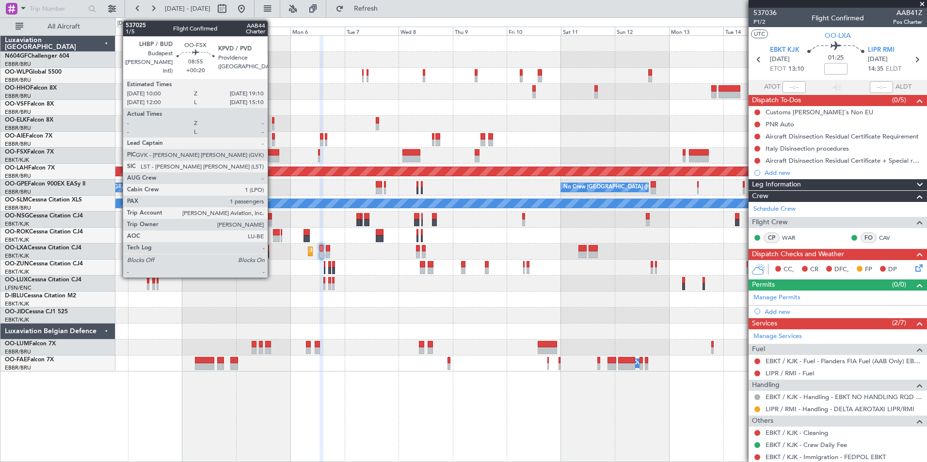
click at [272, 152] on div at bounding box center [268, 152] width 21 height 7
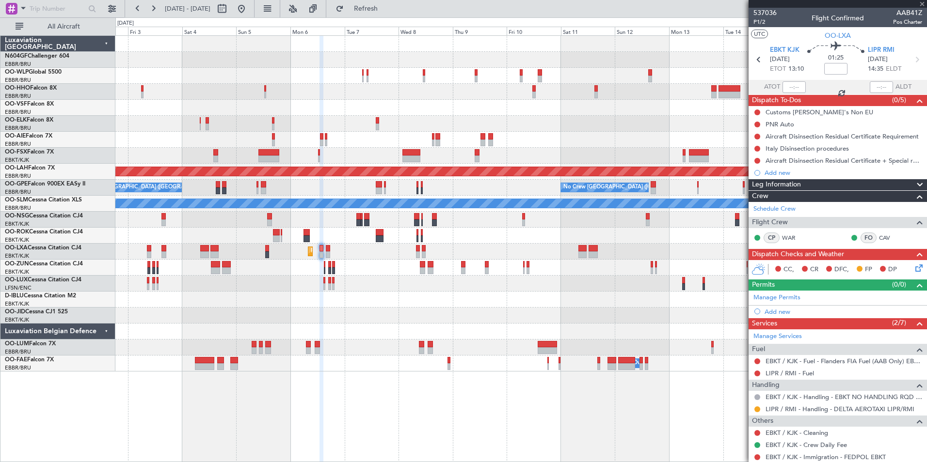
type input "+00:20"
type input "1"
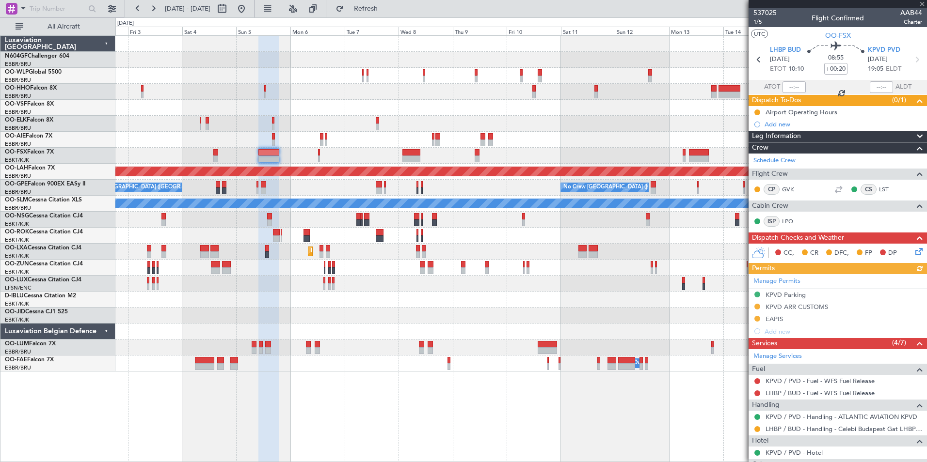
scroll to position [81, 0]
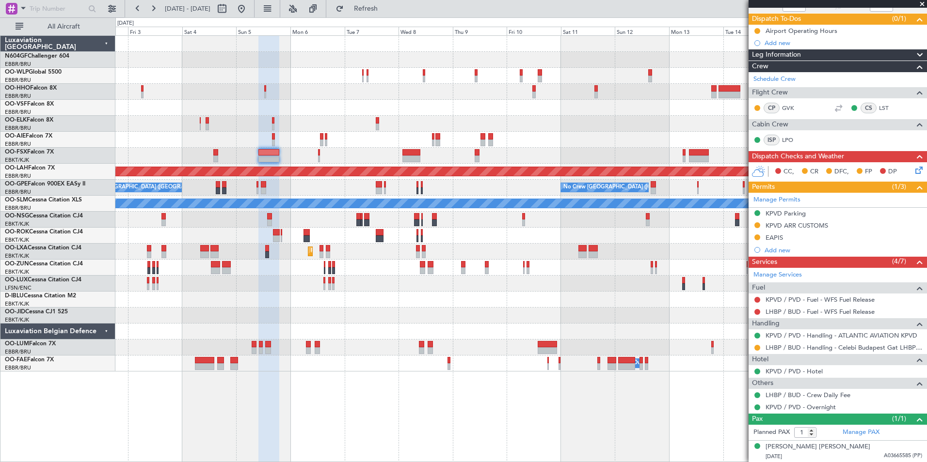
click at [400, 279] on div at bounding box center [520, 284] width 811 height 16
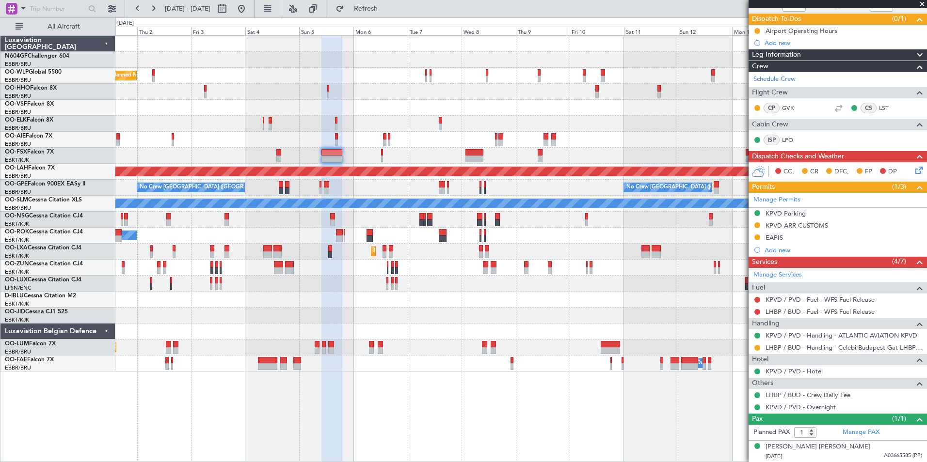
click at [282, 82] on div "Planned Maint Milan (Linate) Planned Maint London (Farnborough) Planned Maint A…" at bounding box center [520, 204] width 811 height 336
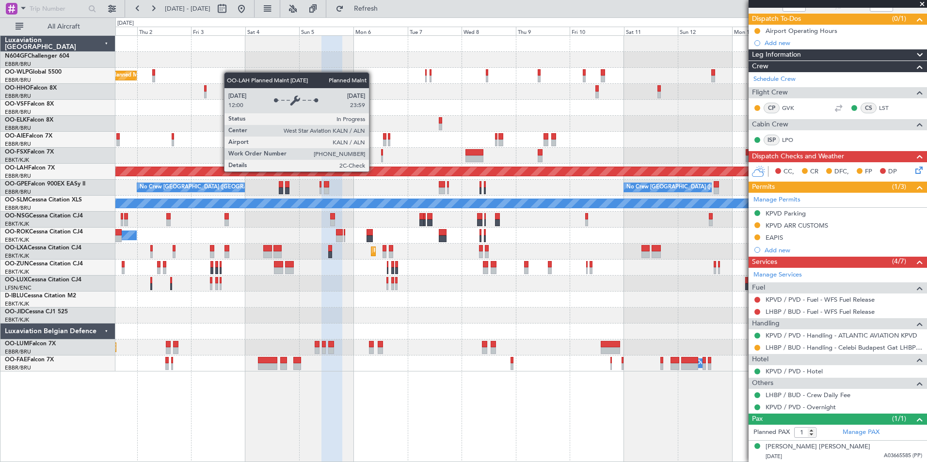
click at [317, 171] on div "Planned Maint [PERSON_NAME]-[GEOGRAPHIC_DATA][PERSON_NAME] ([GEOGRAPHIC_DATA][P…" at bounding box center [521, 171] width 2432 height 9
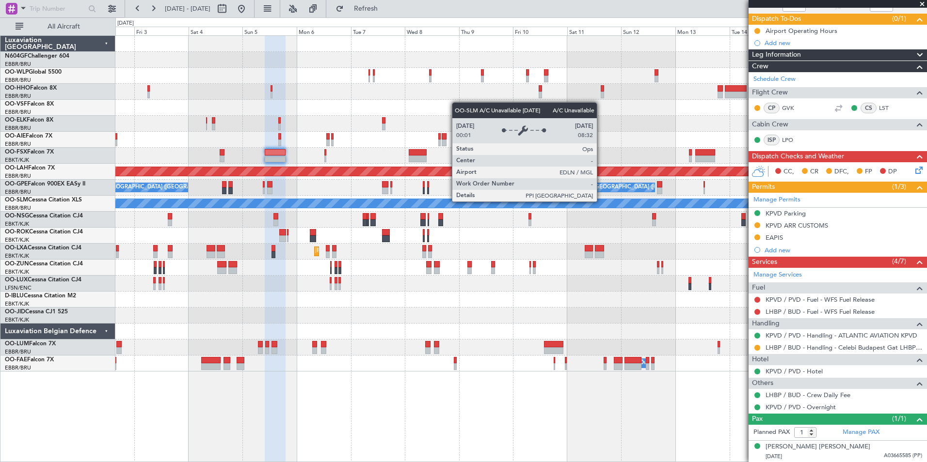
click at [473, 208] on div "A/C Unavailable [GEOGRAPHIC_DATA]" at bounding box center [520, 204] width 811 height 16
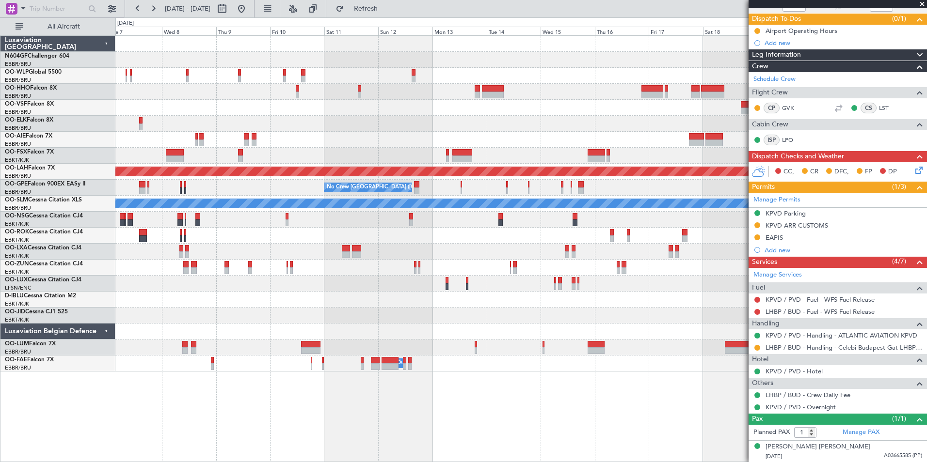
click at [428, 243] on div at bounding box center [520, 236] width 811 height 16
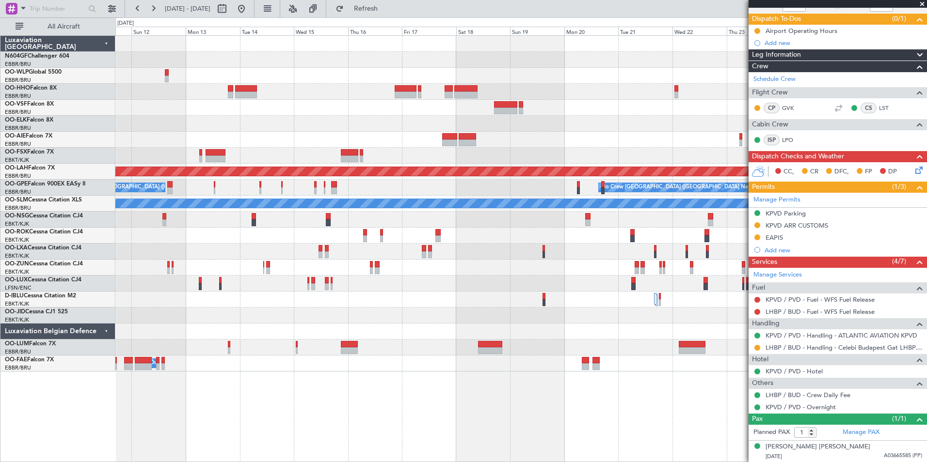
click at [329, 244] on div at bounding box center [520, 252] width 811 height 16
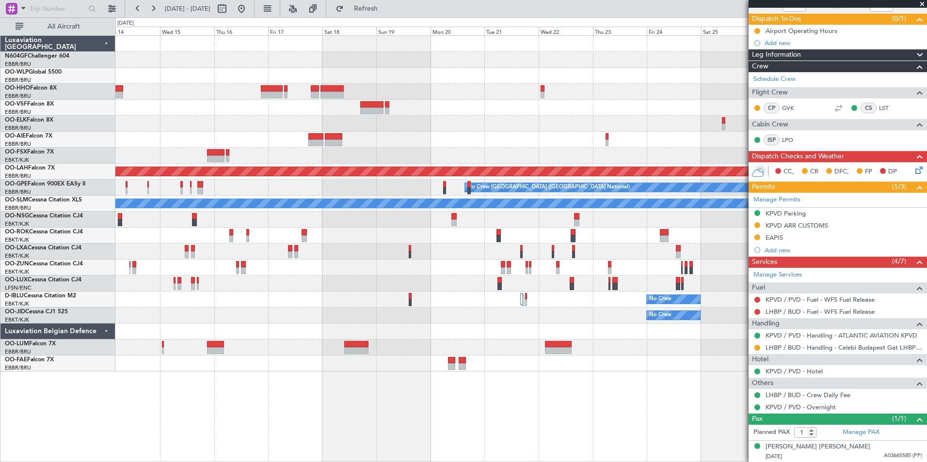
click at [304, 231] on div at bounding box center [520, 236] width 811 height 16
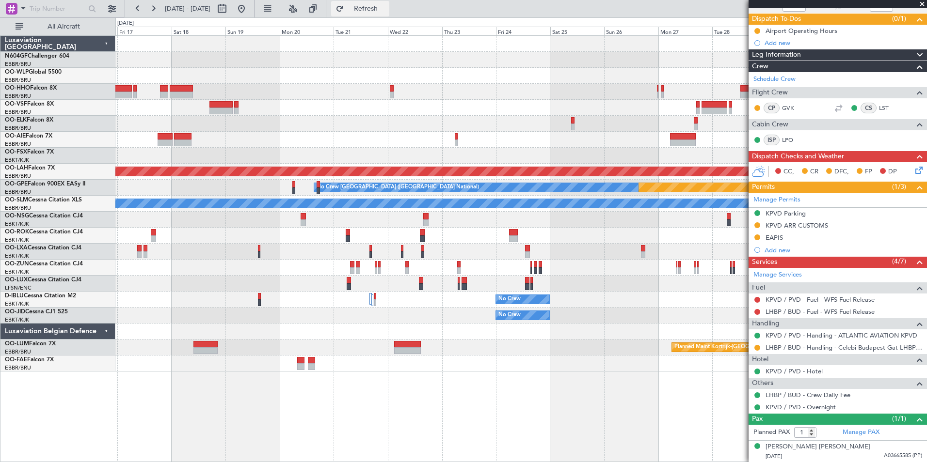
click at [370, 11] on button "Refresh" at bounding box center [360, 9] width 58 height 16
click at [249, 8] on div at bounding box center [231, 9] width 35 height 16
click at [249, 12] on button at bounding box center [242, 9] width 16 height 16
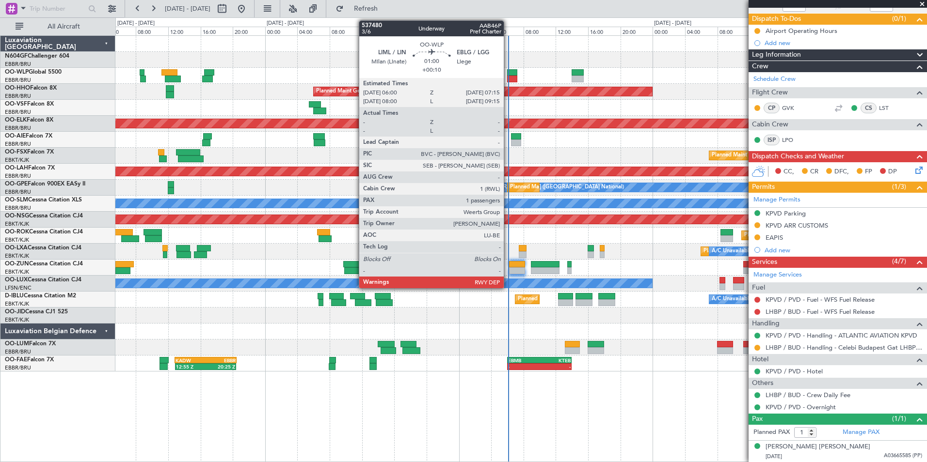
click at [508, 77] on div at bounding box center [512, 79] width 10 height 7
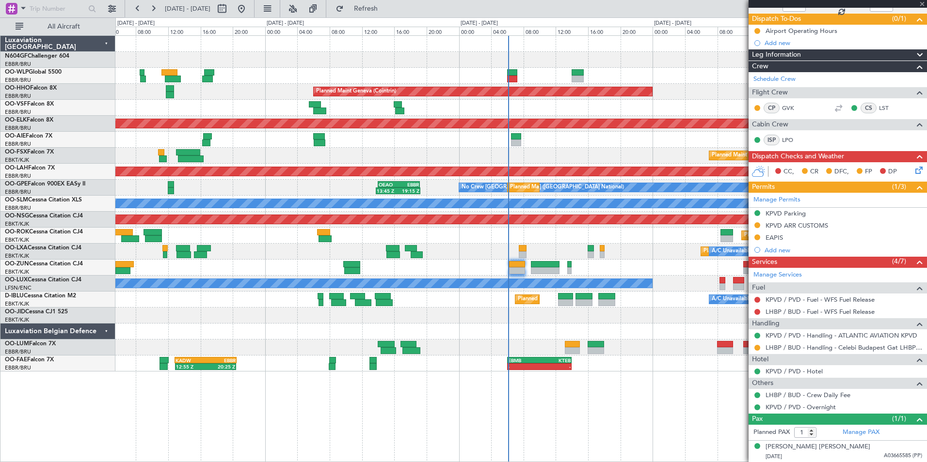
scroll to position [0, 0]
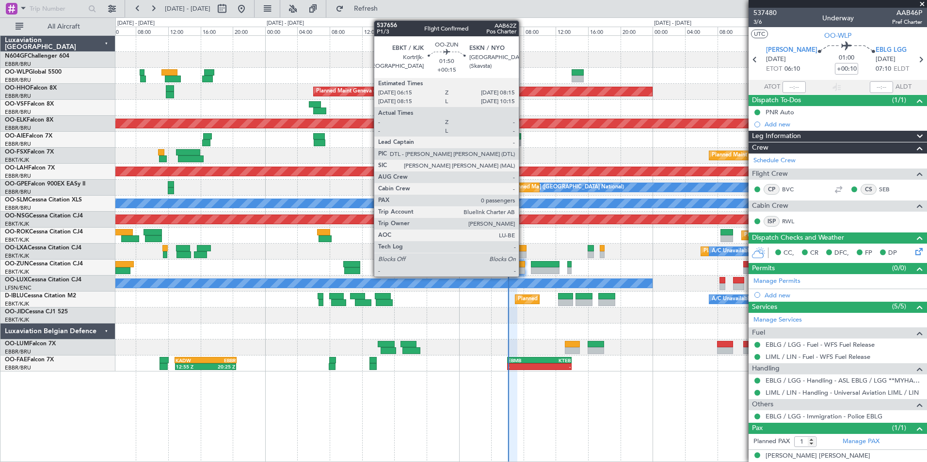
click at [523, 262] on div at bounding box center [517, 264] width 16 height 7
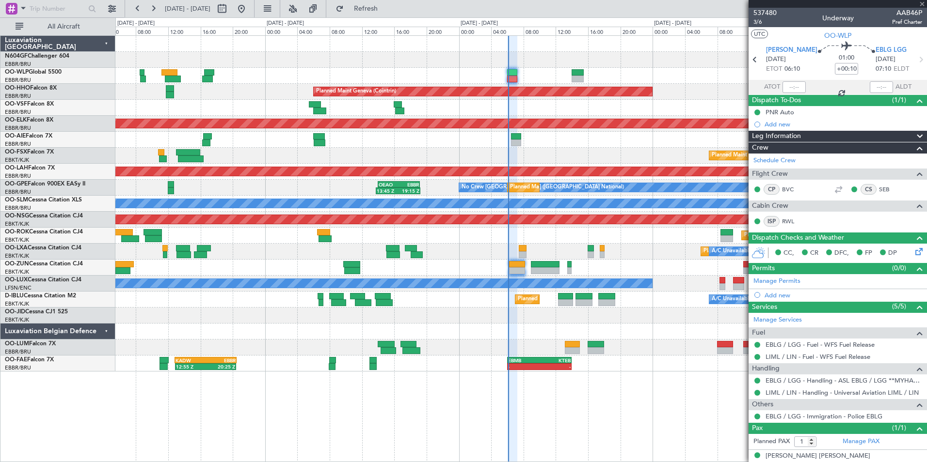
click at [523, 265] on div at bounding box center [517, 264] width 16 height 7
type input "+00:15"
type input "0"
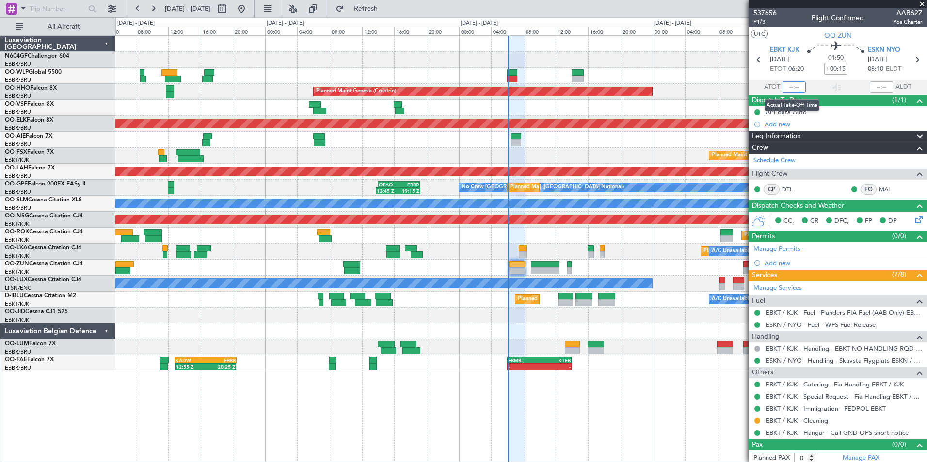
click at [791, 85] on input "text" at bounding box center [793, 87] width 23 height 12
click at [699, 100] on div at bounding box center [520, 108] width 811 height 16
type input "06:03"
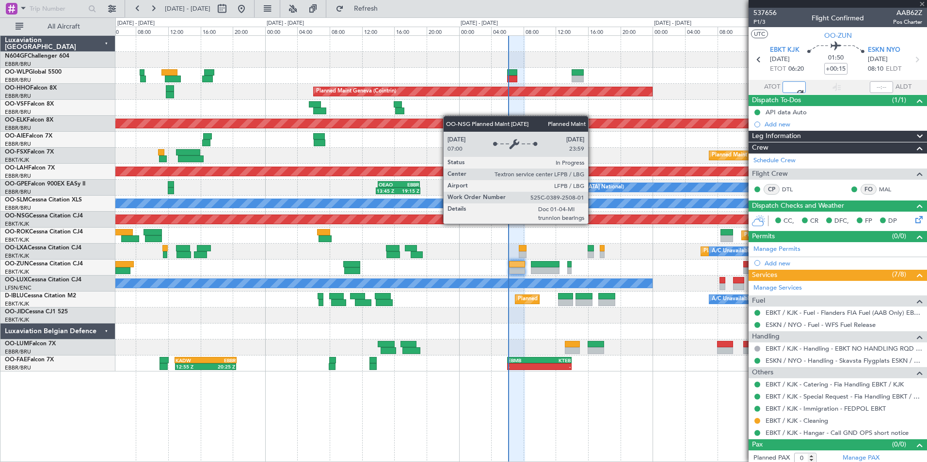
click at [592, 223] on div "Planned Maint [GEOGRAPHIC_DATA] ([GEOGRAPHIC_DATA])" at bounding box center [75, 219] width 1540 height 9
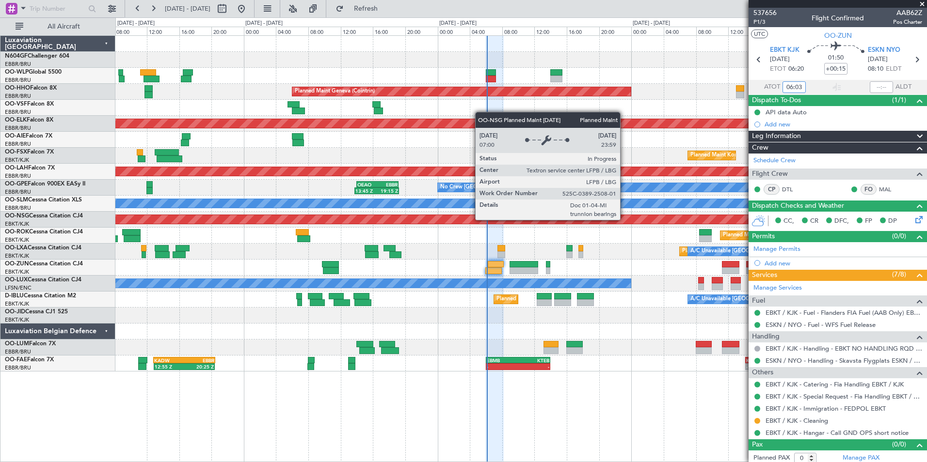
click at [603, 219] on div "Planned Maint [GEOGRAPHIC_DATA] ([GEOGRAPHIC_DATA])" at bounding box center [64, 219] width 1519 height 9
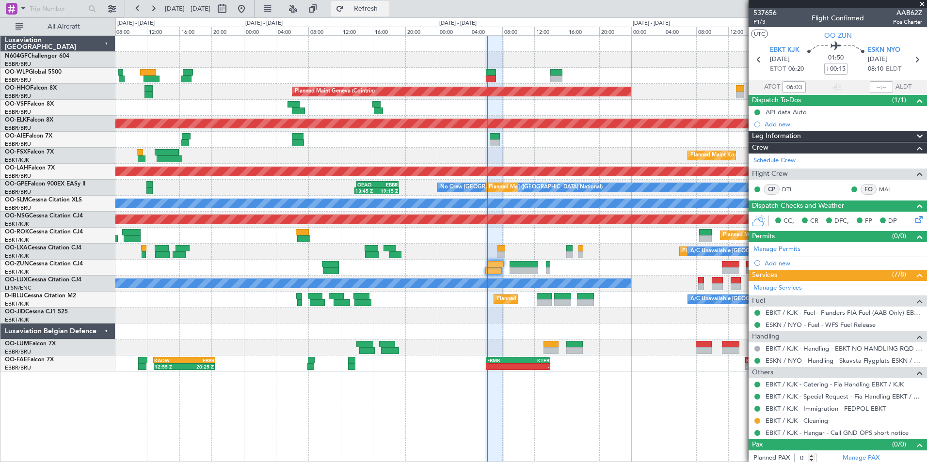
click at [386, 7] on span "Refresh" at bounding box center [366, 8] width 41 height 7
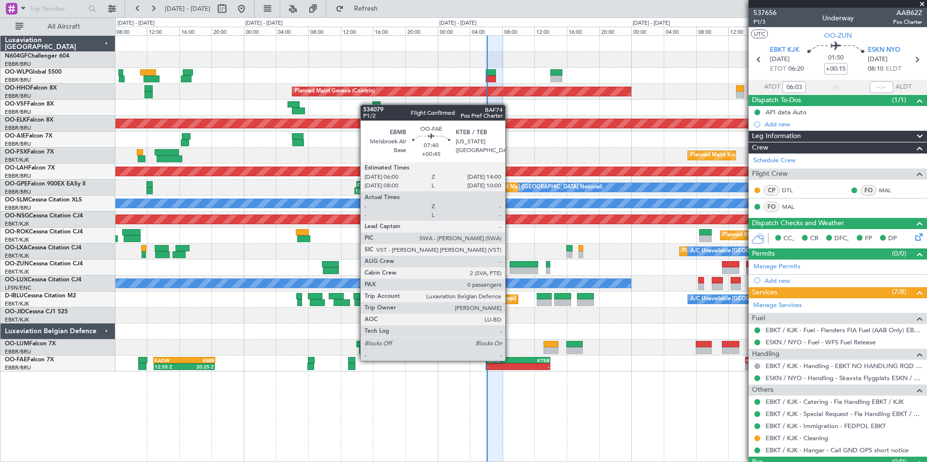
click at [509, 359] on div "EBMB" at bounding box center [503, 361] width 32 height 6
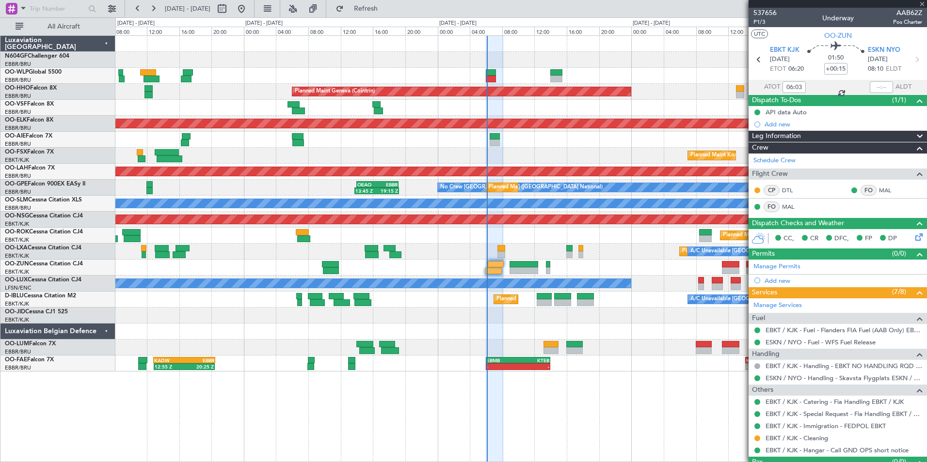
type input "+00:45"
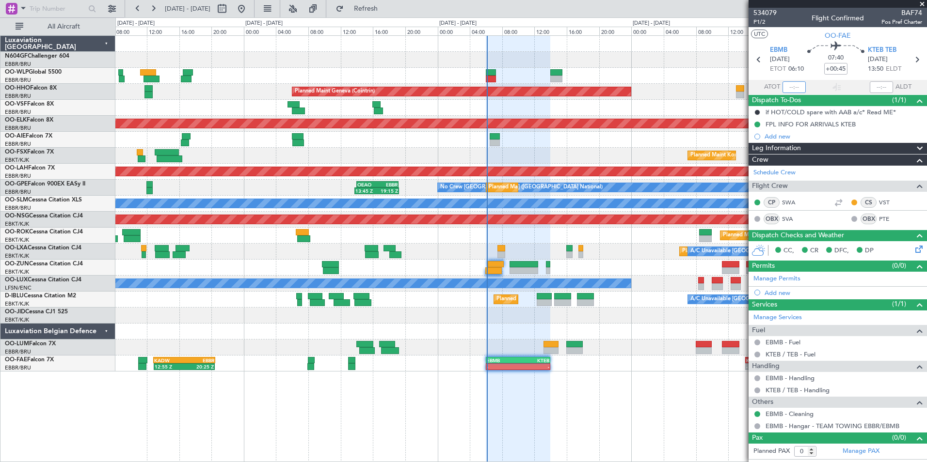
click at [793, 84] on input "text" at bounding box center [793, 87] width 23 height 12
click at [678, 344] on div at bounding box center [520, 348] width 811 height 16
type input "06:06"
click at [507, 299] on div "A/C Unavailable Kortrijk-Wevelgem Planned Maint Nice (Côte d'Azur Airport) A/C …" at bounding box center [520, 300] width 811 height 16
click at [519, 141] on div "Planned Maint Geneva (Cointrin) Planned Maint Kortrijk-Wevelgem Planned Maint L…" at bounding box center [520, 204] width 811 height 336
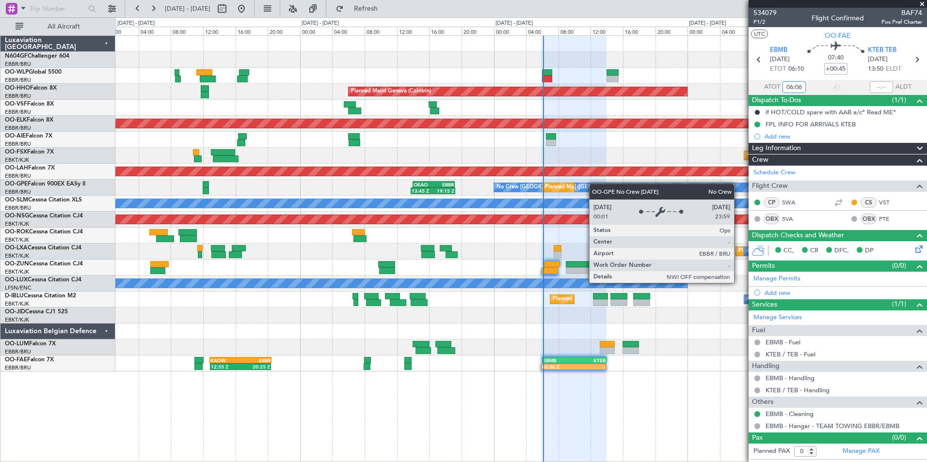
click at [601, 186] on div "Planned Maint Geneva (Cointrin) Planned Maint Kortrijk-Wevelgem Planned Maint L…" at bounding box center [520, 204] width 811 height 336
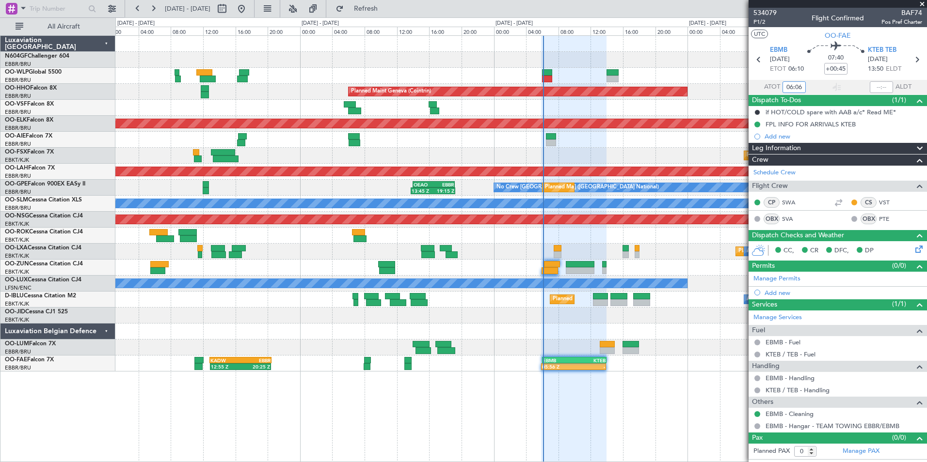
click at [673, 386] on div "Planned Maint Geneva (Cointrin) Planned Maint Kortrijk-Wevelgem Planned Maint L…" at bounding box center [520, 248] width 811 height 427
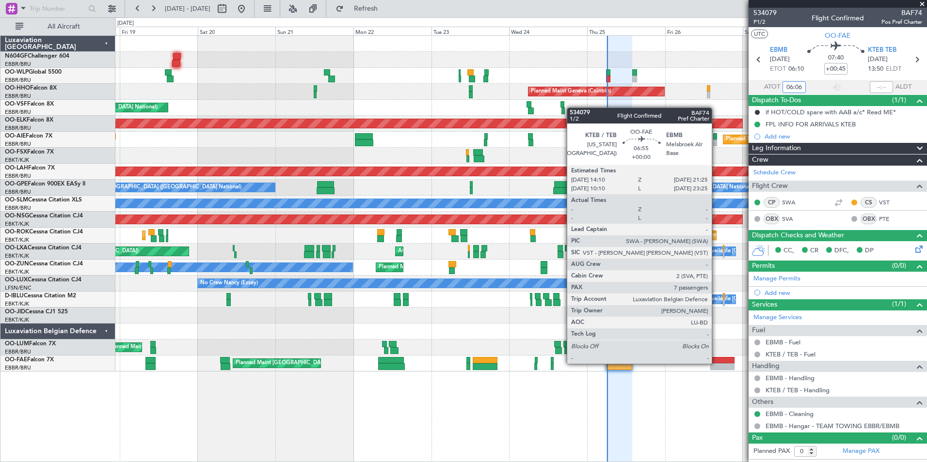
click at [595, 368] on div "Planned Maint Brussels (Brussels National) Owner Melsbroek Air Base" at bounding box center [520, 364] width 811 height 16
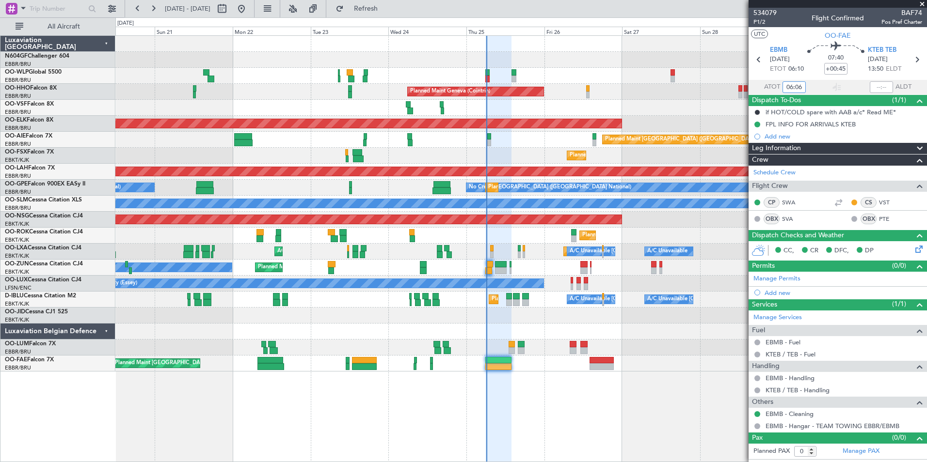
click at [607, 369] on div "Planned Maint Brussels (Brussels National) Owner Melsbroek Air Base" at bounding box center [520, 364] width 811 height 16
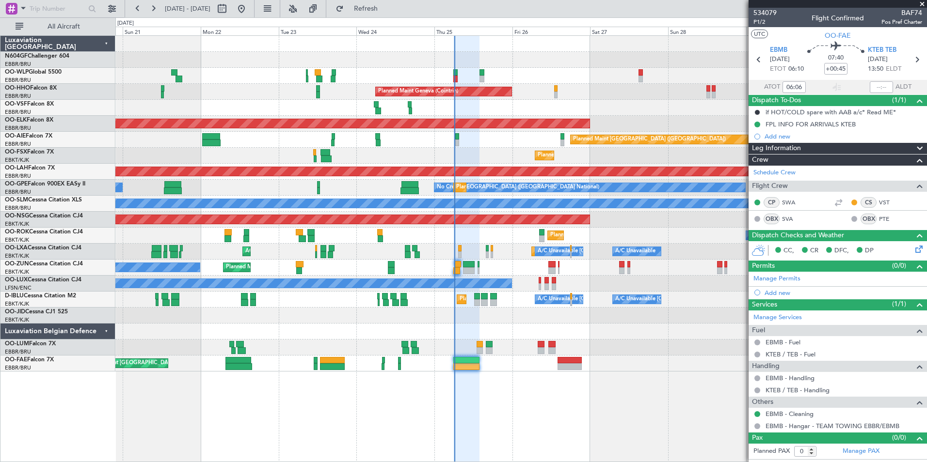
click at [545, 428] on div "Planned Maint Milan (Linate) Planned Maint Liege Planned Maint Geneva ([GEOGRAP…" at bounding box center [520, 248] width 811 height 427
click at [765, 7] on div at bounding box center [837, 4] width 178 height 8
click at [768, 11] on span "534079" at bounding box center [764, 13] width 23 height 10
click at [386, 8] on span "Refresh" at bounding box center [366, 8] width 41 height 7
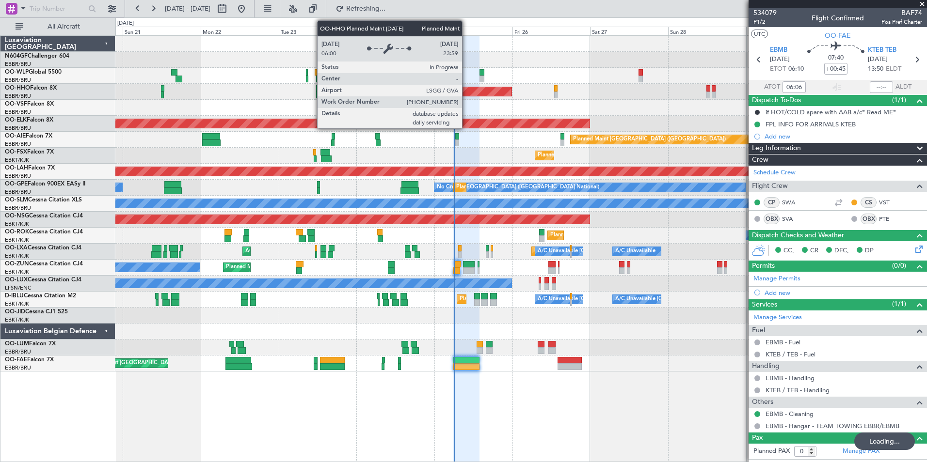
click at [482, 92] on div "Planned Maint Geneva (Cointrin)" at bounding box center [444, 91] width 136 height 9
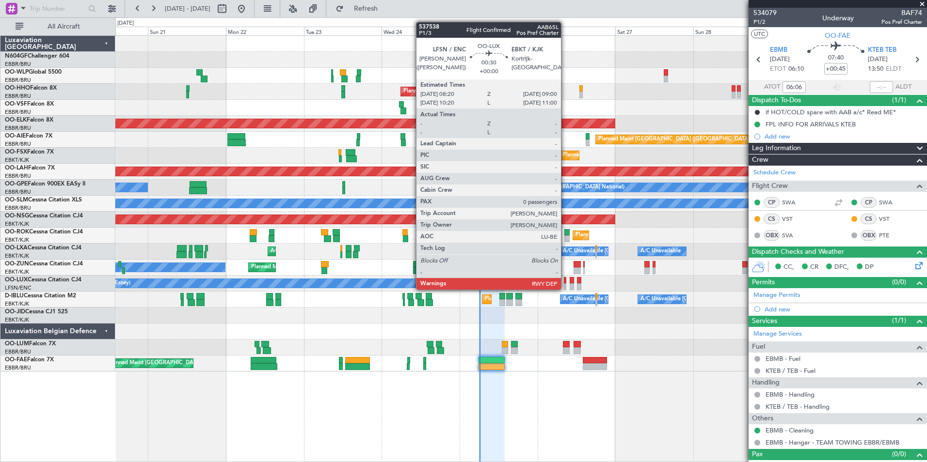
click at [565, 289] on div at bounding box center [565, 287] width 2 height 7
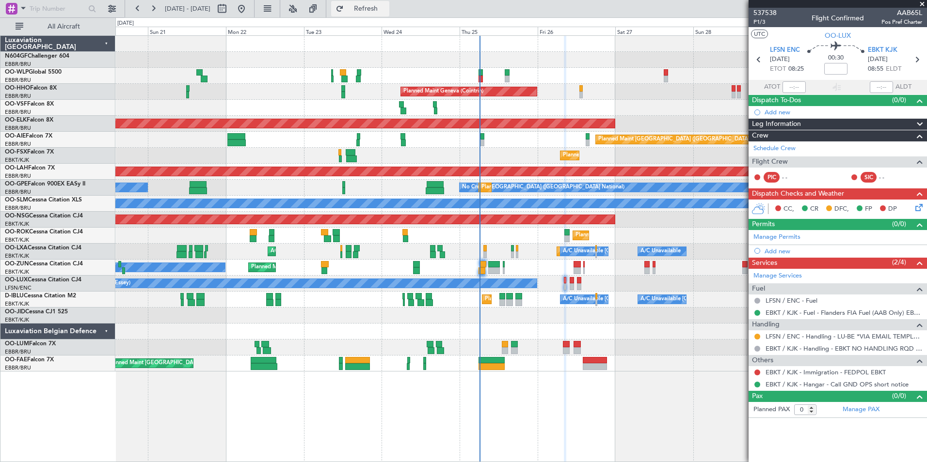
click at [389, 15] on button "Refresh" at bounding box center [360, 9] width 58 height 16
click at [526, 264] on div "Planned Maint Kortrijk-Wevelgem Owner Unplanned Maint Kortrijk-Wevelgem" at bounding box center [520, 268] width 811 height 16
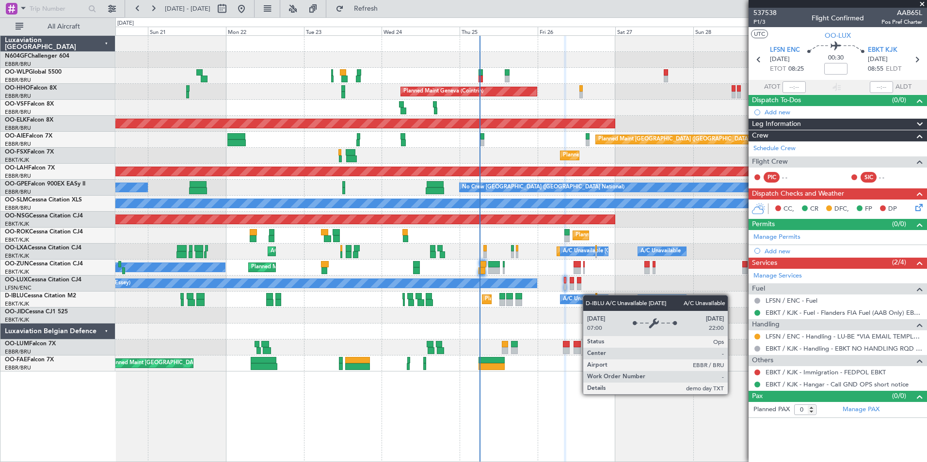
click at [590, 298] on div "Planned Maint Nice ([GEOGRAPHIC_DATA]) A/C Unavailable [GEOGRAPHIC_DATA] ([GEOG…" at bounding box center [520, 300] width 811 height 16
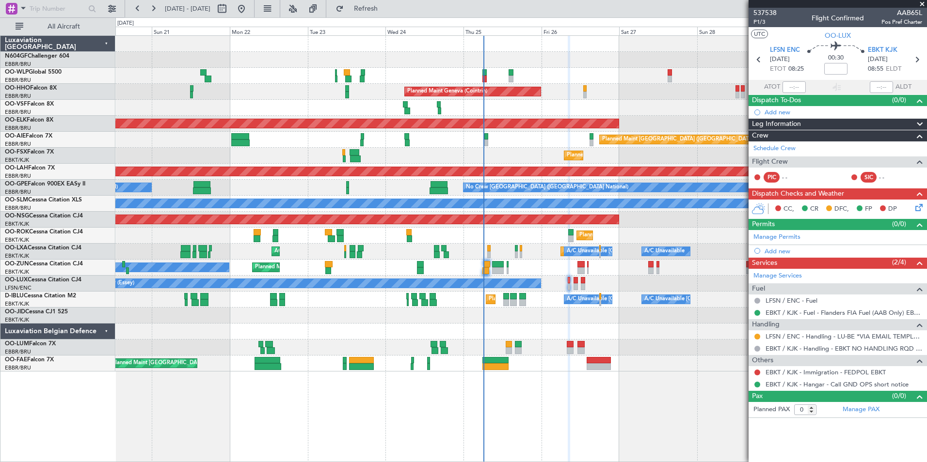
click at [558, 307] on div "Planned Maint Nice ([GEOGRAPHIC_DATA]) A/C Unavailable [GEOGRAPHIC_DATA] ([GEOG…" at bounding box center [520, 300] width 811 height 16
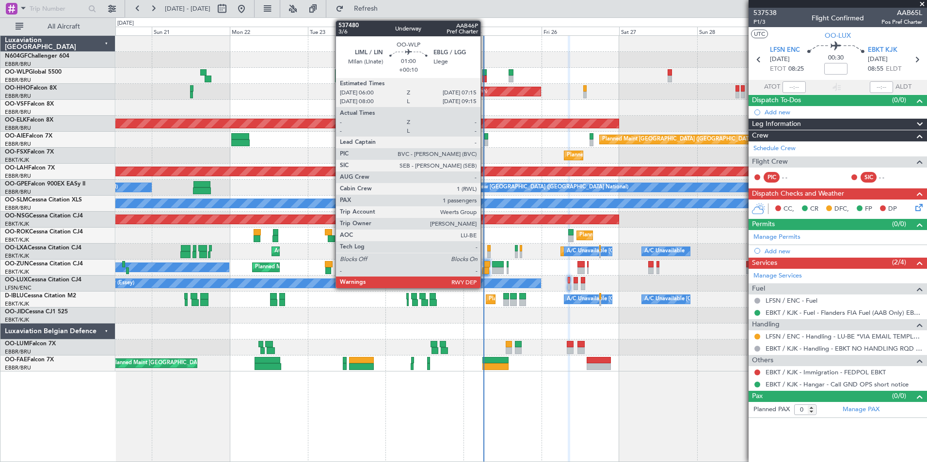
click at [485, 78] on div at bounding box center [484, 79] width 4 height 7
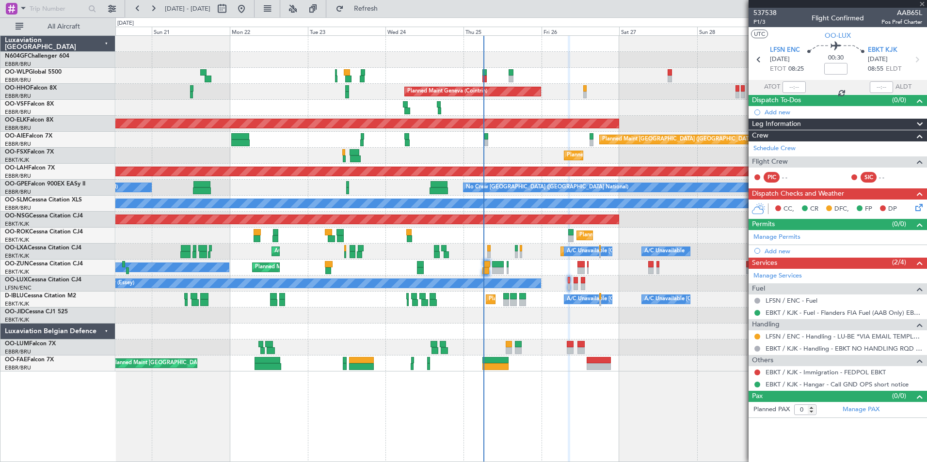
type input "+00:10"
type input "1"
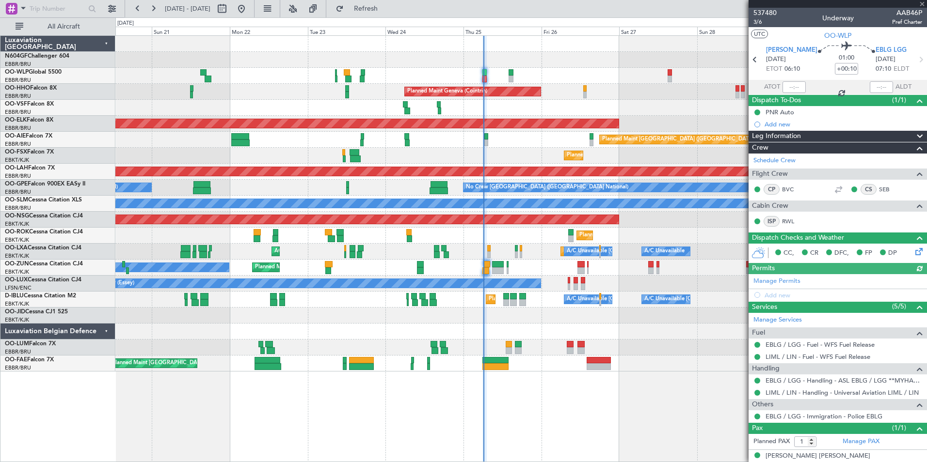
click at [794, 90] on div at bounding box center [793, 87] width 23 height 12
click at [793, 90] on div at bounding box center [793, 87] width 23 height 12
click at [793, 87] on input "text" at bounding box center [793, 87] width 23 height 12
click at [667, 103] on div "AOG Maint [GEOGRAPHIC_DATA] ([GEOGRAPHIC_DATA] National)" at bounding box center [520, 108] width 811 height 16
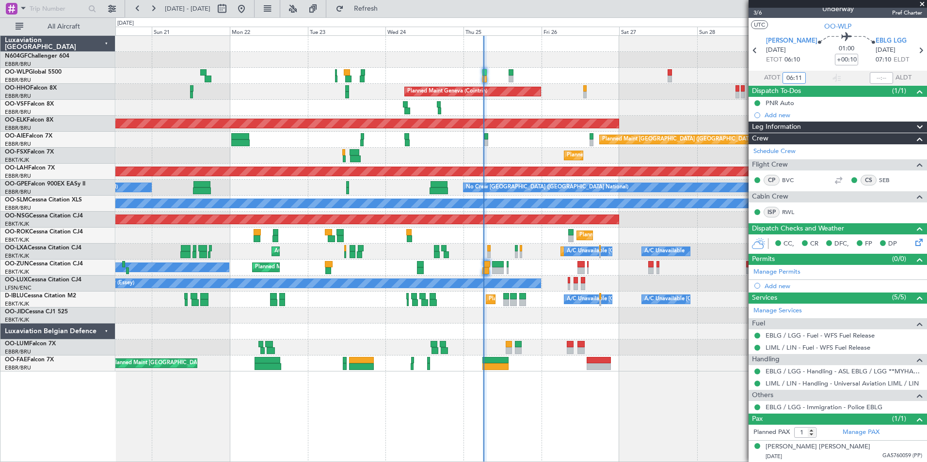
scroll to position [8, 0]
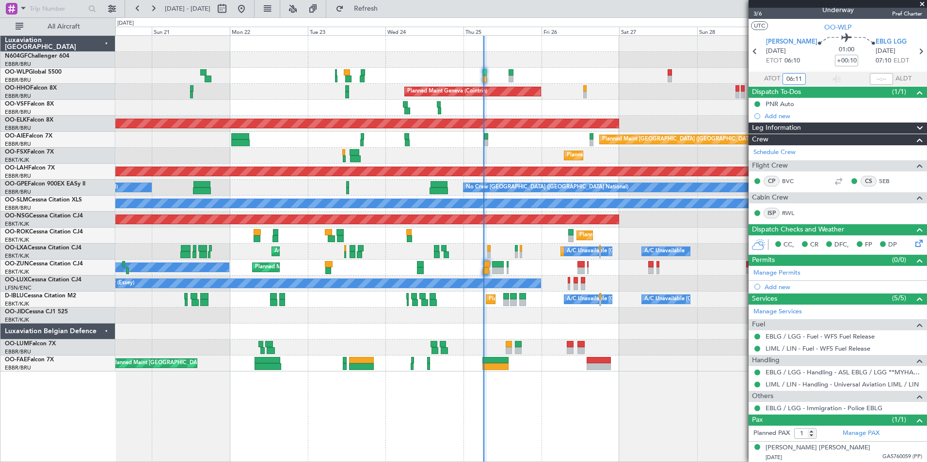
click at [537, 150] on div "Planned Maint Liege Planned Maint Milan (Linate) Planned Maint Geneva (Cointrin…" at bounding box center [520, 204] width 811 height 336
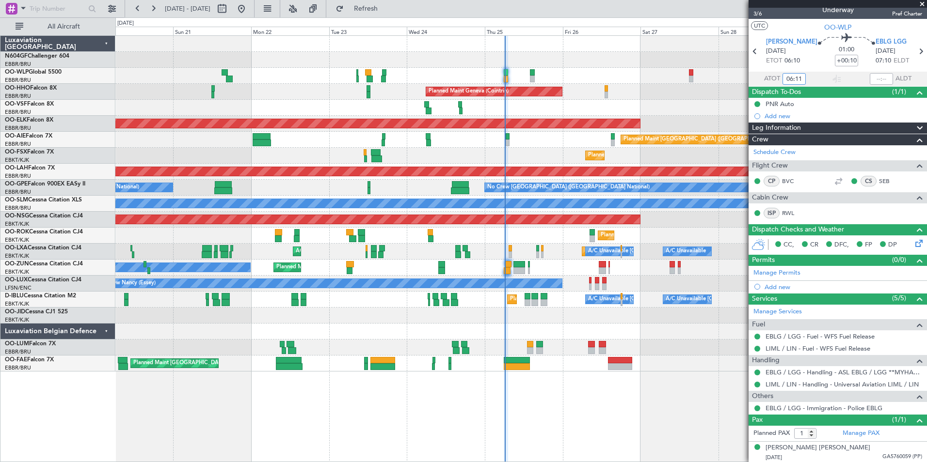
type input "06:11"
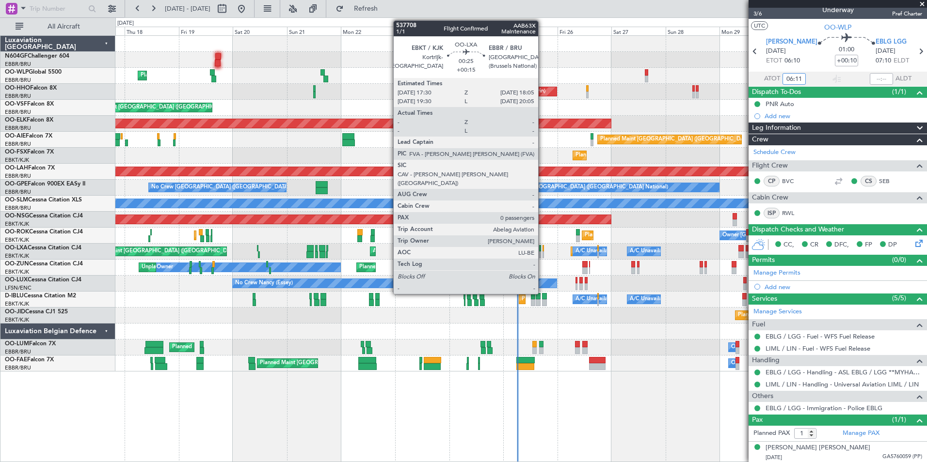
click at [542, 253] on div at bounding box center [542, 255] width 1 height 7
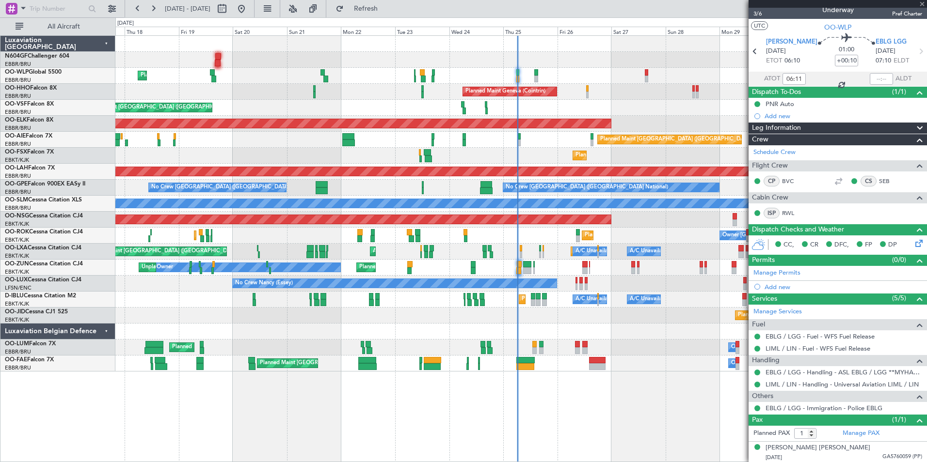
type input "+00:15"
type input "0"
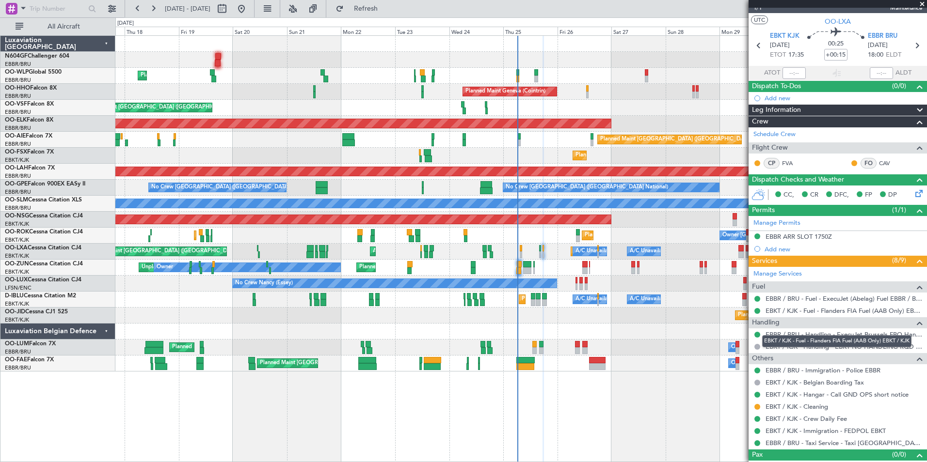
scroll to position [28, 0]
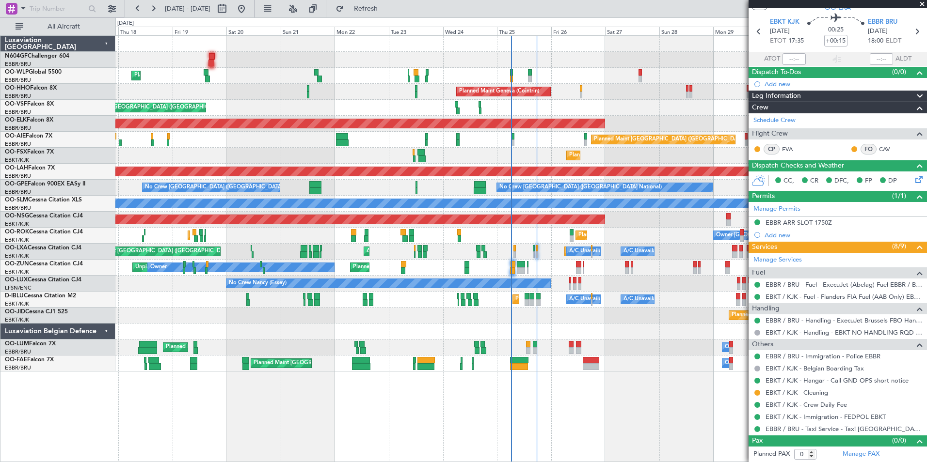
click at [531, 255] on div "Planned Maint Kortrijk-Wevelgem AOG Maint Kortrijk-Wevelgem A/C Unavailable Bru…" at bounding box center [520, 252] width 811 height 16
click at [617, 112] on div "AOG Maint [GEOGRAPHIC_DATA] ([GEOGRAPHIC_DATA] National)" at bounding box center [520, 108] width 811 height 16
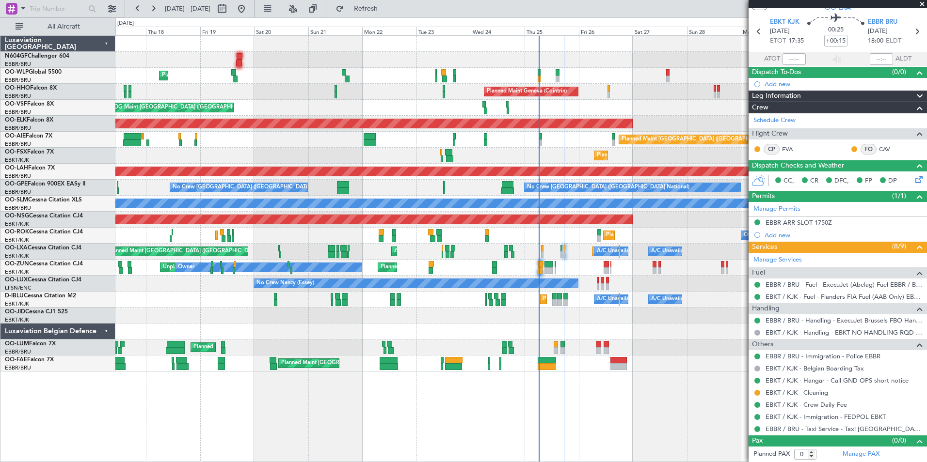
click at [525, 116] on div "Planned Maint Kortrijk-[GEOGRAPHIC_DATA]" at bounding box center [520, 124] width 811 height 16
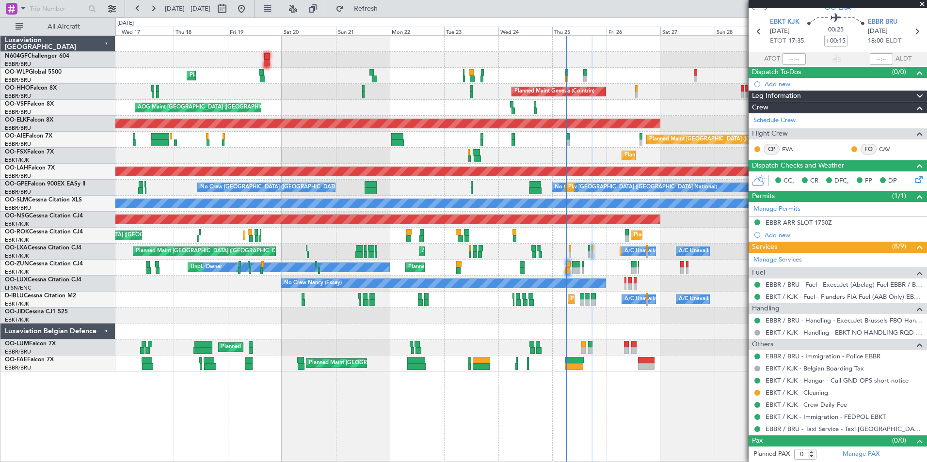
click at [604, 337] on div at bounding box center [520, 332] width 811 height 16
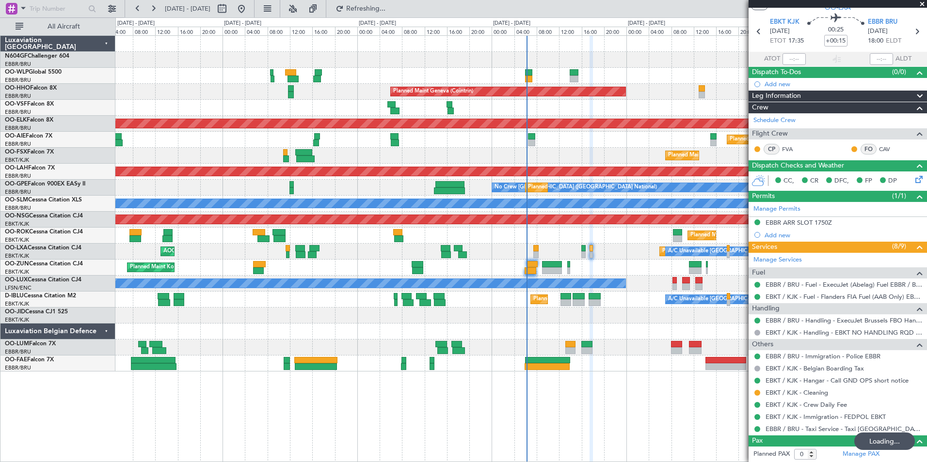
click at [514, 326] on div at bounding box center [520, 332] width 811 height 16
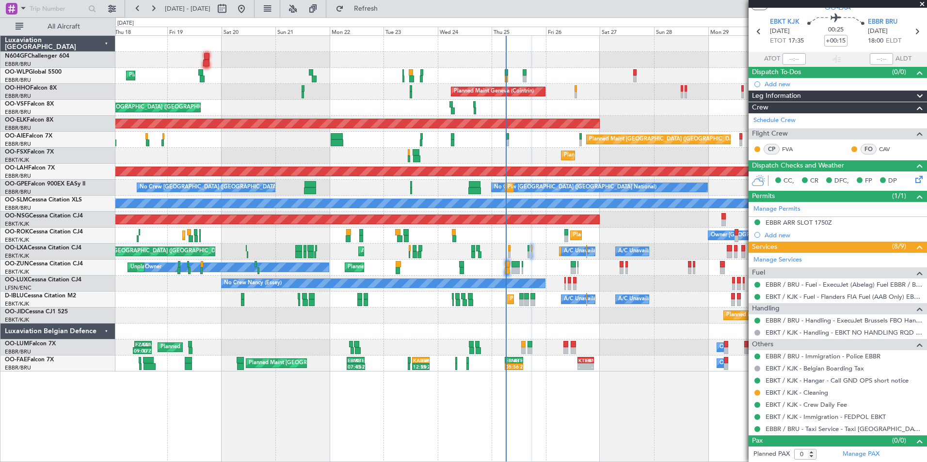
click at [446, 332] on div "Planned Maint Milan (Linate) Planned Maint Liege RJAA 02:30 Z UBBB 13:50 Z 02:3…" at bounding box center [520, 204] width 811 height 336
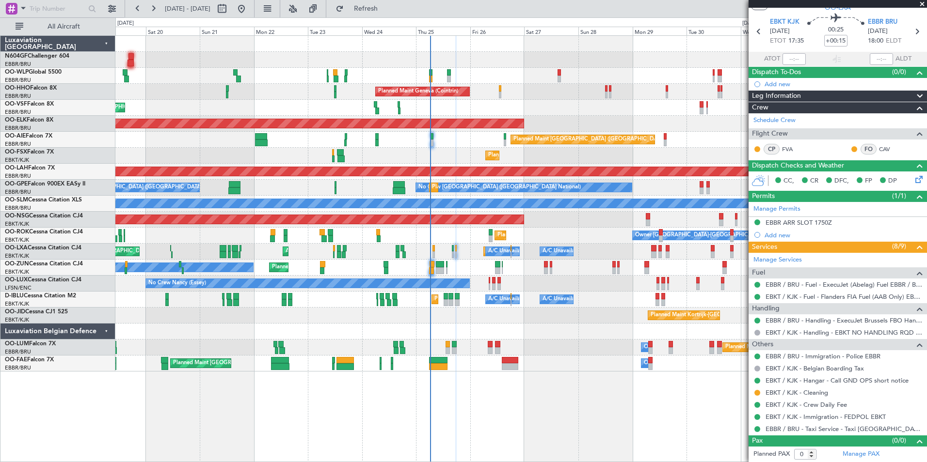
click at [505, 90] on div "Planned Maint Milan (Linate) Planned Maint Liege Planned Maint Geneva (Cointrin…" at bounding box center [520, 204] width 811 height 336
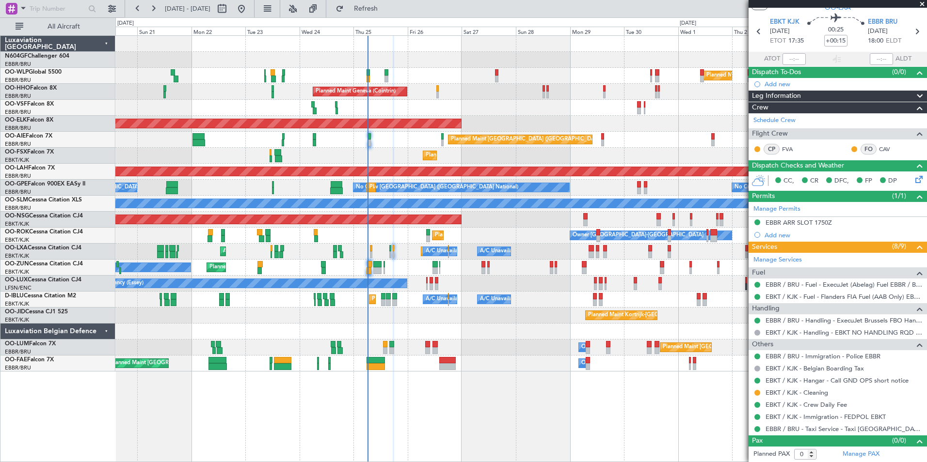
click at [465, 158] on div "Planned Maint Kortrijk-[GEOGRAPHIC_DATA]" at bounding box center [520, 156] width 811 height 16
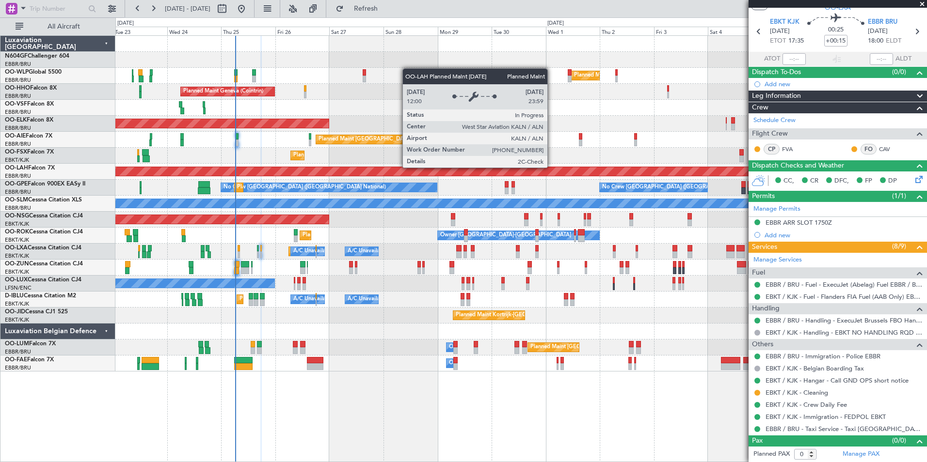
click at [439, 158] on div "Planned Maint Kortrijk-[GEOGRAPHIC_DATA]" at bounding box center [520, 156] width 811 height 16
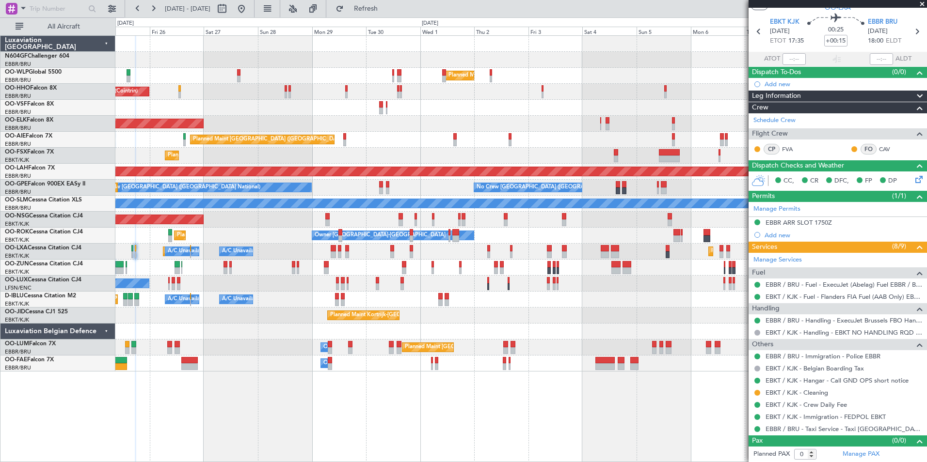
click at [413, 146] on div "Planned Maint Milan (Linate) Planned Maint Geneva (Cointrin) Planned Maint Kort…" at bounding box center [520, 204] width 811 height 336
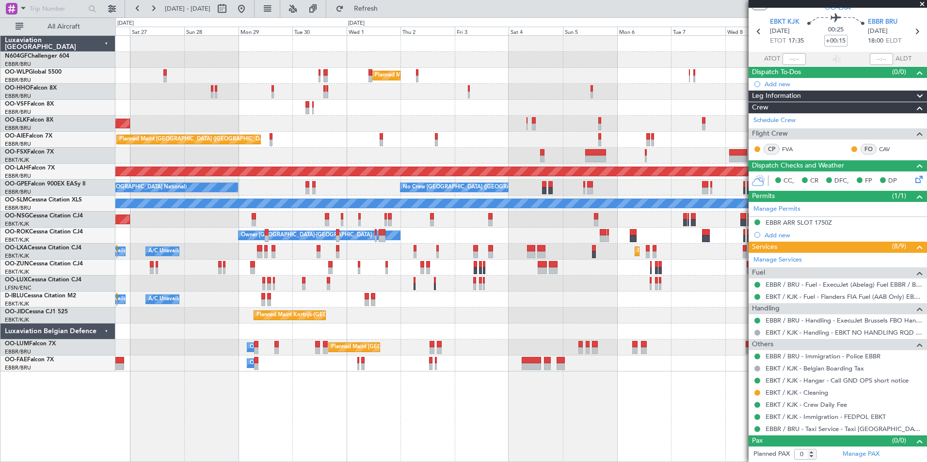
click at [441, 152] on div "Planned Maint Kortrijk-[GEOGRAPHIC_DATA]" at bounding box center [520, 156] width 811 height 16
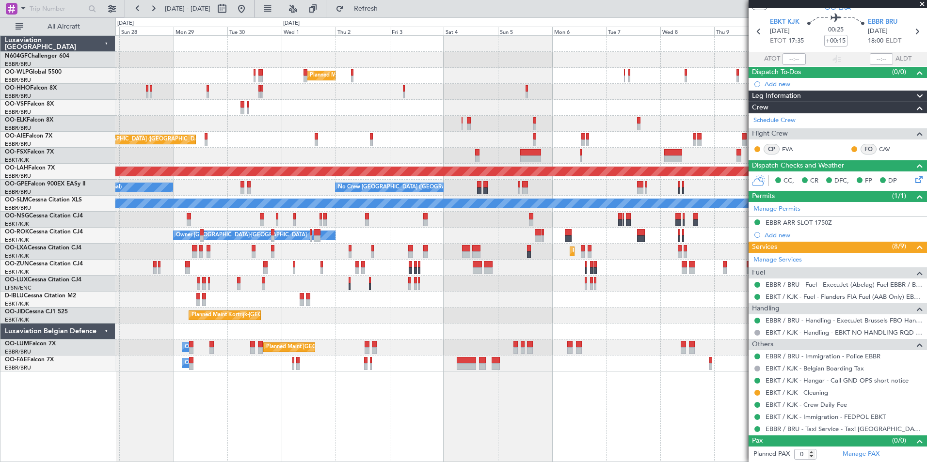
click at [389, 152] on div "Planned Maint Kortrijk-[GEOGRAPHIC_DATA]" at bounding box center [520, 156] width 811 height 16
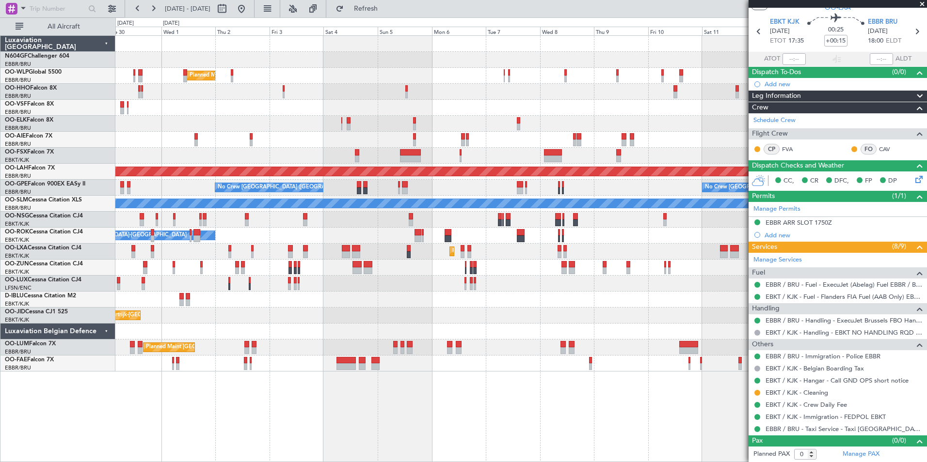
click at [343, 142] on div "Planned Maint [GEOGRAPHIC_DATA] ([GEOGRAPHIC_DATA])" at bounding box center [520, 140] width 811 height 16
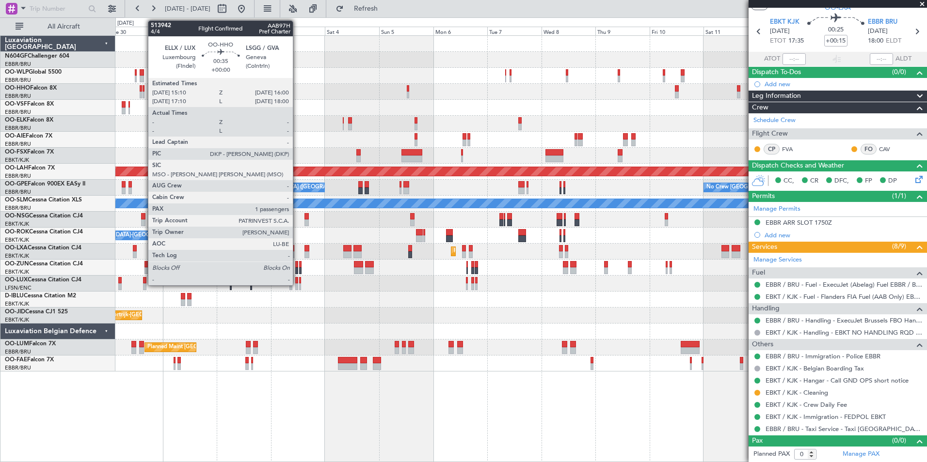
click at [143, 93] on div at bounding box center [144, 95] width 2 height 7
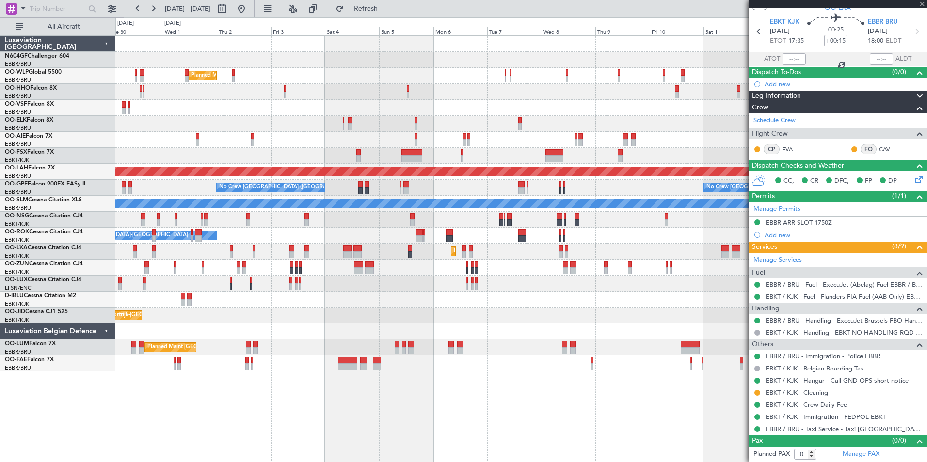
type input "1"
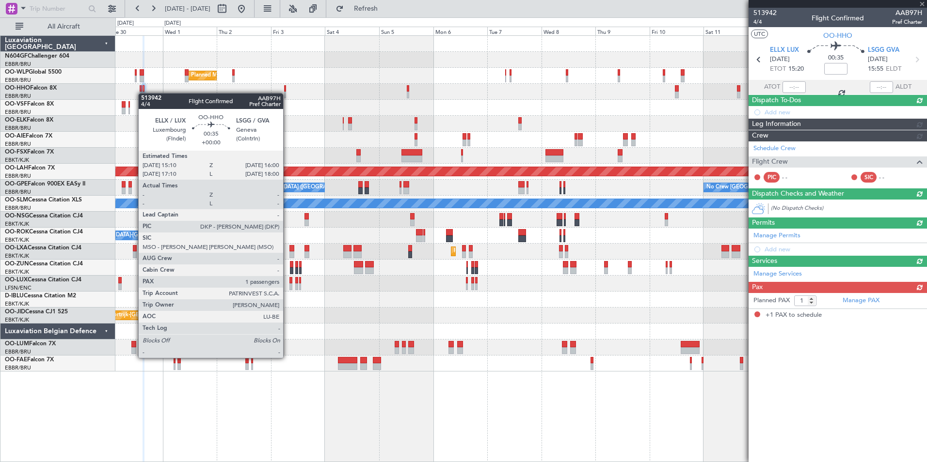
scroll to position [0, 0]
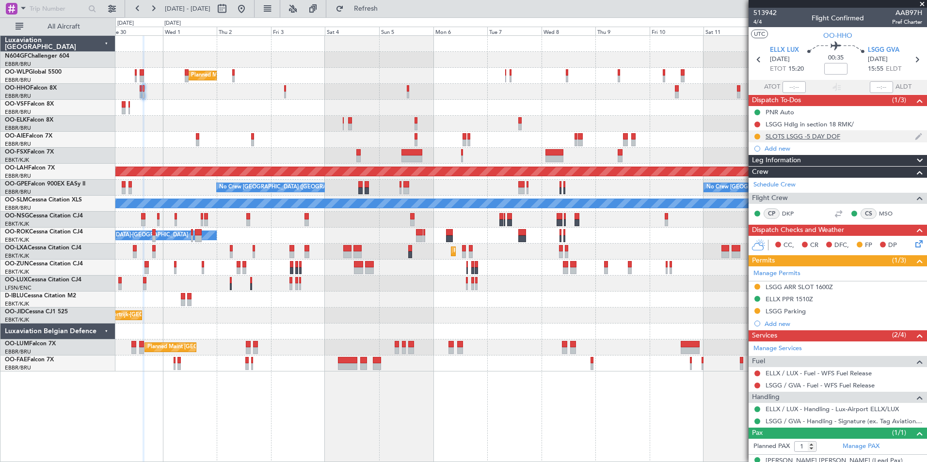
click at [795, 139] on div "SLOTS LSGG -5 DAY DOF" at bounding box center [802, 136] width 75 height 8
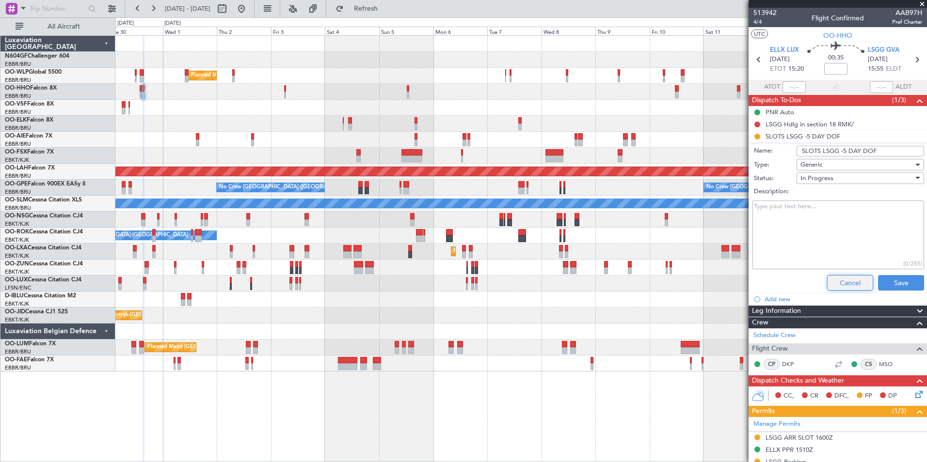
click at [840, 282] on button "Cancel" at bounding box center [850, 283] width 46 height 16
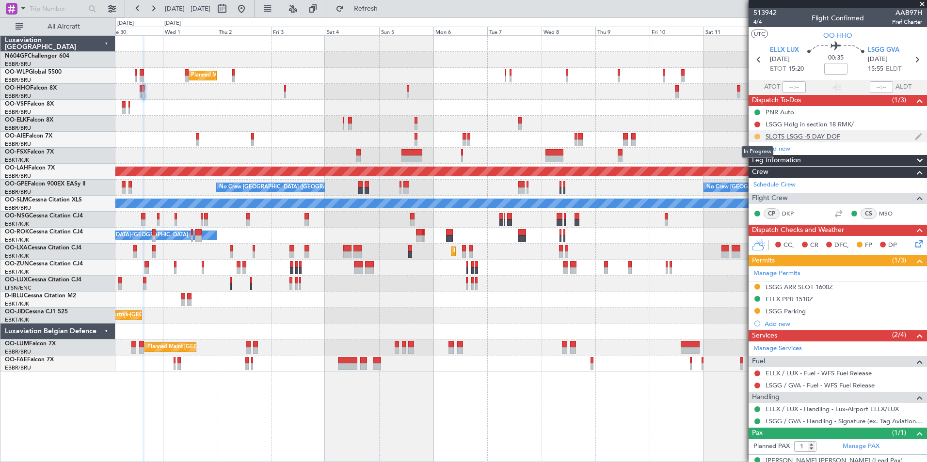
click at [758, 136] on button at bounding box center [757, 137] width 6 height 6
click at [755, 179] on span "Completed" at bounding box center [761, 179] width 32 height 10
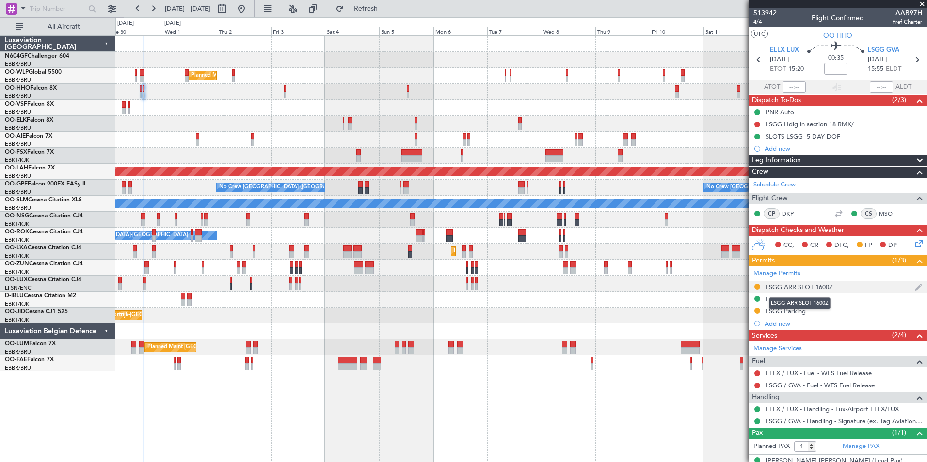
click at [802, 287] on div "LSGG ARR SLOT 1600Z" at bounding box center [798, 287] width 67 height 8
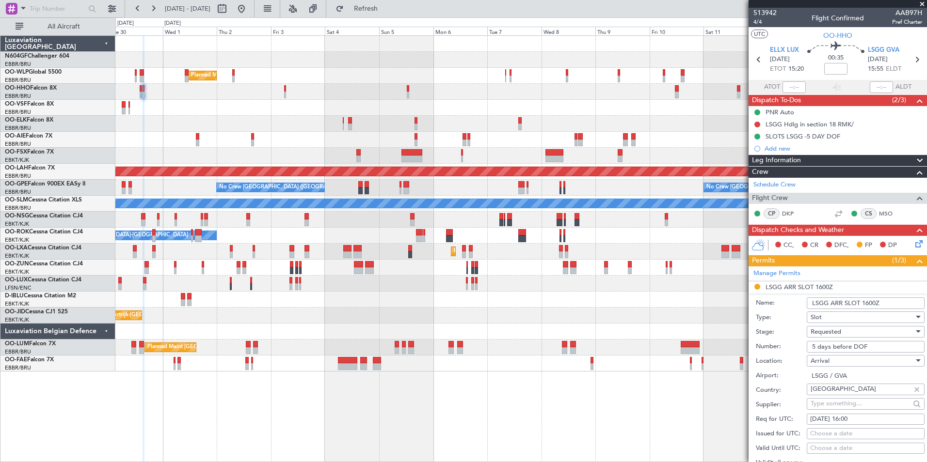
scroll to position [119, 0]
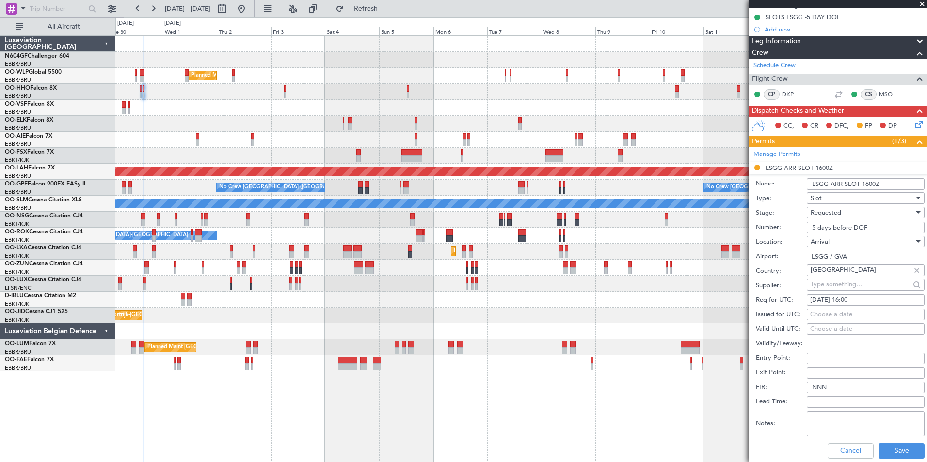
click at [861, 224] on input "5 days before DOF" at bounding box center [866, 228] width 118 height 12
paste input "093016101A"
type input "093016101A"
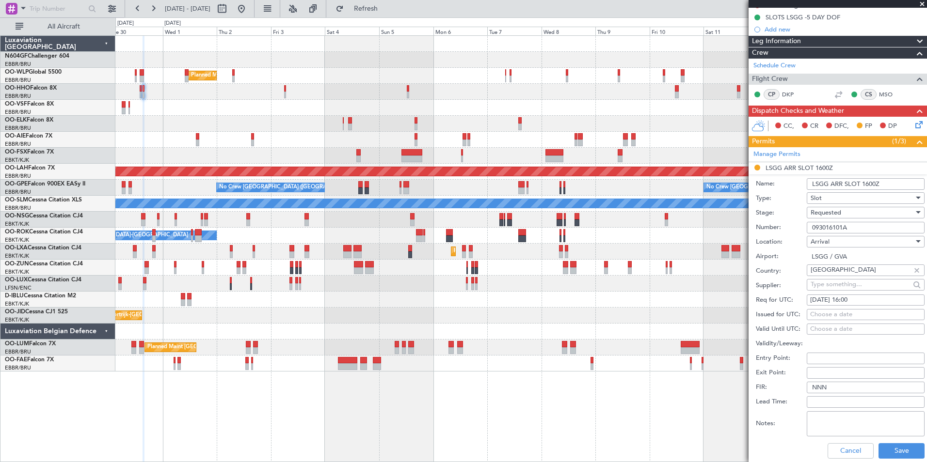
click at [846, 206] on div "Requested" at bounding box center [861, 213] width 103 height 15
click at [857, 283] on span "Received OK" at bounding box center [862, 286] width 102 height 15
click at [900, 458] on button "Save" at bounding box center [901, 452] width 46 height 16
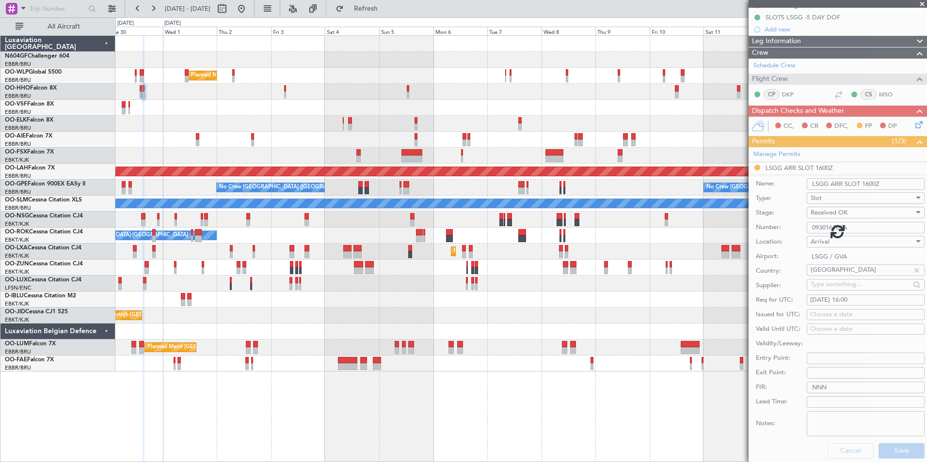
scroll to position [14, 0]
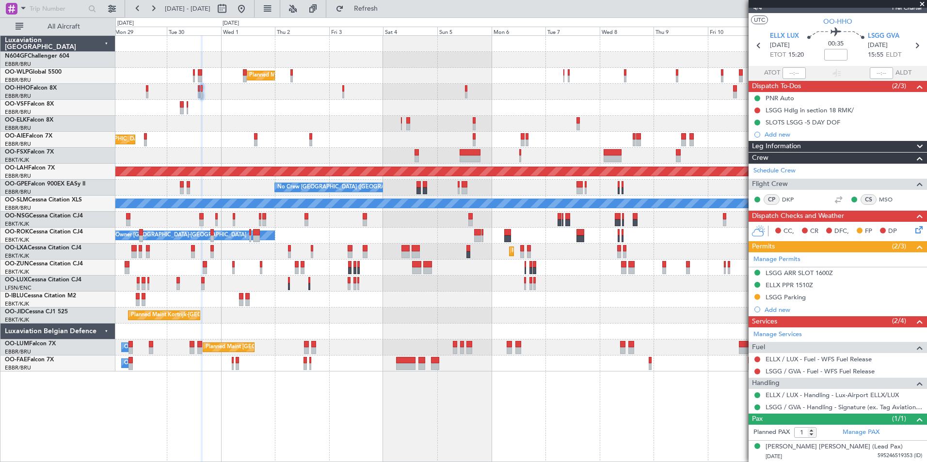
click at [388, 82] on div "Planned Maint Milan (Linate)" at bounding box center [520, 76] width 811 height 16
click at [427, 86] on div "Planned Maint Geneva (Cointrin)" at bounding box center [520, 92] width 811 height 16
click at [383, 10] on span "Refresh" at bounding box center [366, 8] width 41 height 7
click at [249, 16] on button at bounding box center [242, 9] width 16 height 16
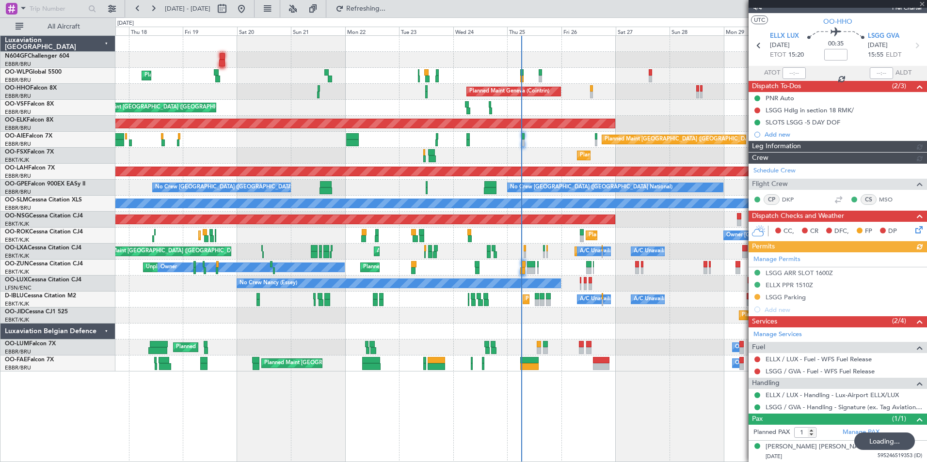
click at [567, 214] on div "Planned Maint [GEOGRAPHIC_DATA] ([GEOGRAPHIC_DATA])" at bounding box center [520, 220] width 811 height 16
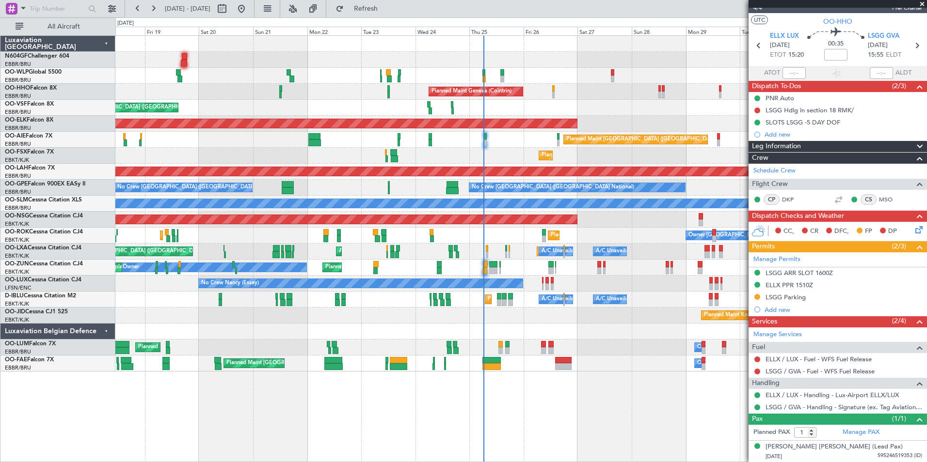
click at [479, 151] on div "Planned Maint Kortrijk-Wevelgem AOG Maint Kortrijk-Wevelgem" at bounding box center [520, 156] width 811 height 16
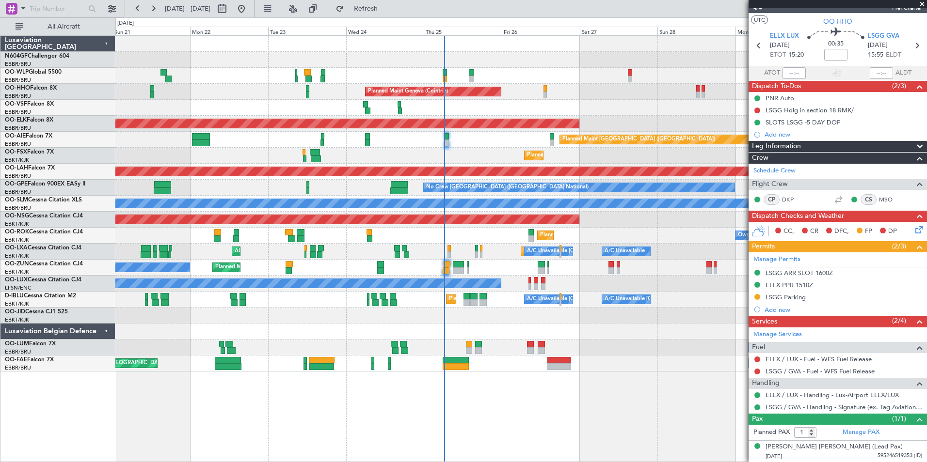
click at [358, 426] on div "Planned Maint Milan (Linate) Planned Maint Geneva (Cointrin) AOG Maint Brussels…" at bounding box center [520, 248] width 811 height 427
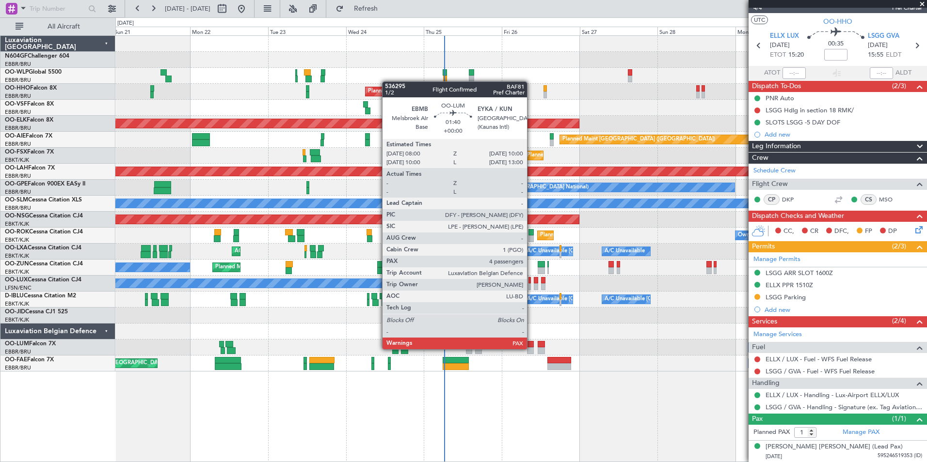
click at [531, 349] on div at bounding box center [530, 351] width 7 height 7
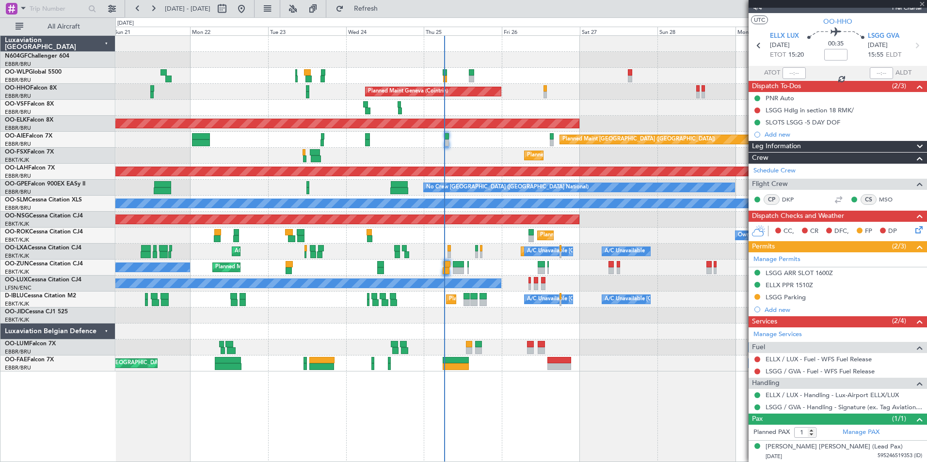
type input "4"
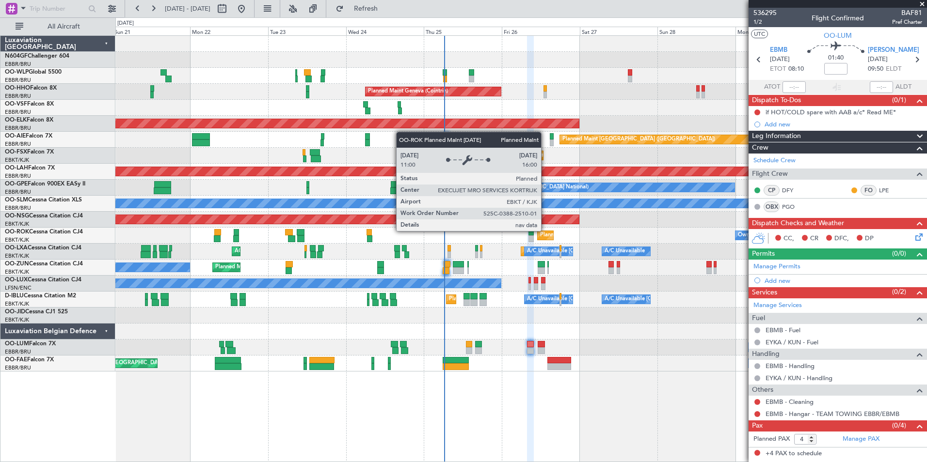
click at [540, 231] on div "Planned Maint Kortrijk-[GEOGRAPHIC_DATA]" at bounding box center [596, 235] width 113 height 15
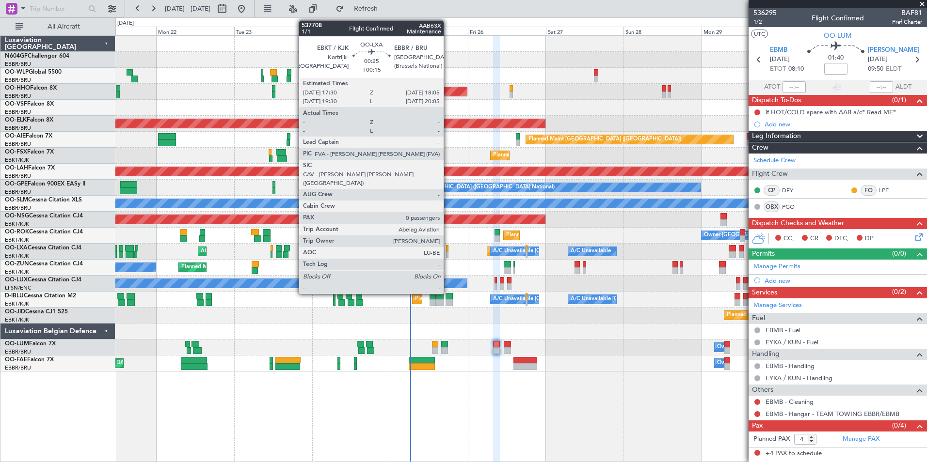
click at [448, 254] on div at bounding box center [447, 255] width 2 height 7
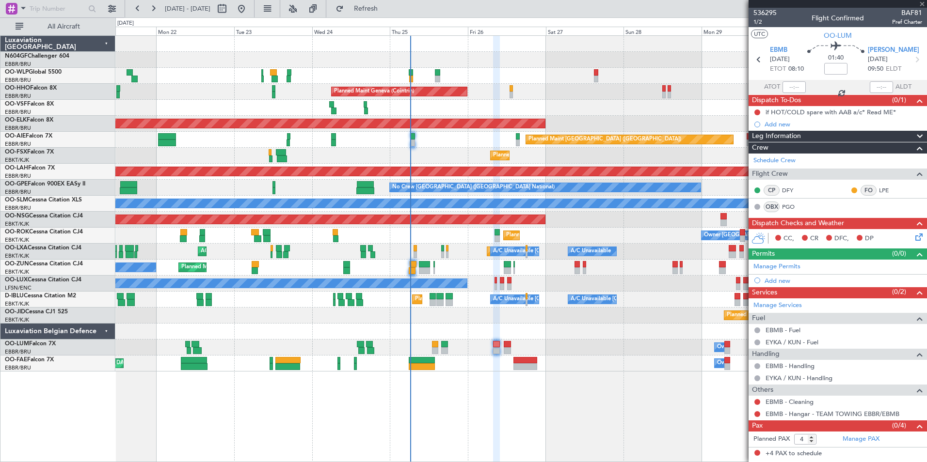
type input "+00:15"
type input "0"
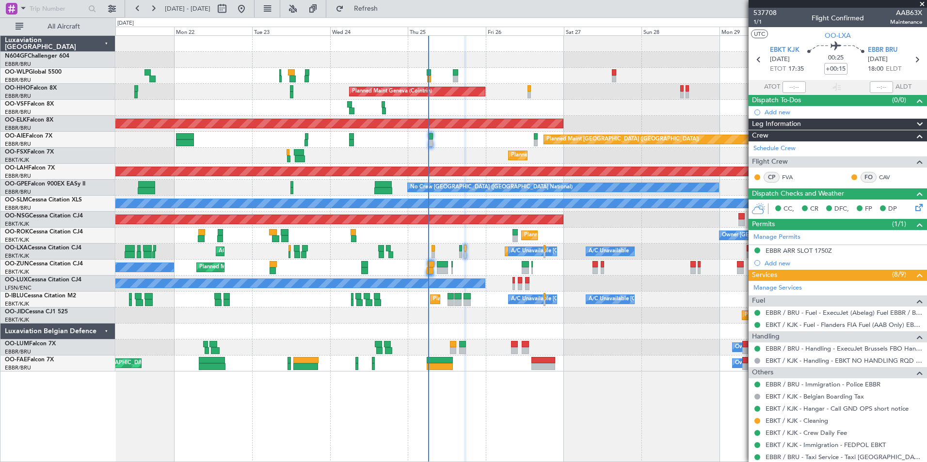
click at [468, 259] on div "AOG Maint Kortrijk-Wevelgem Planned Maint Kortrijk-Wevelgem A/C Unavailable Bru…" at bounding box center [520, 252] width 811 height 16
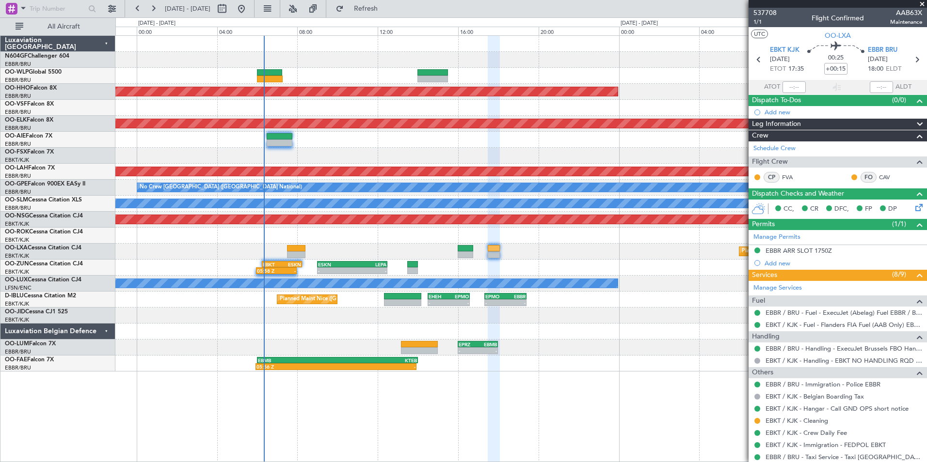
click at [583, 274] on div "05:58 Z - EBKT 06:15 Z ESKN 08:15 Z - - ESKN 09:00 Z LEPA 12:30 Z - - LEIB 11:1…" at bounding box center [520, 268] width 811 height 16
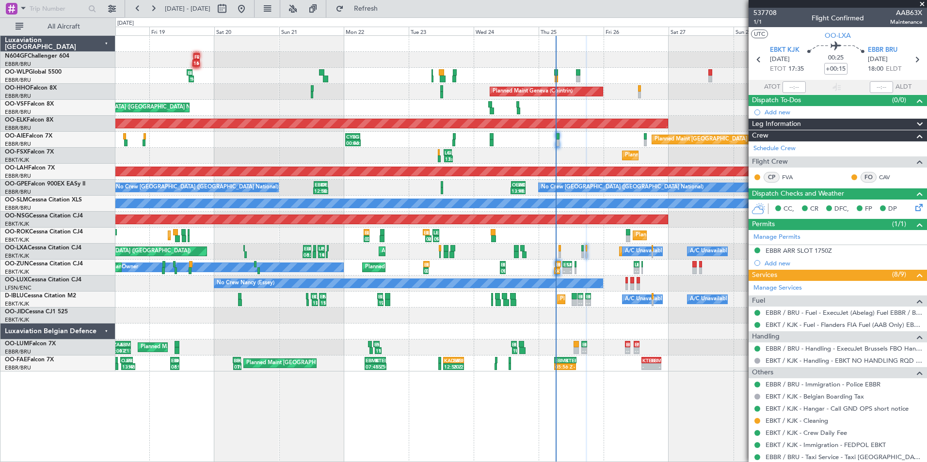
click at [600, 270] on div "05:58 Z - EBKT 06:15 Z ESKN 08:15 Z - - ESKN 09:00 Z LEPA 12:30 Z - - LEIB 11:1…" at bounding box center [520, 268] width 811 height 16
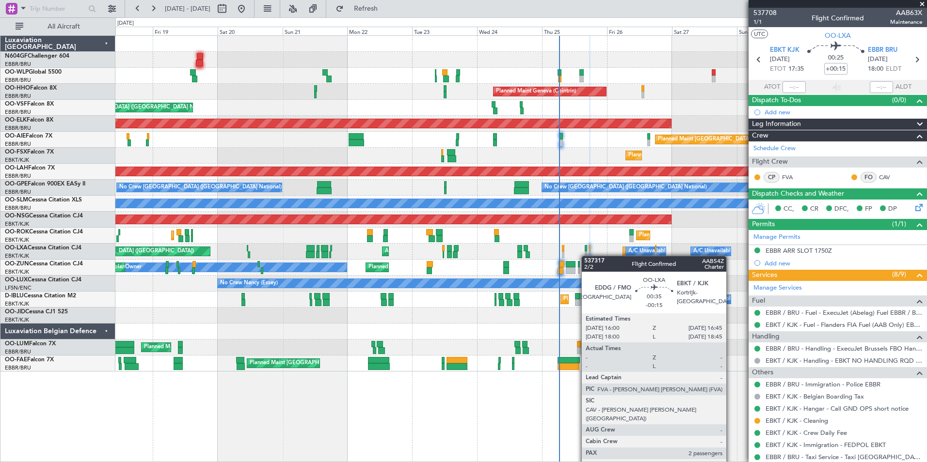
click at [586, 256] on div at bounding box center [586, 255] width 2 height 7
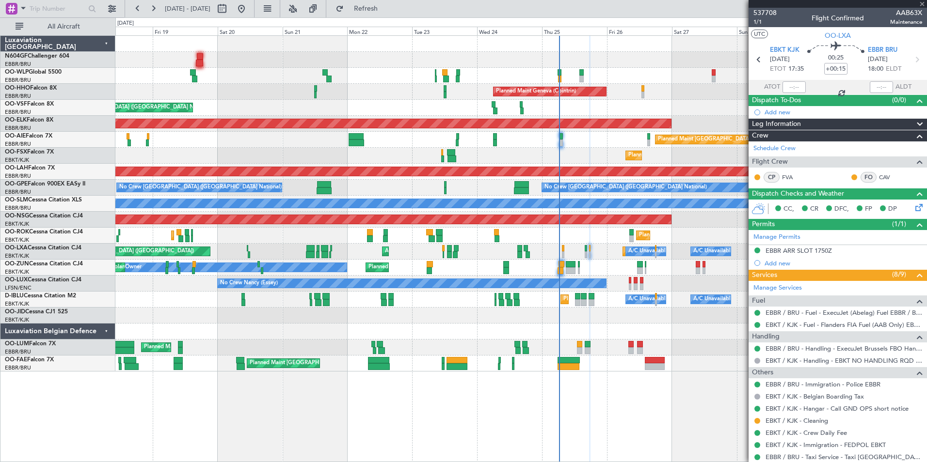
type input "-00:15"
type input "2"
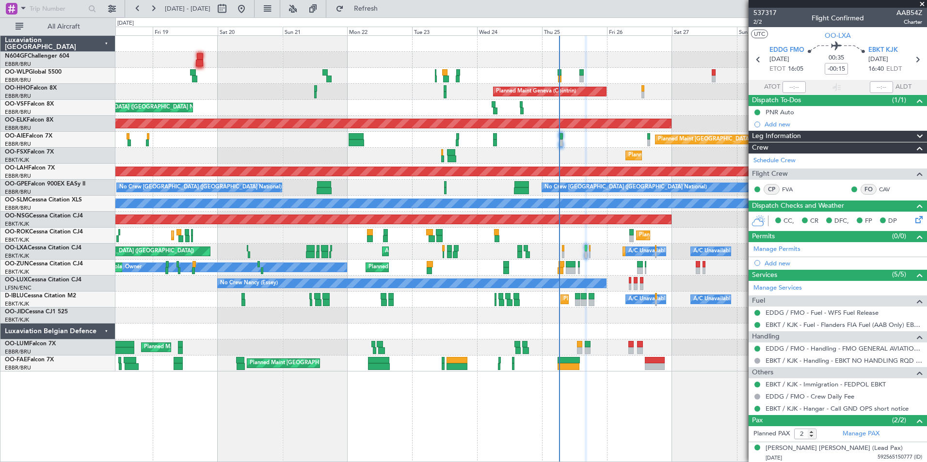
scroll to position [23, 0]
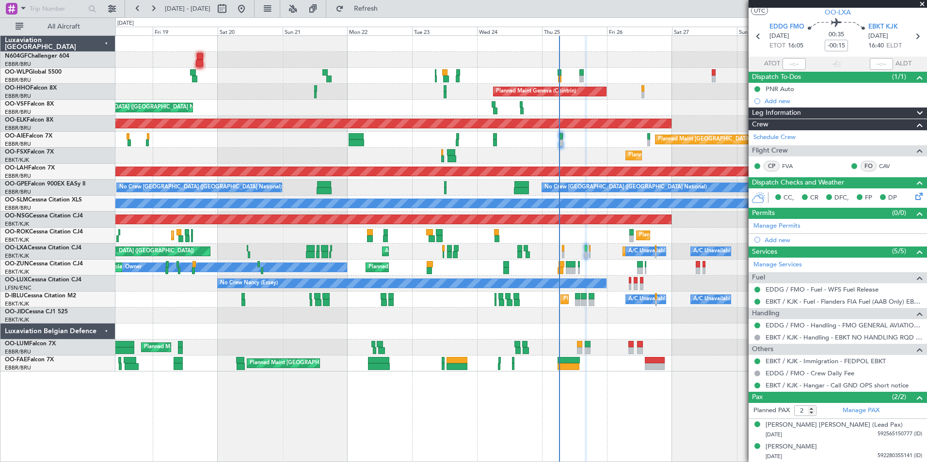
click at [606, 254] on div "Planned Maint Paris (Le Bourget) AOG Maint Kortrijk-Wevelgem Planned Maint Kort…" at bounding box center [520, 252] width 811 height 16
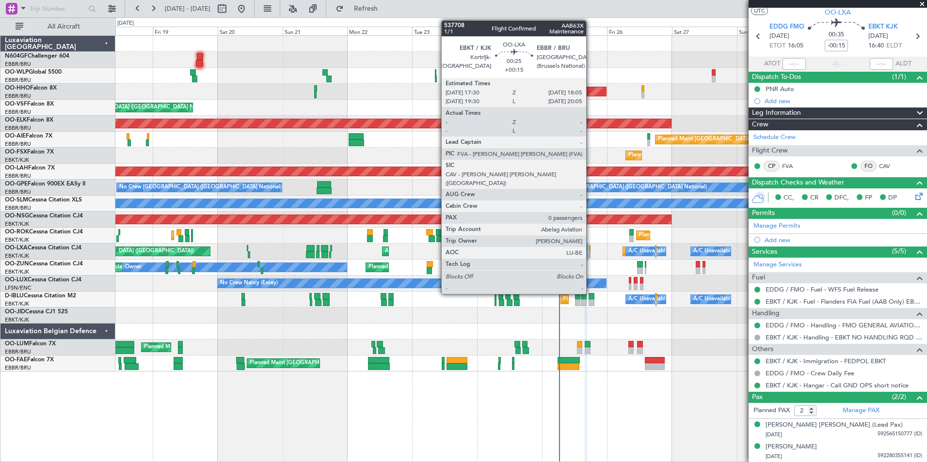
click at [590, 256] on div at bounding box center [590, 255] width 2 height 7
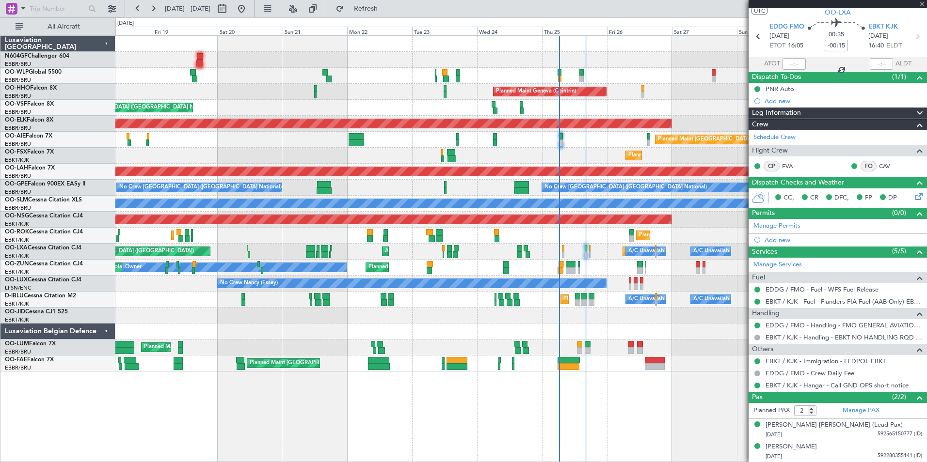
type input "+00:15"
type input "0"
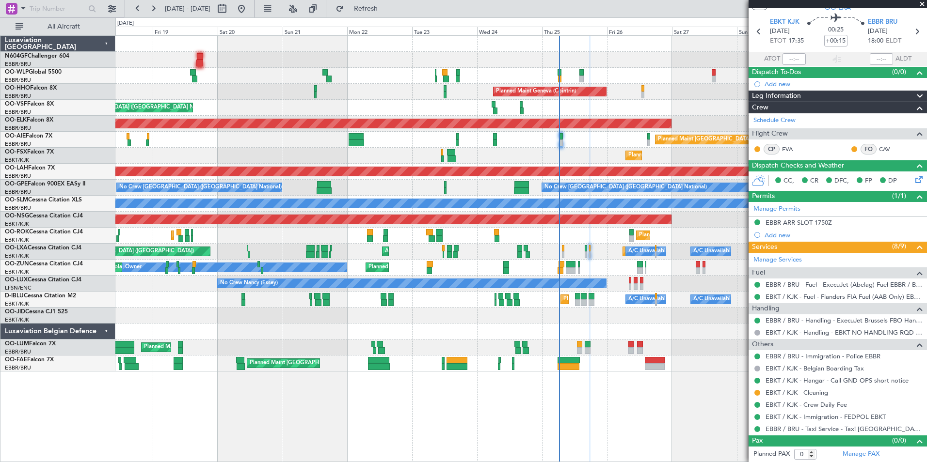
scroll to position [0, 0]
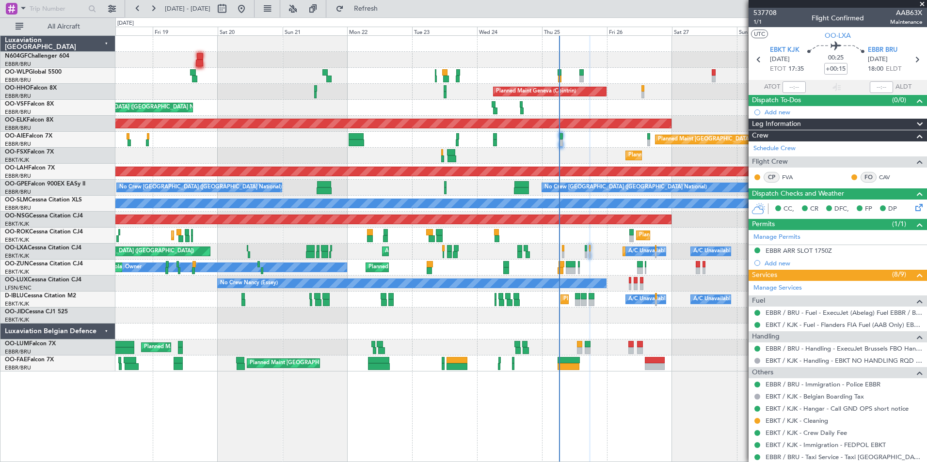
click at [683, 240] on div "Planned Maint Kortrijk-Wevelgem Planned Maint Kortrijk-Wevelgem Owner Kortrijk-…" at bounding box center [520, 236] width 811 height 16
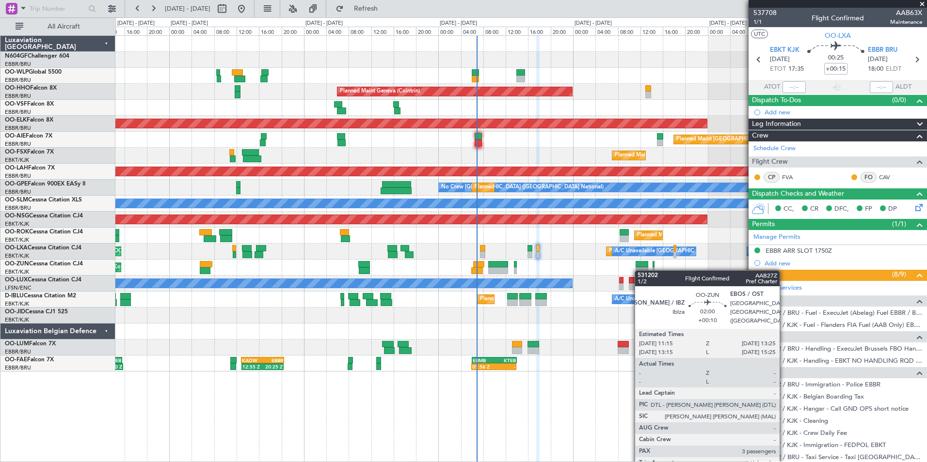
click at [637, 271] on div at bounding box center [641, 271] width 13 height 7
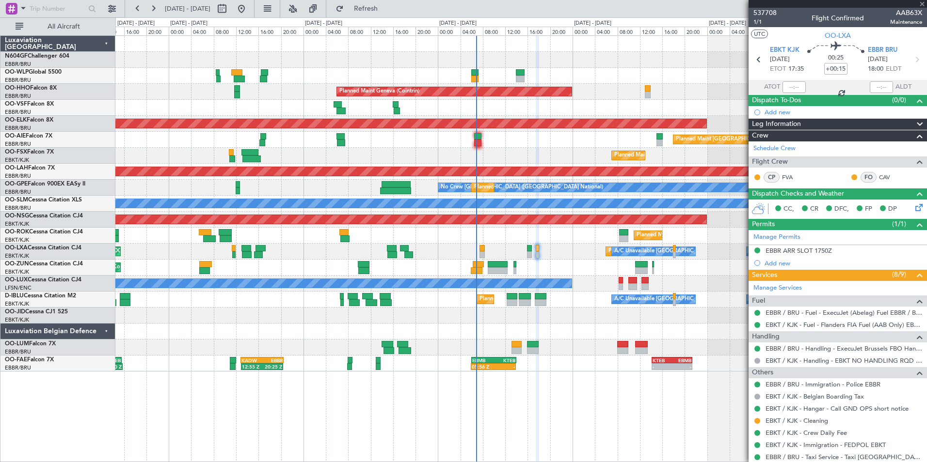
type input "+00:10"
type input "3"
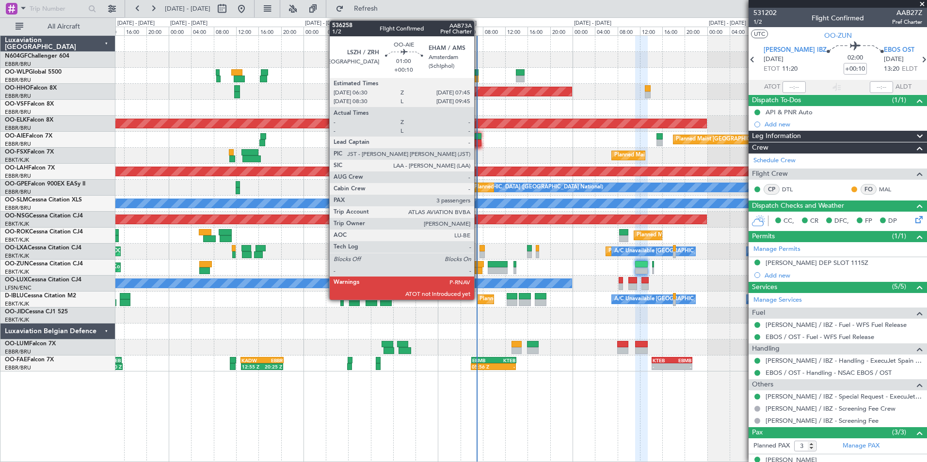
click at [478, 142] on div at bounding box center [477, 143] width 7 height 7
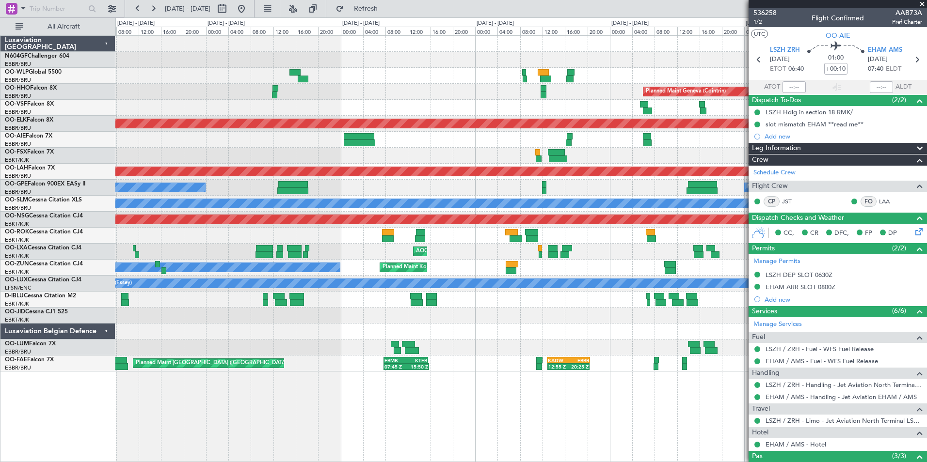
click at [551, 166] on div "Planned Maint Geneva (Cointrin) AOG Maint [GEOGRAPHIC_DATA] ([GEOGRAPHIC_DATA])…" at bounding box center [520, 204] width 811 height 336
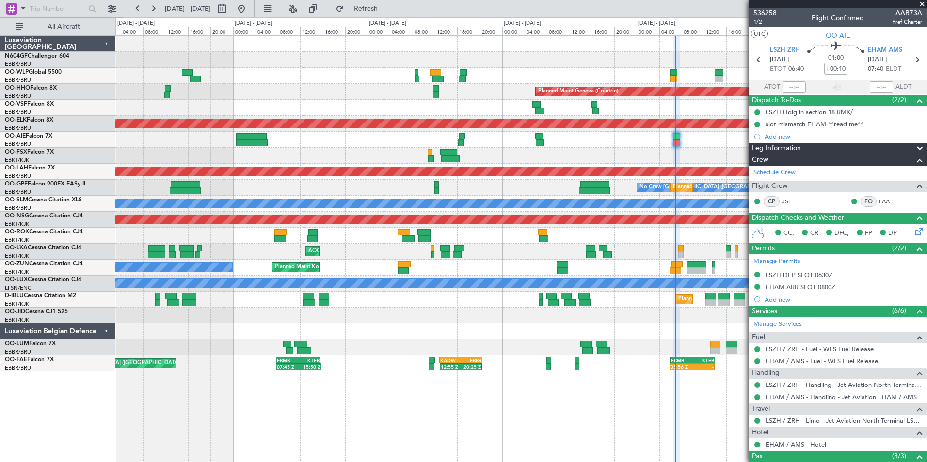
click at [467, 150] on div "Planned Maint Geneva (Cointrin) AOG Maint [GEOGRAPHIC_DATA] ([GEOGRAPHIC_DATA])…" at bounding box center [520, 204] width 811 height 336
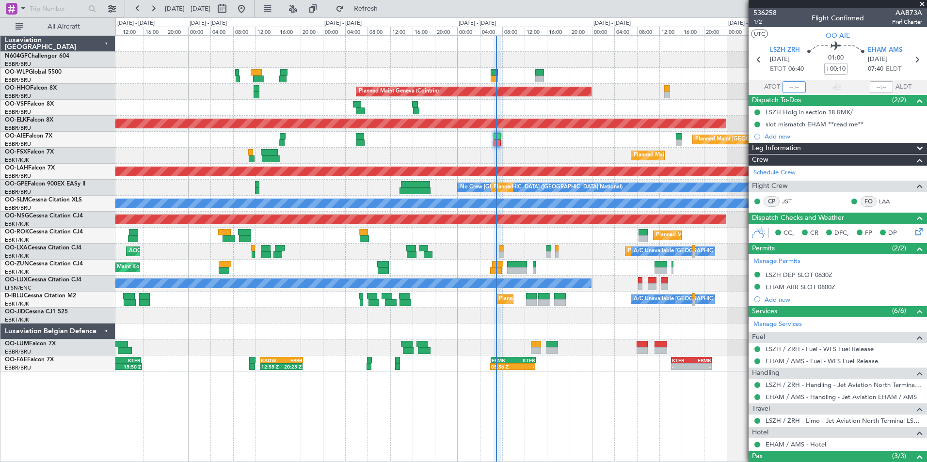
click at [792, 88] on input "text" at bounding box center [793, 87] width 23 height 12
click at [654, 114] on div at bounding box center [520, 108] width 811 height 16
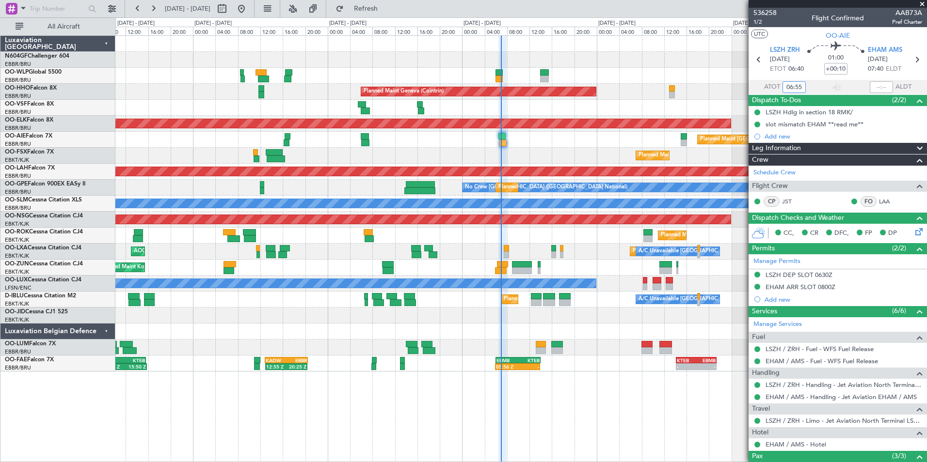
type input "06:55"
click at [604, 249] on div "AOG Maint Kortrijk-[GEOGRAPHIC_DATA] A/C Unavailable Planned Maint [GEOGRAPHIC_…" at bounding box center [520, 252] width 811 height 16
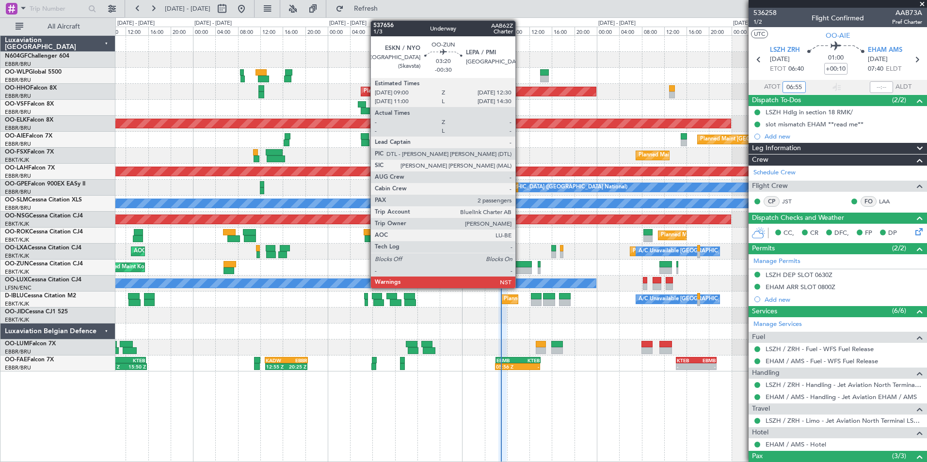
click at [515, 266] on div "Planned Maint Kortrijk-[GEOGRAPHIC_DATA] Owner" at bounding box center [520, 268] width 811 height 16
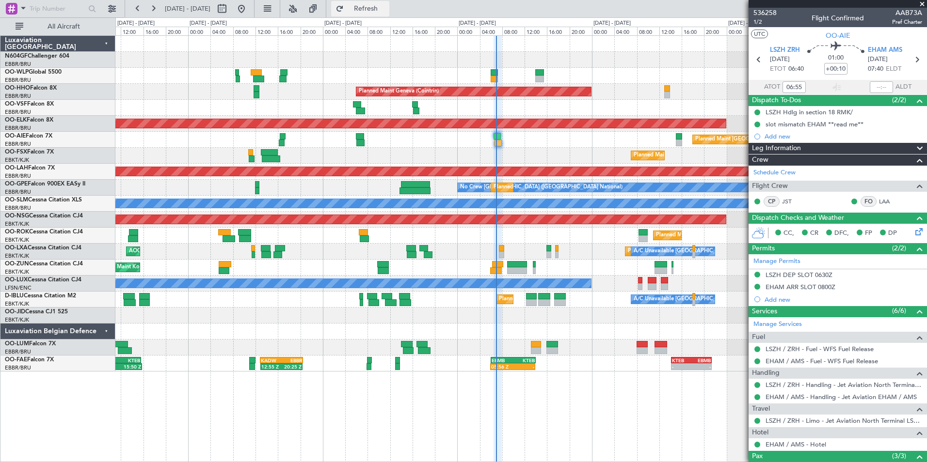
click at [389, 14] on button "Refresh" at bounding box center [360, 9] width 58 height 16
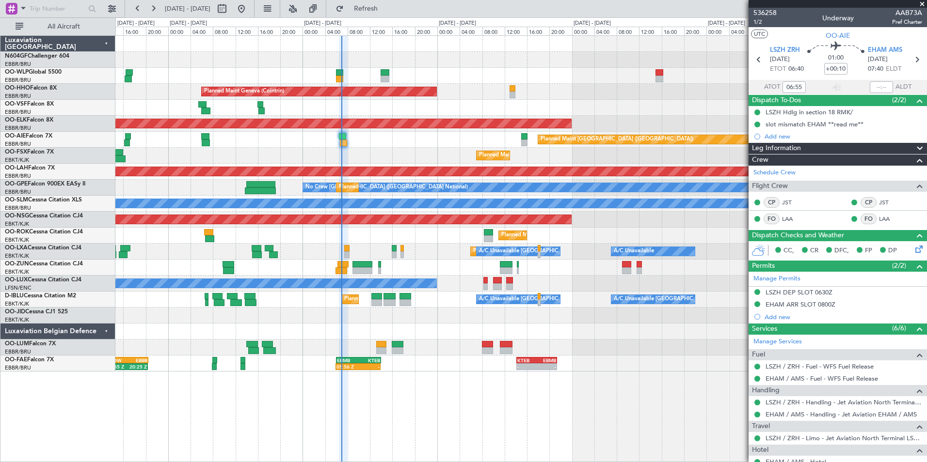
click at [488, 328] on div "Planned Maint Geneva (Cointrin) Planned Maint [GEOGRAPHIC_DATA]-[GEOGRAPHIC_DAT…" at bounding box center [520, 204] width 811 height 336
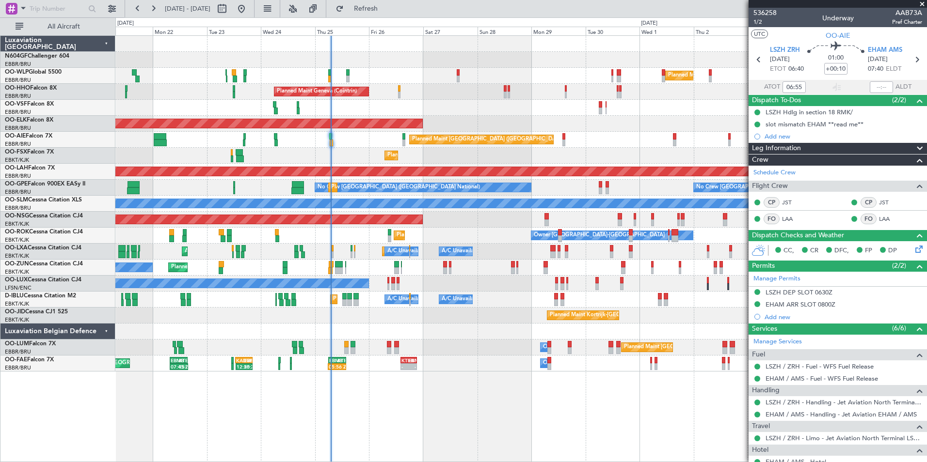
click at [500, 372] on div "Planned Maint Milan (Linate) Planned Maint Liege Planned Maint Geneva ([GEOGRAP…" at bounding box center [520, 248] width 811 height 427
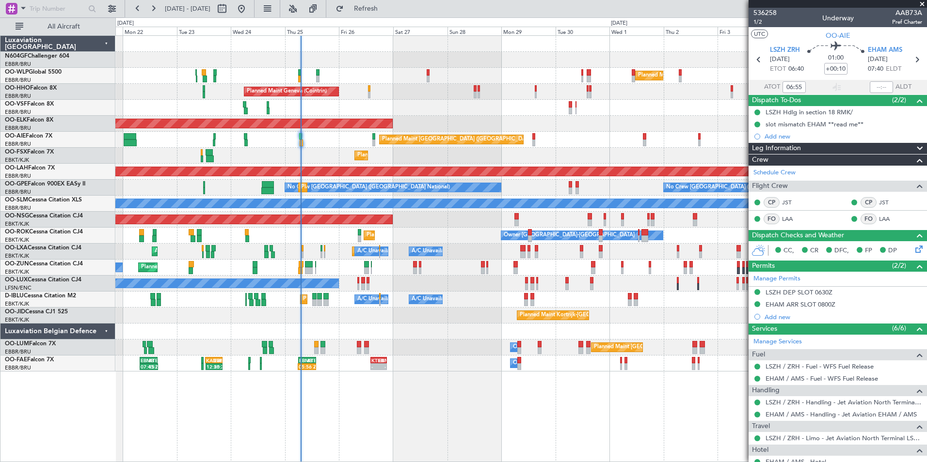
click at [558, 380] on div "Planned Maint Milan (Linate) Planned Maint Liege Planned Maint Geneva ([GEOGRAP…" at bounding box center [520, 248] width 811 height 427
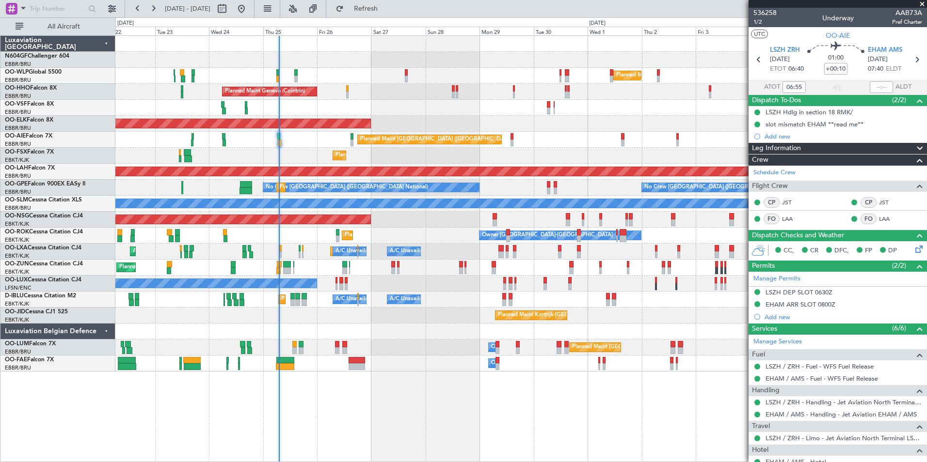
click at [453, 349] on div "Owner Melsbroek Air Base Planned Maint [GEOGRAPHIC_DATA] ([GEOGRAPHIC_DATA]) Pl…" at bounding box center [520, 348] width 811 height 16
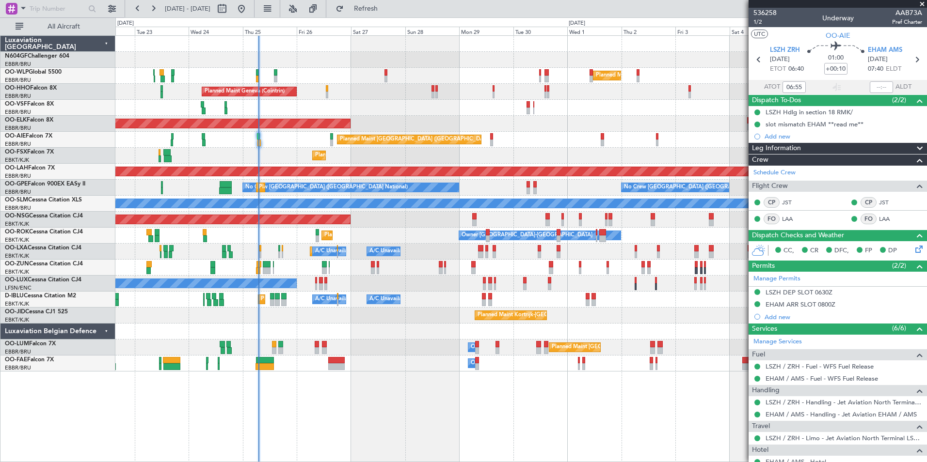
click at [433, 349] on div "Owner Melsbroek Air Base Planned Maint [GEOGRAPHIC_DATA] ([GEOGRAPHIC_DATA]) Pl…" at bounding box center [520, 348] width 811 height 16
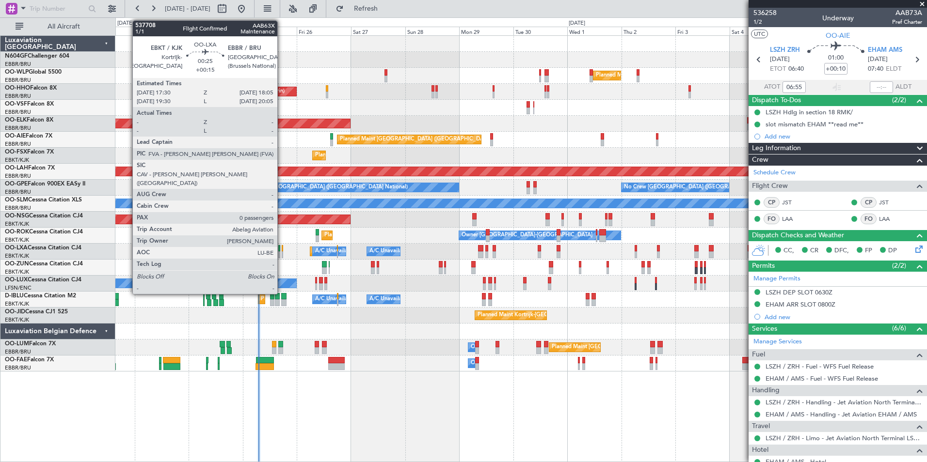
click at [282, 253] on div at bounding box center [282, 255] width 1 height 7
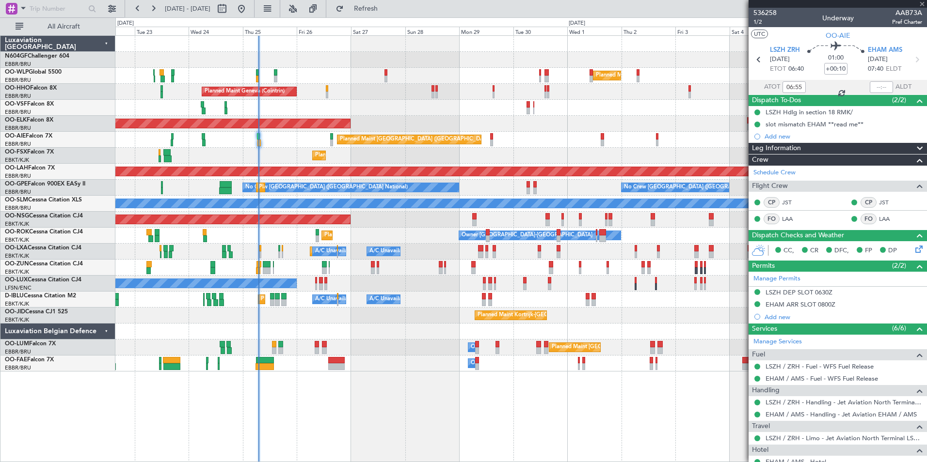
type input "+00:15"
type input "0"
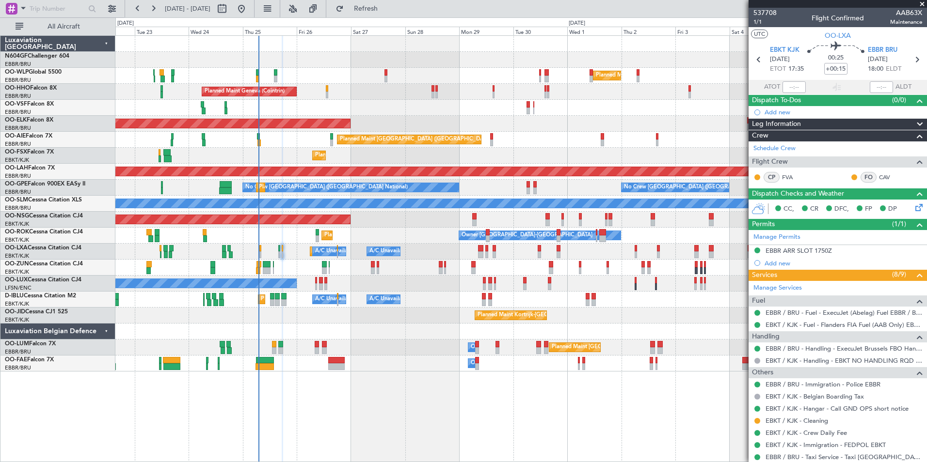
click at [491, 235] on div "Planned Maint Milan (Linate) Planned Maint Geneva ([GEOGRAPHIC_DATA]) AOG Maint…" at bounding box center [520, 204] width 811 height 336
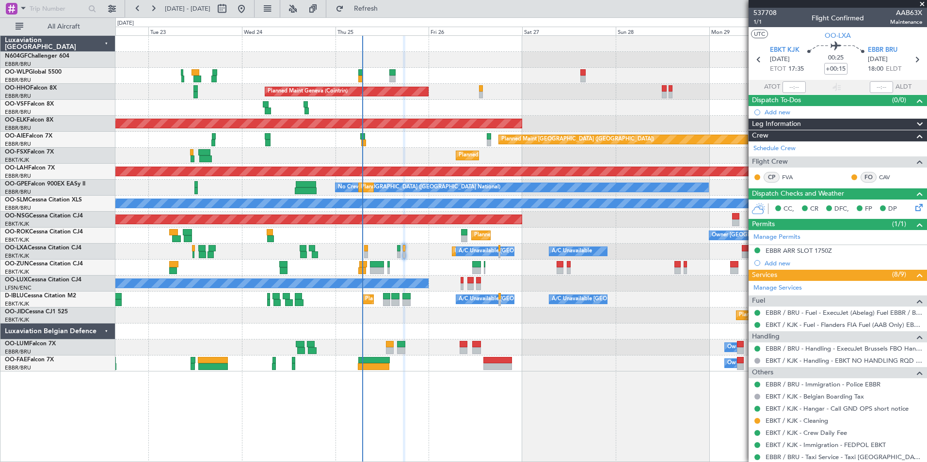
click at [409, 323] on div "Planned Maint Milan (Linate) Planned Maint Geneva ([GEOGRAPHIC_DATA]) Planned M…" at bounding box center [520, 204] width 811 height 336
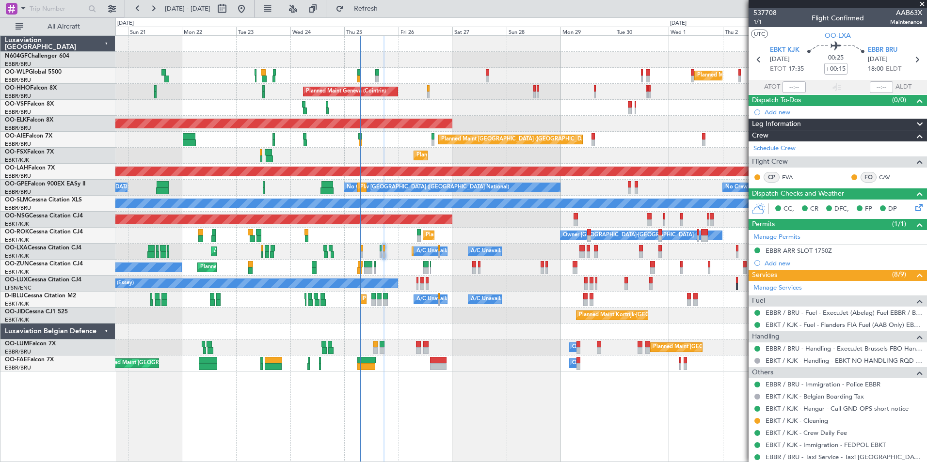
click at [429, 245] on div "Planned Maint Milan (Linate) Planned Maint Liege Planned Maint Geneva ([GEOGRAP…" at bounding box center [520, 204] width 811 height 336
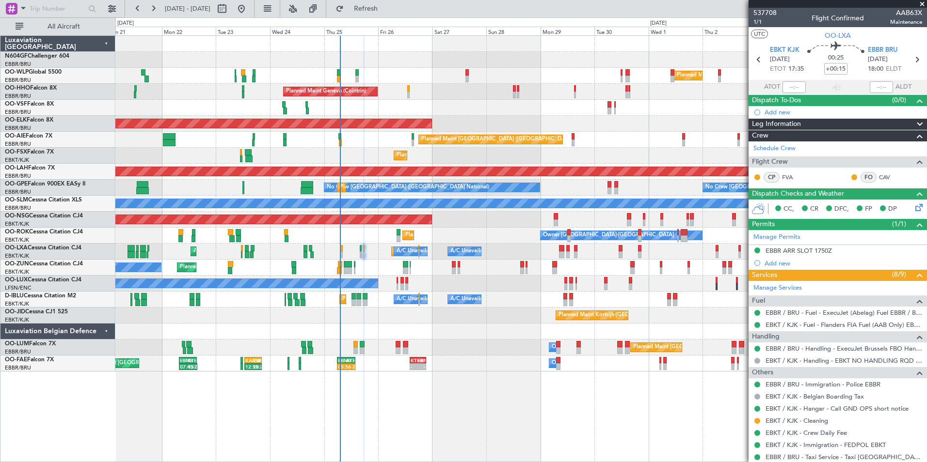
click at [373, 253] on div "Planned Maint Milan (Linate) Planned Maint Liege Planned Maint Geneva ([GEOGRAP…" at bounding box center [520, 204] width 811 height 336
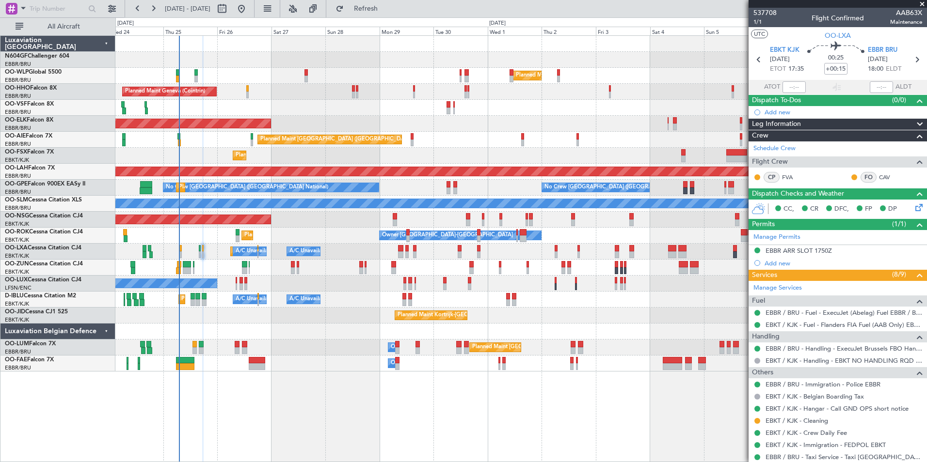
click at [451, 249] on div "Planned Maint Milan (Linate) Planned Maint Geneva ([GEOGRAPHIC_DATA]) Planned M…" at bounding box center [520, 204] width 811 height 336
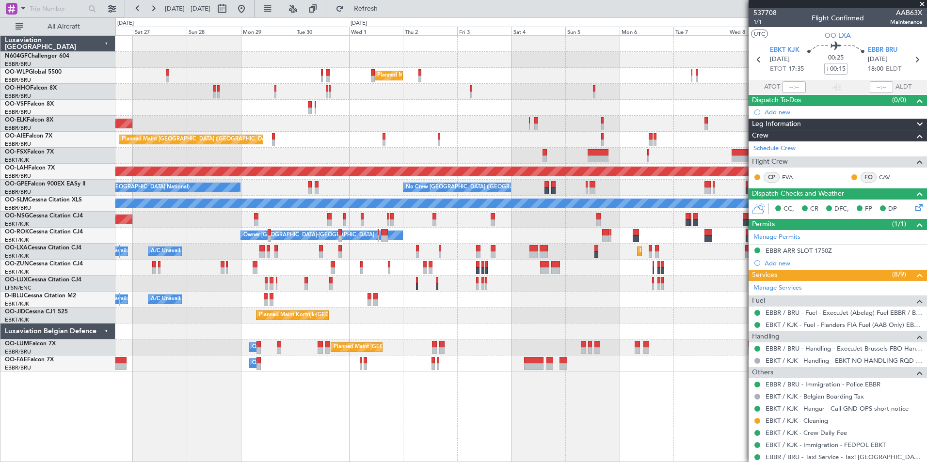
click at [532, 258] on div "A/C Unavailable A/C Unavailable [GEOGRAPHIC_DATA] ([GEOGRAPHIC_DATA] National) …" at bounding box center [520, 252] width 811 height 16
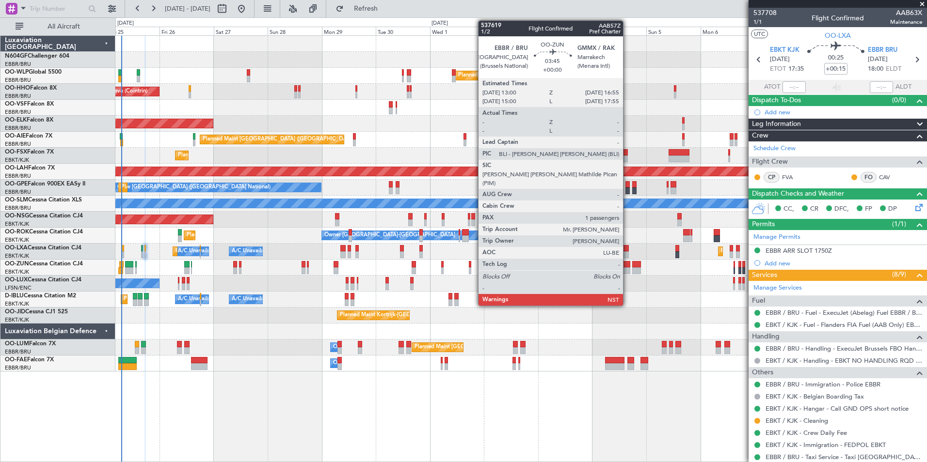
click at [627, 269] on div at bounding box center [625, 271] width 9 height 7
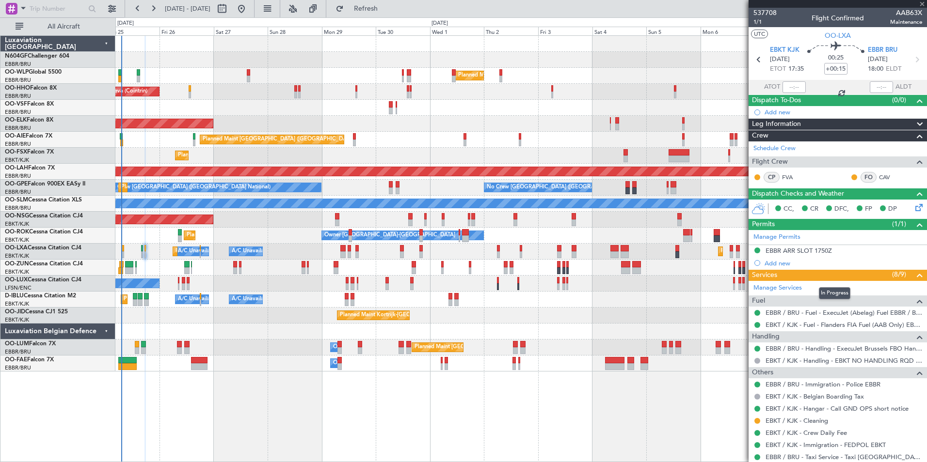
type input "1"
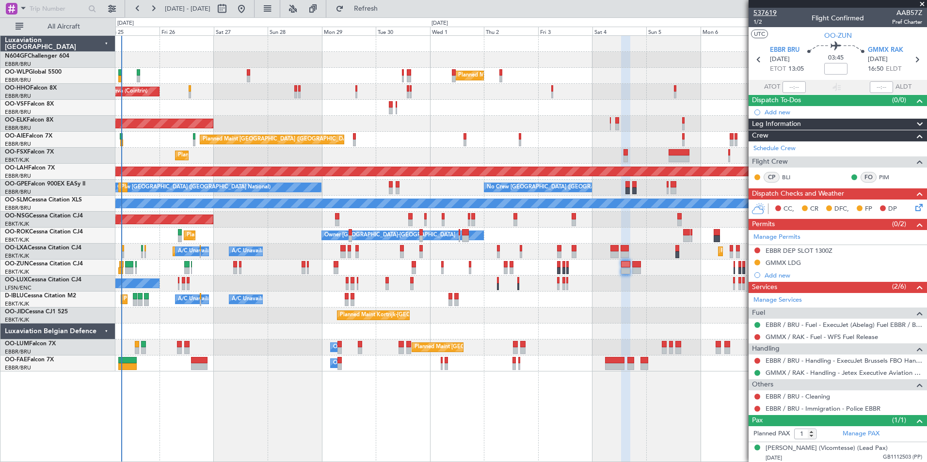
click at [762, 9] on span "537619" at bounding box center [764, 13] width 23 height 10
click at [394, 19] on div "0 0 Thu 25 Fri 26 Sat 27 Sun 28 Mon 29 Tue 30 [DATE] Thu 2 Fri 3 [DATE] Sun 5 M…" at bounding box center [521, 26] width 810 height 17
click at [394, 17] on fb-refresh-button "Refresh" at bounding box center [360, 8] width 68 height 17
click at [389, 15] on button "Refresh" at bounding box center [360, 9] width 58 height 16
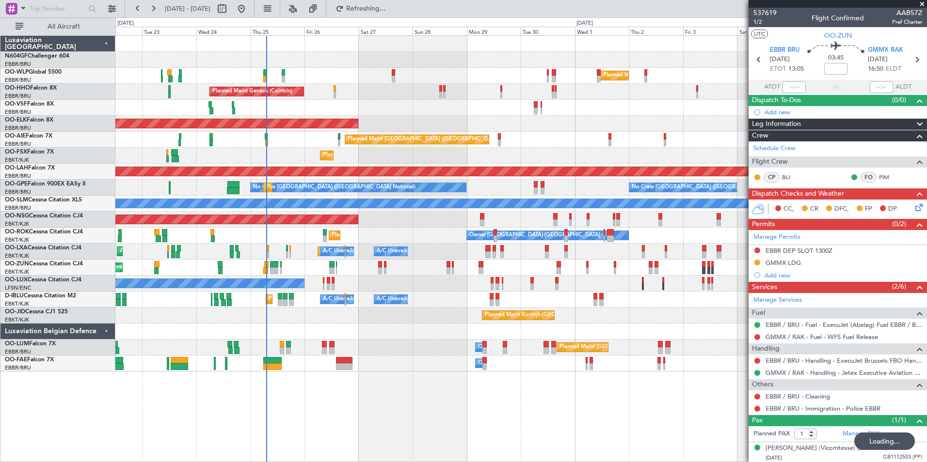
click at [409, 144] on div "Planned Maint Milan (Linate) Planned Maint Geneva ([GEOGRAPHIC_DATA]) AOG Maint…" at bounding box center [520, 204] width 811 height 336
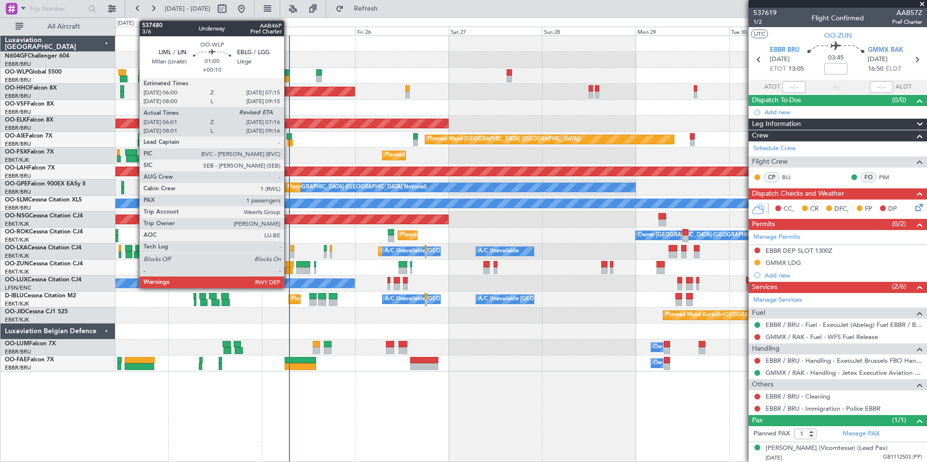
click at [287, 78] on div at bounding box center [287, 79] width 5 height 7
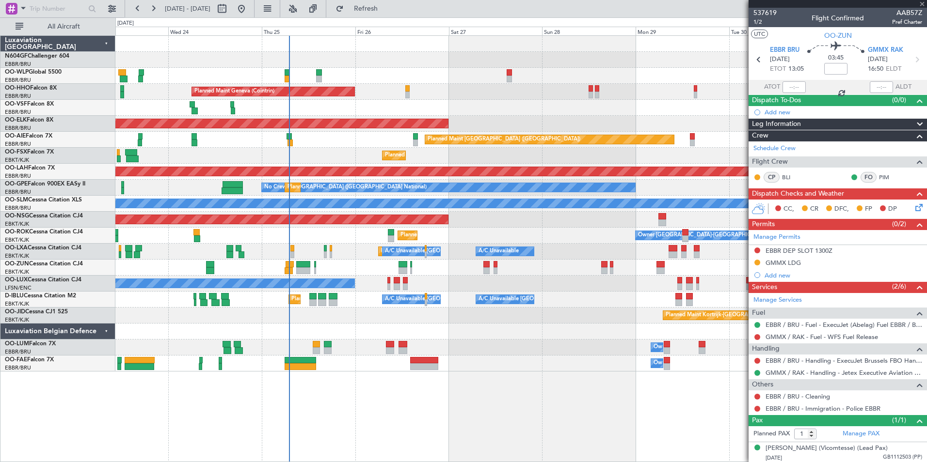
type input "+00:10"
type input "06:11"
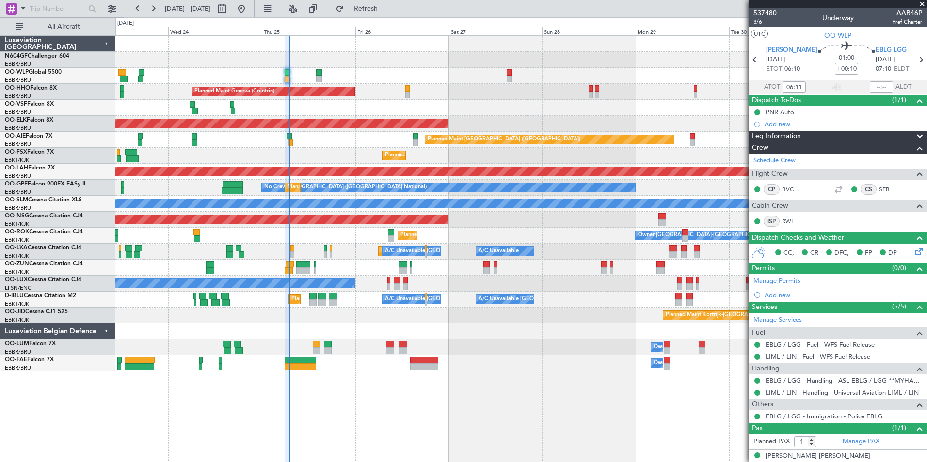
click at [506, 270] on div "Planned Maint Kortrijk-[GEOGRAPHIC_DATA] Owner" at bounding box center [520, 268] width 811 height 16
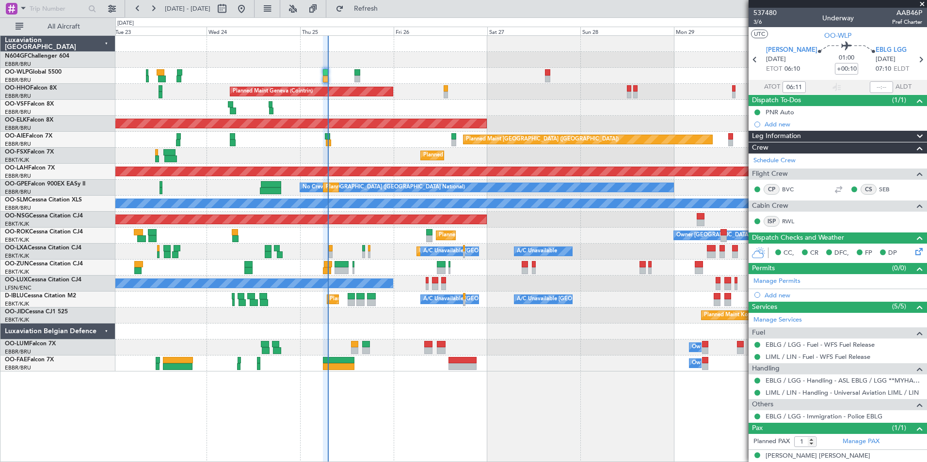
click at [466, 289] on div "No Crew Nancy (Essey)" at bounding box center [520, 284] width 811 height 16
click at [453, 290] on div "No Crew Nancy (Essey)" at bounding box center [520, 284] width 811 height 16
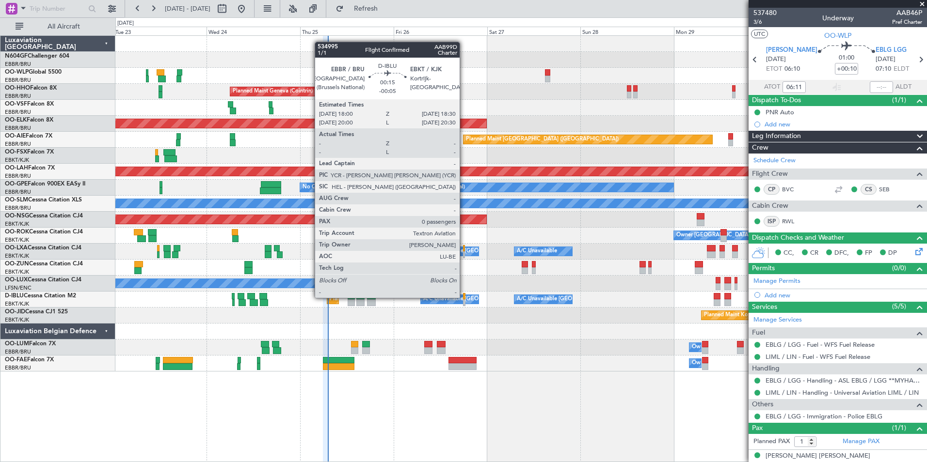
click at [464, 298] on div at bounding box center [464, 296] width 2 height 7
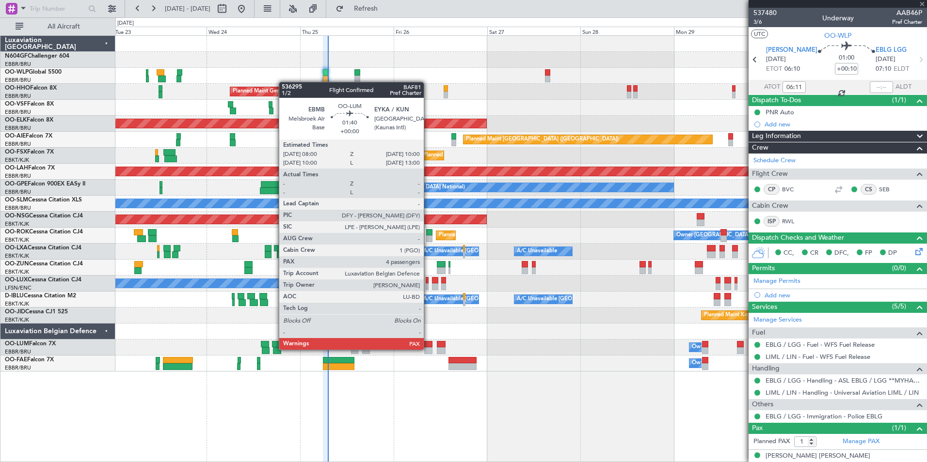
click at [428, 349] on div at bounding box center [428, 351] width 8 height 7
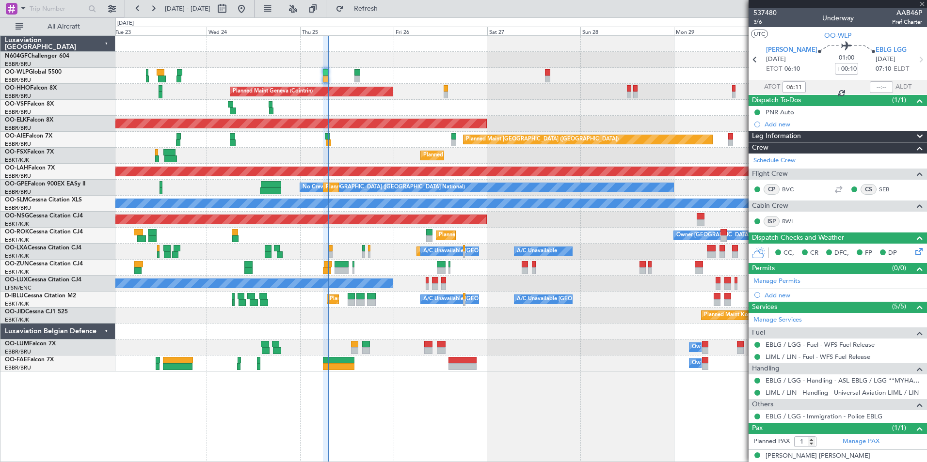
type input "4"
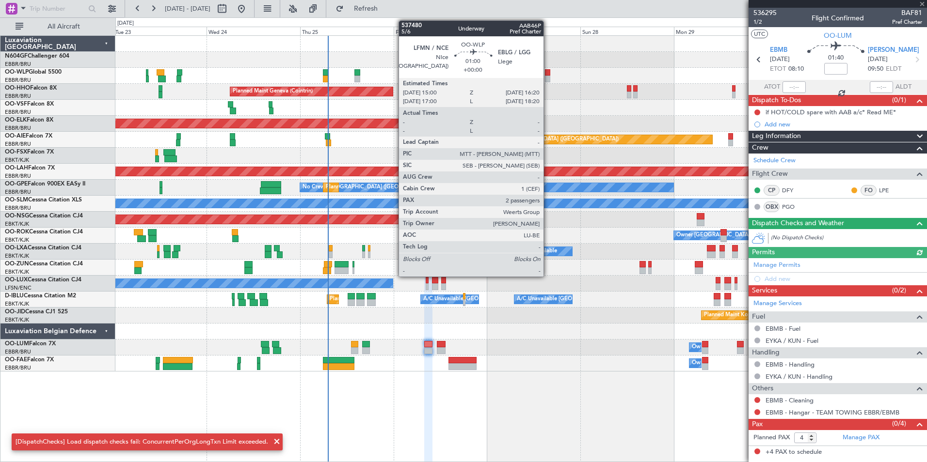
click at [548, 77] on div at bounding box center [547, 79] width 5 height 7
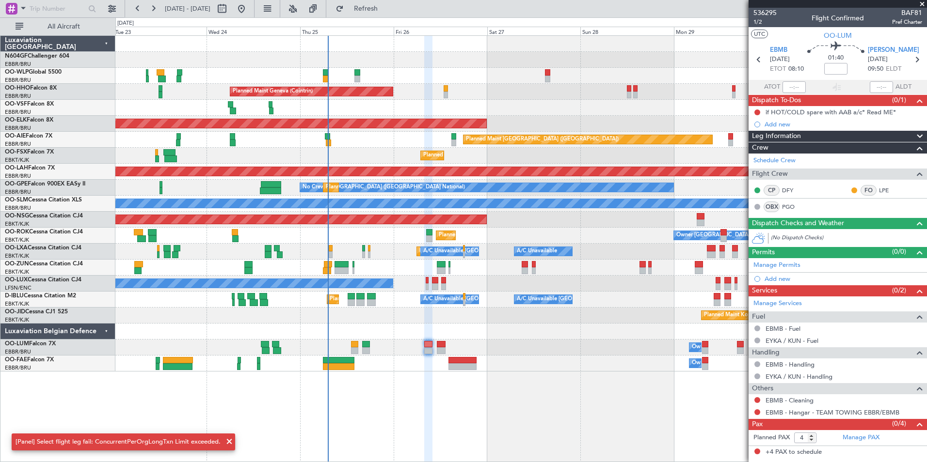
click at [366, 165] on div "Planned Maint Milan (Linate) Planned Maint Geneva ([GEOGRAPHIC_DATA]) Planned M…" at bounding box center [520, 204] width 811 height 336
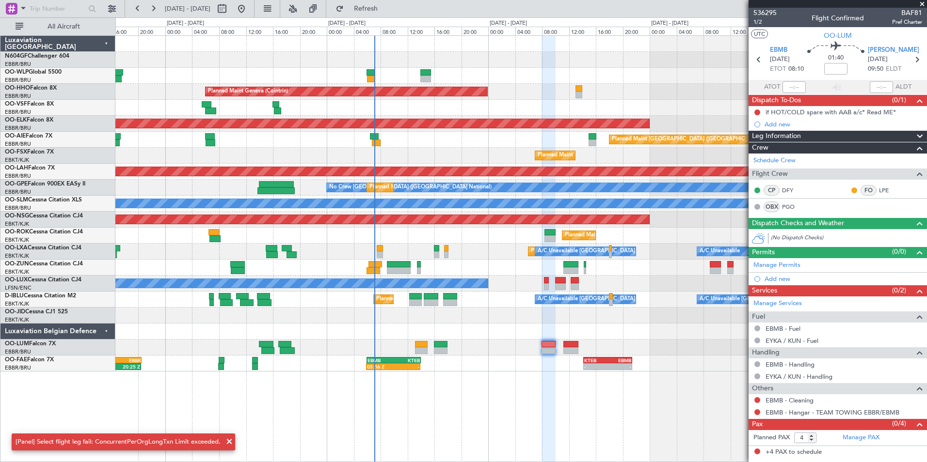
click at [464, 394] on div "Planned Maint Geneva (Cointrin) Planned Maint [GEOGRAPHIC_DATA]-[GEOGRAPHIC_DAT…" at bounding box center [520, 248] width 811 height 427
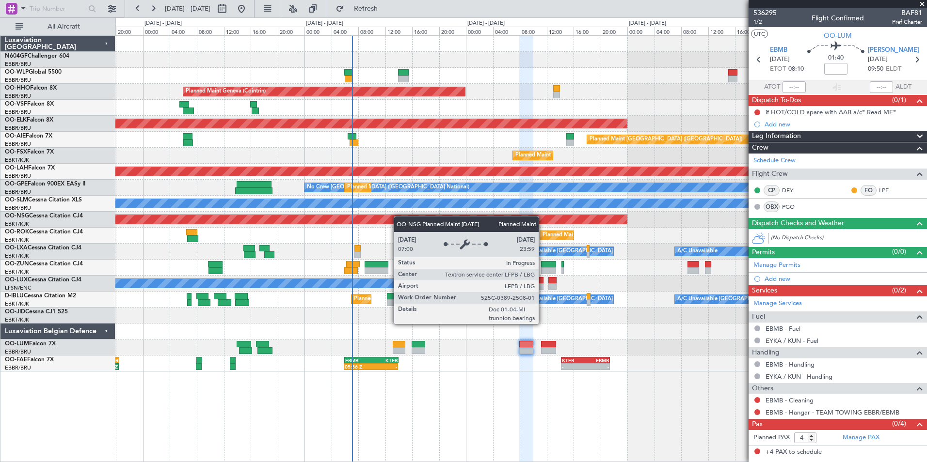
click at [363, 221] on div "Planned Maint [GEOGRAPHIC_DATA] ([GEOGRAPHIC_DATA])" at bounding box center [520, 220] width 811 height 16
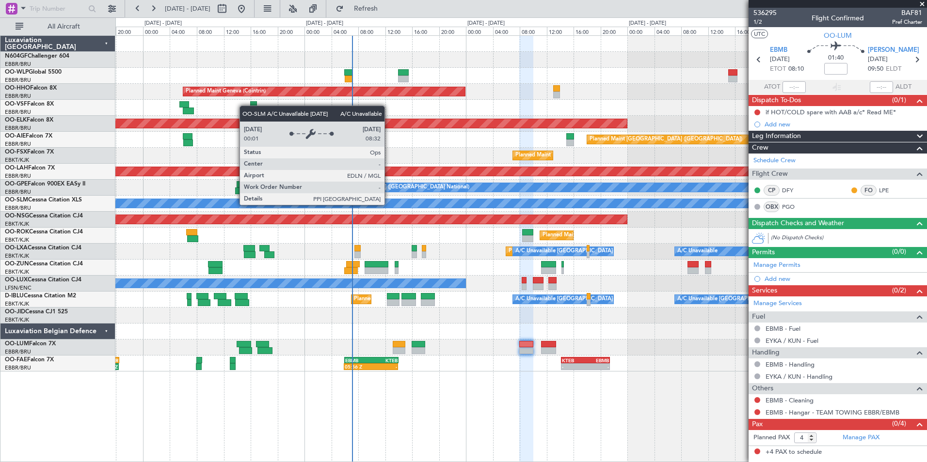
click at [423, 207] on div "A/C Unavailable [GEOGRAPHIC_DATA]" at bounding box center [521, 203] width 2432 height 9
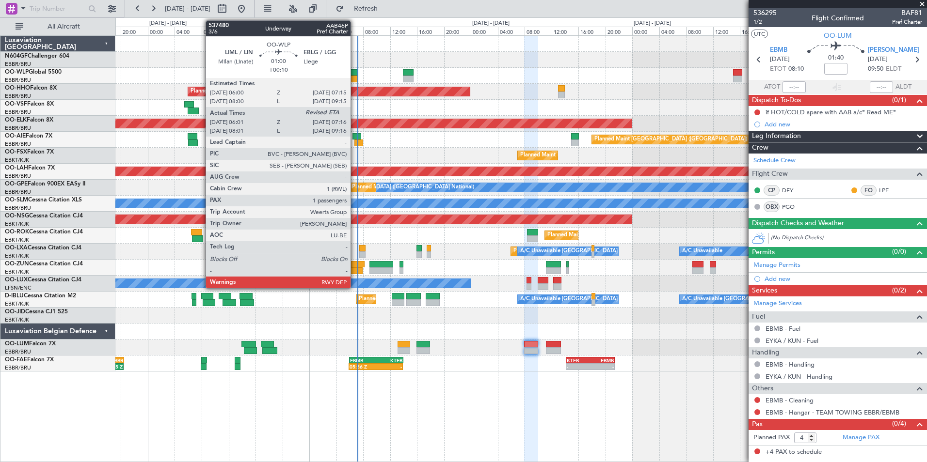
click at [353, 75] on div at bounding box center [353, 72] width 9 height 7
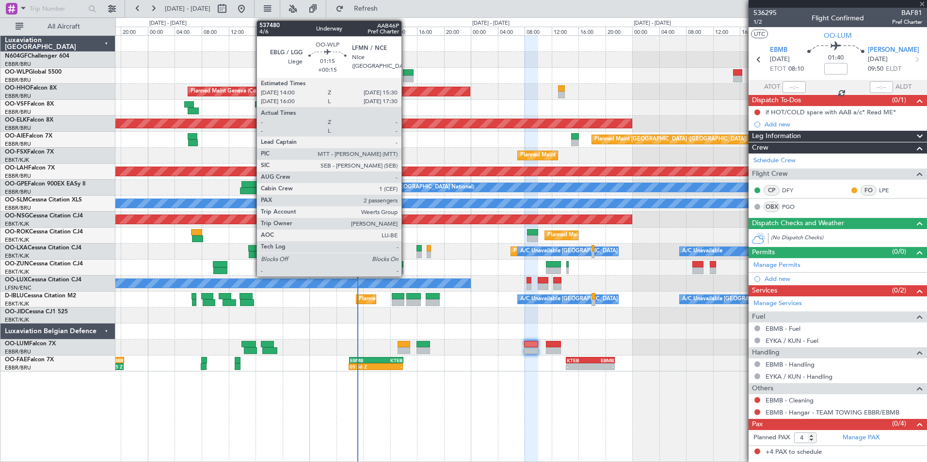
type input "+00:10"
type input "06:11"
type input "1"
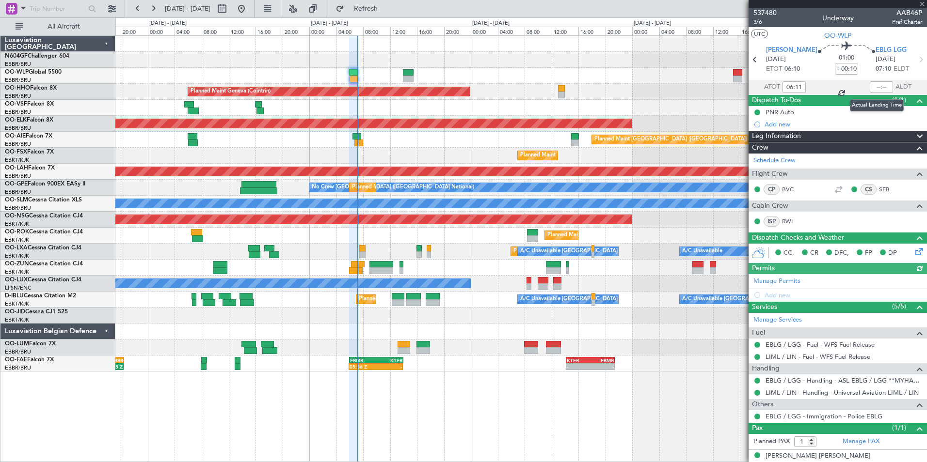
click at [876, 88] on div at bounding box center [881, 87] width 23 height 12
click at [876, 88] on input "text" at bounding box center [881, 87] width 23 height 12
click at [710, 104] on div at bounding box center [520, 108] width 811 height 16
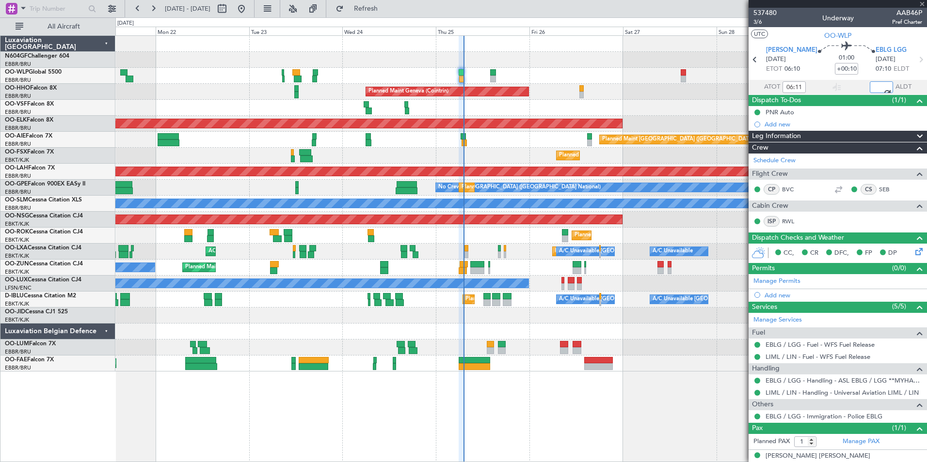
click at [489, 143] on div "Planned Maint Milan (Linate) Planned Maint Geneva ([GEOGRAPHIC_DATA]) AOG Maint…" at bounding box center [520, 204] width 811 height 336
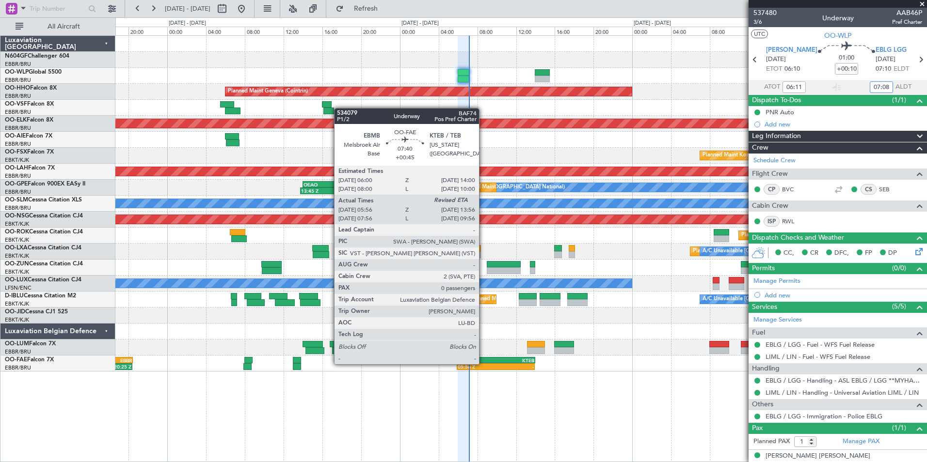
type input "07:08"
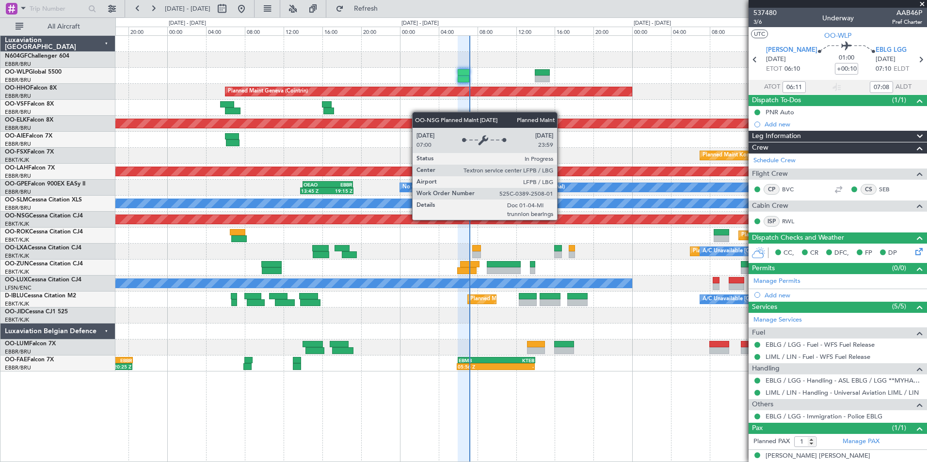
click at [366, 225] on div "Planned Maint [GEOGRAPHIC_DATA] ([GEOGRAPHIC_DATA])" at bounding box center [520, 220] width 811 height 16
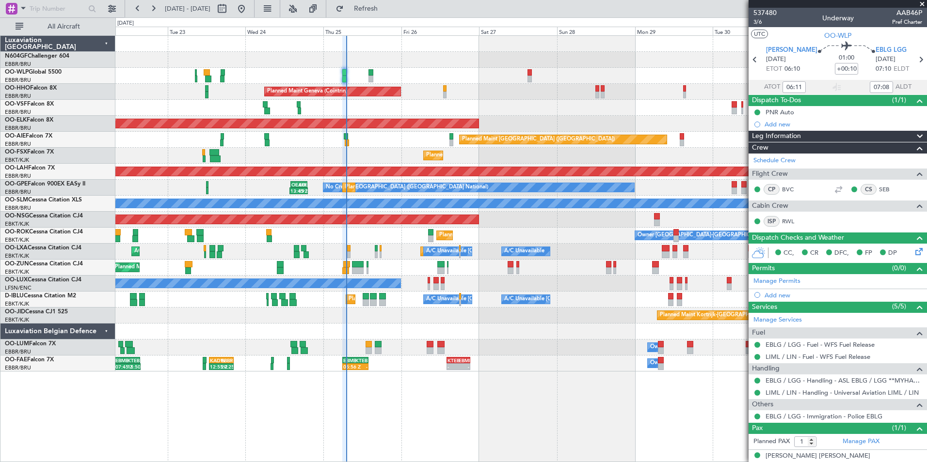
click at [312, 256] on div "Planned Maint Kortrijk-[GEOGRAPHIC_DATA] A/C Unavailable [GEOGRAPHIC_DATA] ([GE…" at bounding box center [520, 252] width 811 height 16
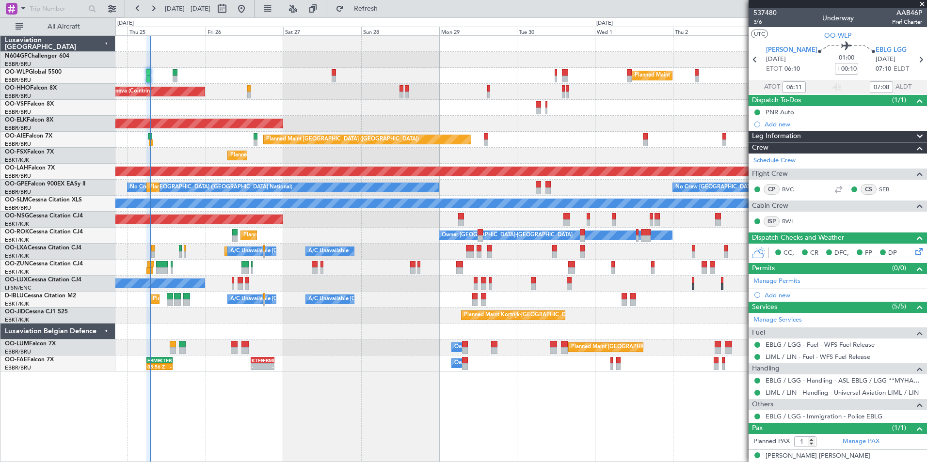
click at [264, 215] on div "Planned Maint Milan (Linate) Planned Maint Geneva ([GEOGRAPHIC_DATA]) Planned M…" at bounding box center [520, 204] width 811 height 336
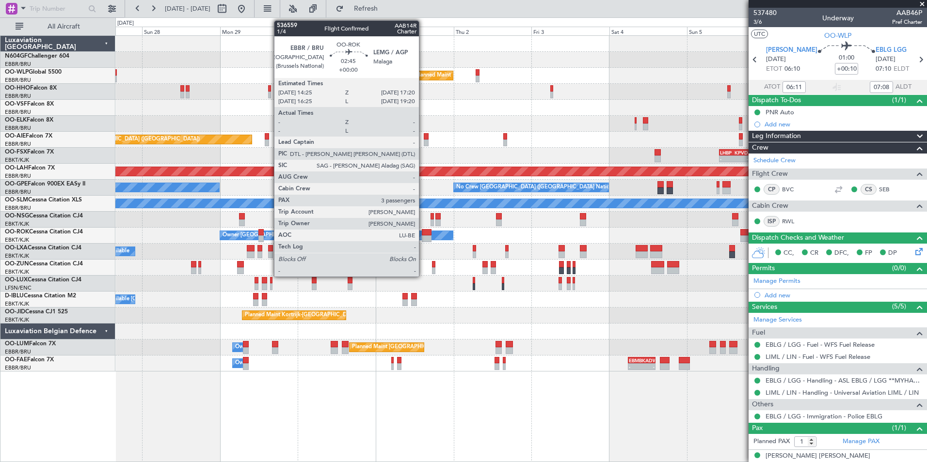
click at [289, 213] on div "Planned Maint Milan (Linate) Planned Maint Geneva ([GEOGRAPHIC_DATA]) Planned M…" at bounding box center [520, 204] width 811 height 336
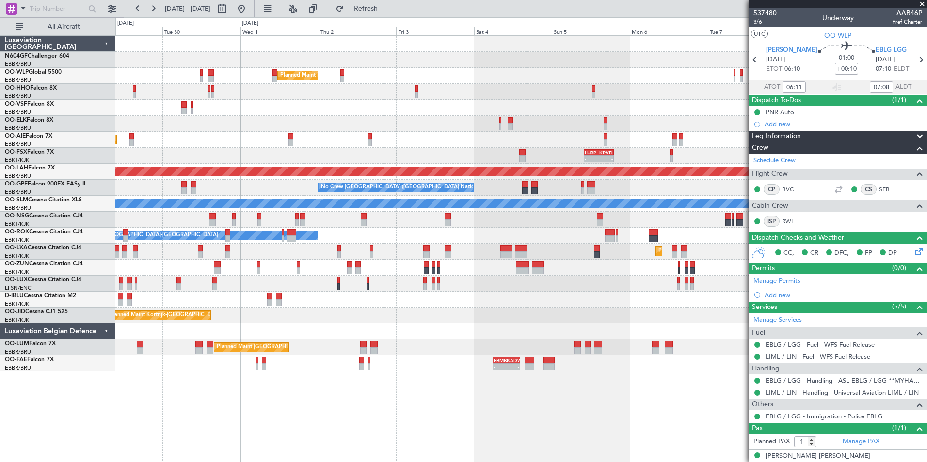
click at [420, 242] on div "Owner [GEOGRAPHIC_DATA]-[GEOGRAPHIC_DATA]" at bounding box center [520, 236] width 811 height 16
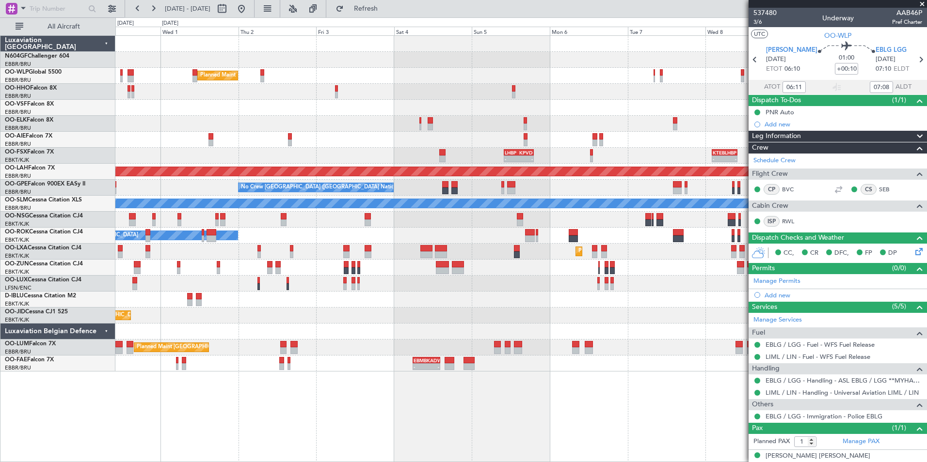
click at [323, 233] on div "Owner [GEOGRAPHIC_DATA]-[GEOGRAPHIC_DATA]" at bounding box center [520, 236] width 811 height 16
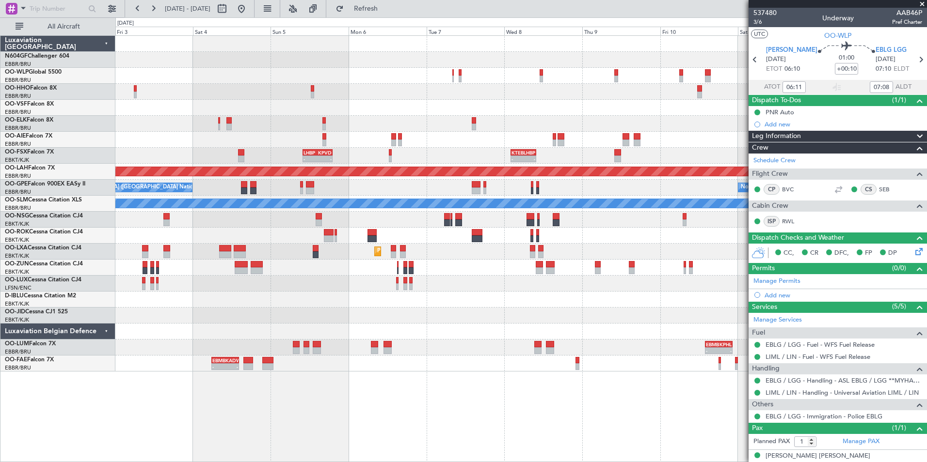
click at [316, 265] on div "Planned Maint Milan (Linate) - - LEZL 22:10 Z SKCG 07:40 Z LHBP 10:00 Z KPVD 19…" at bounding box center [520, 204] width 811 height 336
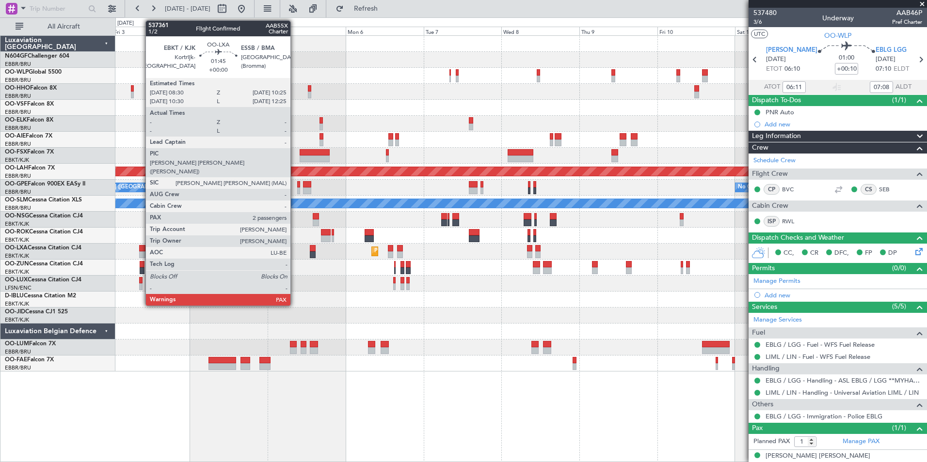
click at [141, 253] on div at bounding box center [142, 255] width 6 height 7
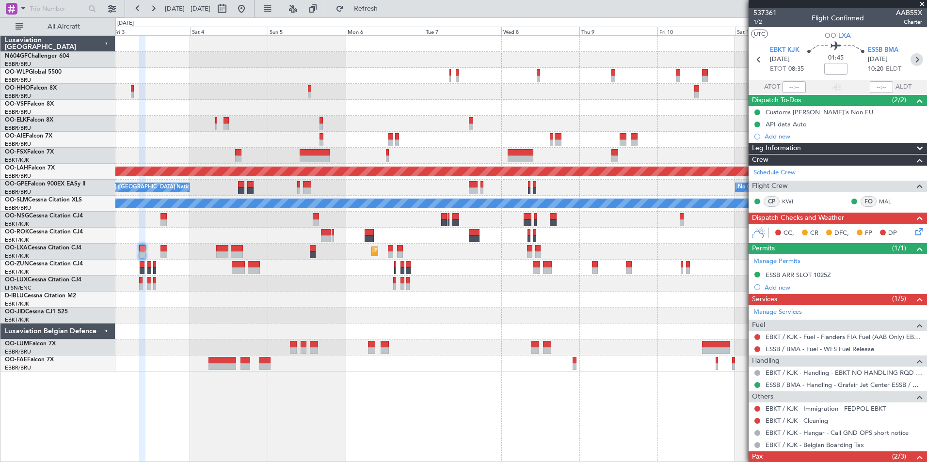
click at [910, 62] on icon at bounding box center [916, 59] width 13 height 13
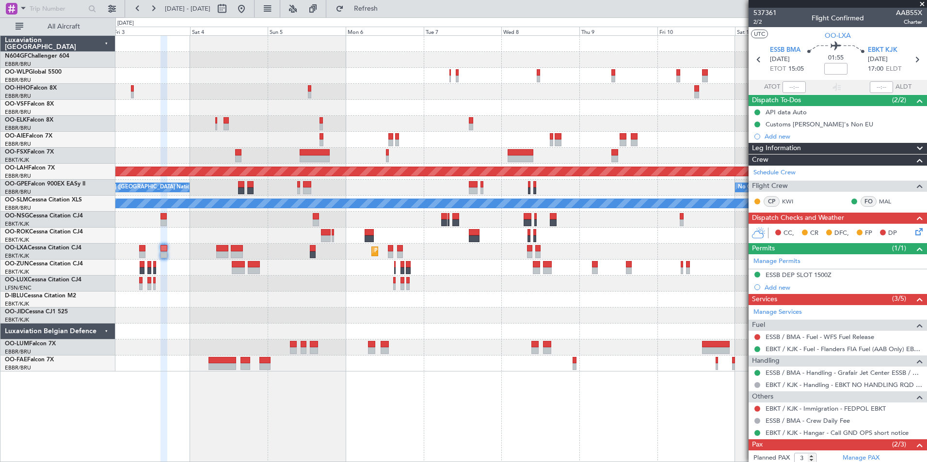
click at [318, 251] on div "Planned Maint Milan (Linate) Planned [GEOGRAPHIC_DATA][PERSON_NAME]-[GEOGRAPHIC…" at bounding box center [520, 204] width 811 height 336
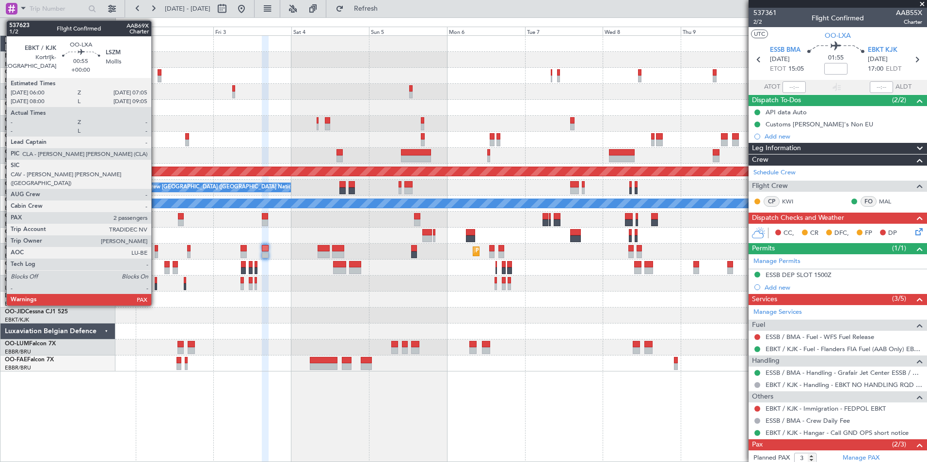
click at [156, 254] on div at bounding box center [157, 255] width 4 height 7
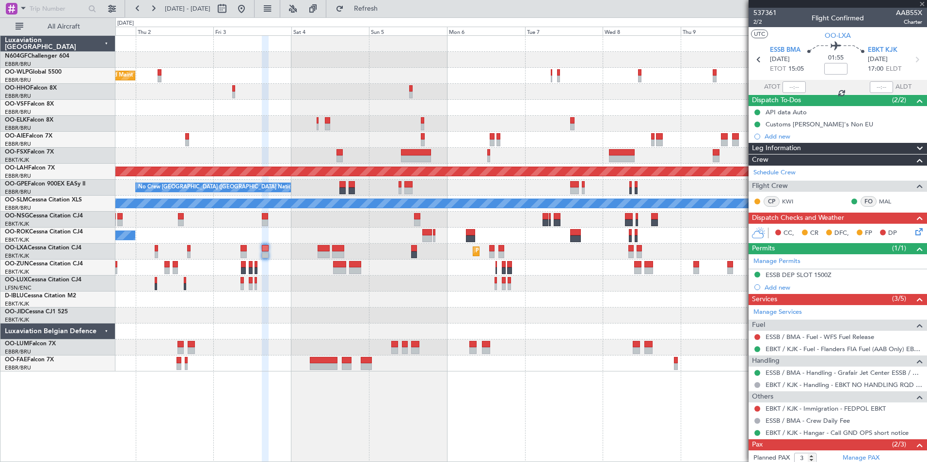
type input "2"
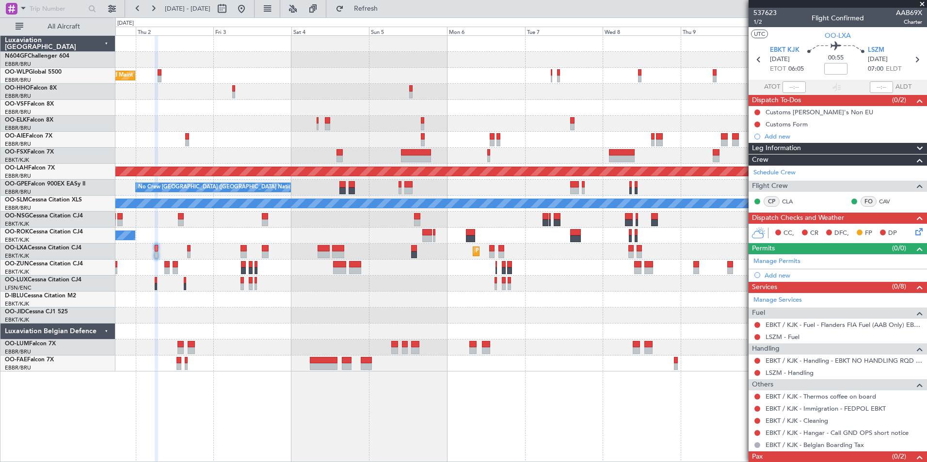
click at [465, 326] on div "Planned Maint Milan (Linate) Planned Maint [GEOGRAPHIC_DATA] ([GEOGRAPHIC_DATA]…" at bounding box center [520, 204] width 811 height 336
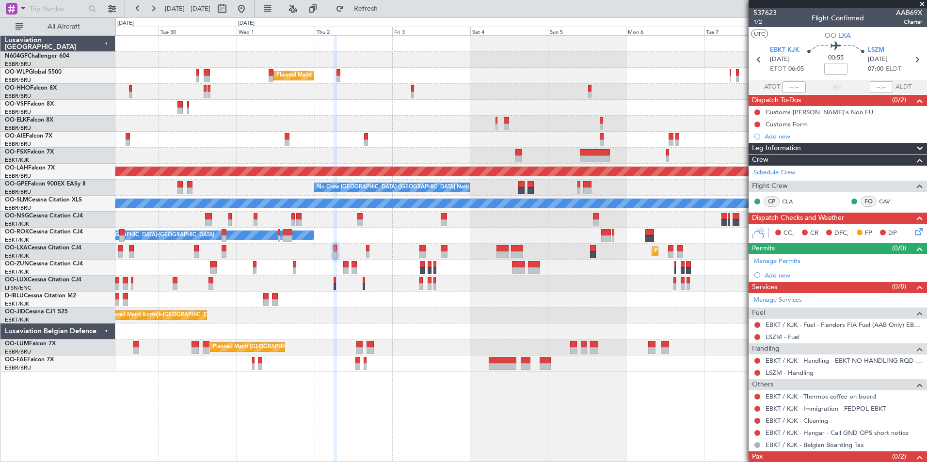
click at [467, 312] on div "Planned Maint Milan (Linate) Planned Maint [GEOGRAPHIC_DATA]-[GEOGRAPHIC_DATA] …" at bounding box center [520, 204] width 811 height 336
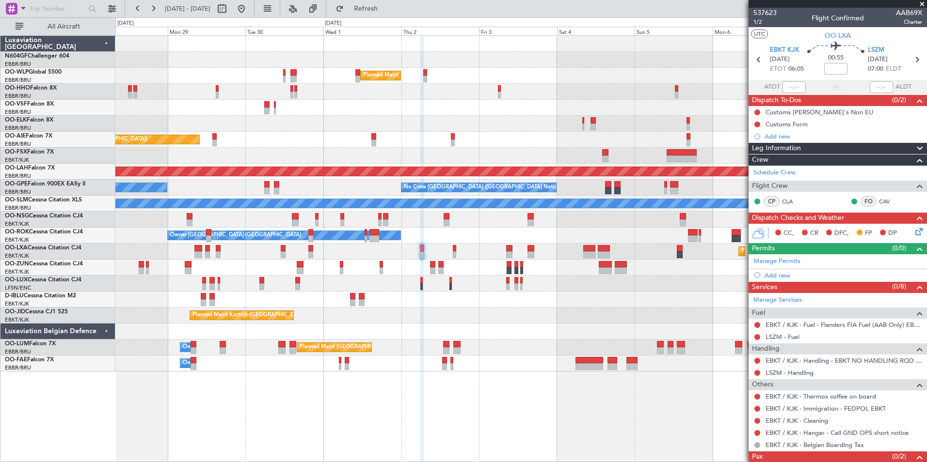
click at [394, 16] on fb-refresh-button "Refresh" at bounding box center [360, 8] width 68 height 17
click at [386, 10] on span "Refresh" at bounding box center [366, 8] width 41 height 7
click at [249, 9] on button at bounding box center [242, 9] width 16 height 16
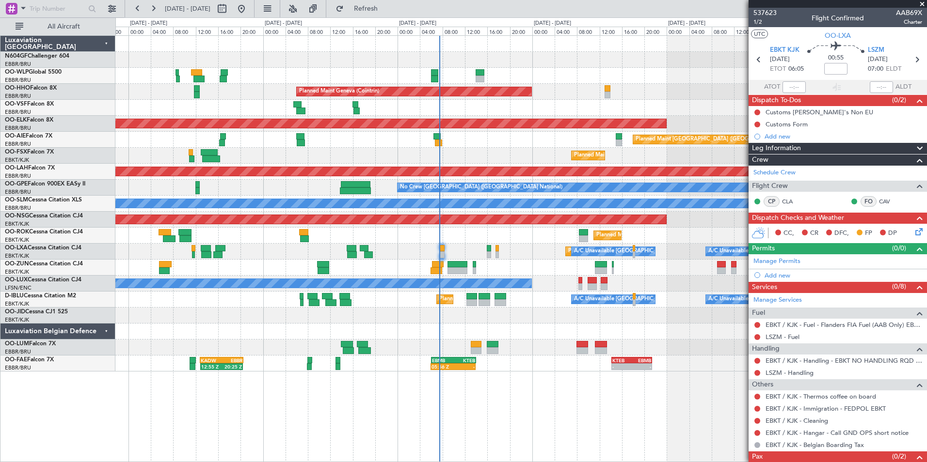
click at [360, 154] on div "Planned Maint Geneva (Cointrin) Planned Maint [GEOGRAPHIC_DATA]-[GEOGRAPHIC_DAT…" at bounding box center [520, 204] width 811 height 336
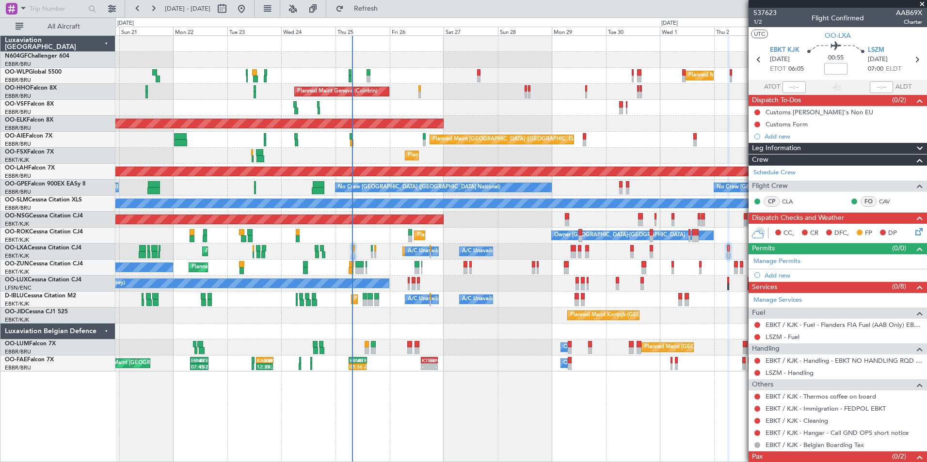
click at [293, 132] on div "Planned Maint Milan (Linate) Planned Maint Liege Planned Maint Geneva ([GEOGRAP…" at bounding box center [520, 204] width 811 height 336
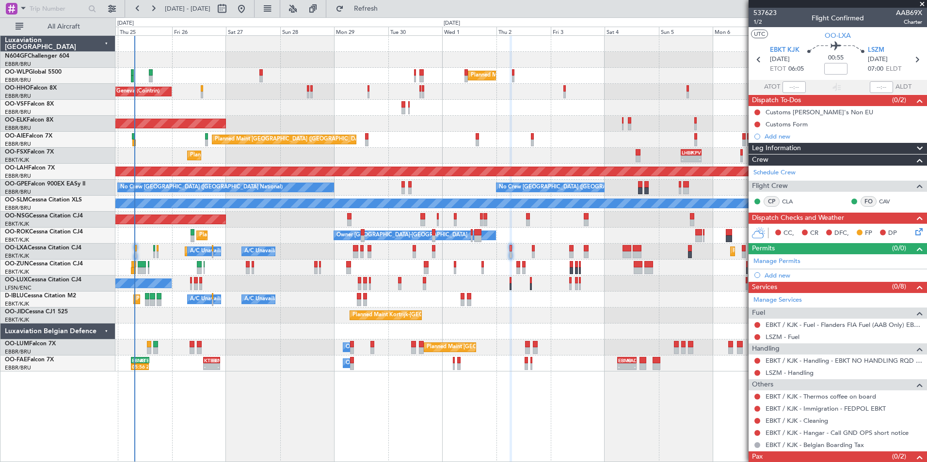
click at [275, 129] on div "Planned Maint Milan (Linate) Planned Maint Geneva ([GEOGRAPHIC_DATA]) Planned M…" at bounding box center [520, 204] width 811 height 336
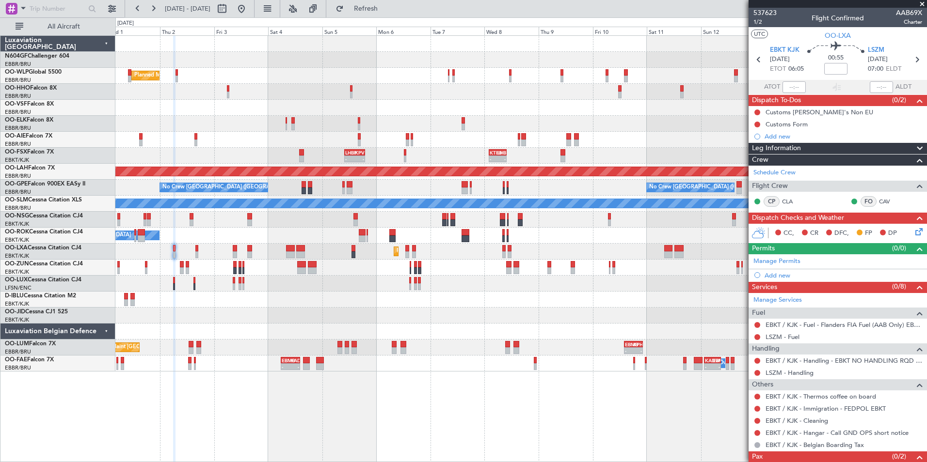
click at [264, 121] on div "Planned Maint Milan (Linate) - - LEZL 22:10 Z SKCG 07:40 Z - - SKCG 21:00 Z EGG…" at bounding box center [520, 204] width 811 height 336
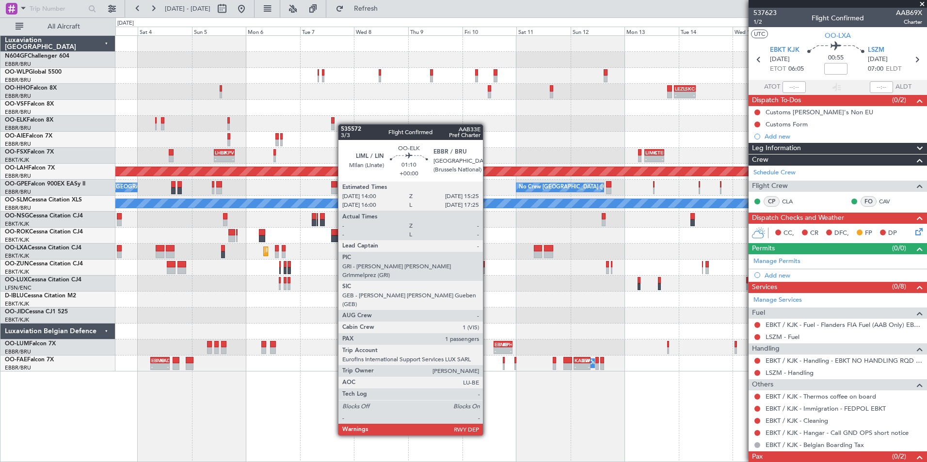
click at [268, 129] on div at bounding box center [520, 124] width 811 height 16
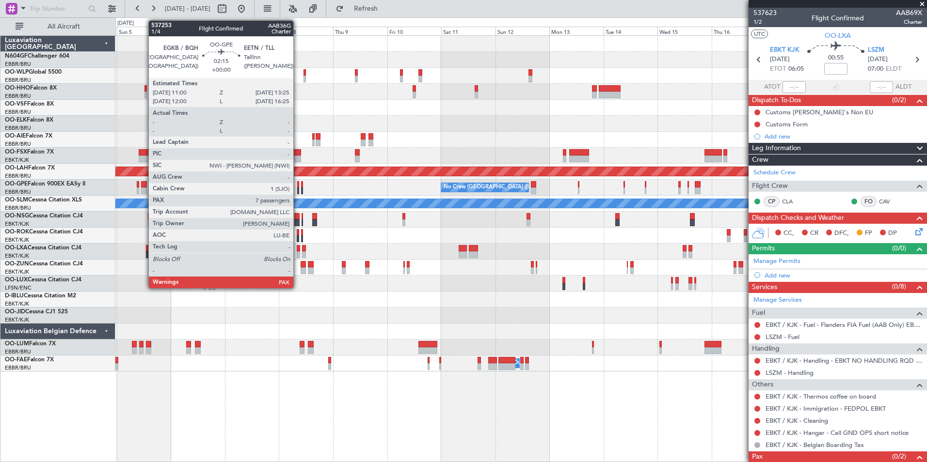
click at [143, 190] on div at bounding box center [144, 191] width 6 height 7
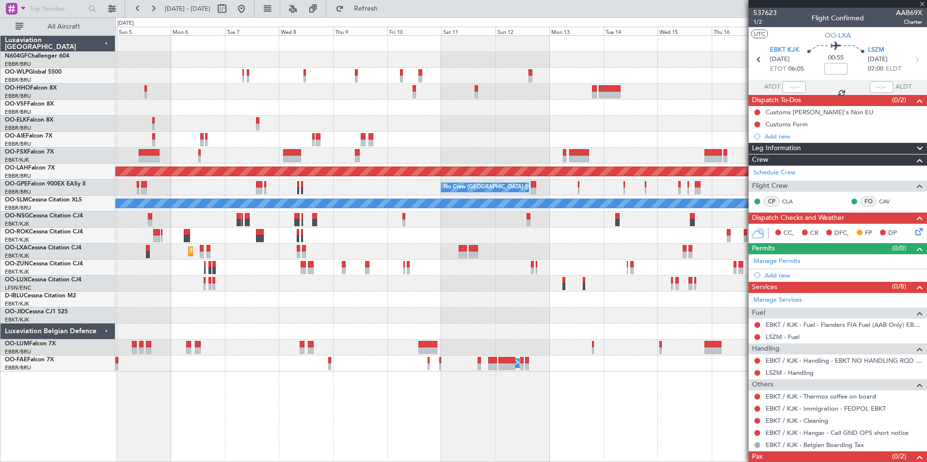
type input "7"
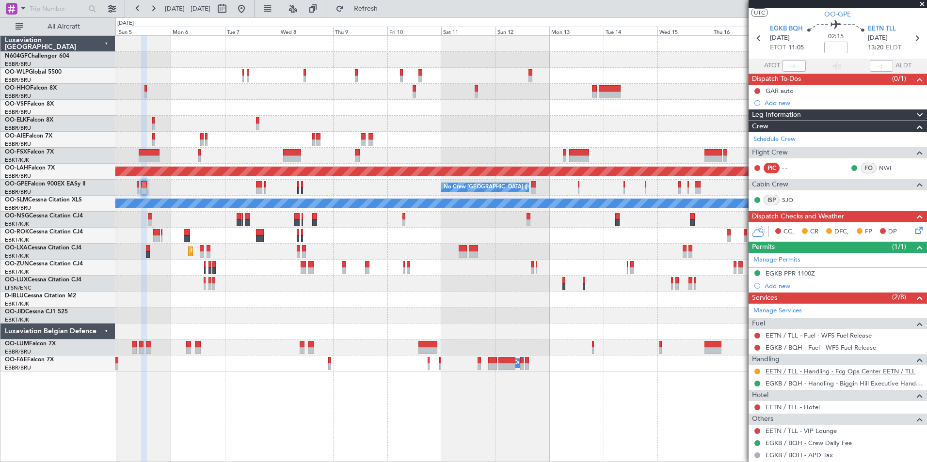
scroll to position [72, 0]
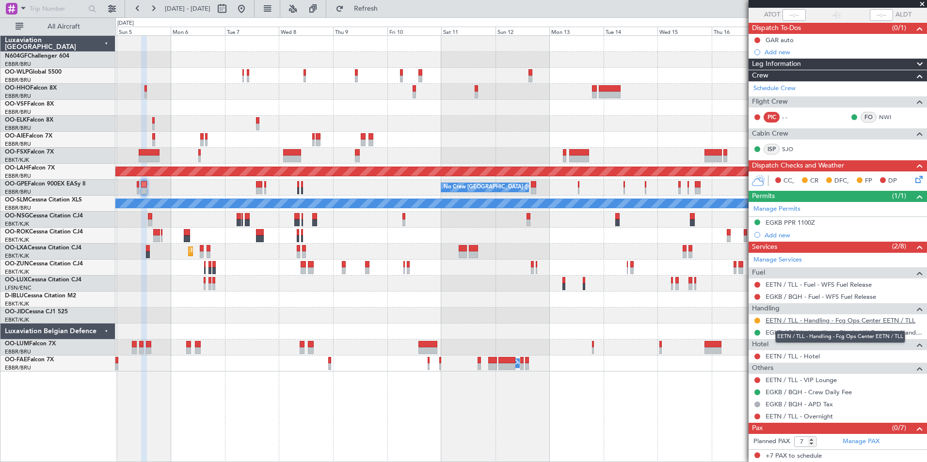
click at [835, 318] on link "EETN / TLL - Handling - Fcg Ops Center EETN / TLL" at bounding box center [840, 321] width 150 height 8
click at [386, 6] on span "Refresh" at bounding box center [366, 8] width 41 height 7
click at [386, 11] on span "Refresh" at bounding box center [366, 8] width 41 height 7
click at [249, 16] on button at bounding box center [242, 9] width 16 height 16
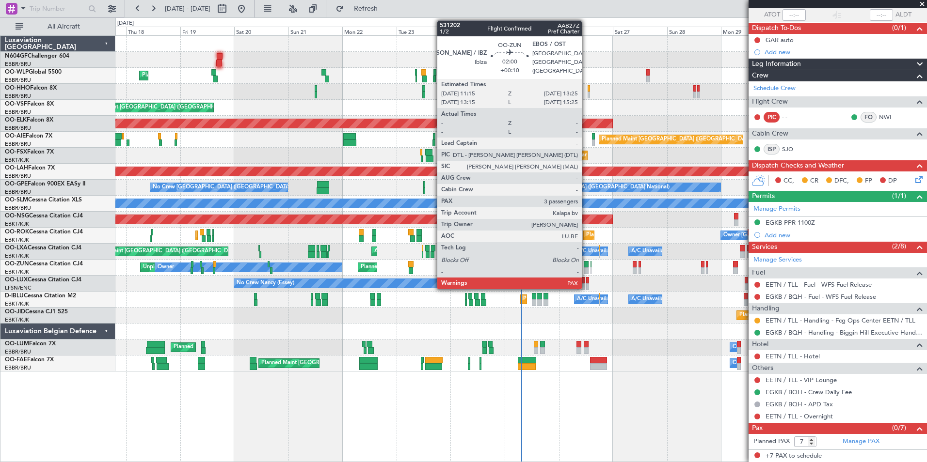
click at [586, 267] on div at bounding box center [586, 264] width 5 height 7
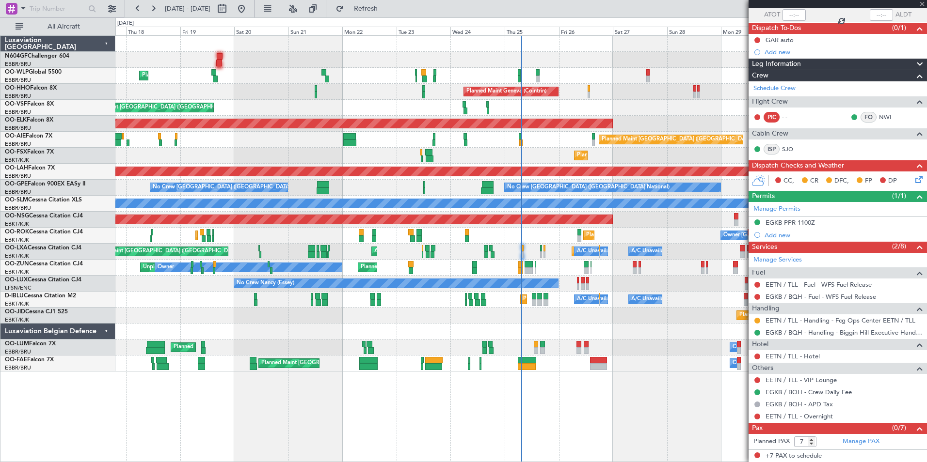
type input "+00:10"
type input "3"
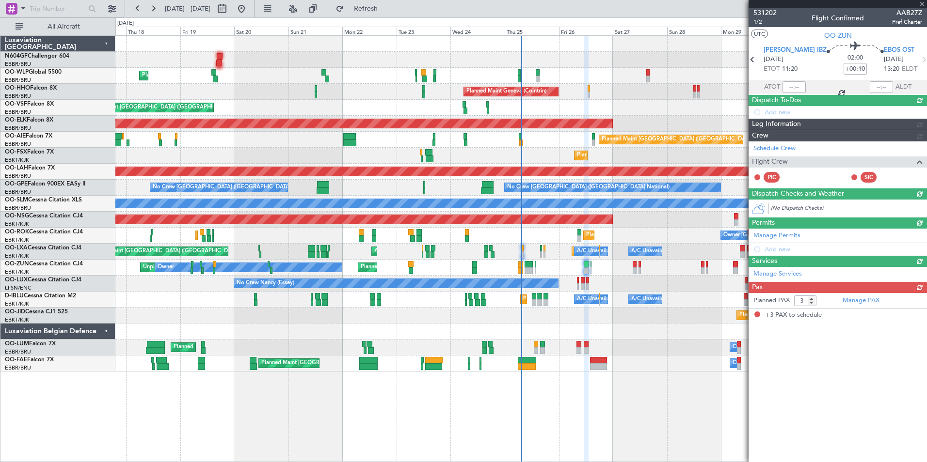
scroll to position [0, 0]
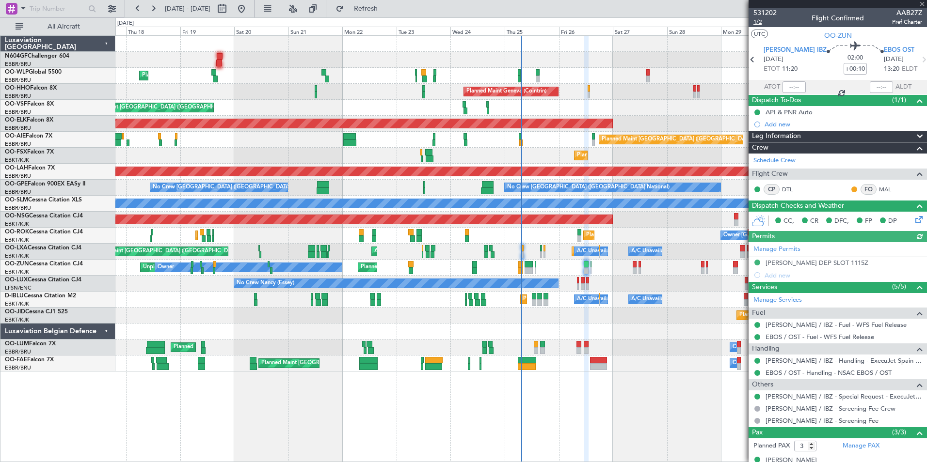
click at [760, 23] on span "1/2" at bounding box center [764, 22] width 23 height 8
click at [386, 8] on span "Refresh" at bounding box center [366, 8] width 41 height 7
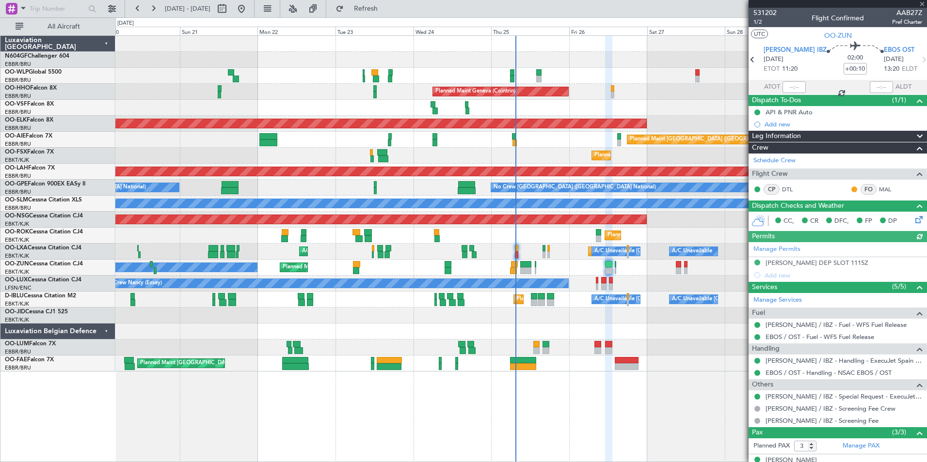
click at [553, 229] on div "Planned Maint Kortrijk-[GEOGRAPHIC_DATA] Owner [GEOGRAPHIC_DATA]-[GEOGRAPHIC_DA…" at bounding box center [520, 236] width 811 height 16
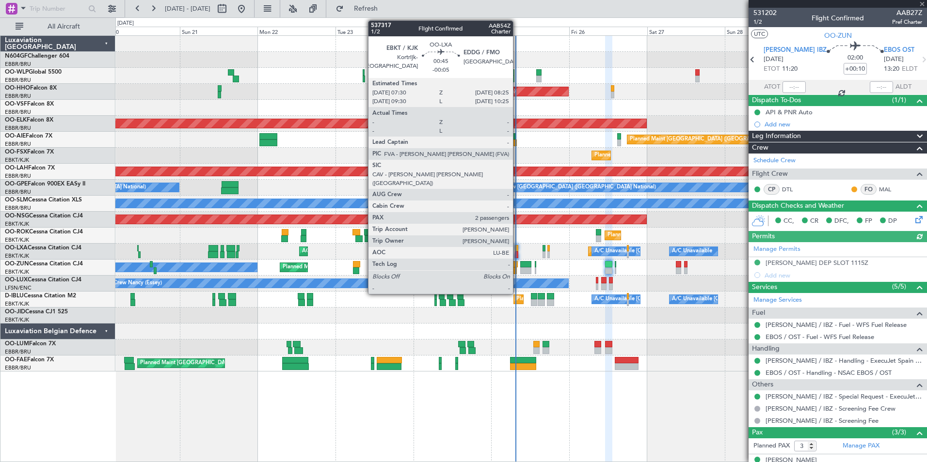
click at [517, 252] on div at bounding box center [516, 255] width 3 height 7
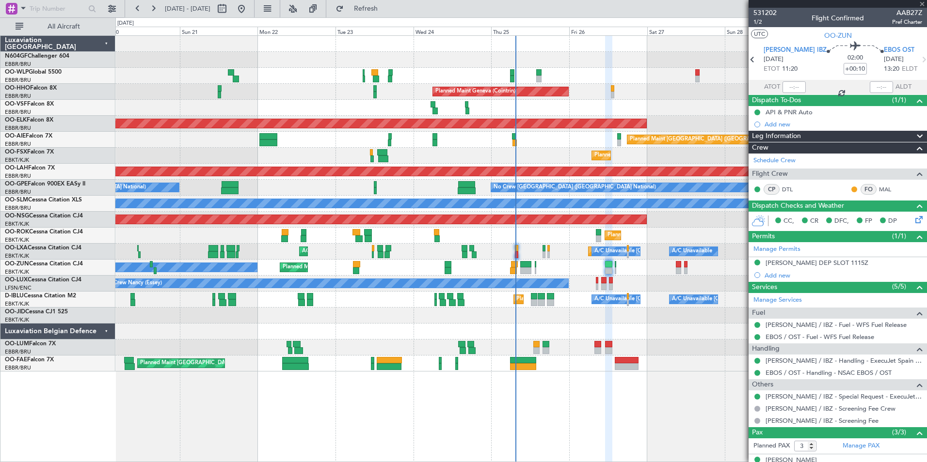
type input "-00:05"
type input "2"
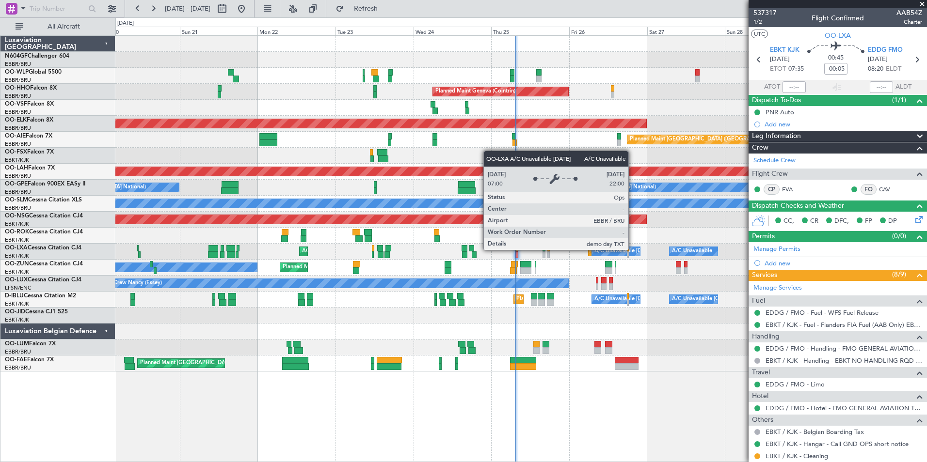
click at [523, 221] on div "Planned Maint Liege Planned Maint Milan ([GEOGRAPHIC_DATA]) Planned Maint Genev…" at bounding box center [520, 204] width 811 height 336
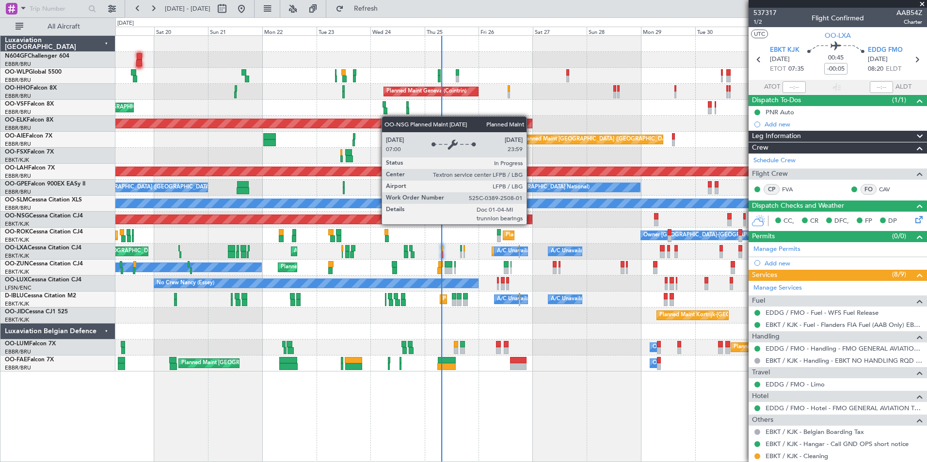
click at [366, 206] on div "Planned Maint Milan (Linate) Planned Maint Liege Planned Maint Geneva ([GEOGRAP…" at bounding box center [520, 204] width 811 height 336
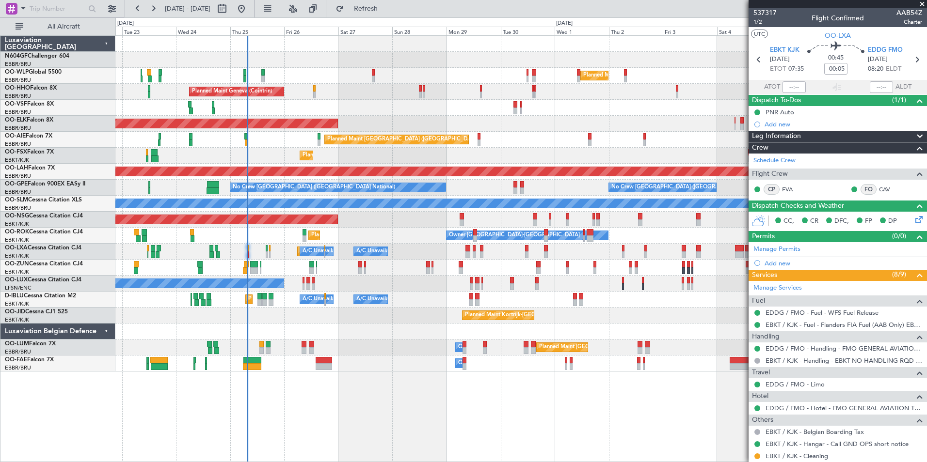
click at [342, 233] on div "Planned Maint Milan (Linate) Planned Maint Geneva ([GEOGRAPHIC_DATA]) AOG Maint…" at bounding box center [520, 204] width 811 height 336
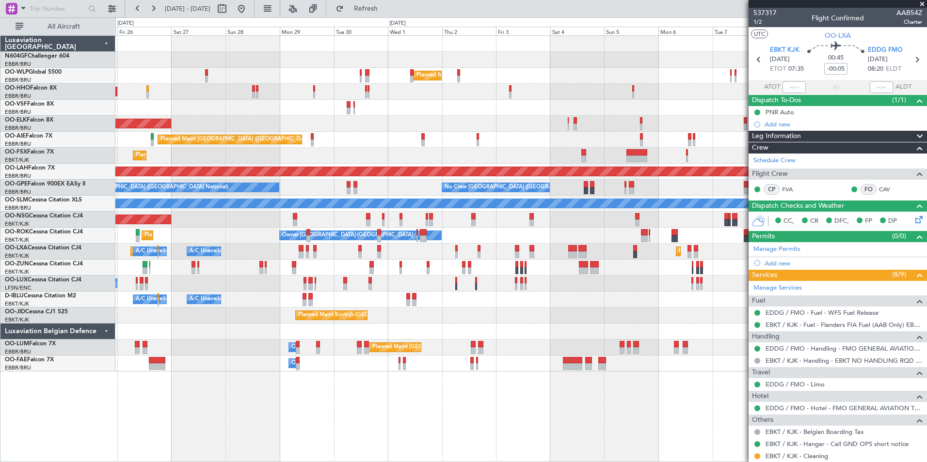
click at [334, 234] on div "Planned Maint Milan (Linate) Planned Maint Geneva ([GEOGRAPHIC_DATA]) Planned M…" at bounding box center [520, 204] width 811 height 336
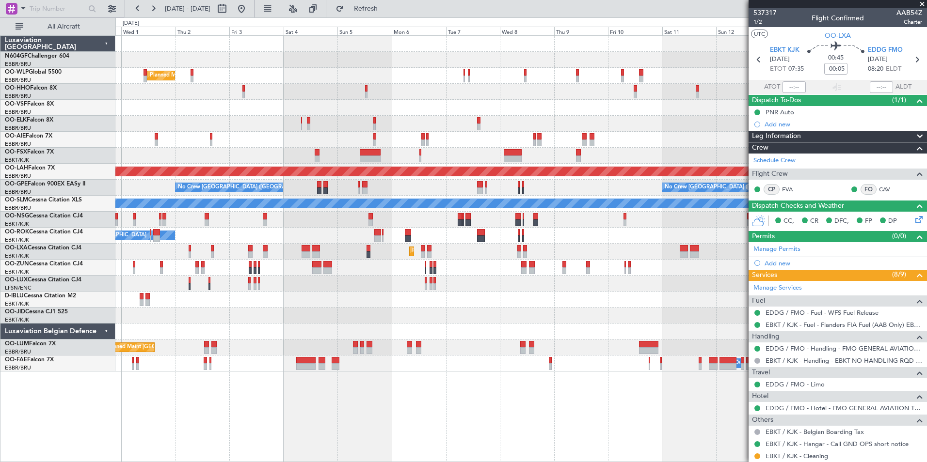
click at [300, 236] on div "Planned Maint Milan (Linate) Planned Maint [GEOGRAPHIC_DATA] ([GEOGRAPHIC_DATA]…" at bounding box center [520, 204] width 811 height 336
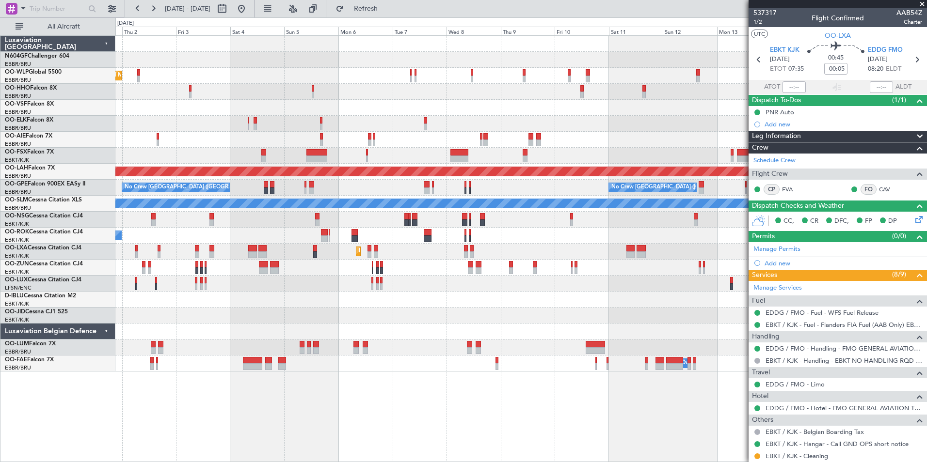
click at [307, 265] on div at bounding box center [520, 268] width 811 height 16
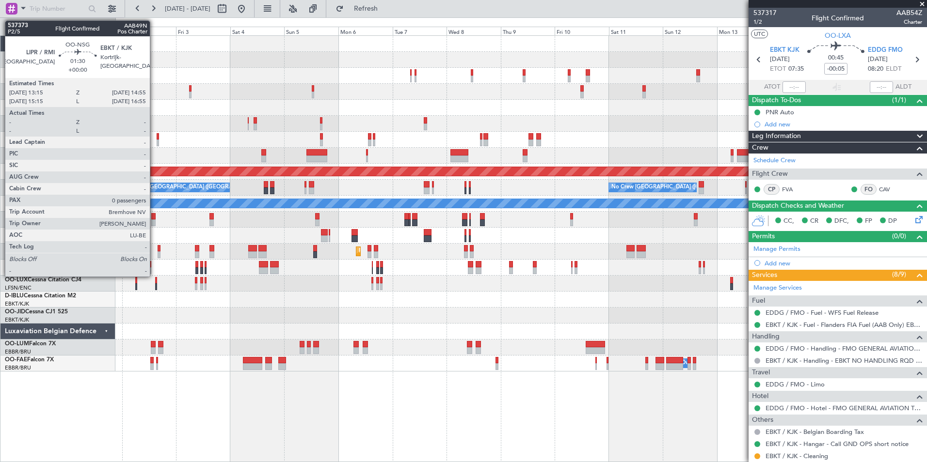
click at [154, 222] on div at bounding box center [153, 223] width 4 height 7
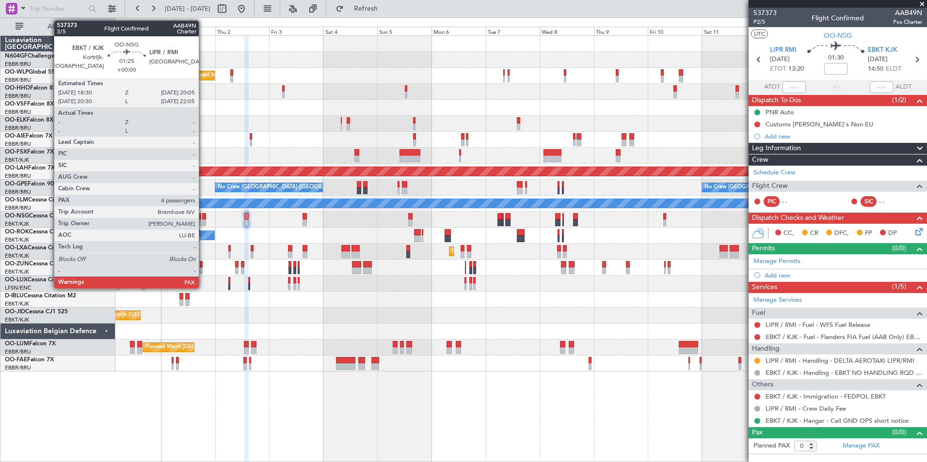
click at [203, 225] on div at bounding box center [204, 223] width 4 height 7
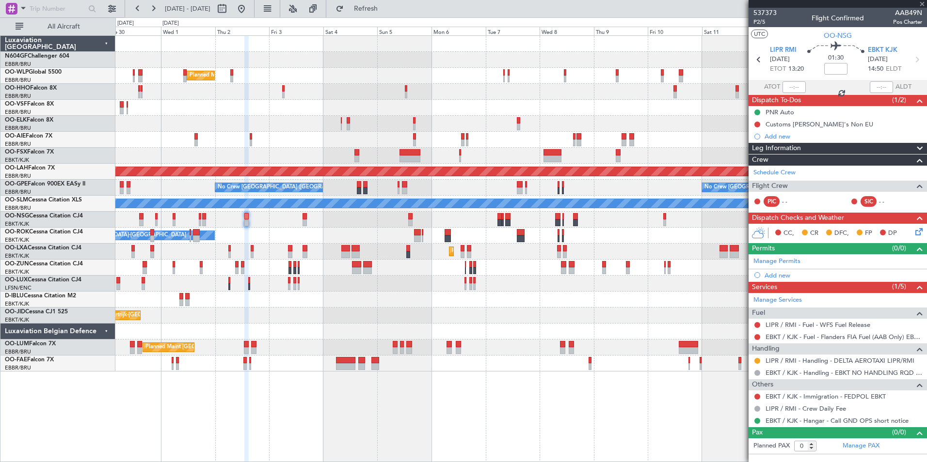
type input "4"
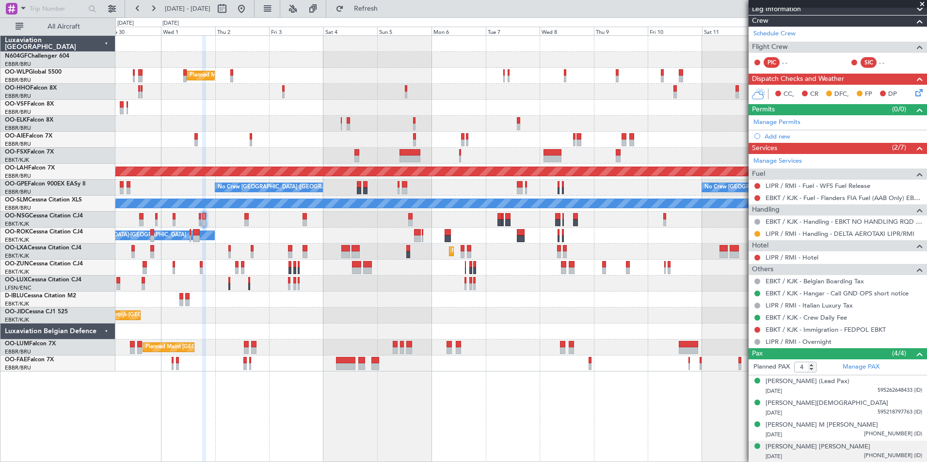
scroll to position [127, 0]
click at [591, 298] on div "Planned Maint Milan (Linate) Planned Maint [GEOGRAPHIC_DATA]-[GEOGRAPHIC_DATA] …" at bounding box center [520, 204] width 811 height 336
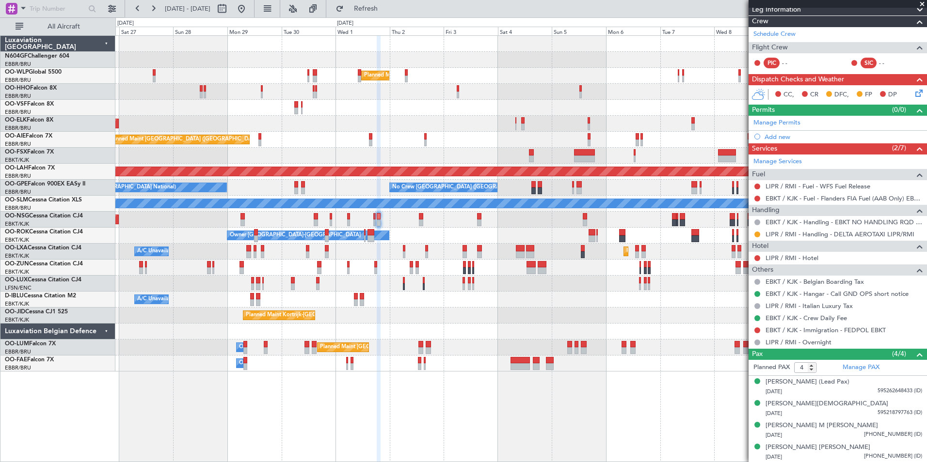
click at [254, 0] on fb-range-datepicker "[DATE] - [DATE]" at bounding box center [190, 8] width 130 height 17
click at [249, 3] on button at bounding box center [242, 9] width 16 height 16
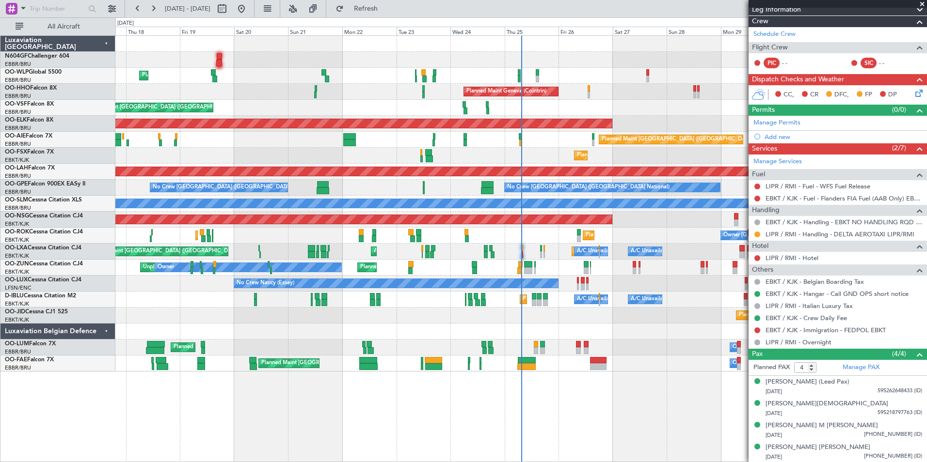
click at [315, 323] on div "Planned Maint Liege Planned Maint Milan (Linate) Planned Maint Geneva (Cointrin…" at bounding box center [520, 248] width 811 height 427
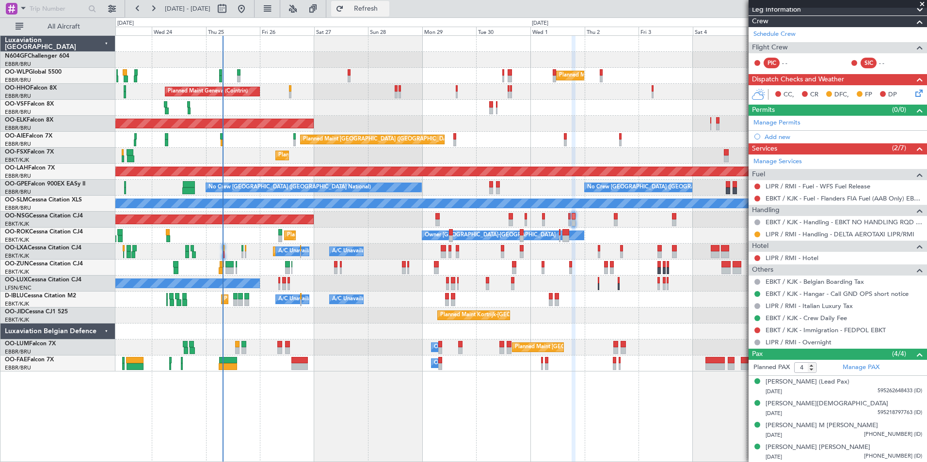
click at [386, 12] on span "Refresh" at bounding box center [366, 8] width 41 height 7
click at [510, 220] on div "Planned Maint [GEOGRAPHIC_DATA] ([GEOGRAPHIC_DATA])" at bounding box center [520, 220] width 811 height 16
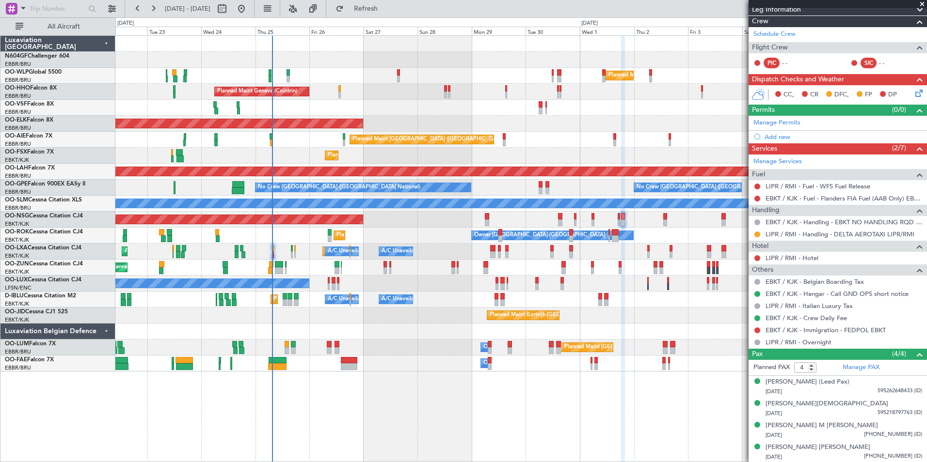
click at [482, 123] on div "Planned Maint Kortrijk-[GEOGRAPHIC_DATA]" at bounding box center [520, 124] width 811 height 16
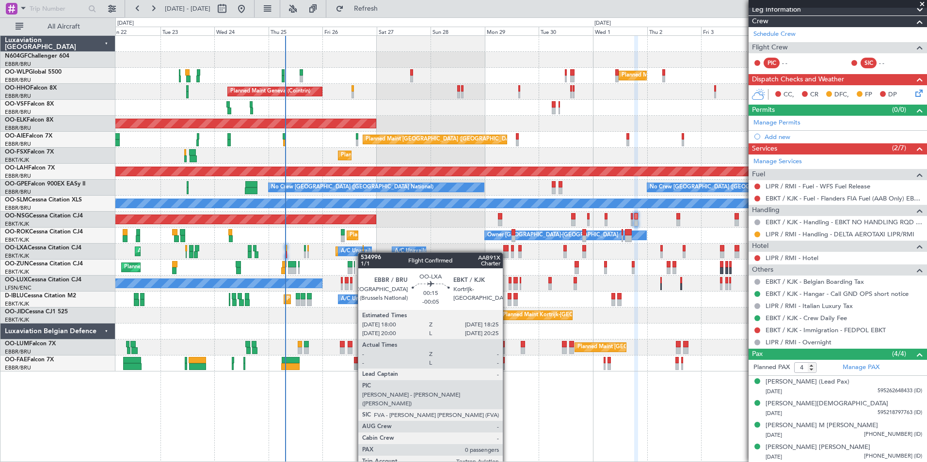
click at [363, 253] on div at bounding box center [363, 255] width 1 height 7
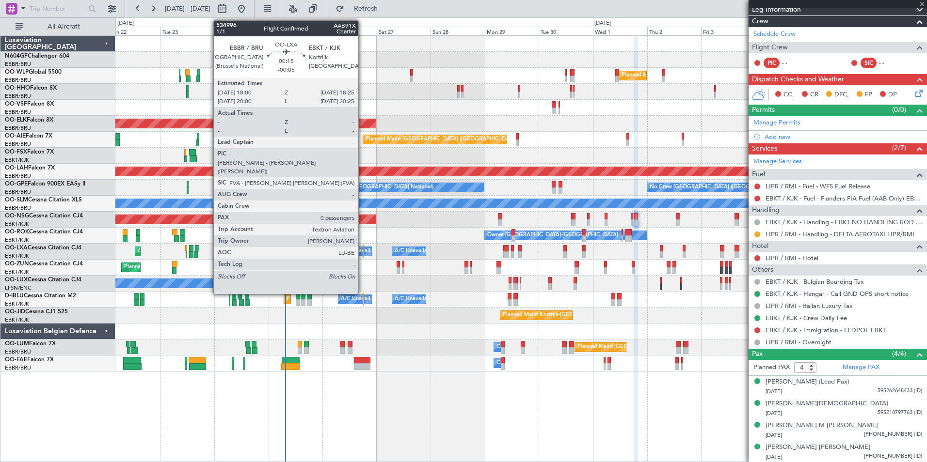
type input "-00:05"
type input "0"
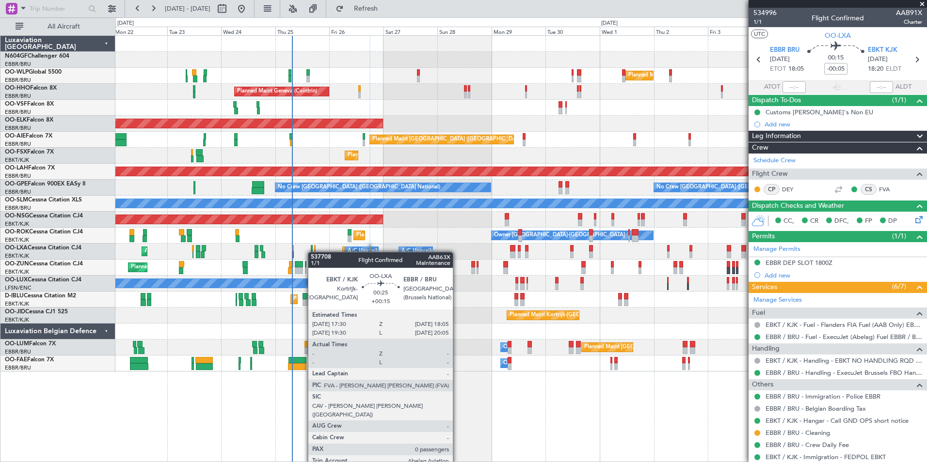
click at [314, 253] on div "Planned Maint Kortrijk-Wevelgem AOG Maint Kortrijk-Wevelgem A/C Unavailable Bru…" at bounding box center [520, 252] width 811 height 16
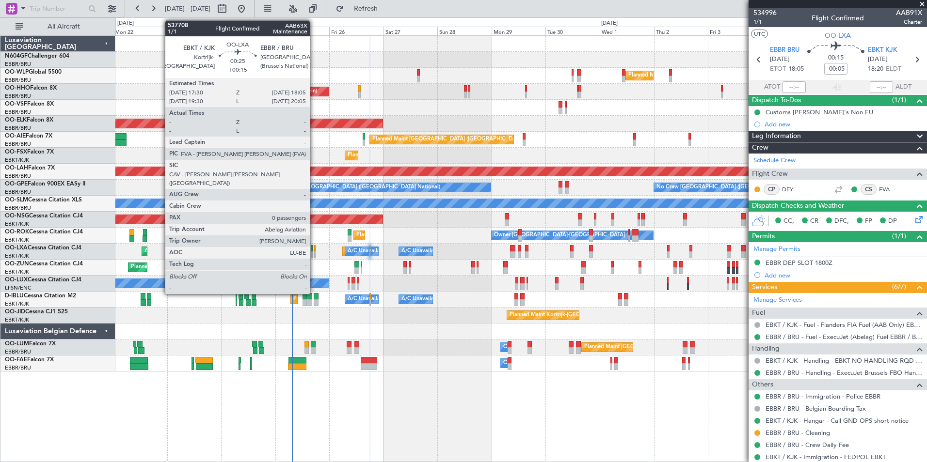
click at [314, 251] on div at bounding box center [314, 248] width 1 height 7
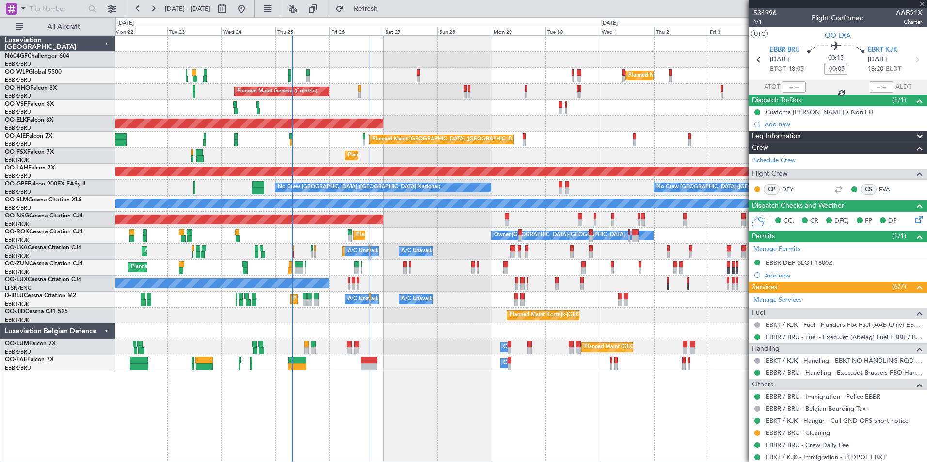
type input "+00:15"
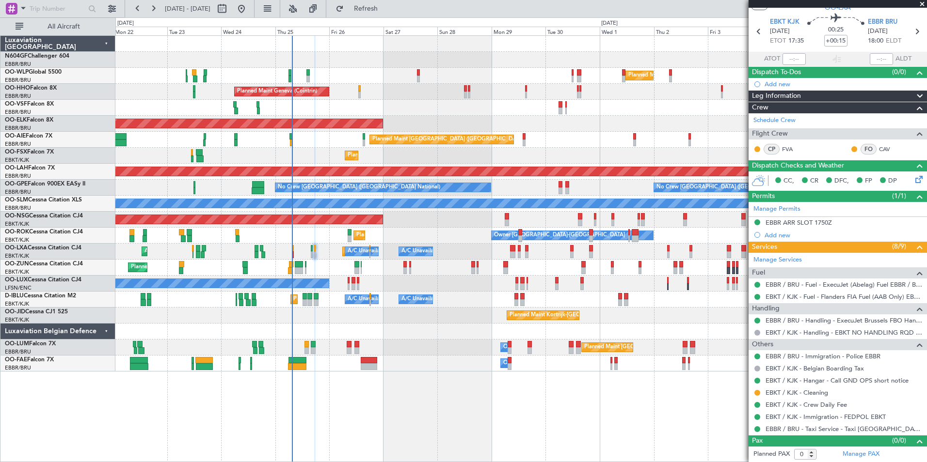
scroll to position [28, 0]
click at [583, 301] on div "Planned Maint Nice ([GEOGRAPHIC_DATA]) A/C Unavailable [GEOGRAPHIC_DATA] ([GEOG…" at bounding box center [520, 300] width 811 height 16
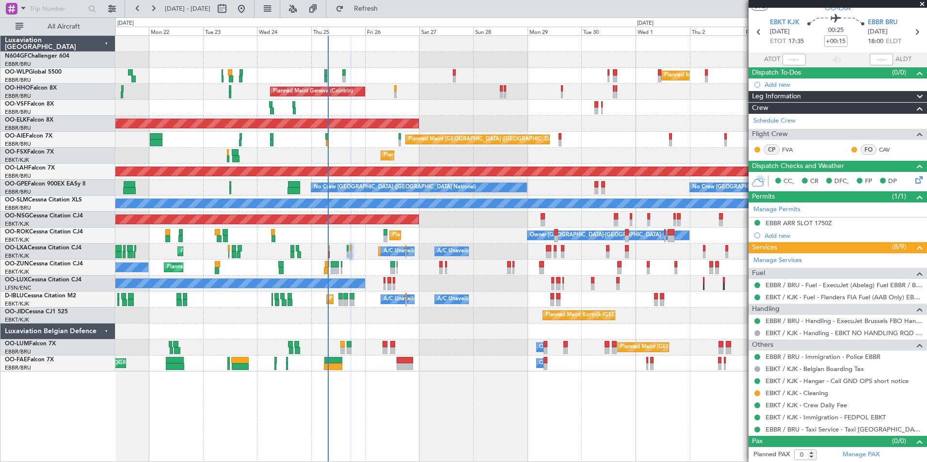
click at [447, 263] on div "Planned Maint Milan (Linate) Planned Maint Liege Planned Maint Geneva (Cointrin…" at bounding box center [520, 204] width 811 height 336
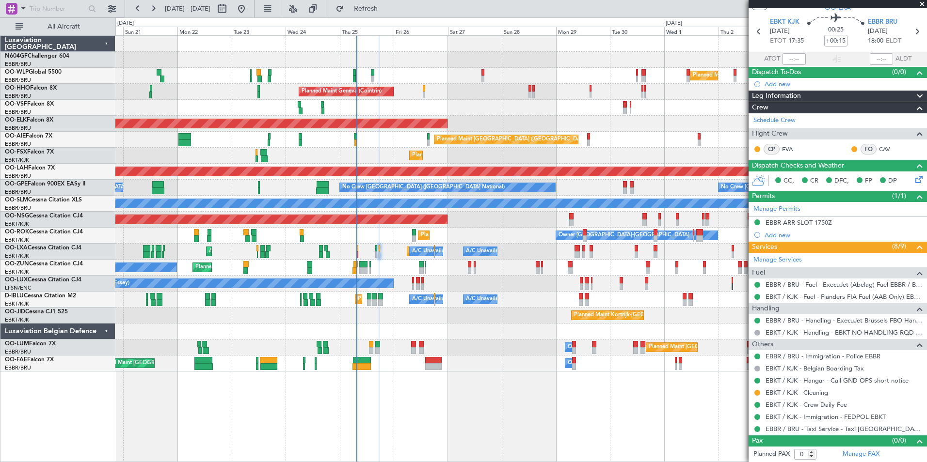
scroll to position [0, 0]
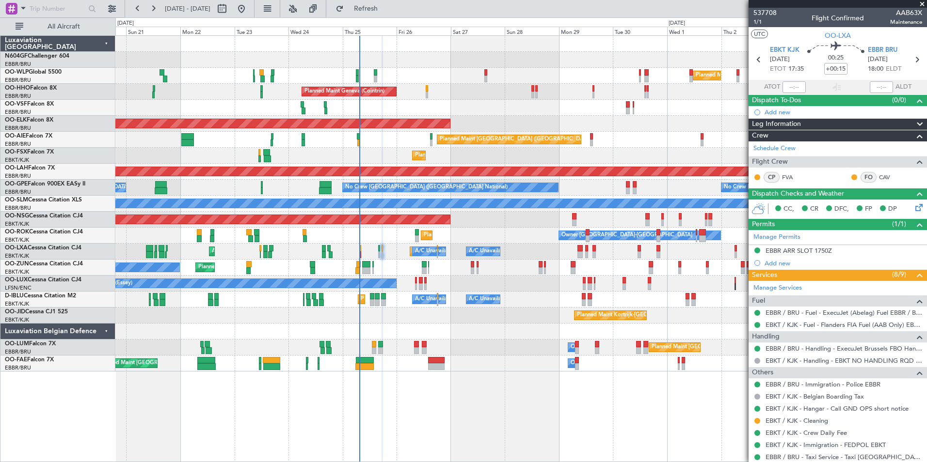
click at [396, 253] on div "Planned Maint Kortrijk-Wevelgem AOG Maint Kortrijk-Wevelgem A/C Unavailable Bru…" at bounding box center [520, 252] width 811 height 16
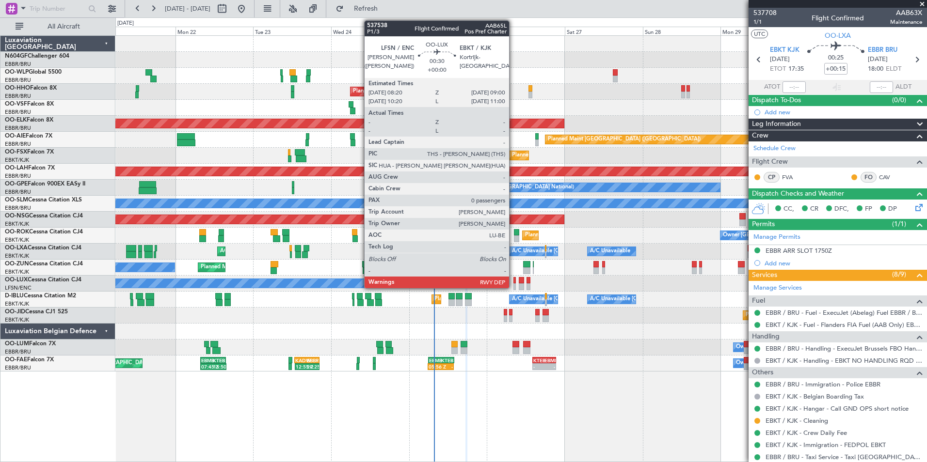
click at [529, 296] on div "A/C Unavailable [GEOGRAPHIC_DATA] ([GEOGRAPHIC_DATA] National)" at bounding box center [602, 299] width 180 height 15
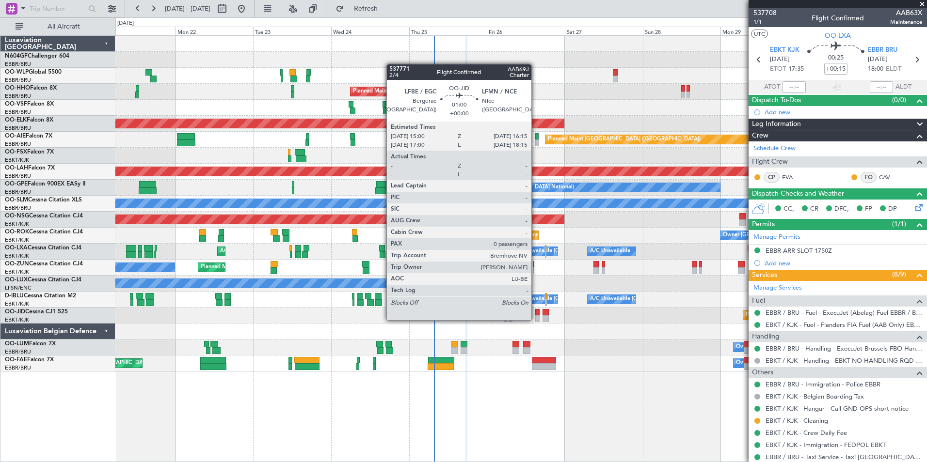
click at [536, 319] on div at bounding box center [537, 319] width 4 height 7
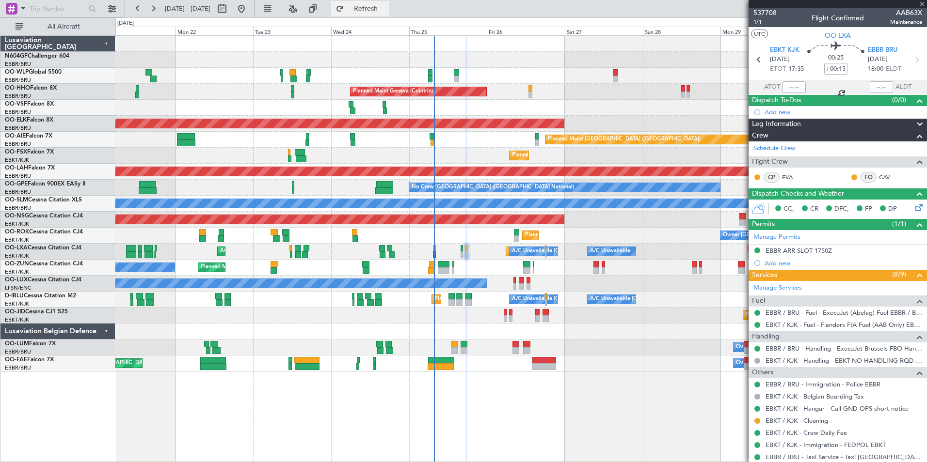
click at [386, 11] on span "Refresh" at bounding box center [366, 8] width 41 height 7
click at [365, 253] on div "A/C Unavailable AOG Maint Kortrijk-Wevelgem Planned Maint Kortrijk-Wevelgem A/C…" at bounding box center [520, 252] width 811 height 16
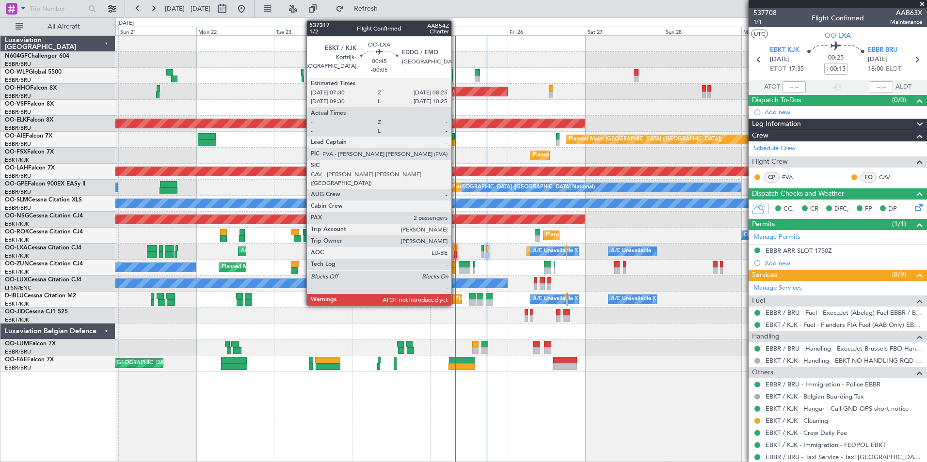
click at [456, 254] on div at bounding box center [455, 255] width 3 height 7
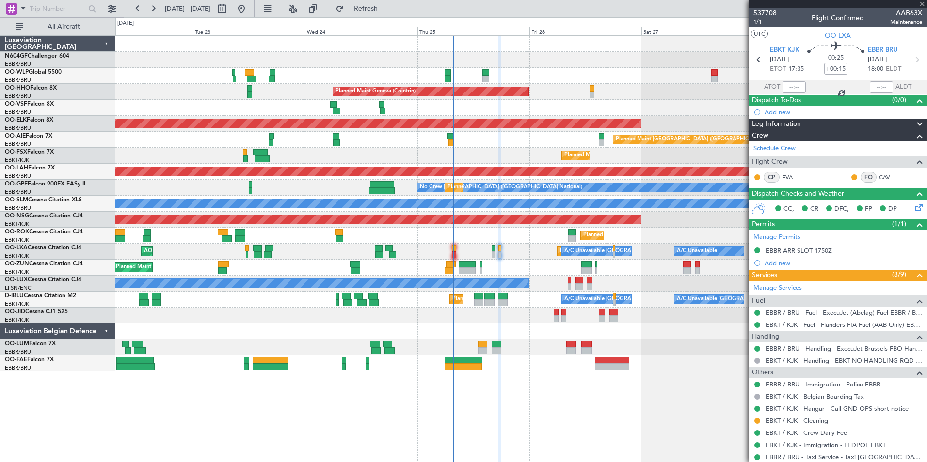
type input "-00:05"
type input "2"
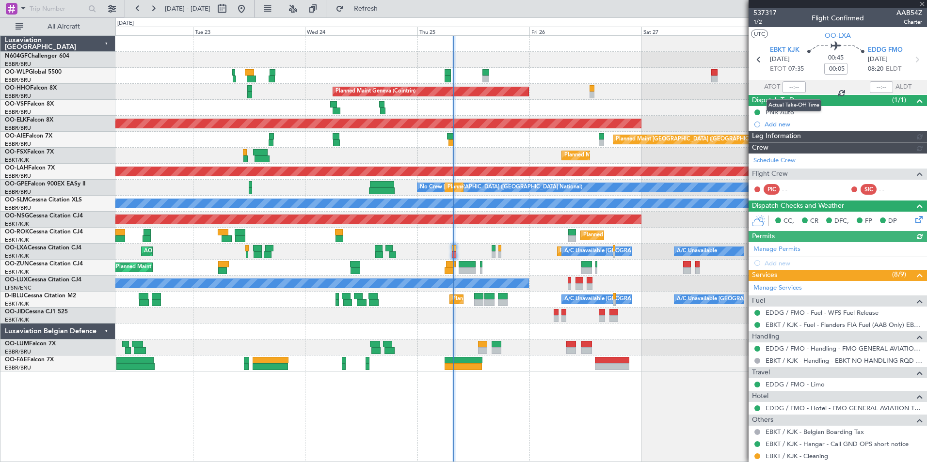
click at [791, 89] on div at bounding box center [793, 87] width 23 height 12
click at [776, 83] on span "ATOT" at bounding box center [772, 87] width 16 height 10
click at [789, 85] on div at bounding box center [793, 87] width 23 height 12
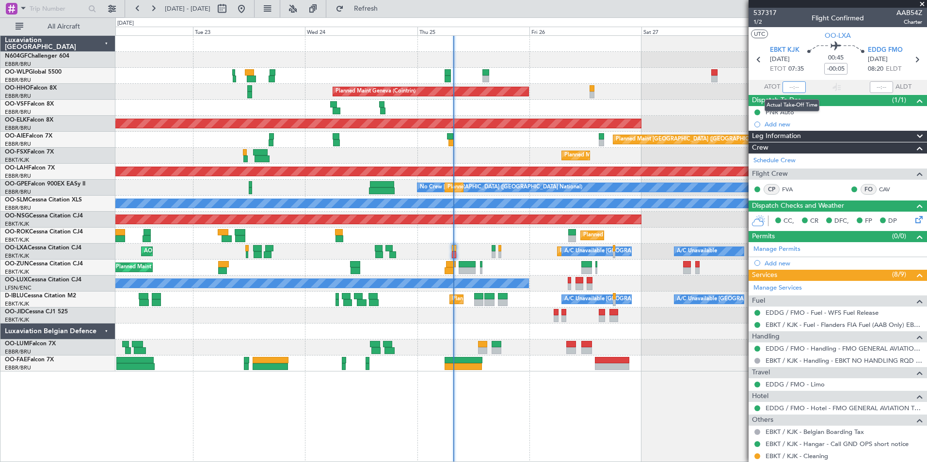
click at [792, 88] on input "text" at bounding box center [793, 87] width 23 height 12
click at [649, 90] on div "Planned Maint Geneva (Cointrin)" at bounding box center [520, 92] width 811 height 16
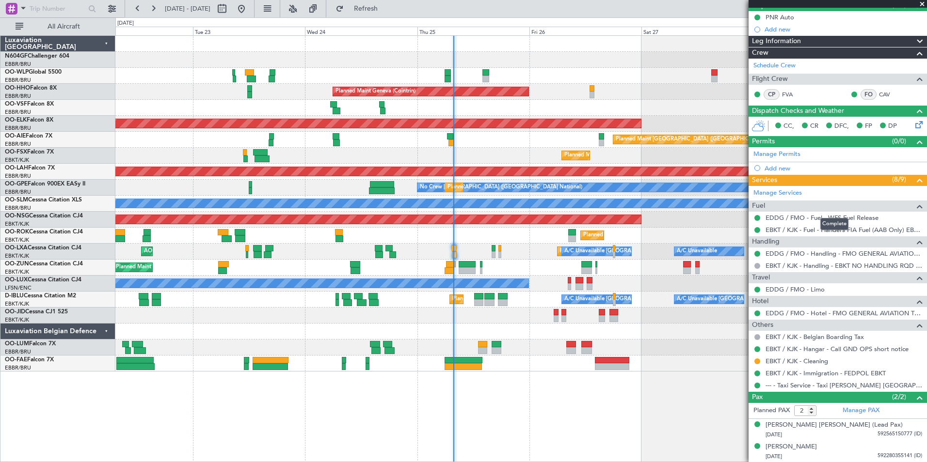
type input "07:42"
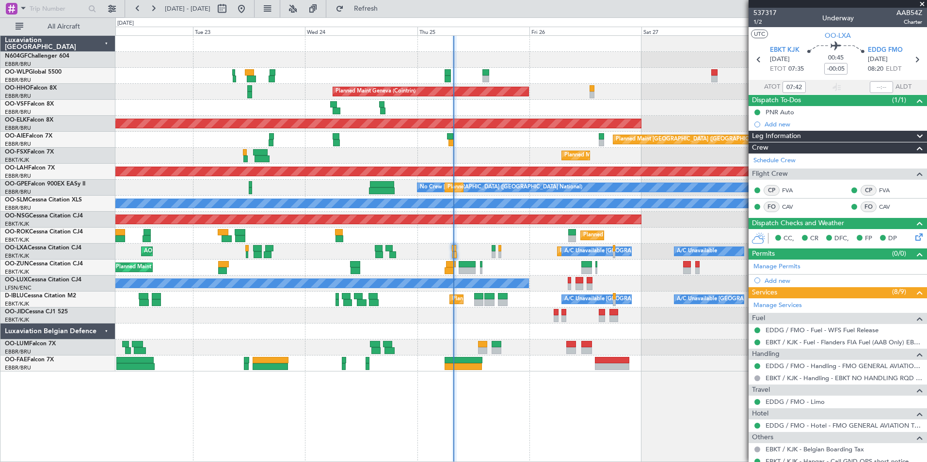
scroll to position [95, 0]
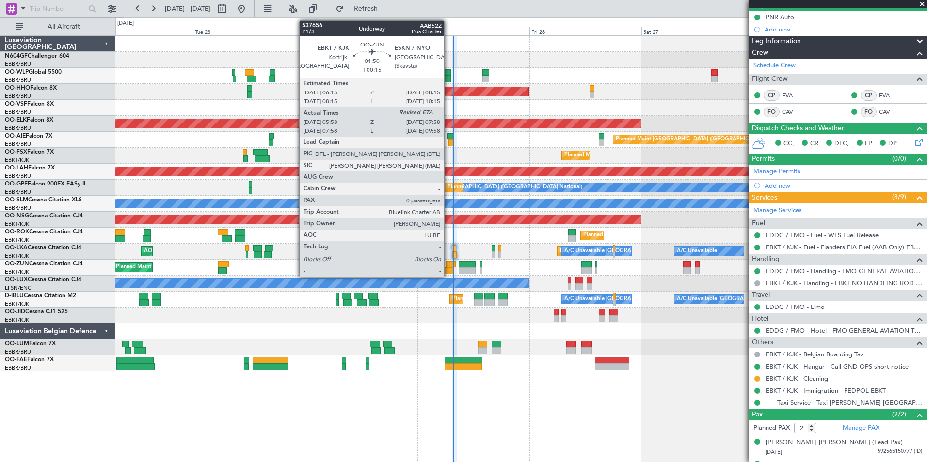
click at [448, 264] on div at bounding box center [451, 264] width 10 height 7
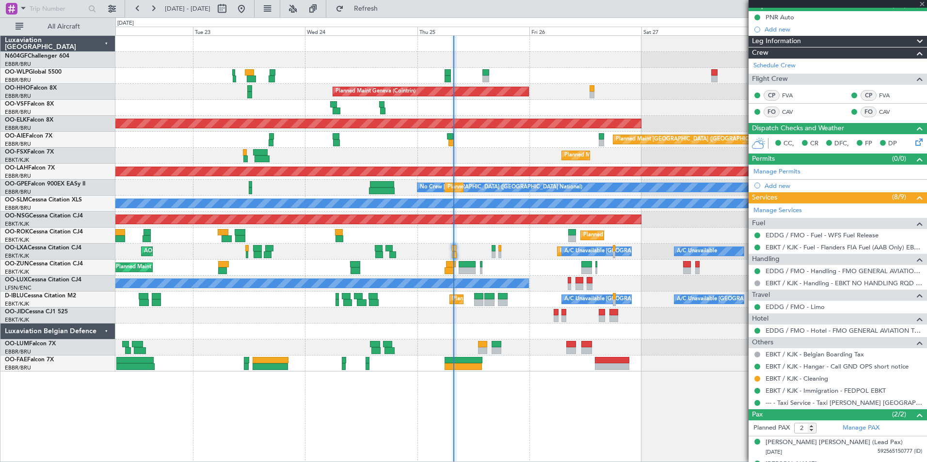
type input "+00:15"
type input "06:03"
type input "0"
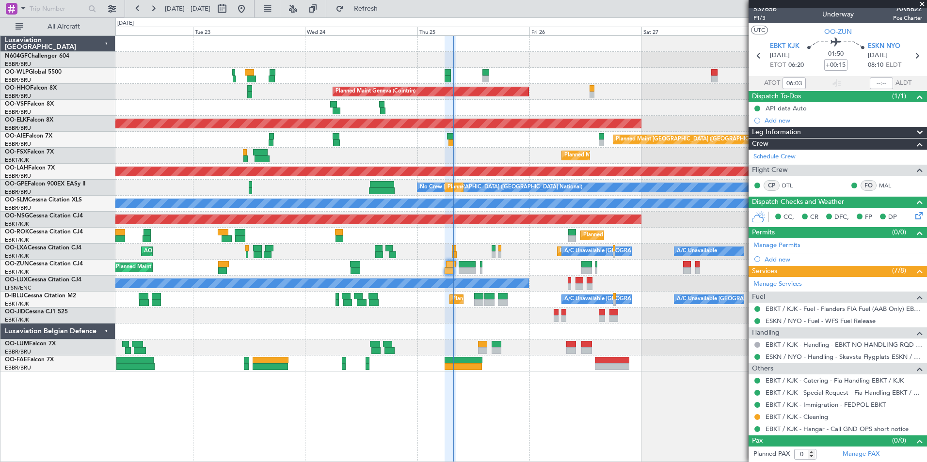
scroll to position [0, 0]
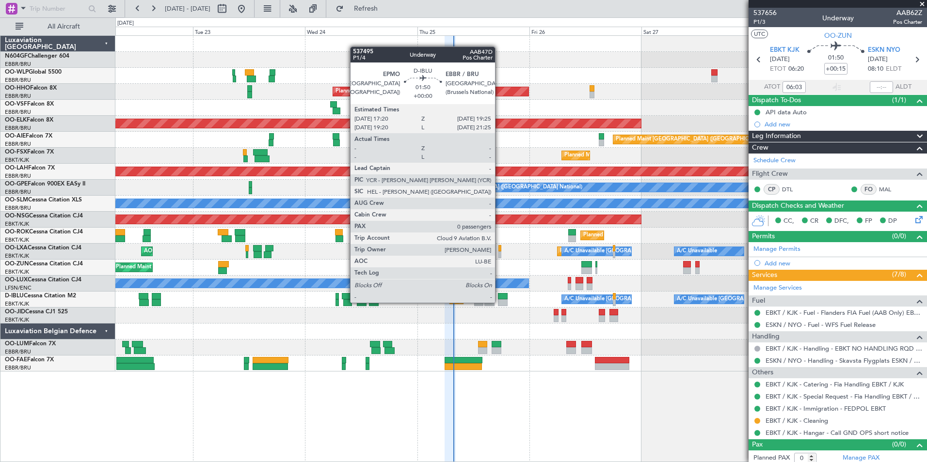
click at [499, 303] on div at bounding box center [503, 303] width 10 height 7
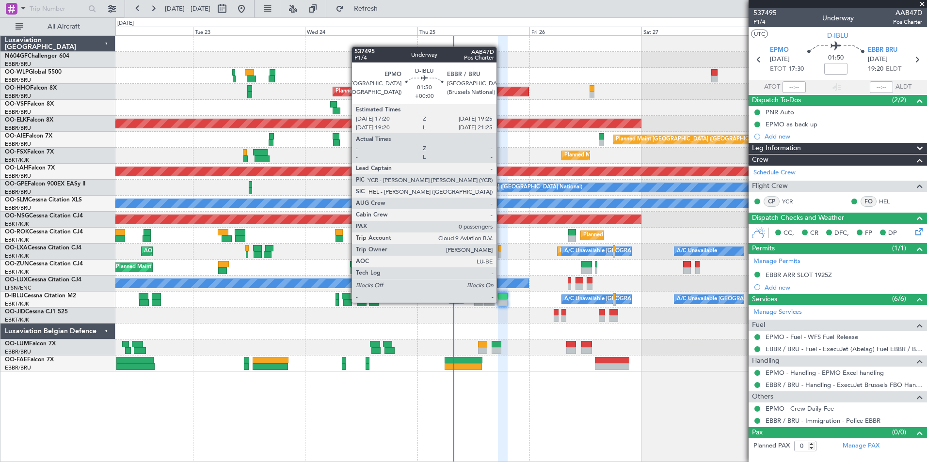
click at [501, 303] on div at bounding box center [503, 303] width 10 height 7
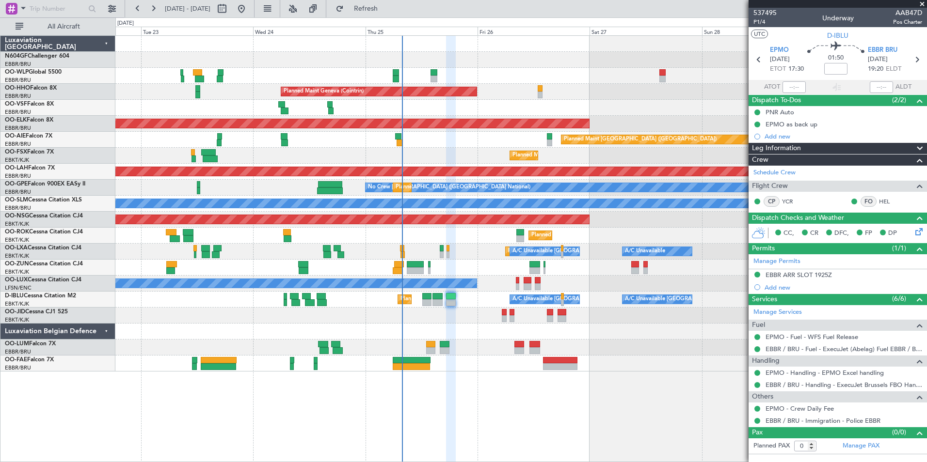
click at [512, 329] on div at bounding box center [520, 332] width 811 height 16
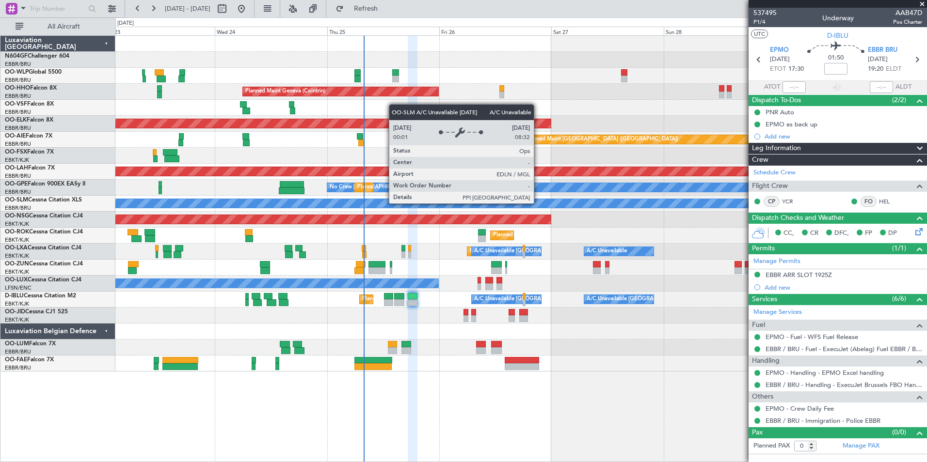
click at [500, 207] on div "A/C Unavailable [GEOGRAPHIC_DATA]" at bounding box center [521, 203] width 2432 height 9
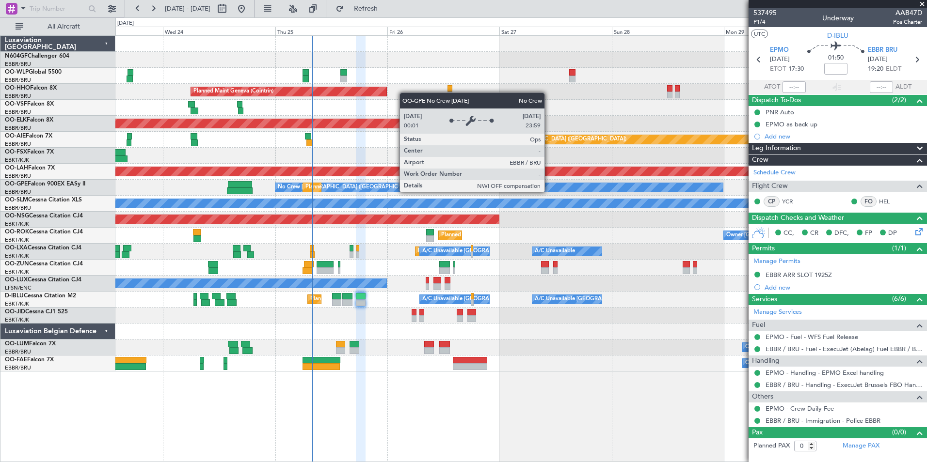
click at [412, 164] on div "Planned Maint Milan (Linate) Planned Maint Geneva ([GEOGRAPHIC_DATA]) Planned M…" at bounding box center [520, 204] width 811 height 336
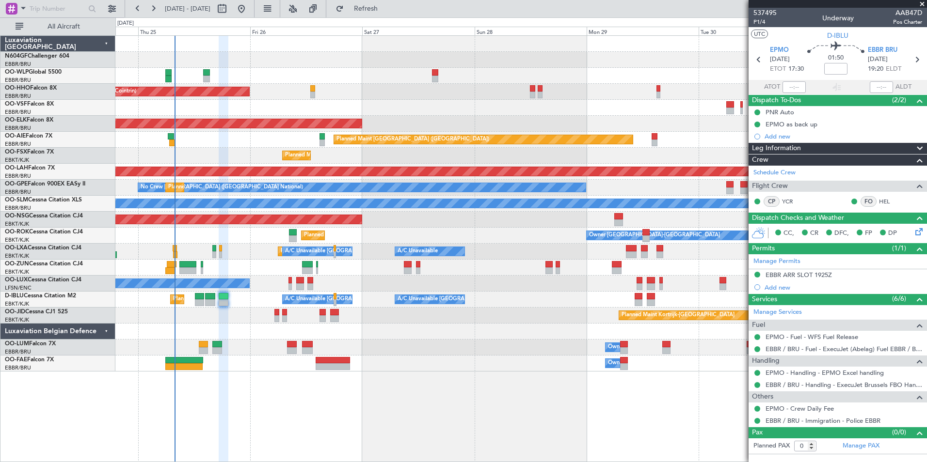
click at [368, 178] on div "Planned Maint Milan (Linate) Planned Maint Geneva ([GEOGRAPHIC_DATA]) Planned M…" at bounding box center [520, 204] width 811 height 336
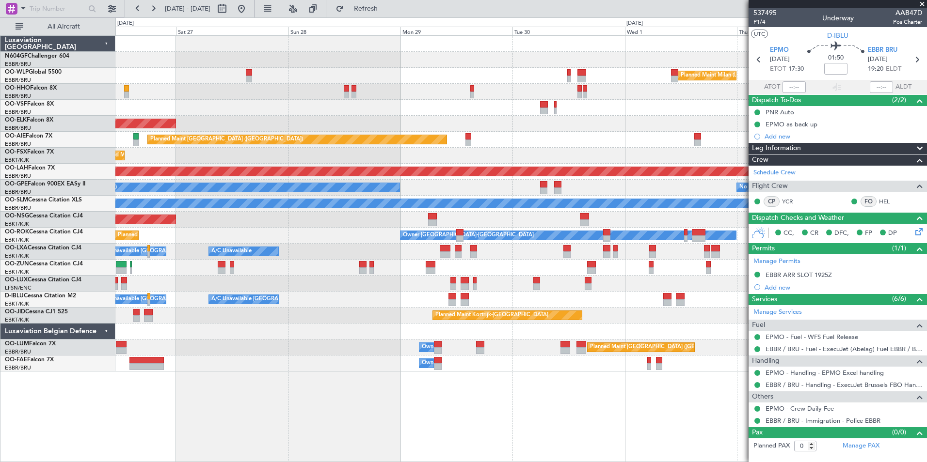
click at [357, 171] on div "Planned Maint Milan (Linate) Planned Maint Geneva ([GEOGRAPHIC_DATA]) Planned M…" at bounding box center [520, 204] width 811 height 336
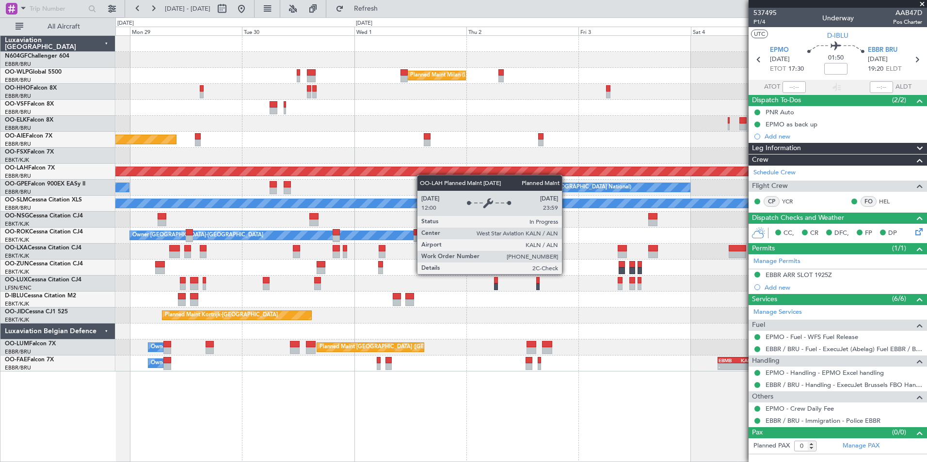
click at [358, 165] on div "Planned Maint Milan (Linate) Planned Maint [GEOGRAPHIC_DATA] ([GEOGRAPHIC_DATA]…" at bounding box center [520, 204] width 811 height 336
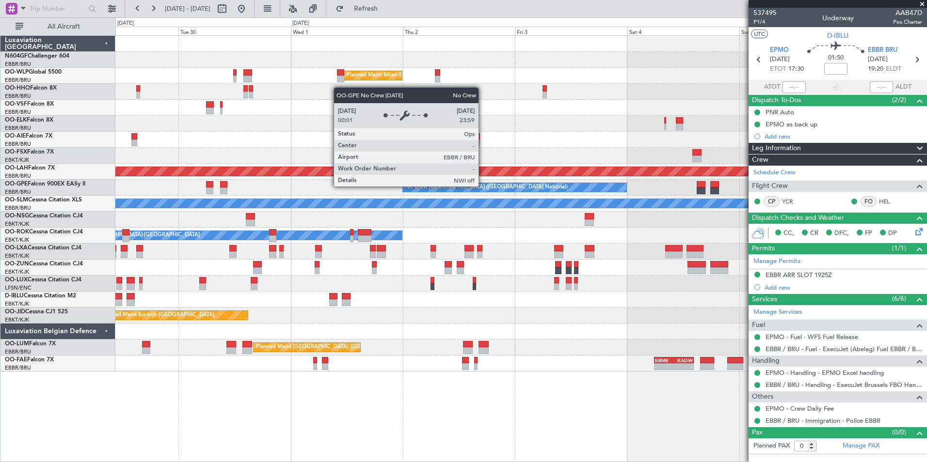
click at [343, 168] on div "Planned Maint Milan (Linate) Planned Maint [GEOGRAPHIC_DATA] ([GEOGRAPHIC_DATA]…" at bounding box center [520, 204] width 811 height 336
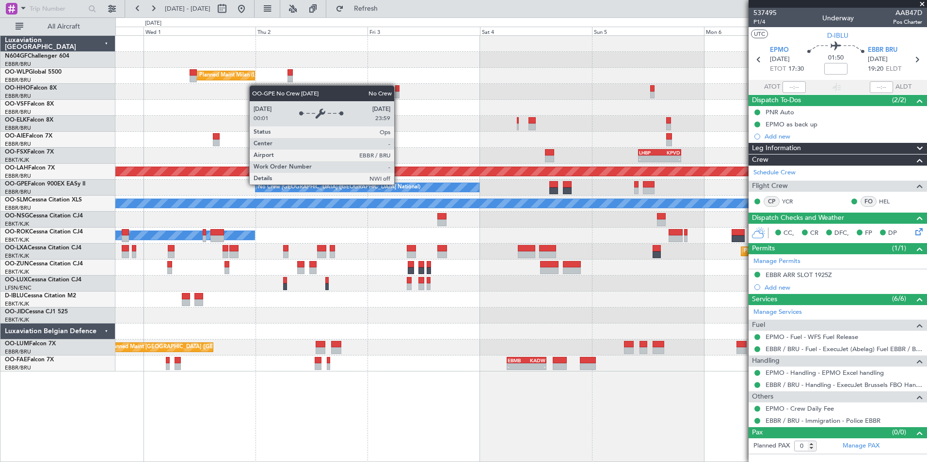
click at [389, 184] on div "No Crew [GEOGRAPHIC_DATA] ([GEOGRAPHIC_DATA] National)" at bounding box center [366, 187] width 223 height 9
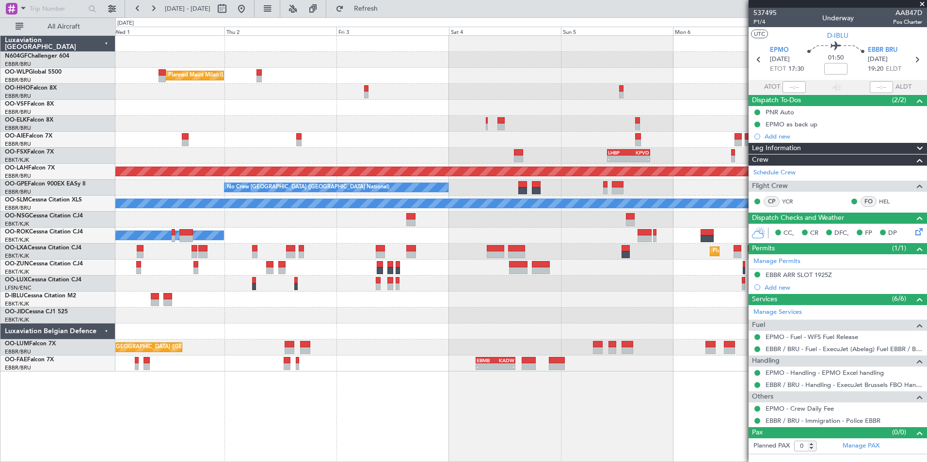
click at [392, 234] on div "Owner [GEOGRAPHIC_DATA]-[GEOGRAPHIC_DATA]" at bounding box center [520, 236] width 811 height 16
click at [389, 14] on button "Refresh" at bounding box center [360, 9] width 58 height 16
click at [386, 11] on span "Refresh" at bounding box center [366, 8] width 41 height 7
click at [249, 8] on button at bounding box center [242, 9] width 16 height 16
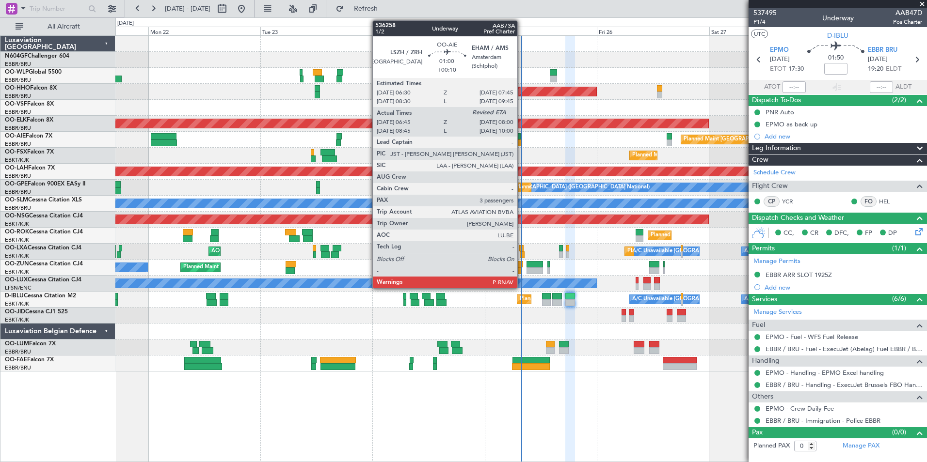
click at [522, 141] on div at bounding box center [519, 143] width 6 height 7
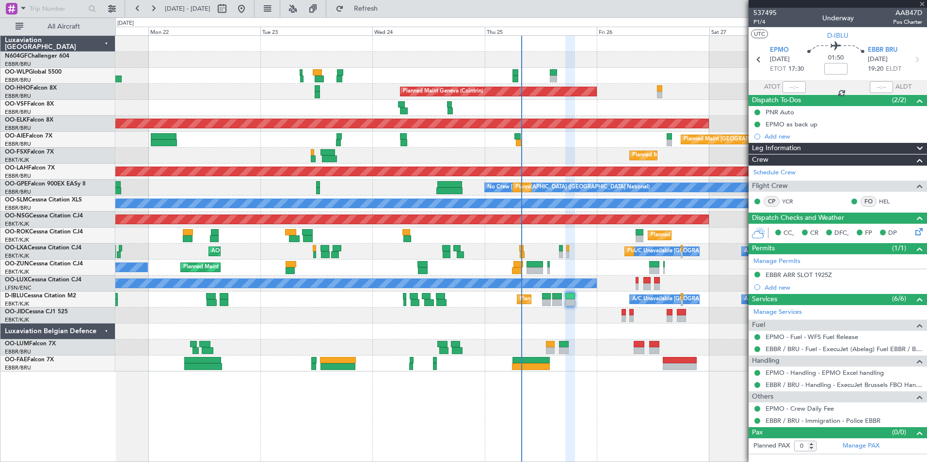
type input "+00:10"
type input "06:55"
type input "3"
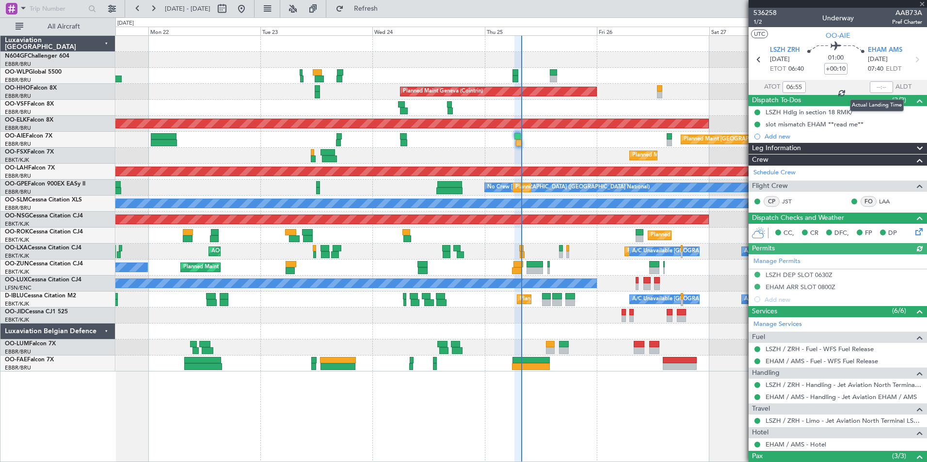
click at [875, 83] on div at bounding box center [881, 87] width 23 height 12
click at [871, 89] on input "text" at bounding box center [881, 87] width 23 height 12
click at [668, 94] on div "Planned Maint Geneva (Cointrin)" at bounding box center [520, 92] width 811 height 16
click at [661, 113] on div at bounding box center [520, 108] width 811 height 16
type input "07:51"
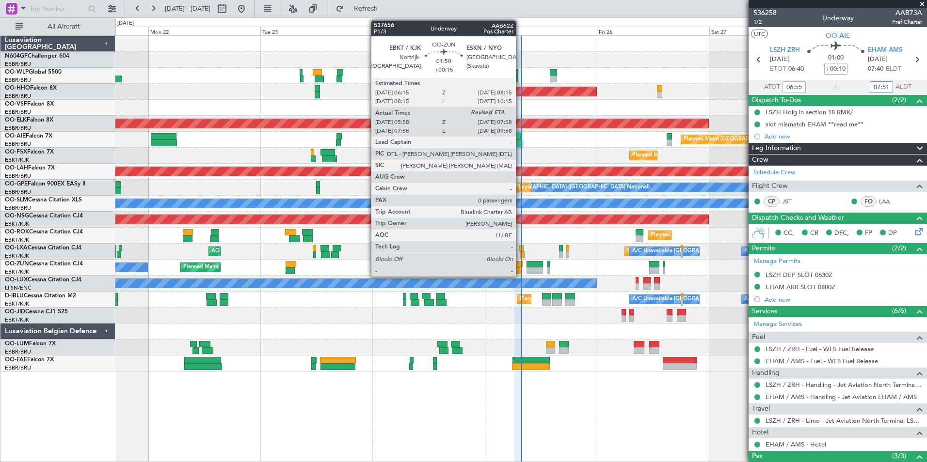
click at [520, 268] on div at bounding box center [517, 271] width 10 height 7
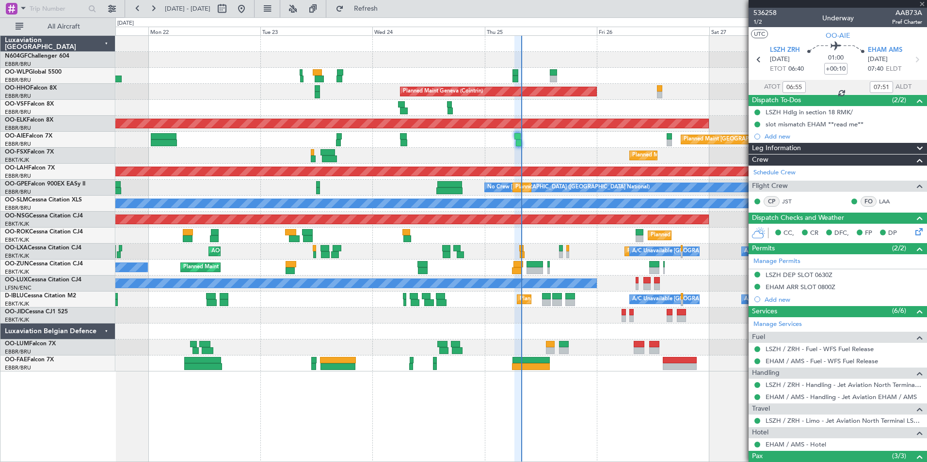
type input "+00:15"
type input "06:03"
type input "0"
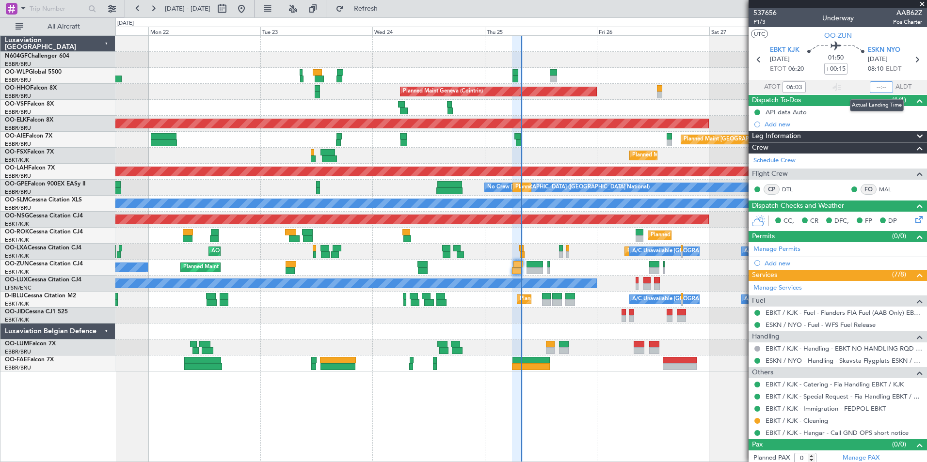
click at [874, 88] on input "text" at bounding box center [881, 87] width 23 height 12
click at [697, 93] on div "Planned Maint Geneva (Cointrin)" at bounding box center [520, 92] width 811 height 16
type input "07:51"
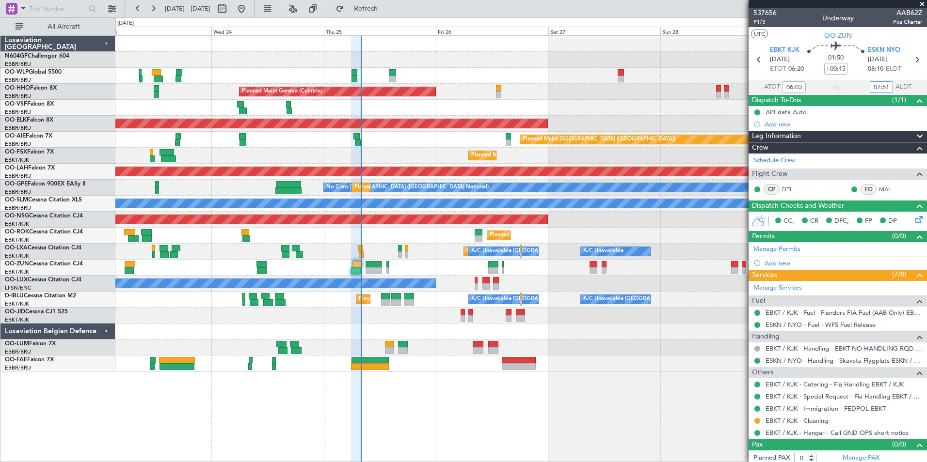
click at [426, 312] on div "Planned Maint Milan (Linate) Planned Maint Geneva ([GEOGRAPHIC_DATA]) Planned M…" at bounding box center [520, 204] width 811 height 336
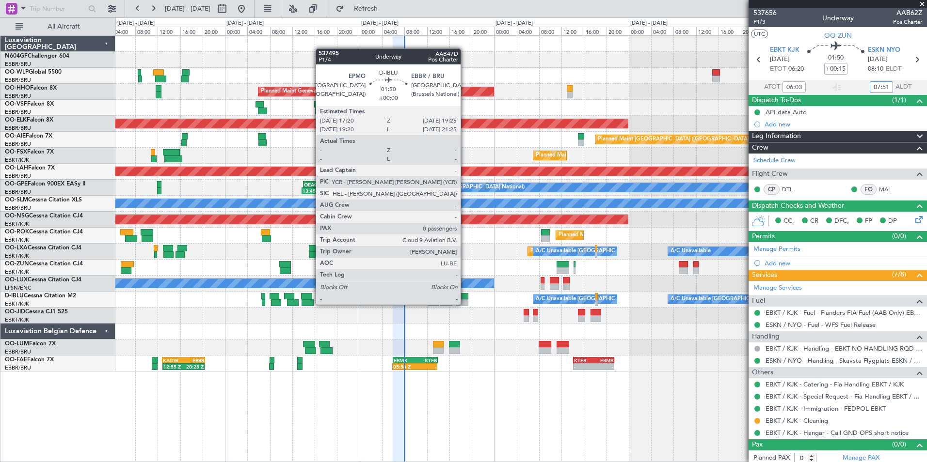
click at [415, 317] on div "Planned Maint Geneva (Cointrin) Planned Maint [GEOGRAPHIC_DATA]-[GEOGRAPHIC_DAT…" at bounding box center [520, 204] width 811 height 336
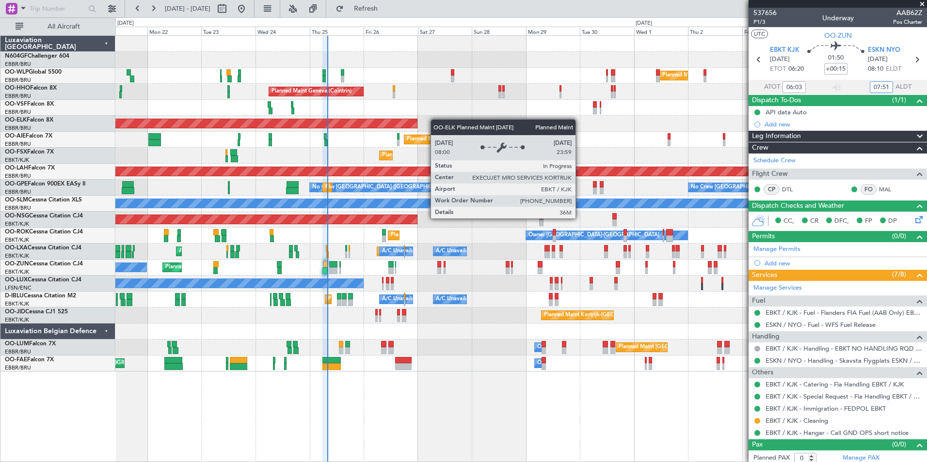
click at [408, 121] on div "Planned Maint Milan (Linate) Planned Maint Liege Planned Maint Geneva ([GEOGRAP…" at bounding box center [520, 204] width 811 height 336
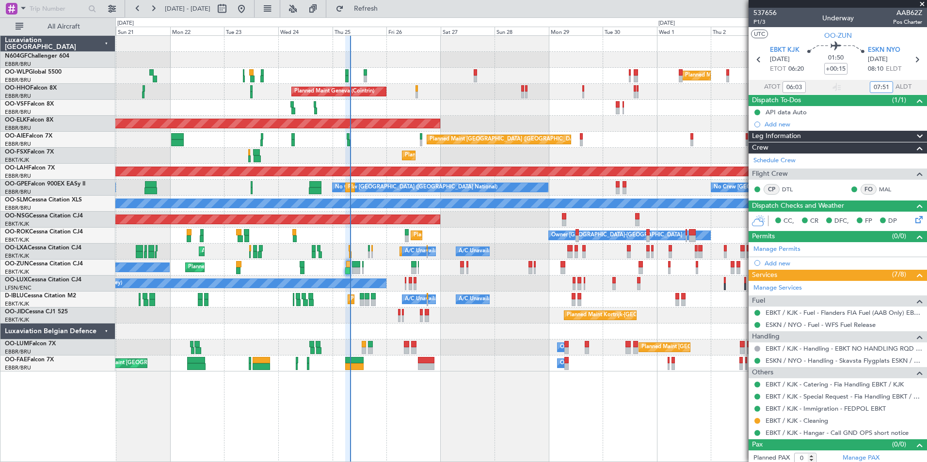
click at [447, 252] on div "Planned Maint Kortrijk-[GEOGRAPHIC_DATA] A/C Unavailable [GEOGRAPHIC_DATA] ([GE…" at bounding box center [520, 252] width 811 height 16
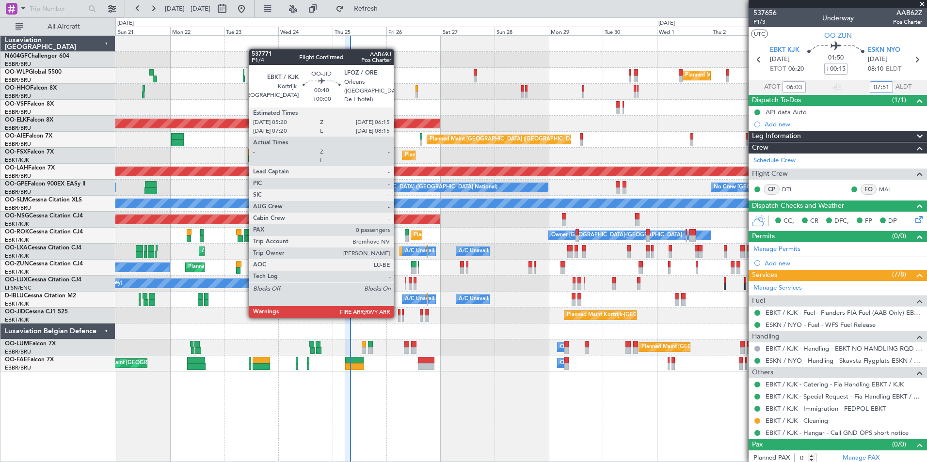
click at [398, 317] on div at bounding box center [399, 319] width 2 height 7
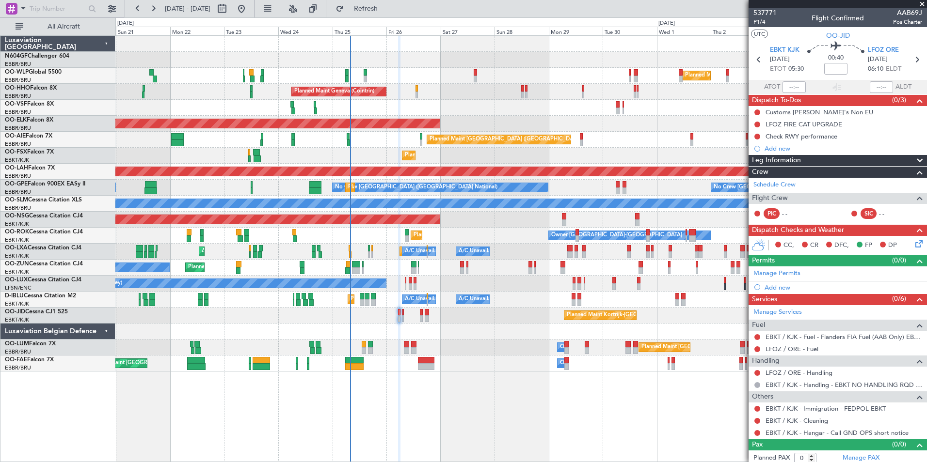
click at [634, 378] on div "Planned Maint Milan (Linate) Planned Maint Liege Planned Maint Geneva ([GEOGRAP…" at bounding box center [520, 248] width 811 height 427
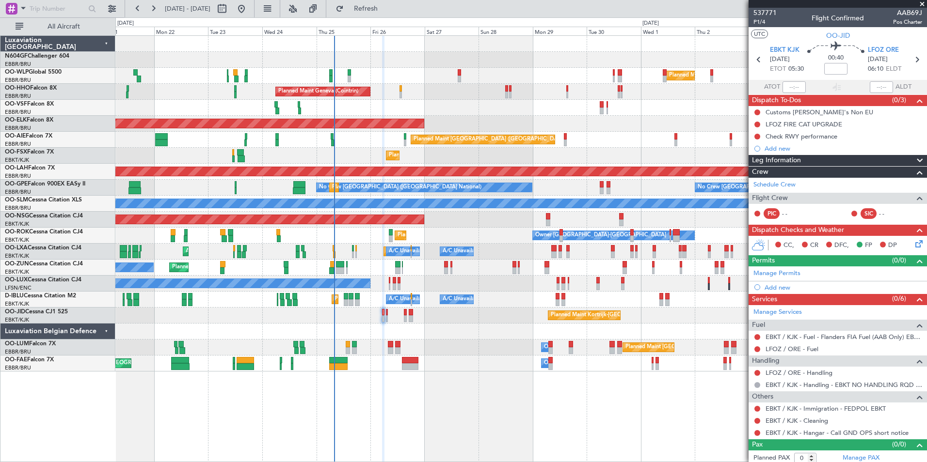
click at [397, 20] on div "0 0 Sun 21 Mon 22 Tue 23 Wed 24 Thu 25 Fri 26 [DATE] Sun 28 Mon 29 [DATE] Wed 1…" at bounding box center [521, 26] width 810 height 17
click at [386, 12] on span "Refresh" at bounding box center [366, 8] width 41 height 7
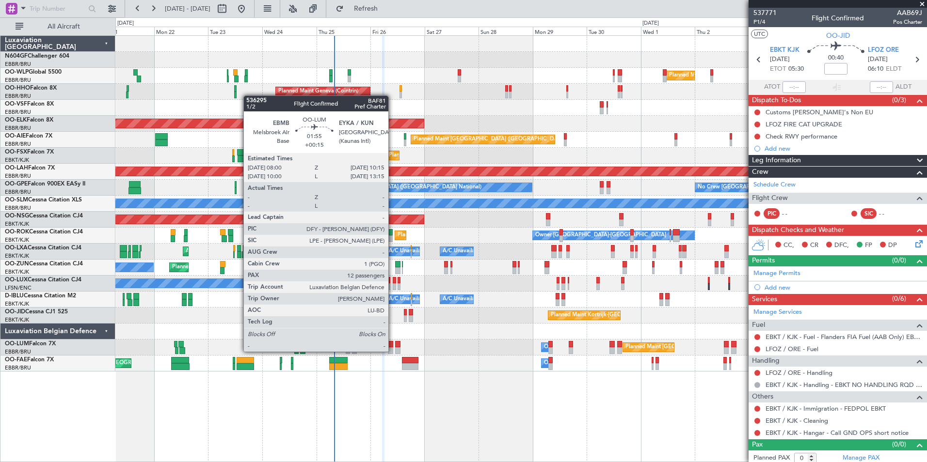
click at [393, 351] on div at bounding box center [390, 351] width 5 height 7
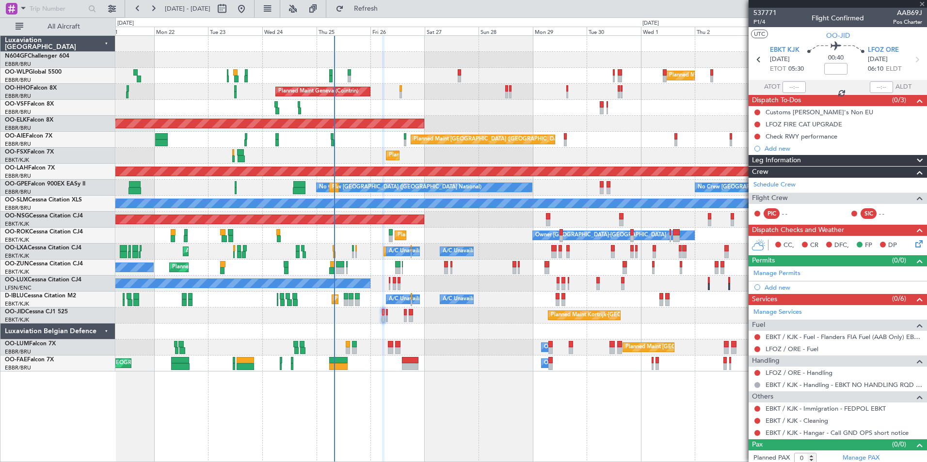
type input "+00:15"
type input "12"
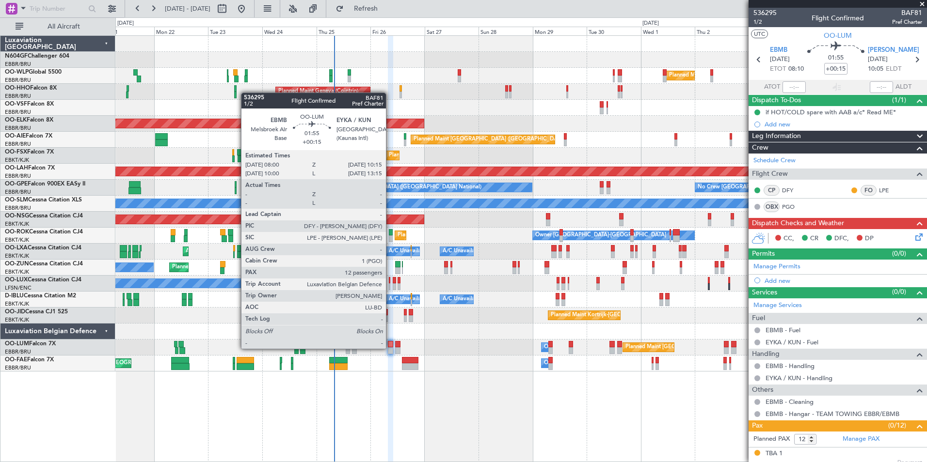
click at [390, 348] on div at bounding box center [390, 351] width 5 height 7
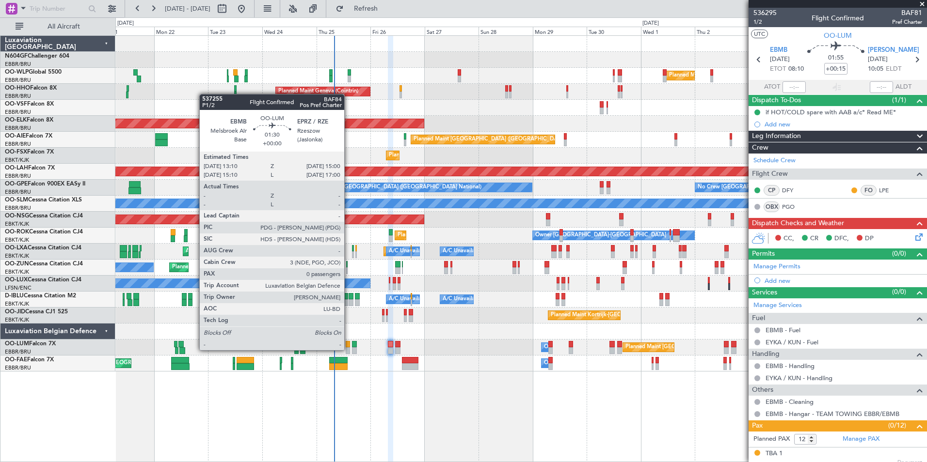
click at [349, 349] on div at bounding box center [348, 351] width 4 height 7
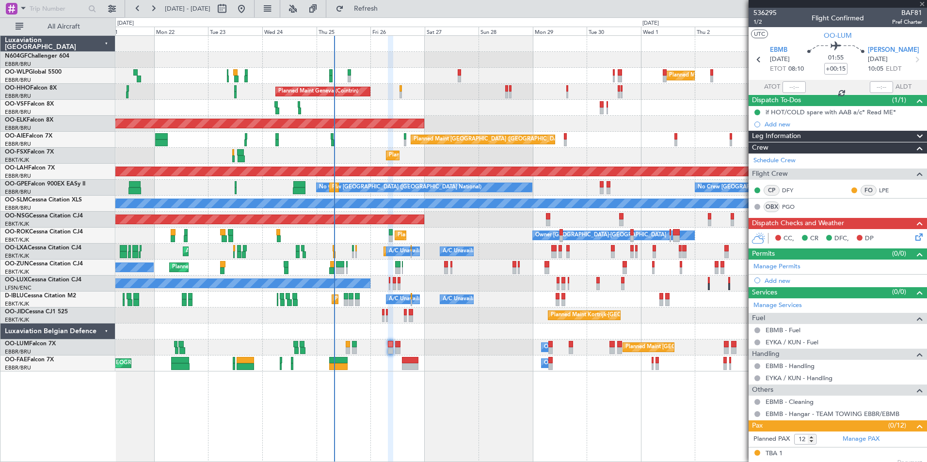
type input "0"
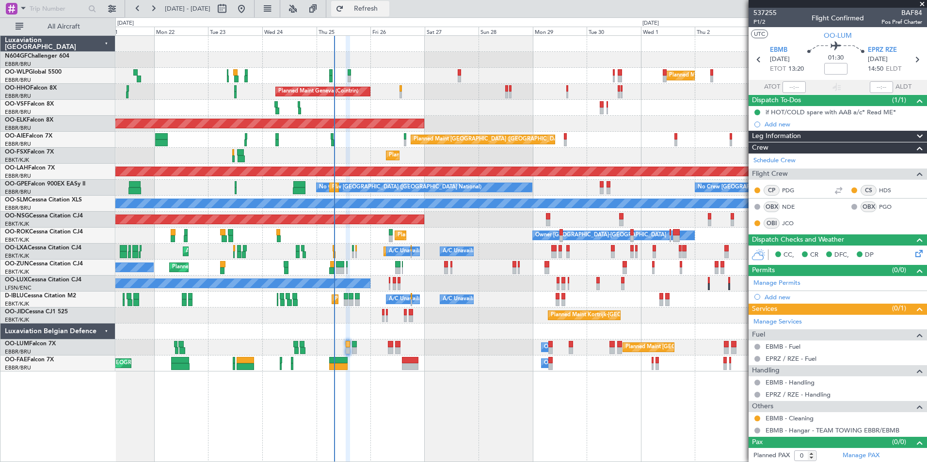
click at [389, 13] on button "Refresh" at bounding box center [360, 9] width 58 height 16
click at [441, 230] on div "Owner [GEOGRAPHIC_DATA]-[GEOGRAPHIC_DATA] Planned Maint [GEOGRAPHIC_DATA]-[GEOG…" at bounding box center [520, 236] width 811 height 16
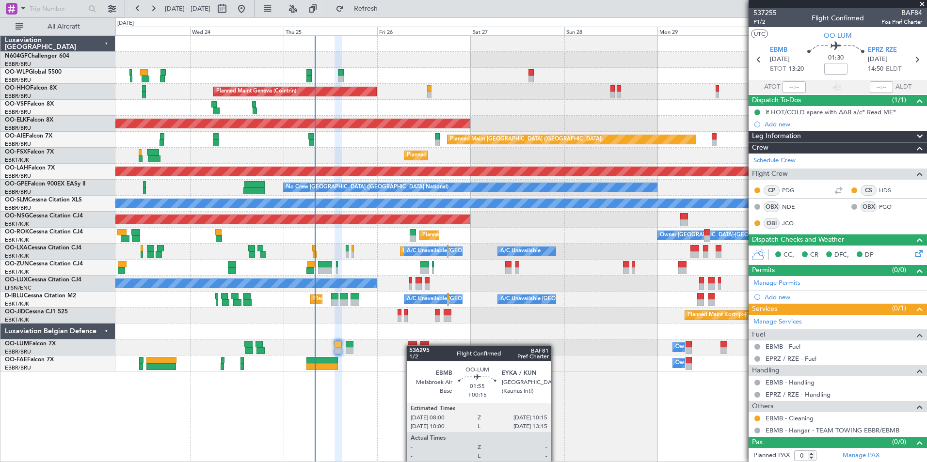
click at [409, 346] on div "Planned Maint [GEOGRAPHIC_DATA] ([GEOGRAPHIC_DATA] National) Owner [GEOGRAPHIC_…" at bounding box center [520, 348] width 811 height 16
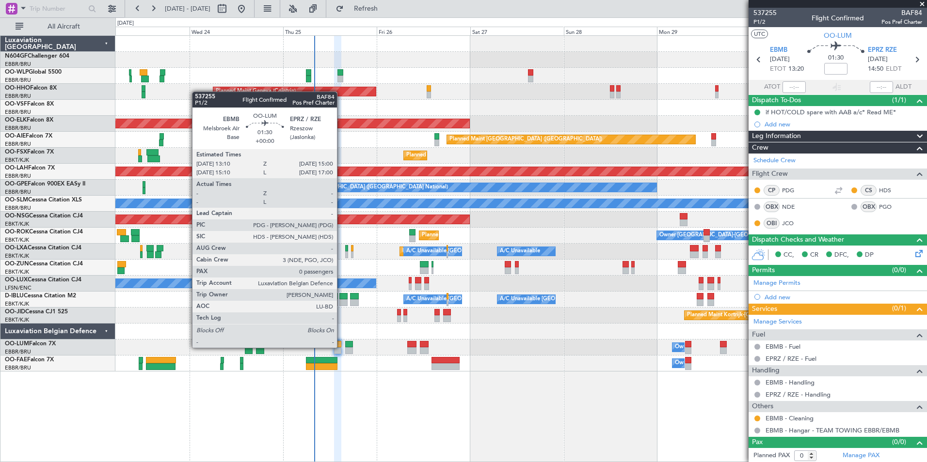
click at [341, 347] on div at bounding box center [337, 344] width 7 height 7
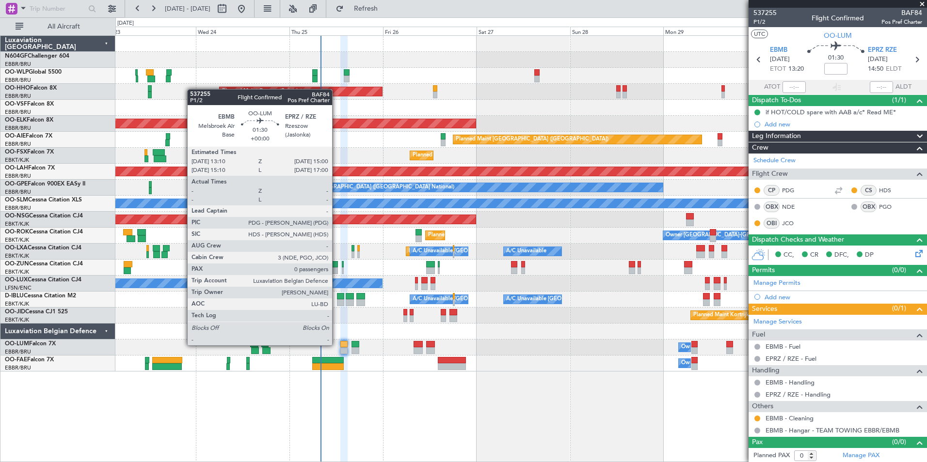
click at [343, 347] on div at bounding box center [343, 344] width 7 height 7
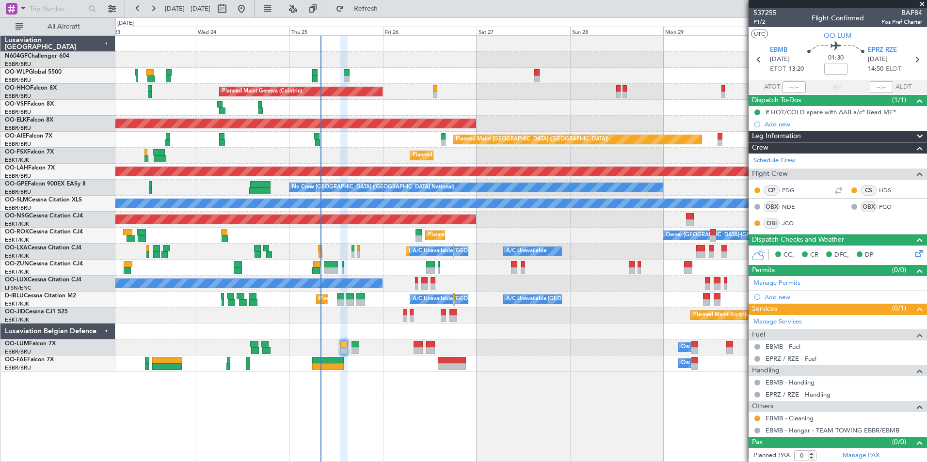
click at [663, 303] on div "Planned Maint Nice (Côte d'Azur Airport) A/C Unavailable Brussels (Brussels Nat…" at bounding box center [520, 300] width 811 height 16
click at [386, 9] on span "Refresh" at bounding box center [366, 8] width 41 height 7
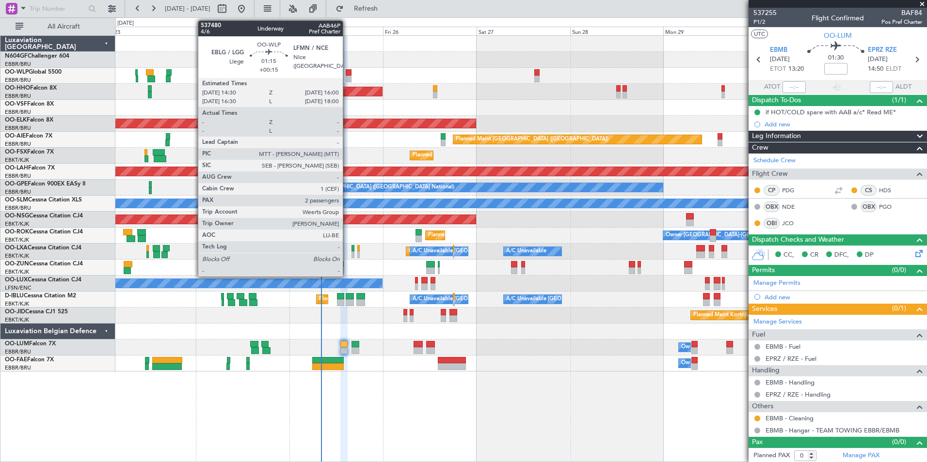
click at [347, 76] on div at bounding box center [349, 79] width 6 height 7
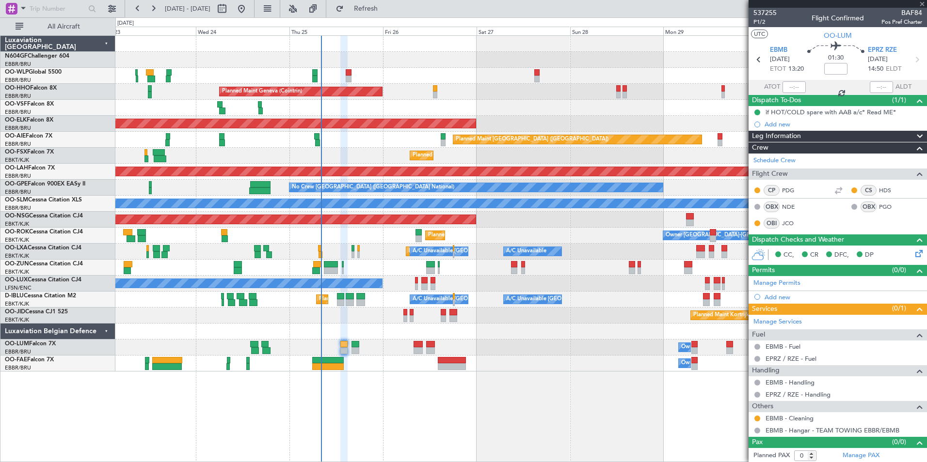
type input "+00:15"
type input "2"
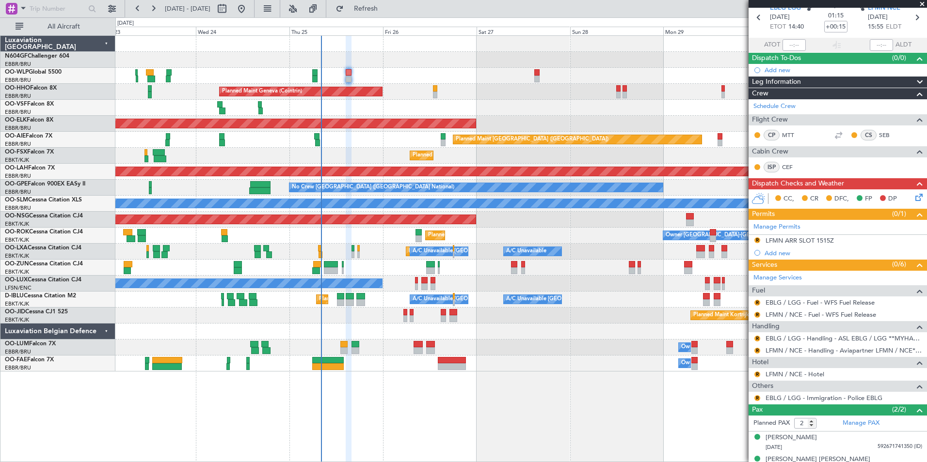
scroll to position [55, 0]
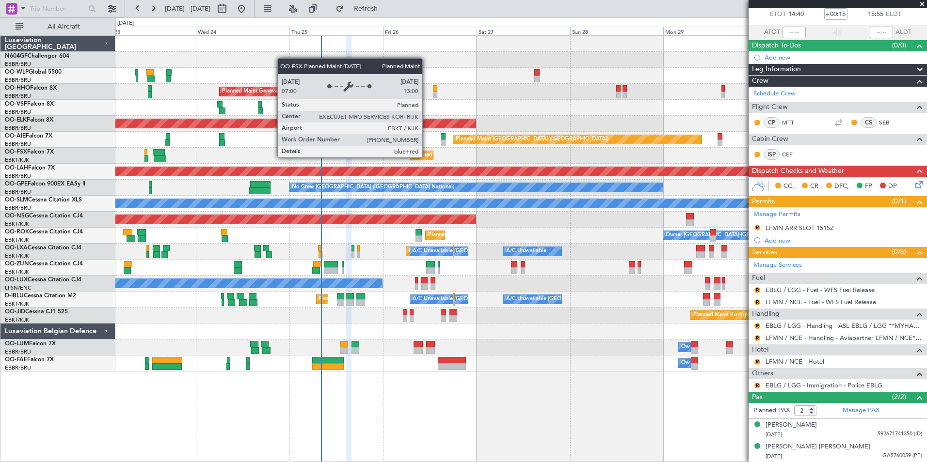
click at [478, 171] on div "Planned Maint Milan (Linate) Planned Maint Geneva (Cointrin) Planned Maint Kort…" at bounding box center [520, 204] width 811 height 336
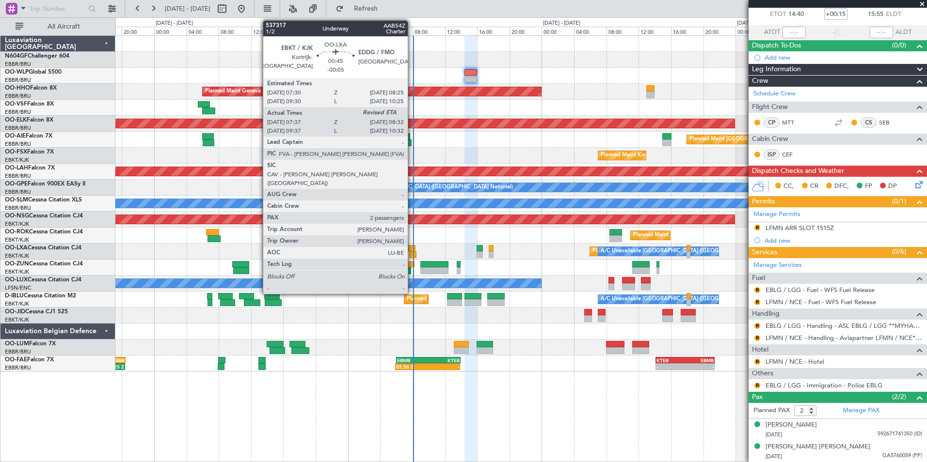
click at [413, 254] on div at bounding box center [413, 255] width 8 height 7
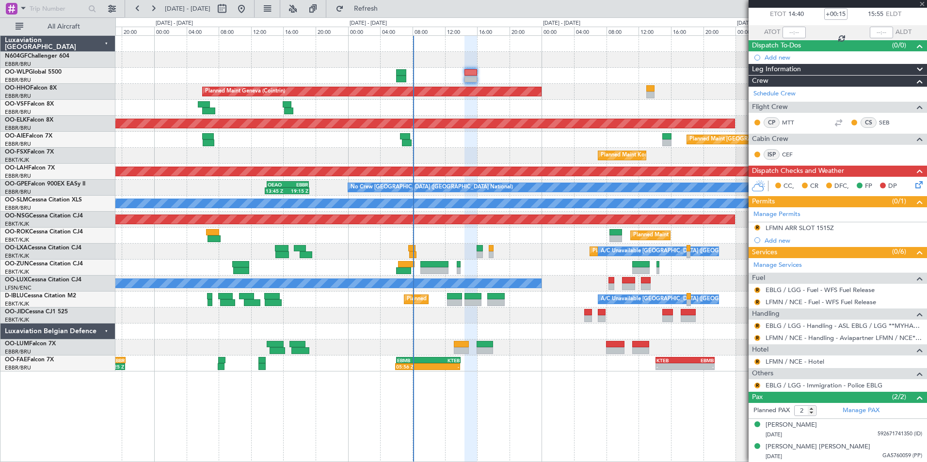
type input "-00:05"
type input "07:42"
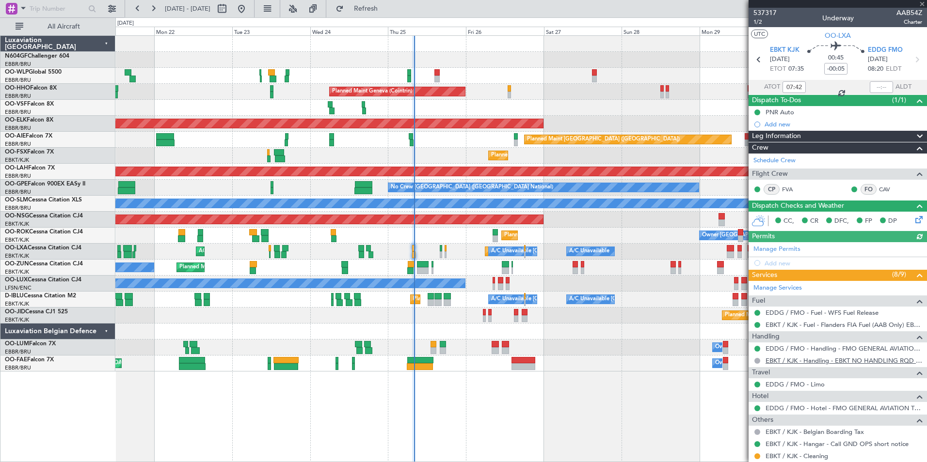
scroll to position [95, 0]
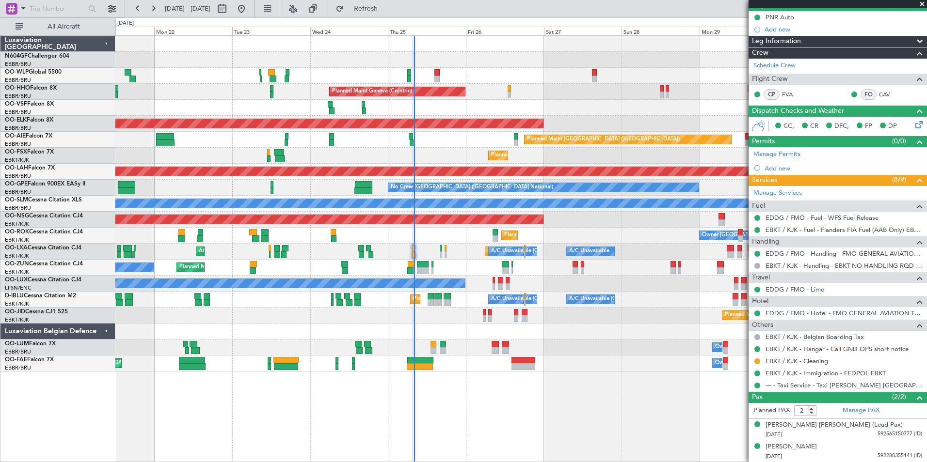
click at [545, 96] on div "Planned Maint Milan (Linate) Planned Maint Geneva (Cointrin) AOG Maint Brussels…" at bounding box center [520, 204] width 811 height 336
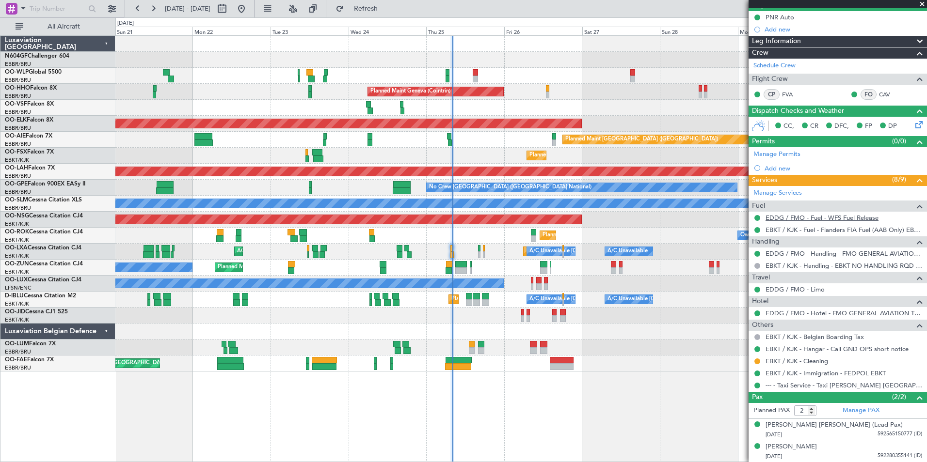
scroll to position [0, 0]
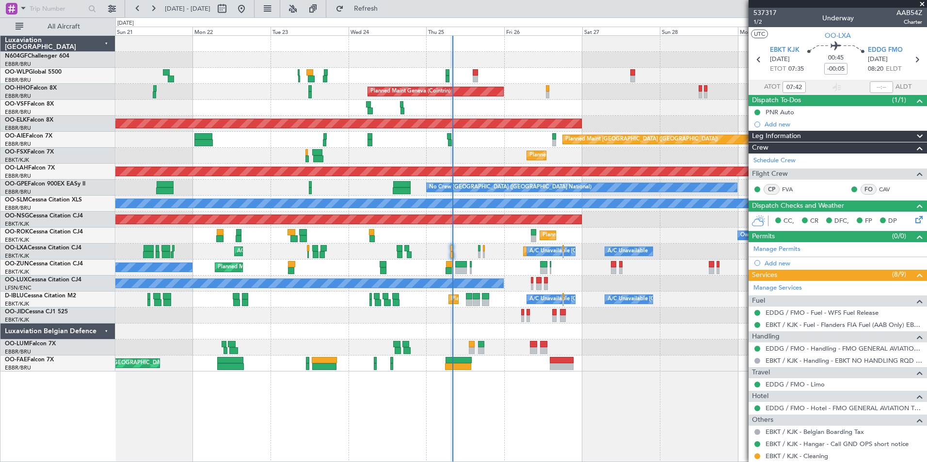
click at [478, 75] on div "Planned Maint Milan (Linate) Planned Maint Liege" at bounding box center [520, 76] width 811 height 16
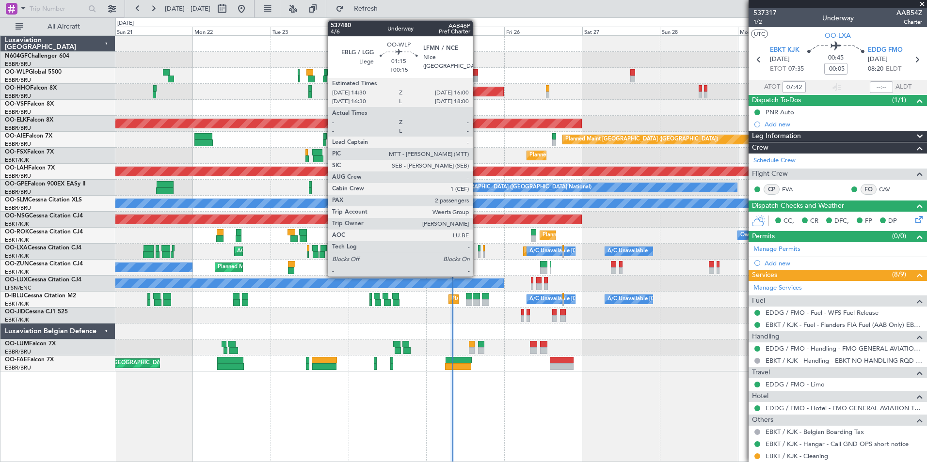
click at [477, 75] on div at bounding box center [475, 72] width 5 height 7
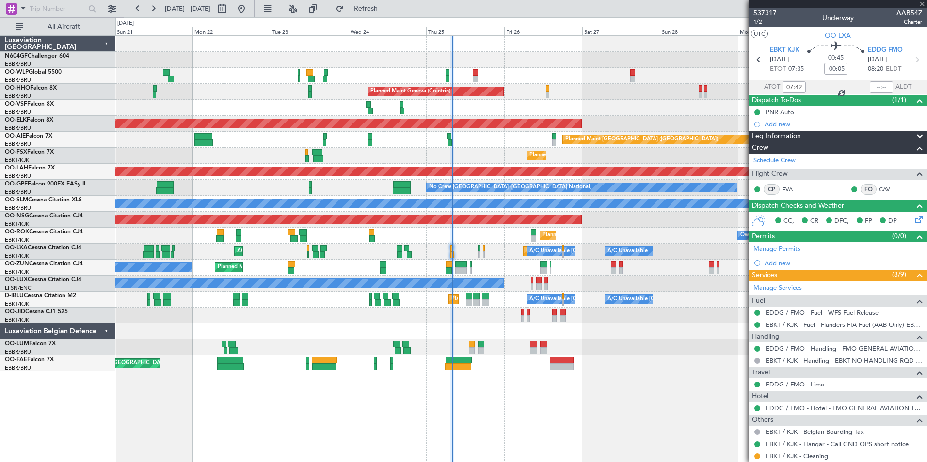
type input "+00:15"
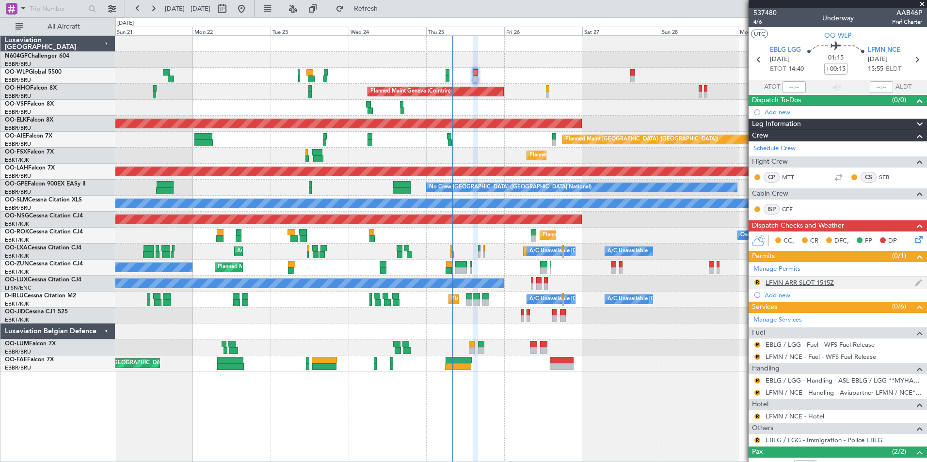
click at [828, 285] on div "LFMN ARR SLOT 1515Z" at bounding box center [799, 283] width 68 height 8
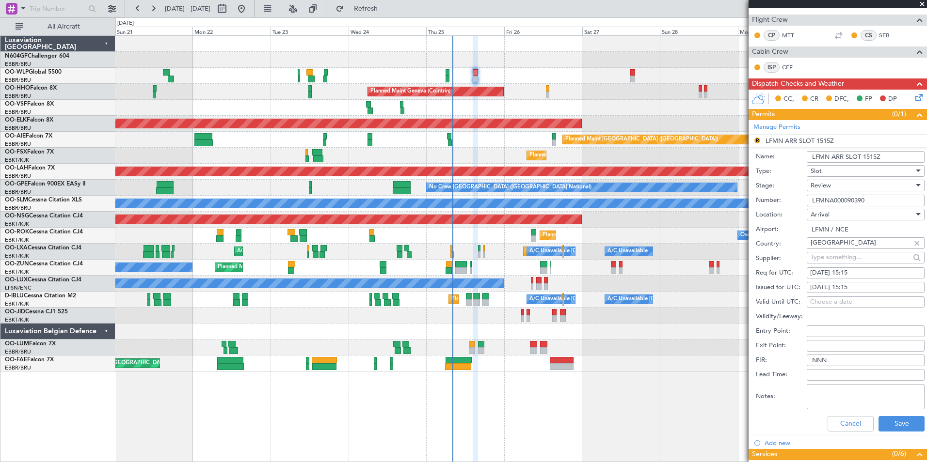
scroll to position [143, 0]
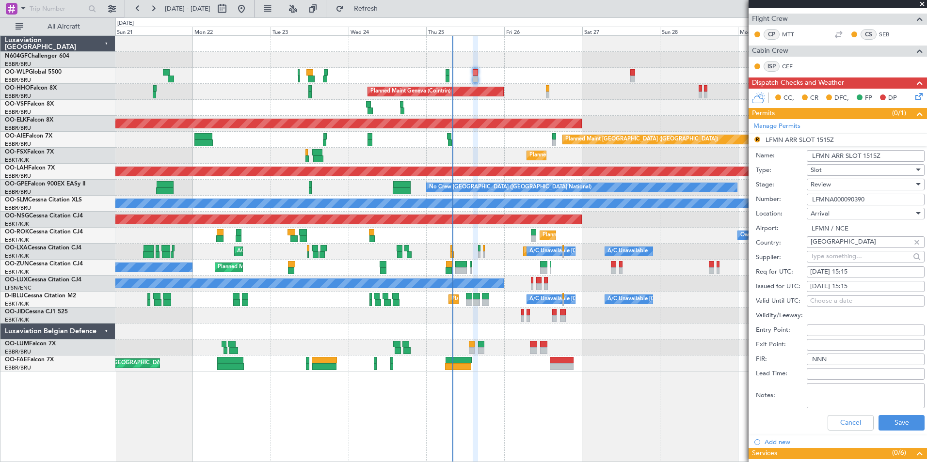
click at [863, 273] on div "25/09/2025 15:15" at bounding box center [865, 273] width 111 height 10
select select "9"
select select "2025"
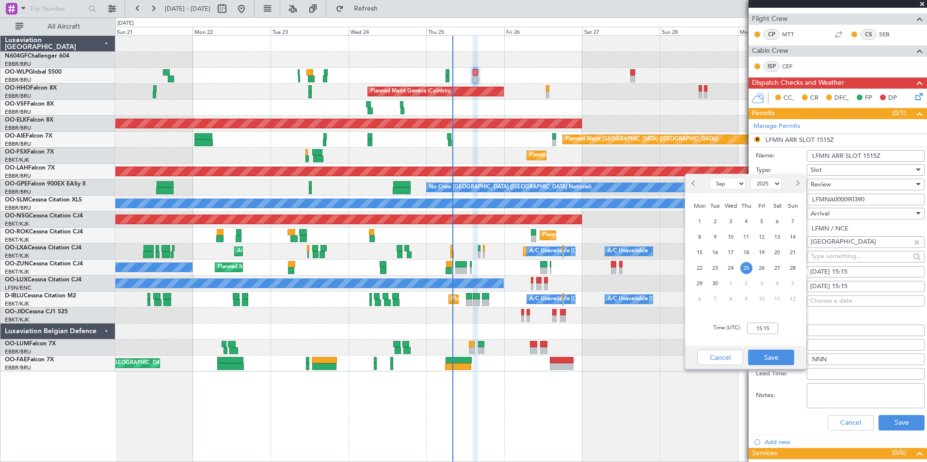
click at [751, 337] on div "Time (UTC): 15:15" at bounding box center [745, 328] width 121 height 35
click at [761, 331] on input "15:15" at bounding box center [762, 329] width 31 height 12
type input "16:00"
click at [783, 360] on button "Save" at bounding box center [771, 358] width 46 height 16
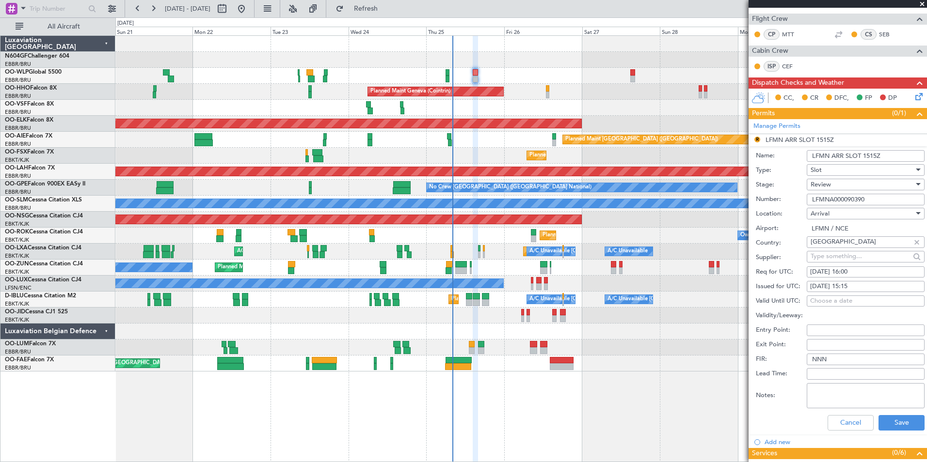
click at [875, 286] on div "25/09/2025 15:15" at bounding box center [865, 287] width 111 height 10
select select "9"
select select "2025"
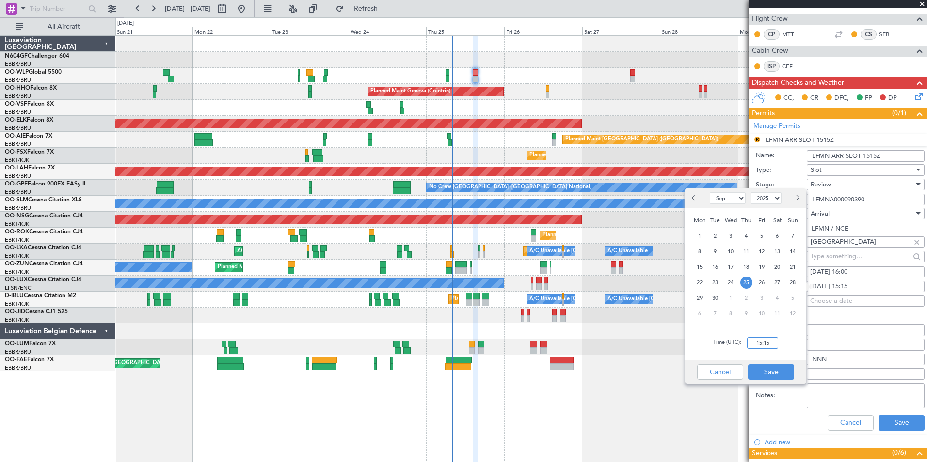
click at [758, 345] on input "15:15" at bounding box center [762, 343] width 31 height 12
type input "16:00"
click at [784, 371] on button "Save" at bounding box center [771, 373] width 46 height 16
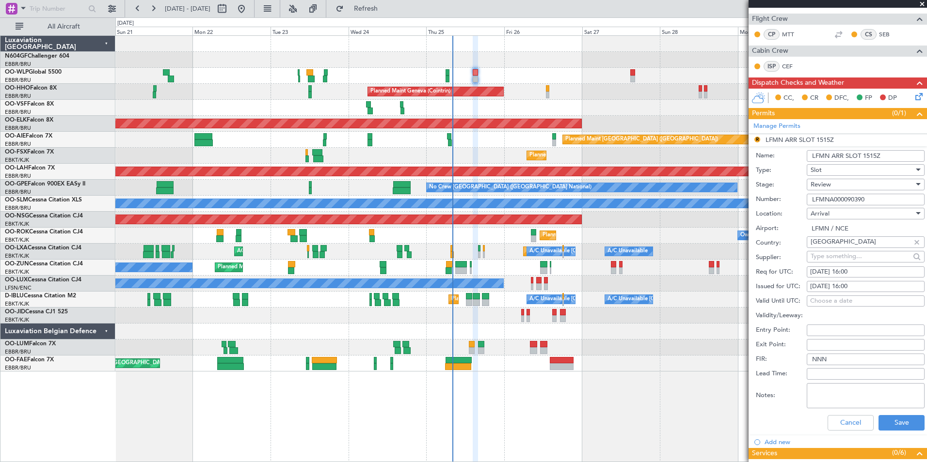
click at [843, 184] on div "Review" at bounding box center [861, 184] width 103 height 15
click at [823, 250] on span "Requested" at bounding box center [862, 247] width 102 height 15
click at [903, 422] on button "Save" at bounding box center [901, 423] width 46 height 16
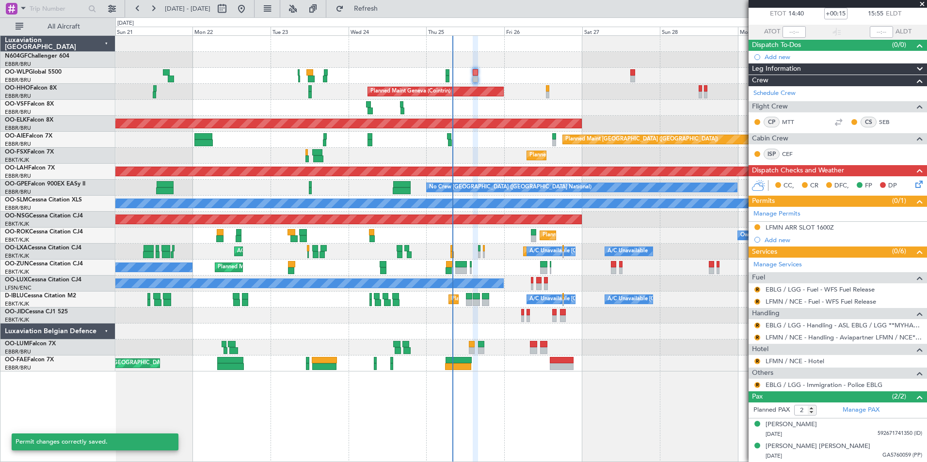
scroll to position [55, 0]
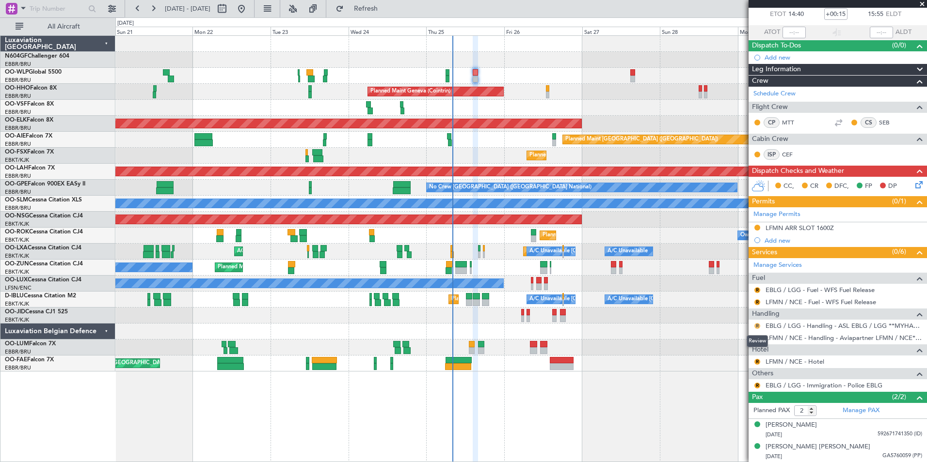
click at [757, 323] on button "R" at bounding box center [757, 326] width 6 height 6
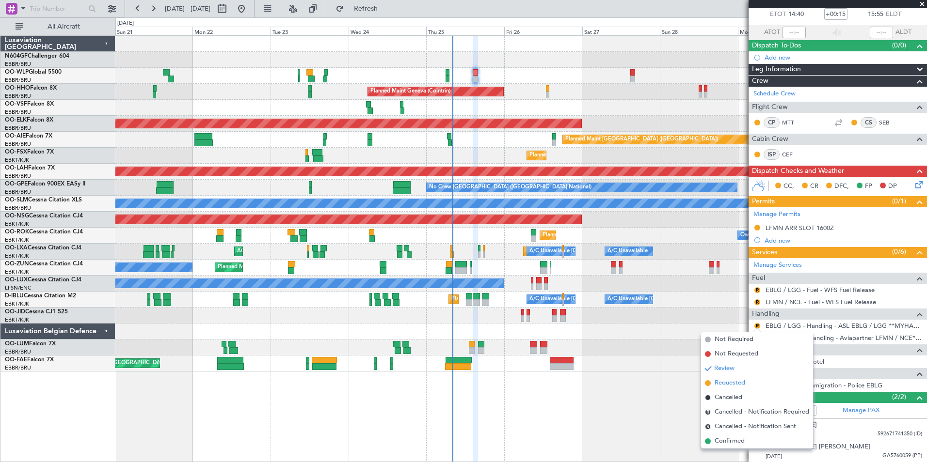
click at [732, 385] on span "Requested" at bounding box center [729, 384] width 31 height 10
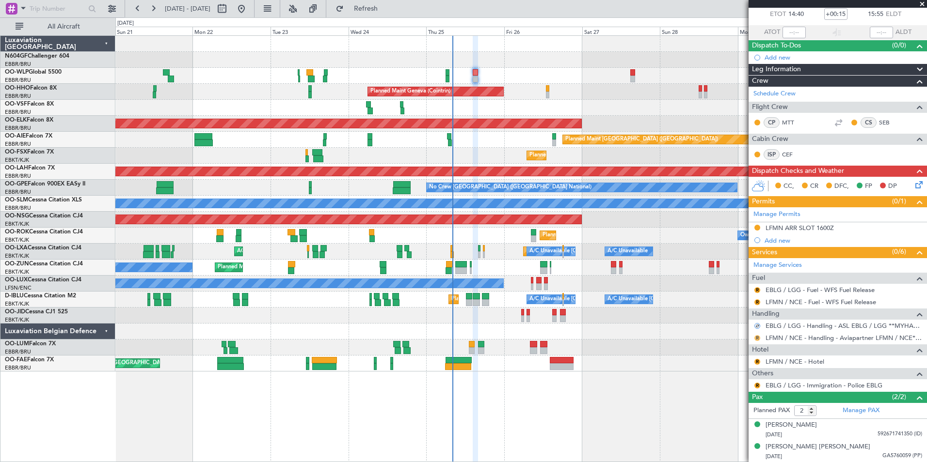
click at [758, 338] on button "R" at bounding box center [757, 338] width 6 height 6
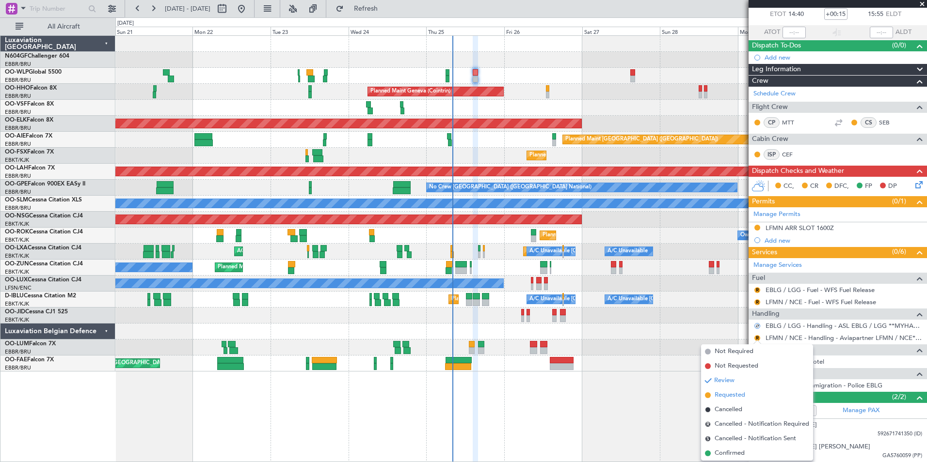
click at [731, 394] on span "Requested" at bounding box center [729, 396] width 31 height 10
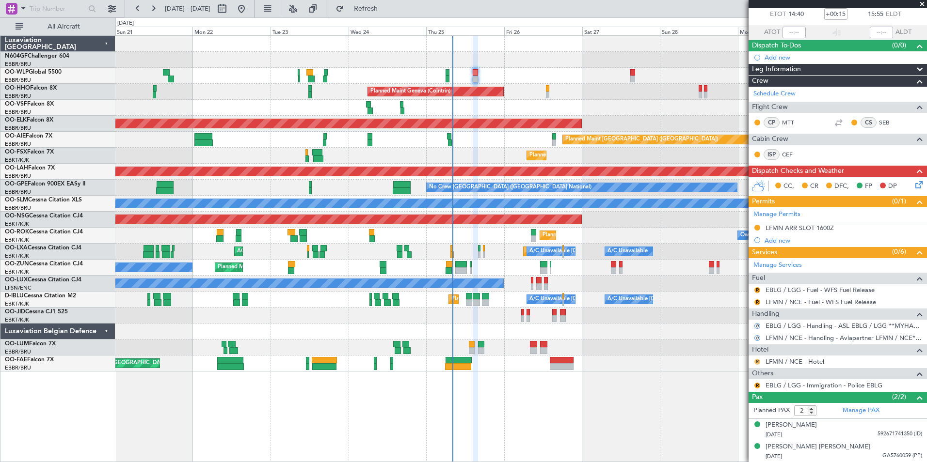
click at [757, 361] on button "R" at bounding box center [757, 362] width 6 height 6
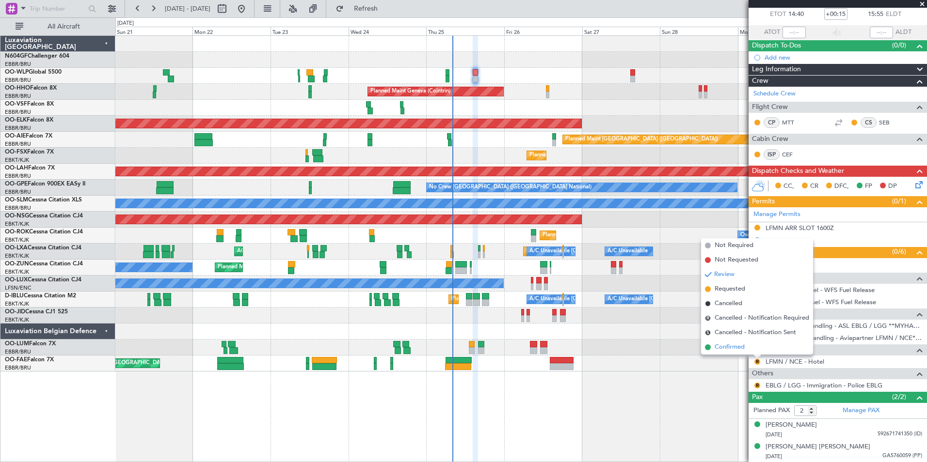
click at [726, 345] on span "Confirmed" at bounding box center [729, 348] width 30 height 10
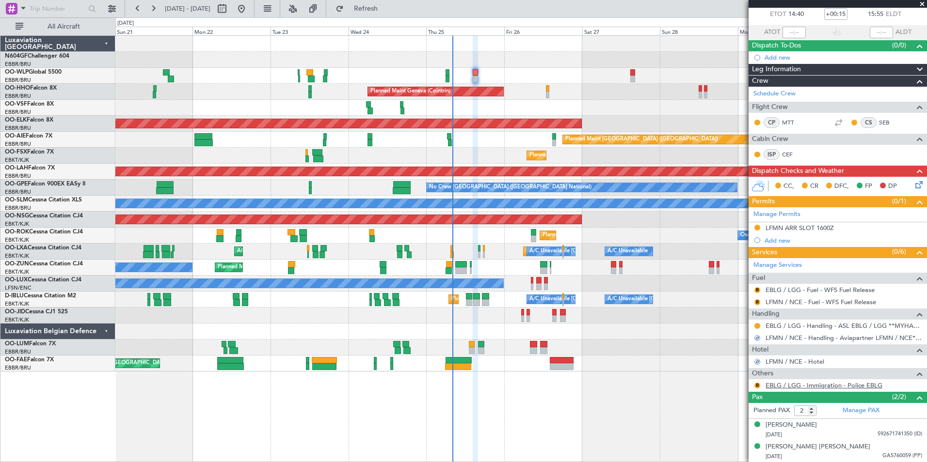
click at [841, 383] on link "EBLG / LGG - Immigration - Police EBLG" at bounding box center [823, 385] width 117 height 8
click at [758, 291] on button "R" at bounding box center [757, 290] width 6 height 6
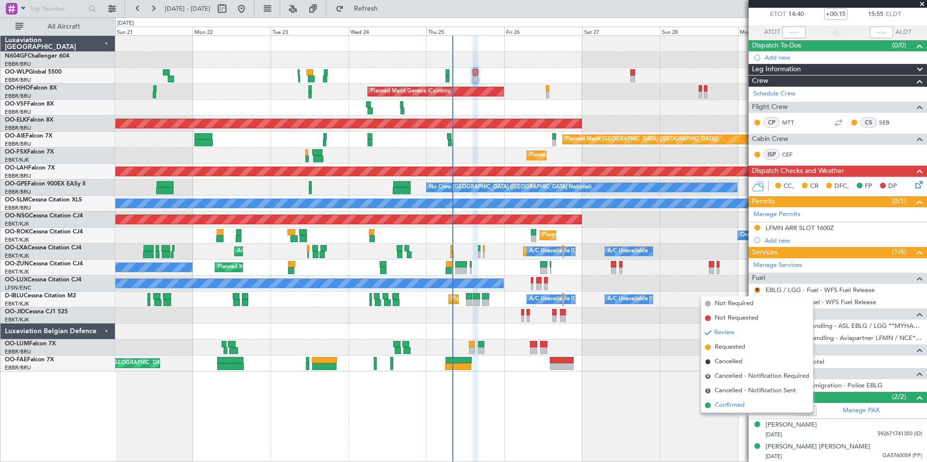
click at [730, 405] on span "Confirmed" at bounding box center [729, 406] width 30 height 10
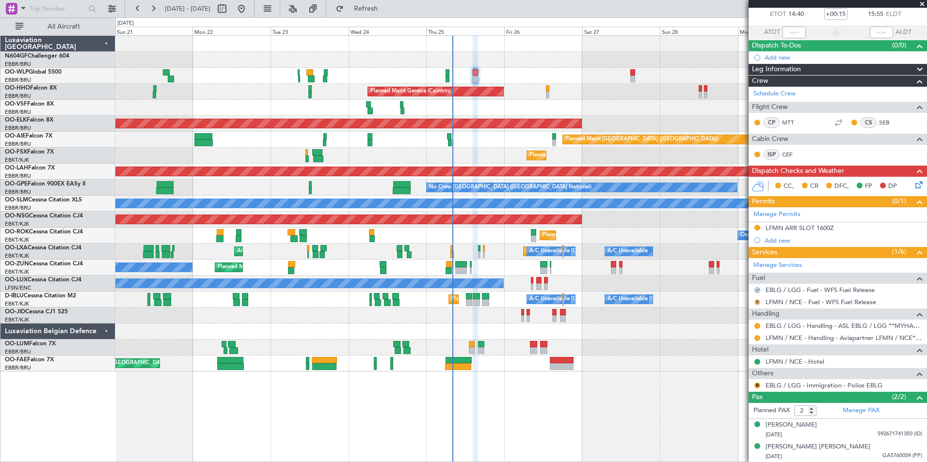
click at [758, 300] on button "R" at bounding box center [757, 303] width 6 height 6
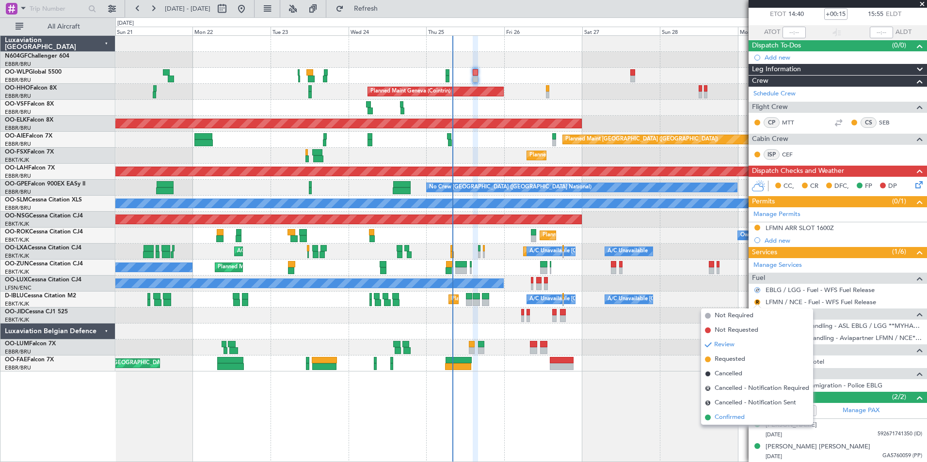
click at [740, 418] on span "Confirmed" at bounding box center [729, 418] width 30 height 10
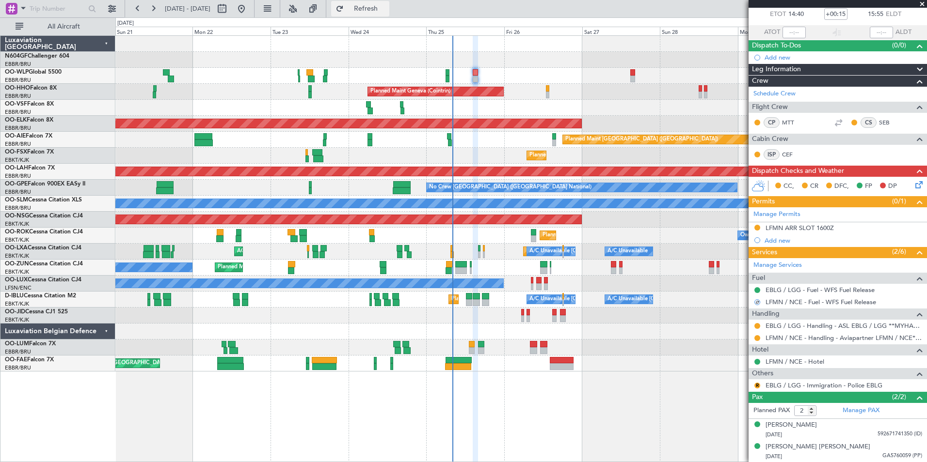
click at [386, 10] on span "Refresh" at bounding box center [366, 8] width 41 height 7
click at [756, 387] on button at bounding box center [757, 386] width 6 height 6
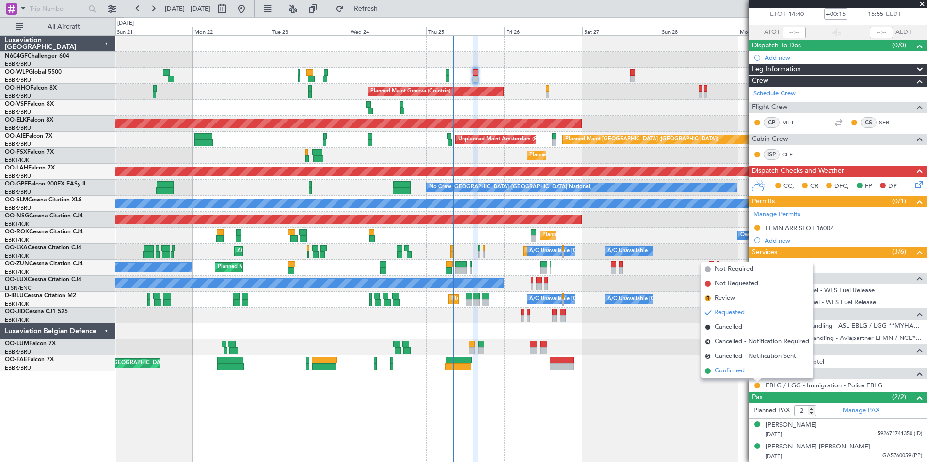
click at [742, 369] on span "Confirmed" at bounding box center [729, 371] width 30 height 10
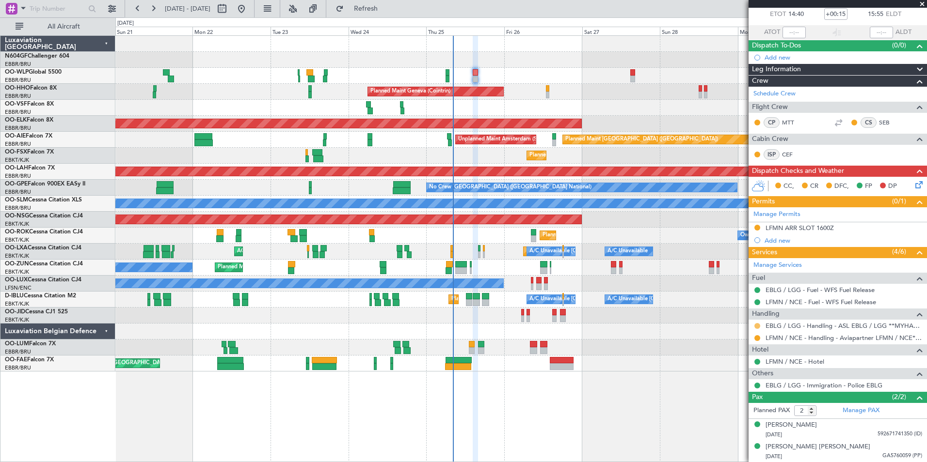
click at [758, 326] on button at bounding box center [757, 326] width 6 height 6
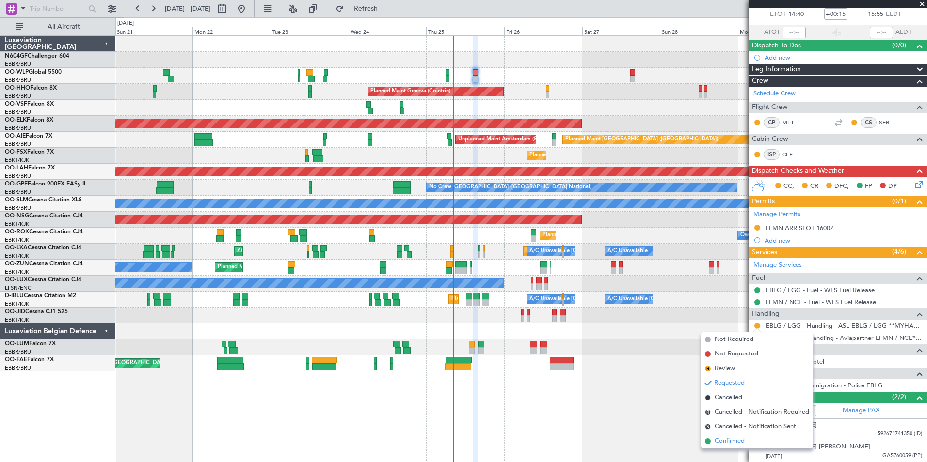
click at [735, 439] on span "Confirmed" at bounding box center [729, 442] width 30 height 10
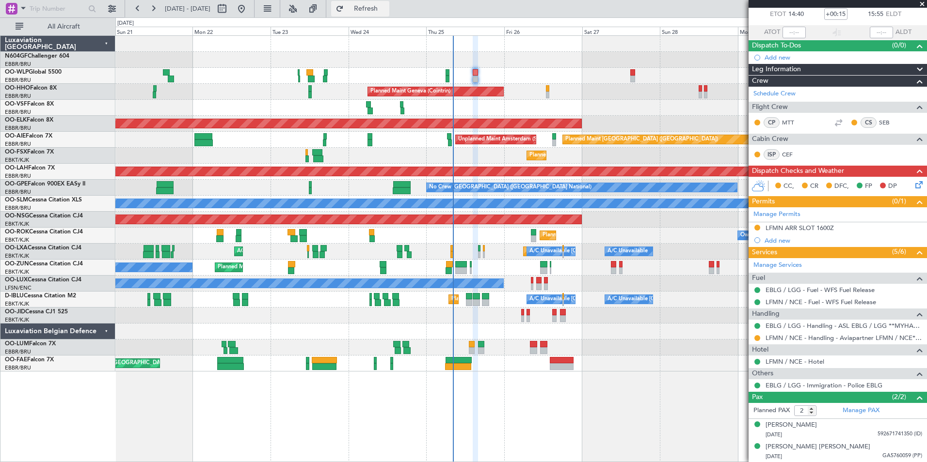
click at [386, 6] on span "Refresh" at bounding box center [366, 8] width 41 height 7
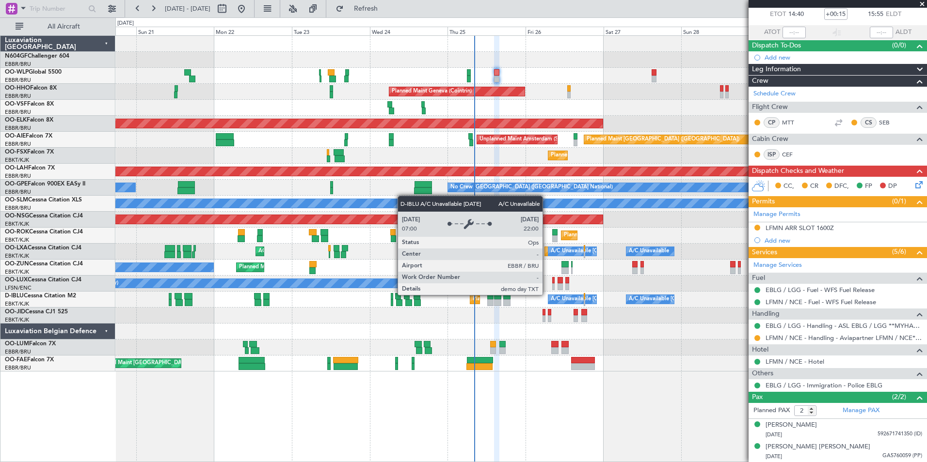
click at [569, 303] on div "A/C Unavailable [GEOGRAPHIC_DATA] ([GEOGRAPHIC_DATA] National)" at bounding box center [572, 300] width 49 height 10
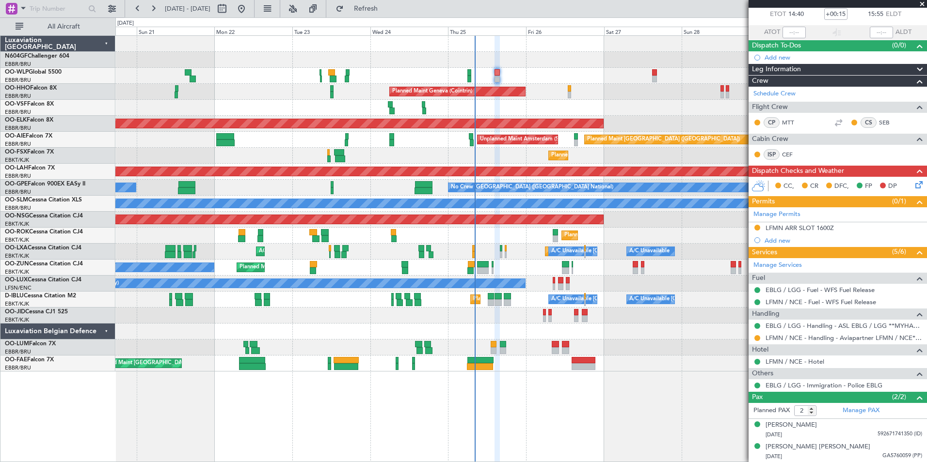
click at [521, 244] on div "Planned Maint Liege Planned Maint Milan (Linate) Planned Maint Geneva (Cointrin…" at bounding box center [520, 204] width 811 height 336
click at [518, 243] on div "Planned Maint Kortrijk-Wevelgem Owner Kortrijk-Wevelgem Planned Maint Kortrijk-…" at bounding box center [520, 236] width 811 height 16
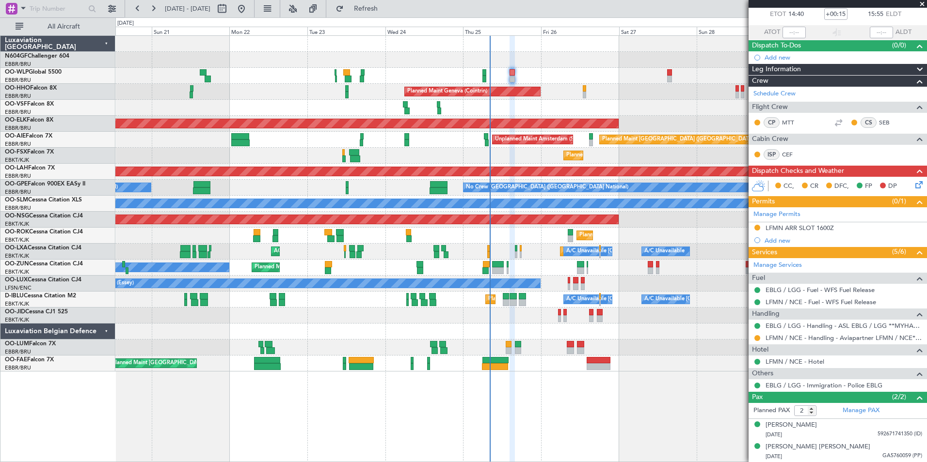
click at [516, 77] on div "Planned Maint Liege Planned Maint Milan (Linate)" at bounding box center [520, 76] width 811 height 16
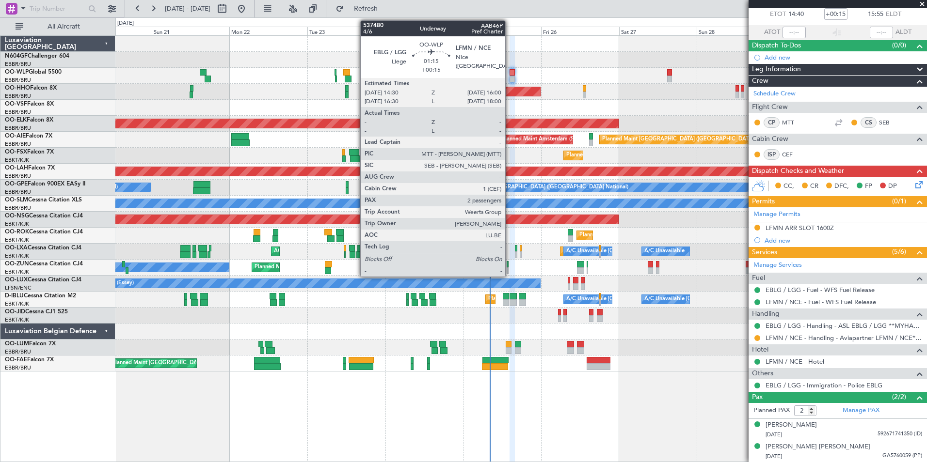
click at [509, 75] on div at bounding box center [511, 72] width 5 height 7
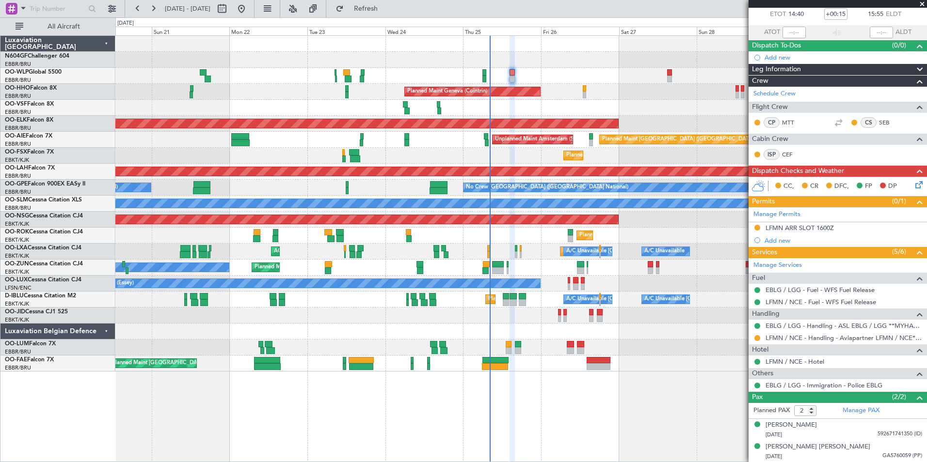
click at [913, 187] on icon at bounding box center [917, 183] width 8 height 8
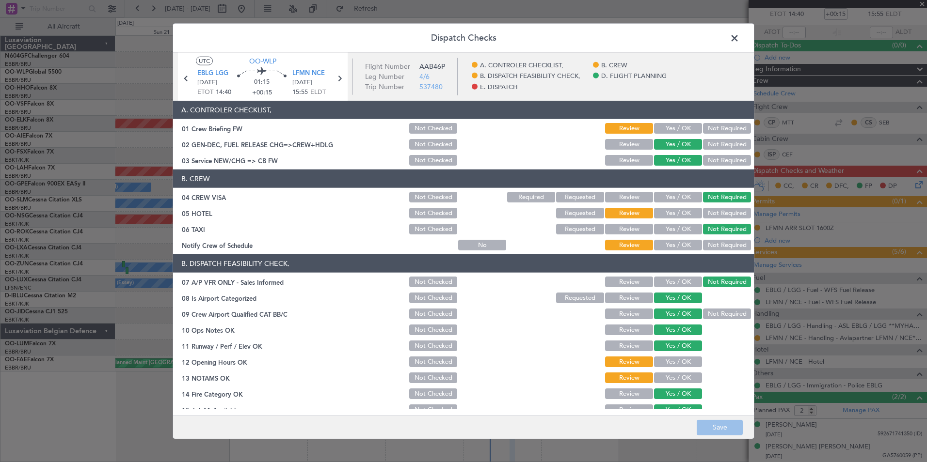
click at [671, 248] on button "Yes / OK" at bounding box center [678, 245] width 48 height 11
click at [671, 210] on button "Yes / OK" at bounding box center [678, 213] width 48 height 11
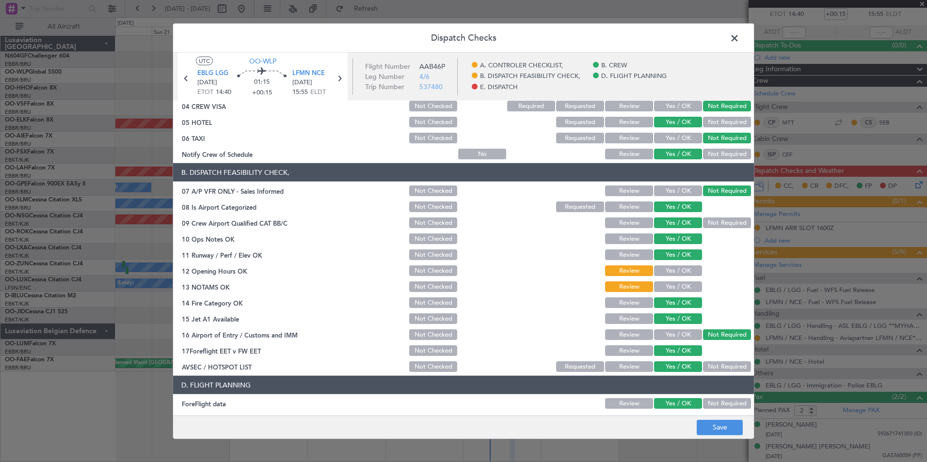
scroll to position [92, 0]
click at [673, 271] on button "Yes / OK" at bounding box center [678, 270] width 48 height 11
click at [678, 285] on button "Yes / OK" at bounding box center [678, 286] width 48 height 11
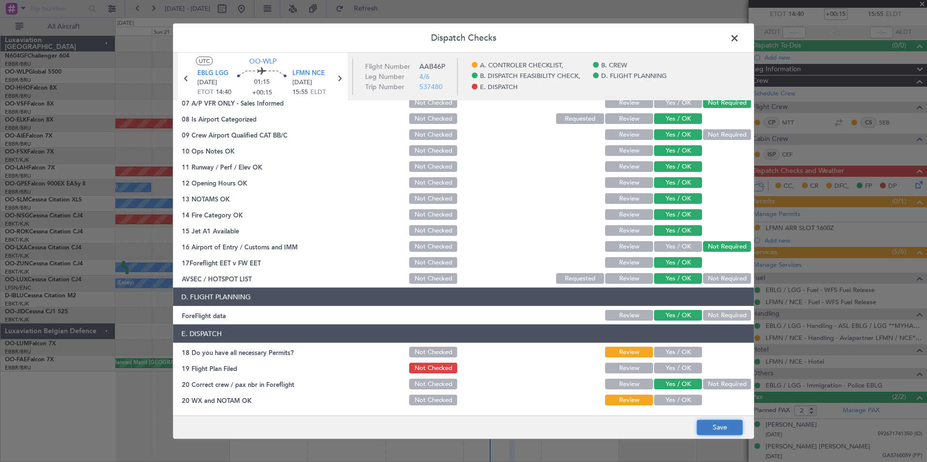
click at [712, 432] on button "Save" at bounding box center [720, 428] width 46 height 16
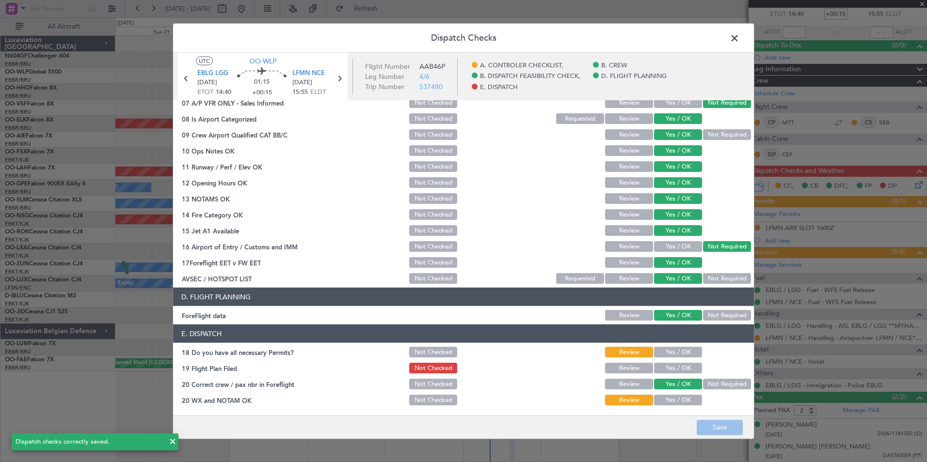
click at [739, 36] on span at bounding box center [739, 40] width 0 height 19
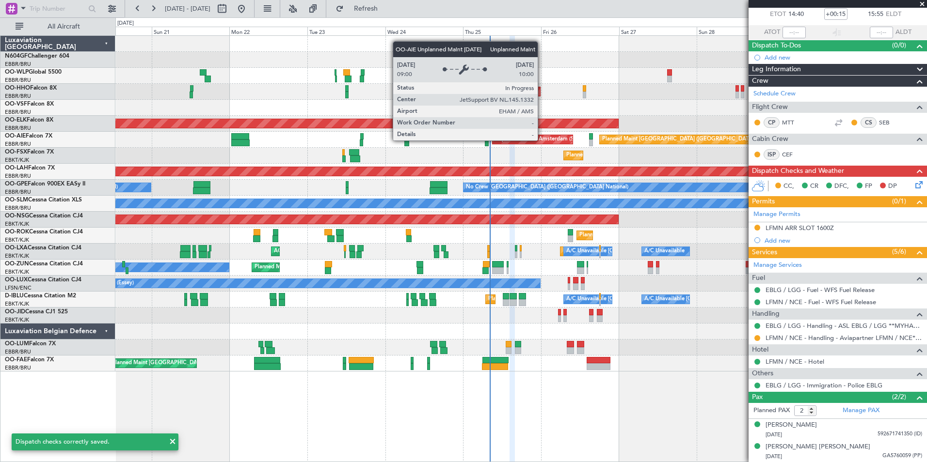
click at [542, 140] on div "Unplanned Maint Amsterdam (Schiphol)" at bounding box center [544, 139] width 98 height 15
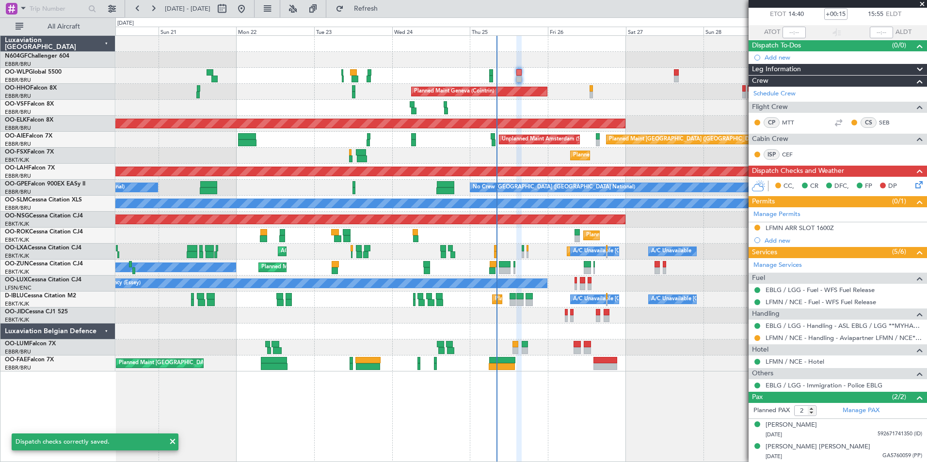
click at [538, 153] on div "Planned Maint Kortrijk-[GEOGRAPHIC_DATA]" at bounding box center [520, 156] width 811 height 16
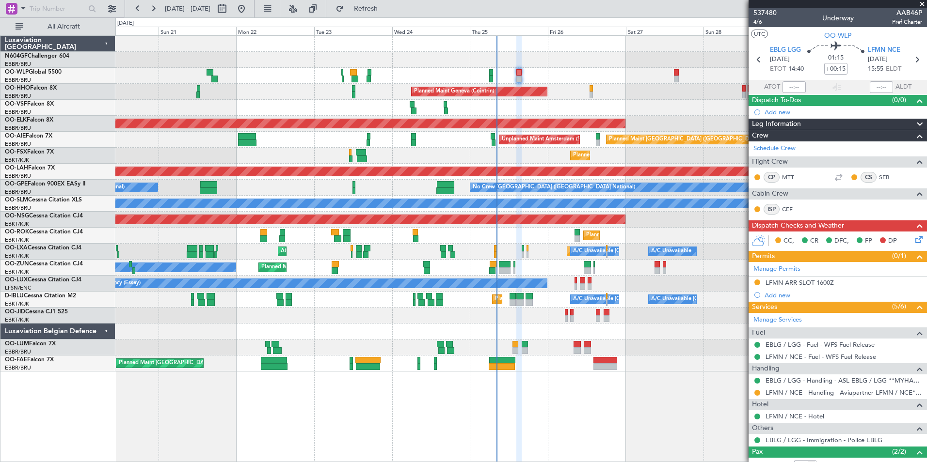
scroll to position [55, 0]
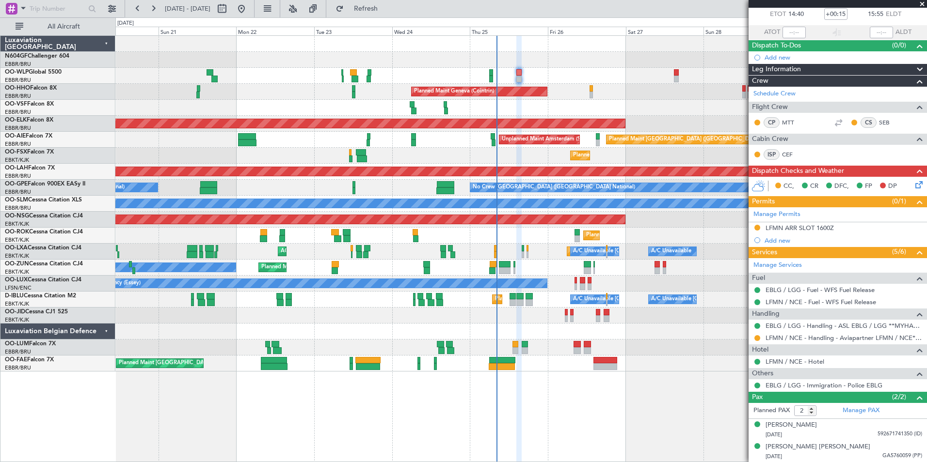
click at [667, 273] on div "Planned Maint Kortrijk-Wevelgem Owner Unplanned Maint Kortrijk-Wevelgem" at bounding box center [520, 268] width 811 height 16
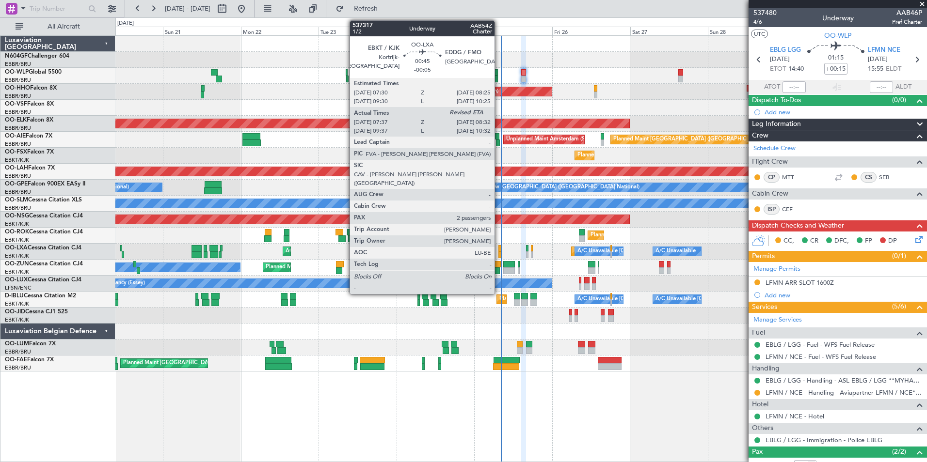
scroll to position [55, 0]
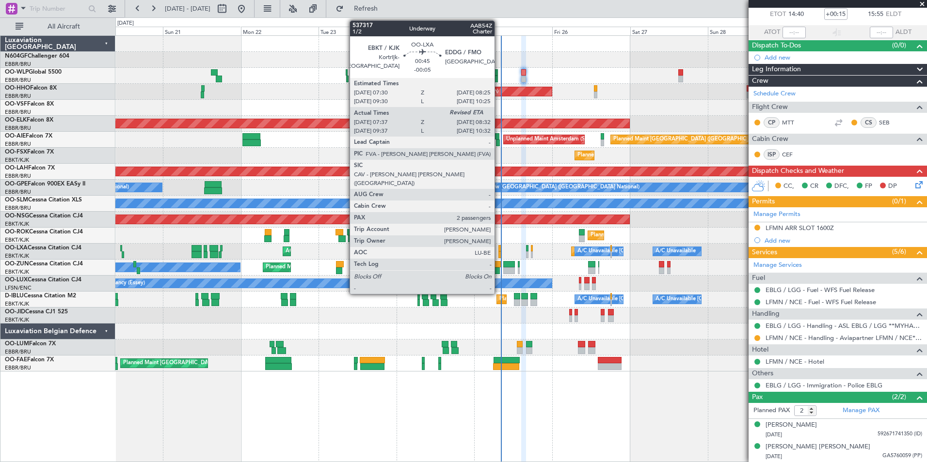
click at [499, 253] on div at bounding box center [499, 255] width 3 height 7
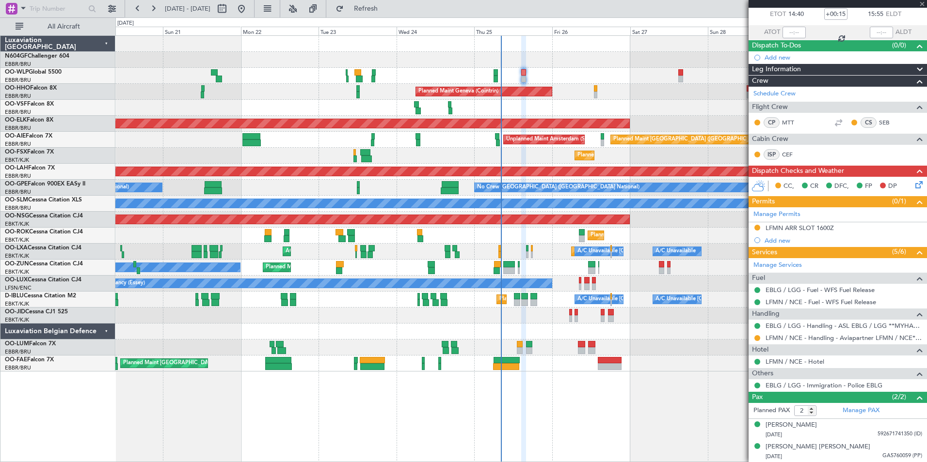
type input "-00:05"
type input "07:42"
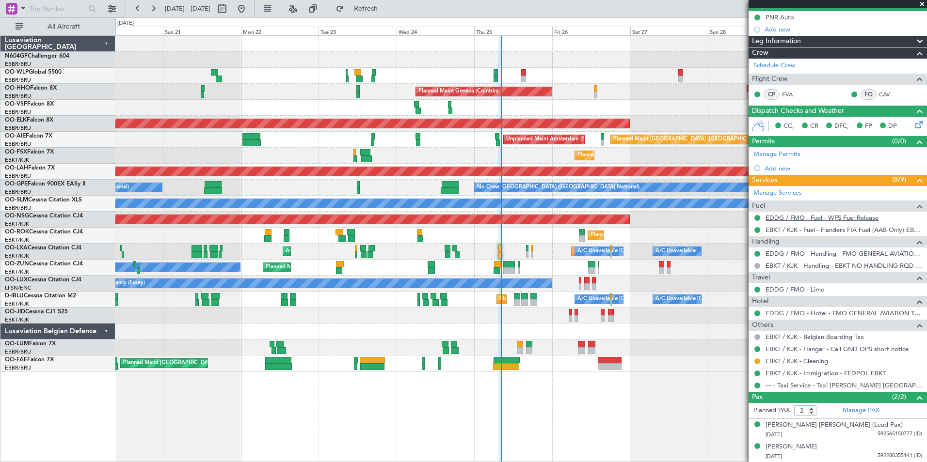
scroll to position [0, 0]
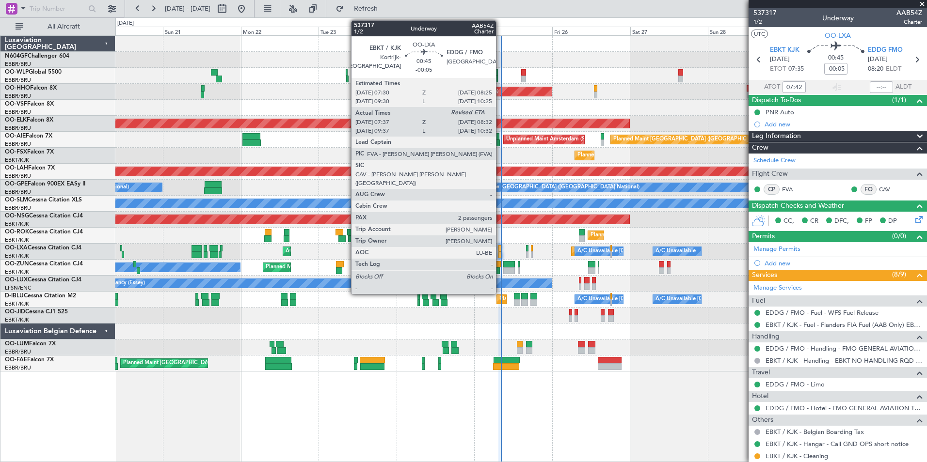
click at [500, 255] on div at bounding box center [499, 255] width 3 height 7
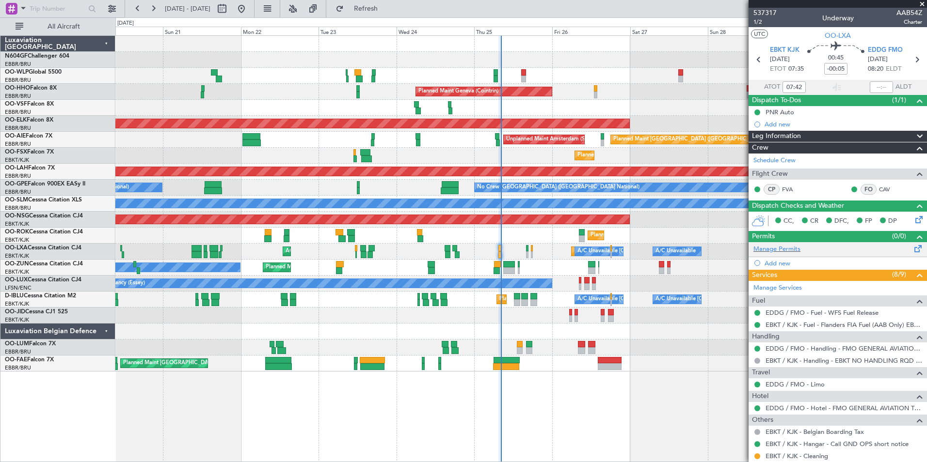
scroll to position [95, 0]
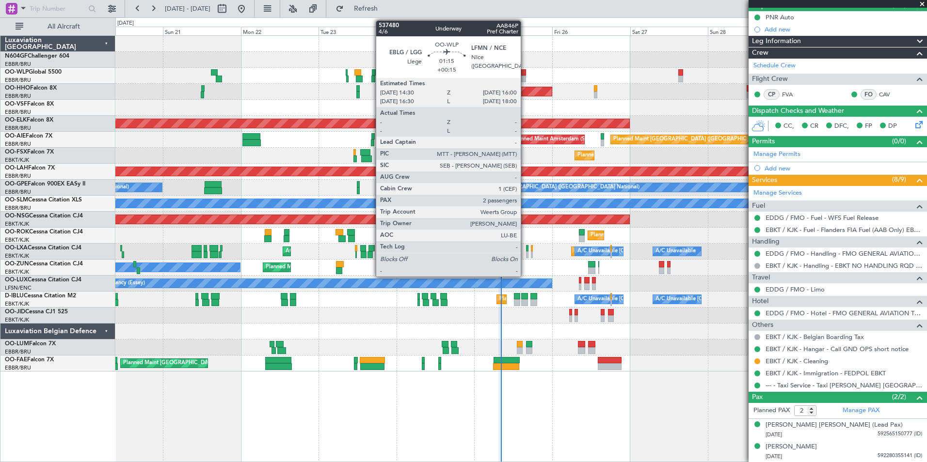
click at [525, 74] on div at bounding box center [523, 72] width 5 height 7
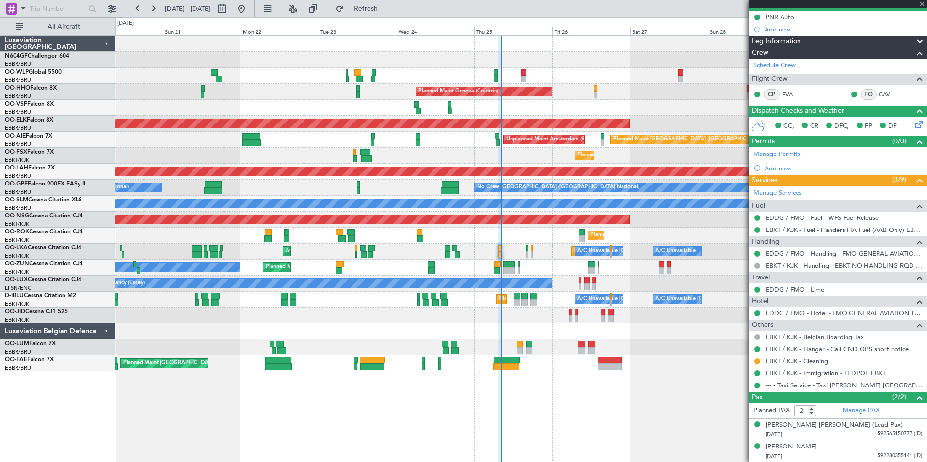
type input "+00:15"
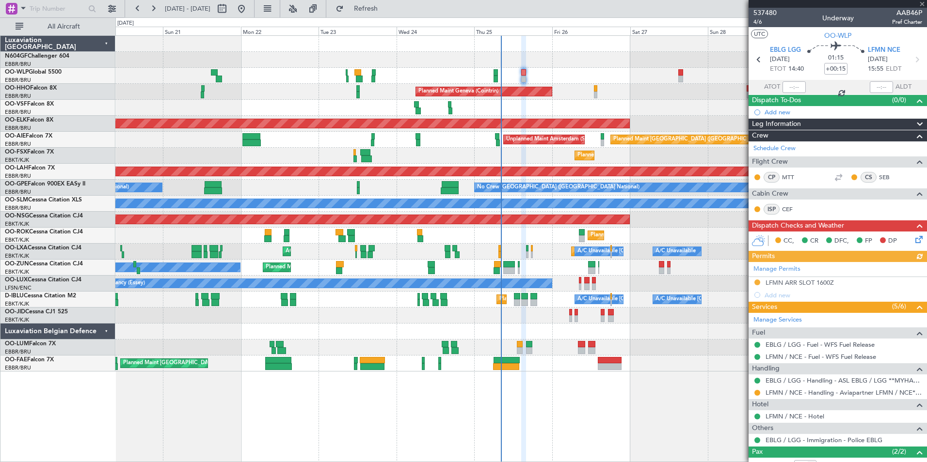
scroll to position [55, 0]
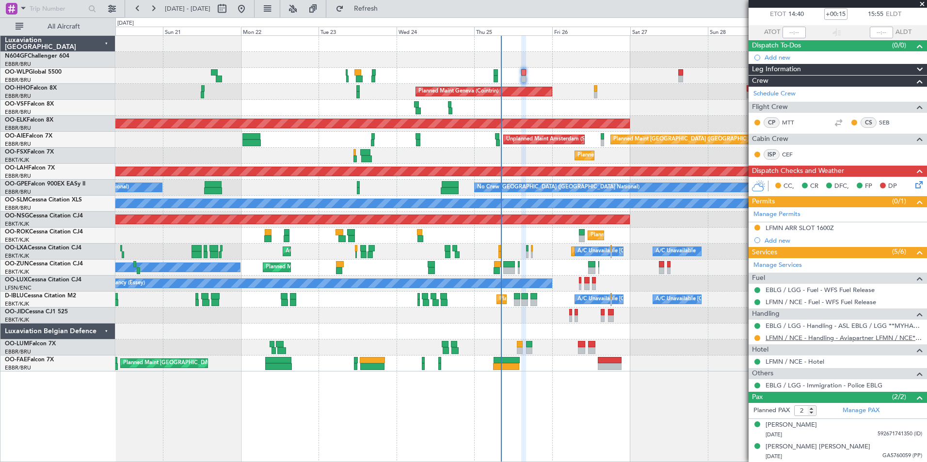
click at [812, 339] on link "LFMN / NCE - Handling - Aviapartner LFMN / NCE*****MY HANDLING****" at bounding box center [843, 338] width 157 height 8
